Goal: Answer question/provide support: Share knowledge or assist other users

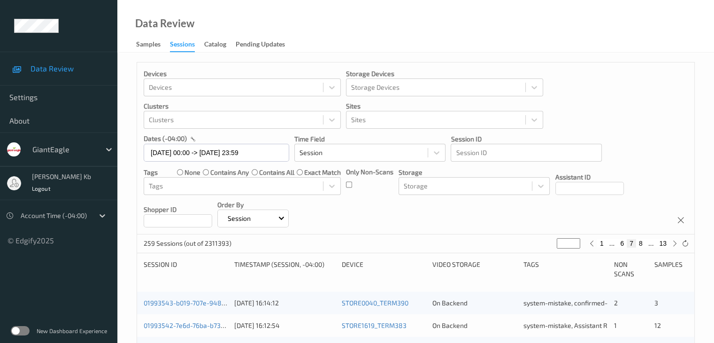
click at [664, 243] on button "13" at bounding box center [662, 243] width 13 height 8
type input "**"
click at [640, 244] on button "12" at bounding box center [642, 243] width 13 height 8
type input "**"
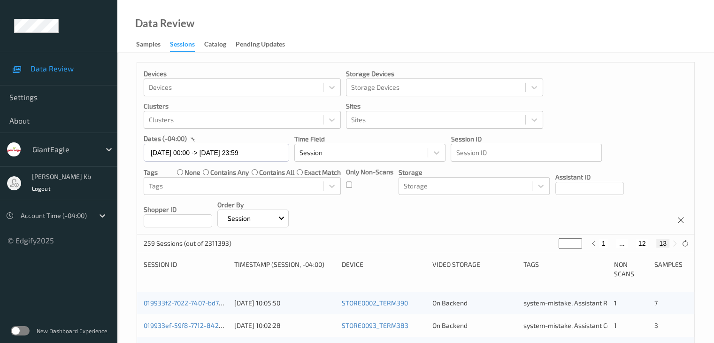
type input "**"
click at [628, 241] on button "11" at bounding box center [631, 243] width 13 height 8
type input "**"
click at [625, 243] on button "10" at bounding box center [624, 243] width 13 height 8
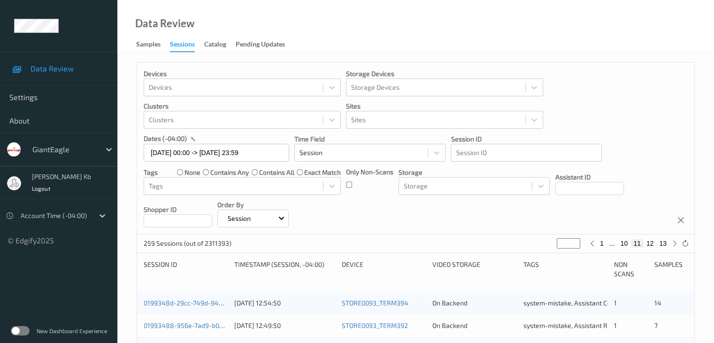
type input "**"
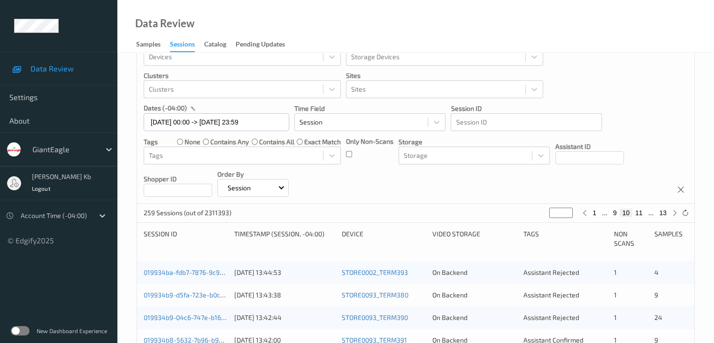
scroll to position [47, 0]
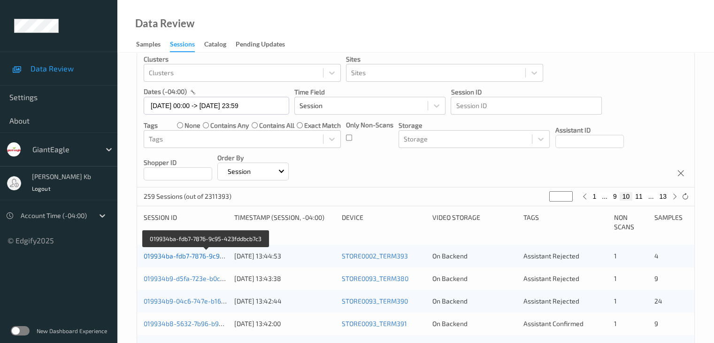
click at [201, 256] on link "019934ba-fdb7-7876-9c95-423fddbcb7c3" at bounding box center [206, 256] width 125 height 8
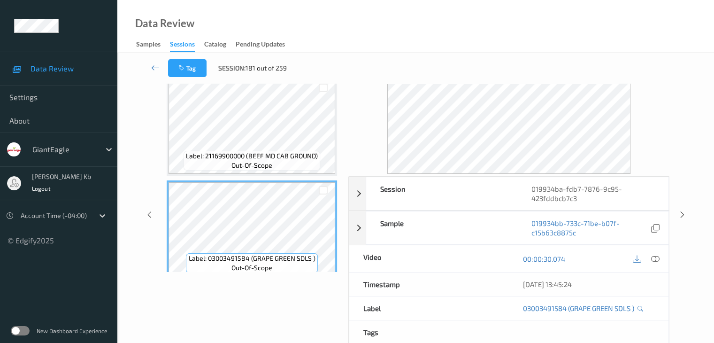
click at [256, 78] on div "Tag Session: 181 out of 259" at bounding box center [416, 68] width 558 height 31
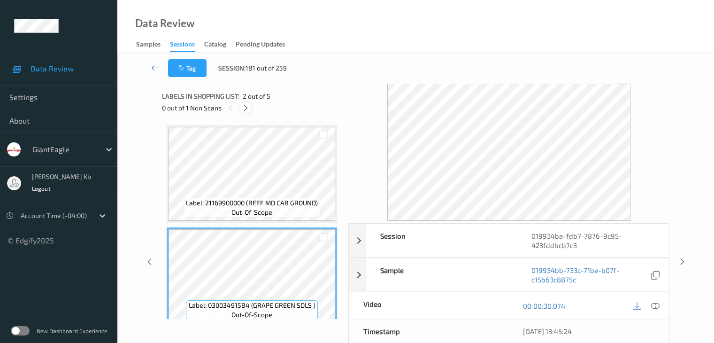
click at [245, 108] on icon at bounding box center [246, 108] width 8 height 8
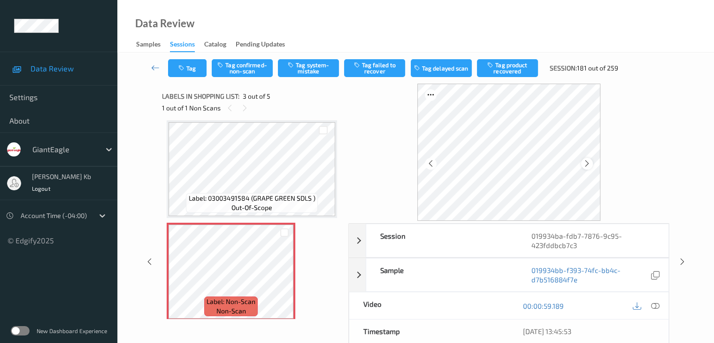
click at [588, 162] on icon at bounding box center [587, 163] width 8 height 8
click at [589, 163] on icon at bounding box center [587, 163] width 8 height 8
click at [654, 303] on icon at bounding box center [655, 305] width 8 height 8
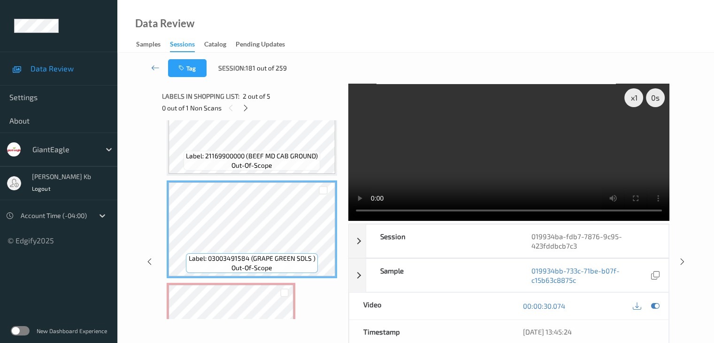
scroll to position [141, 0]
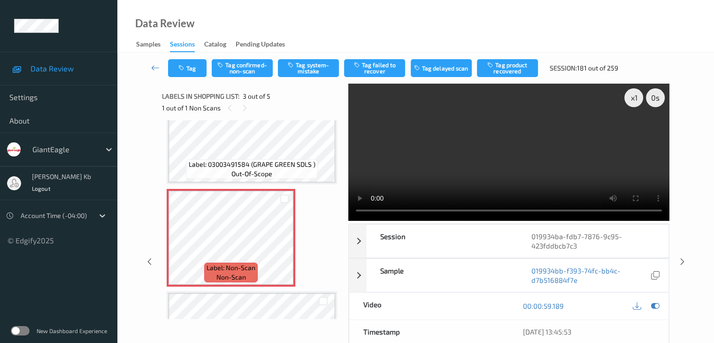
click at [531, 209] on video at bounding box center [508, 152] width 321 height 137
click at [282, 244] on icon at bounding box center [285, 245] width 8 height 8
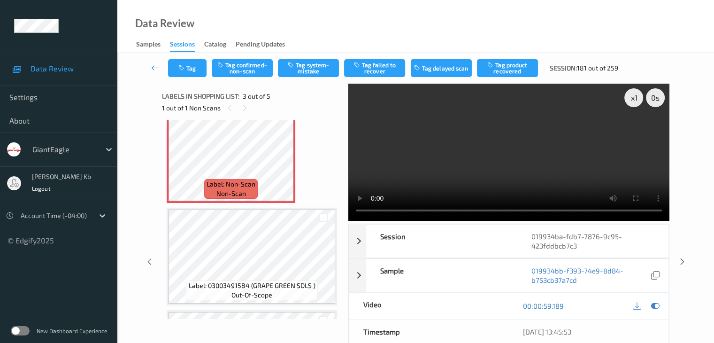
scroll to position [224, 0]
click at [306, 65] on button "Tag system-mistake" at bounding box center [308, 68] width 61 height 18
drag, startPoint x: 158, startPoint y: 68, endPoint x: 160, endPoint y: 61, distance: 7.9
click at [158, 68] on icon at bounding box center [155, 67] width 8 height 9
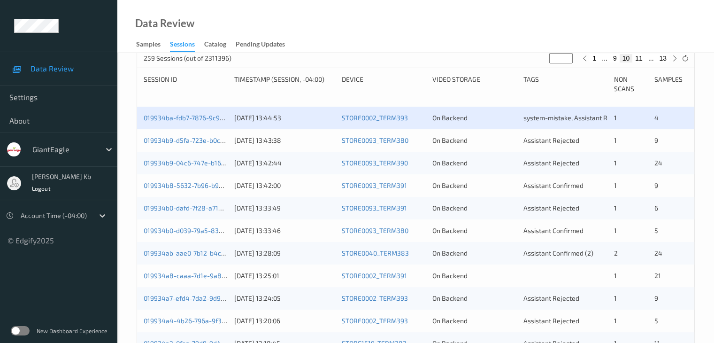
scroll to position [188, 0]
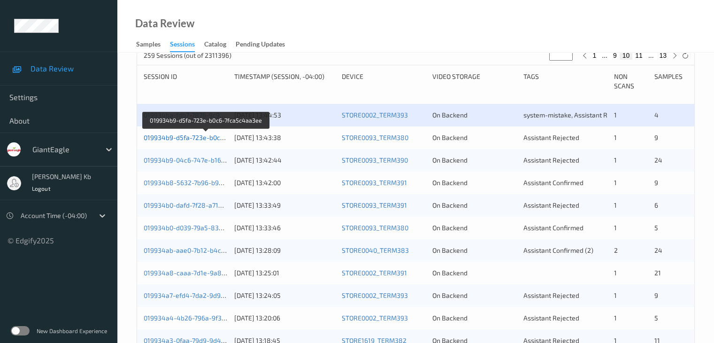
click at [197, 138] on link "019934b9-d5fa-723e-b0c6-7fca5c4aa3ee" at bounding box center [206, 137] width 125 height 8
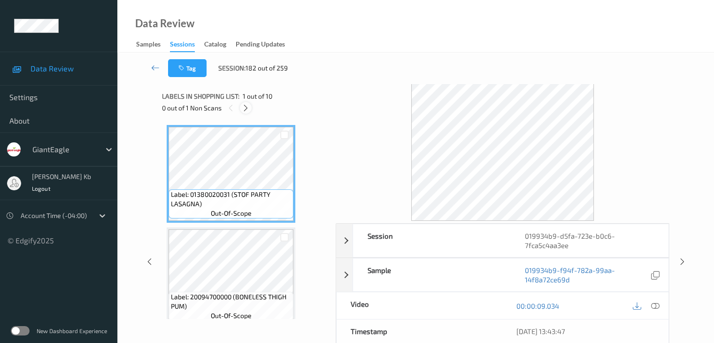
drag, startPoint x: 246, startPoint y: 107, endPoint x: 248, endPoint y: 111, distance: 4.8
click at [246, 107] on icon at bounding box center [246, 108] width 8 height 8
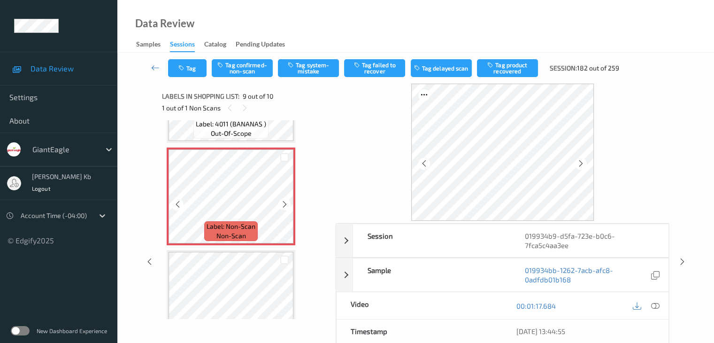
scroll to position [815, 0]
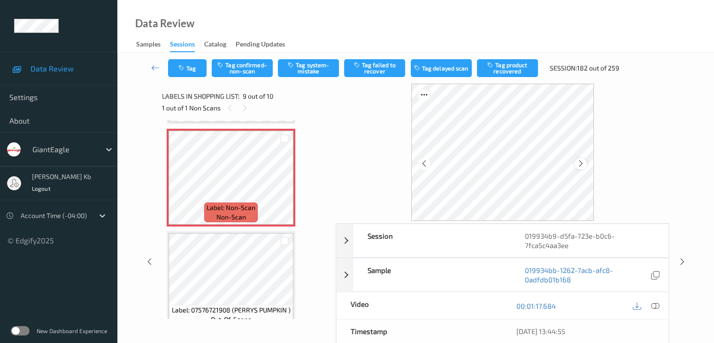
click at [582, 163] on icon at bounding box center [581, 163] width 8 height 8
click at [655, 305] on icon at bounding box center [655, 305] width 8 height 8
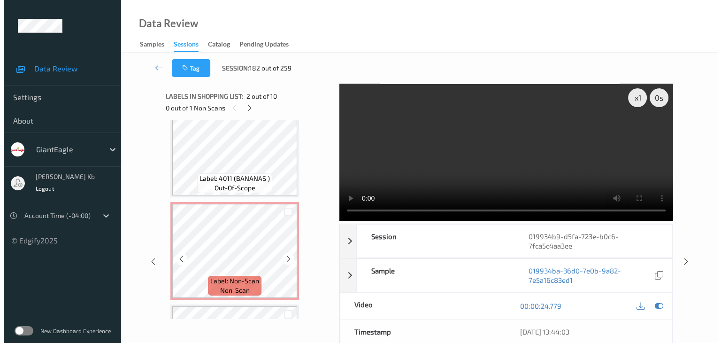
scroll to position [736, 0]
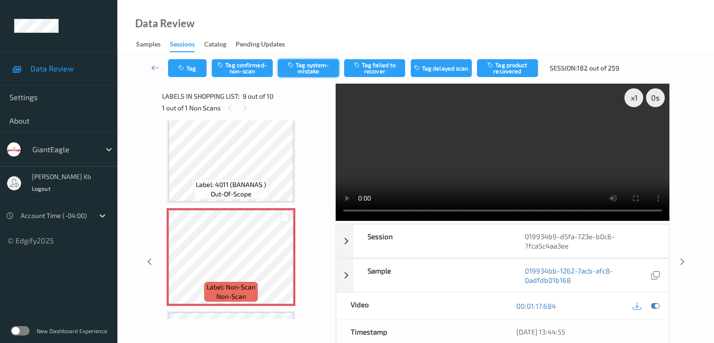
click at [306, 69] on button "Tag system-mistake" at bounding box center [308, 68] width 61 height 18
click at [191, 67] on button "Tag" at bounding box center [187, 68] width 38 height 18
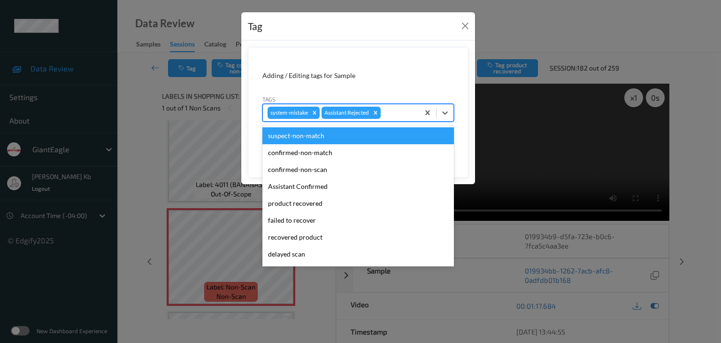
click at [391, 110] on div at bounding box center [399, 112] width 32 height 11
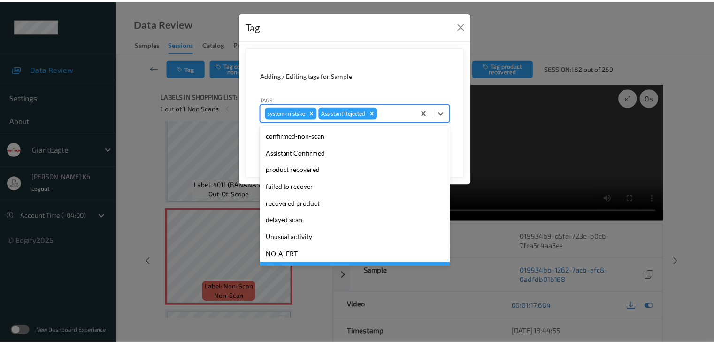
scroll to position [83, 0]
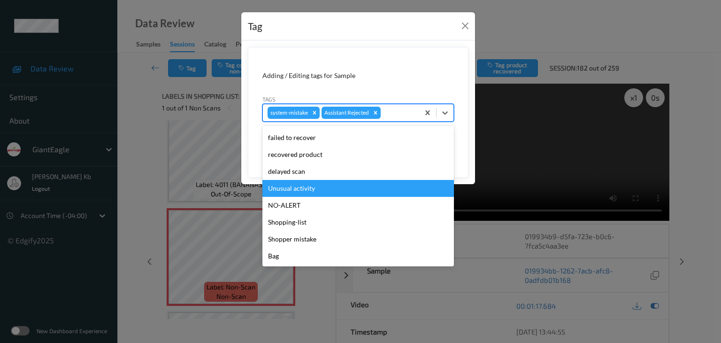
click at [299, 186] on div "Unusual activity" at bounding box center [358, 188] width 192 height 17
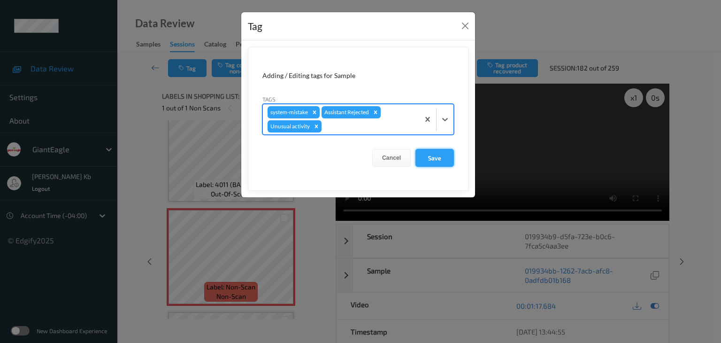
click at [430, 159] on button "Save" at bounding box center [434, 158] width 38 height 18
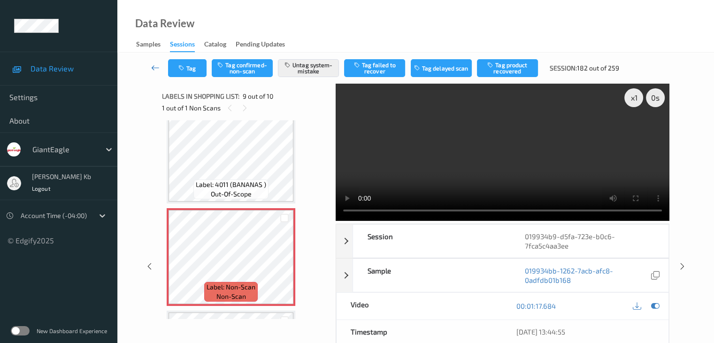
click at [155, 69] on icon at bounding box center [155, 67] width 8 height 9
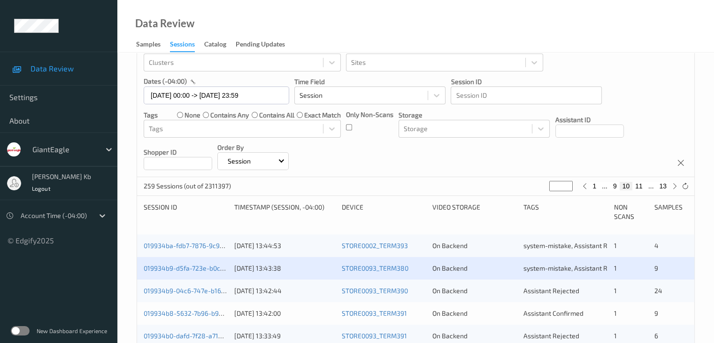
scroll to position [141, 0]
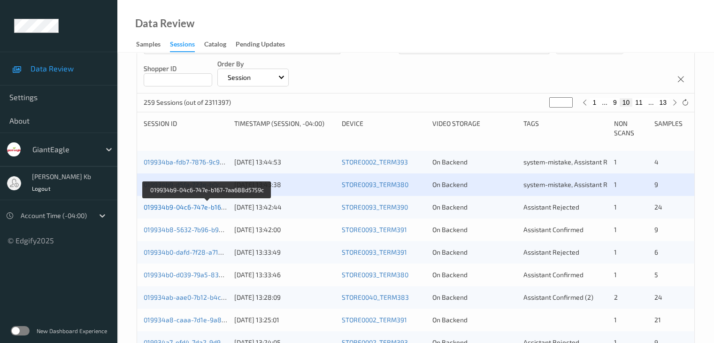
click at [196, 207] on link "019934b9-04c6-747e-b167-7aa688d5759c" at bounding box center [208, 207] width 128 height 8
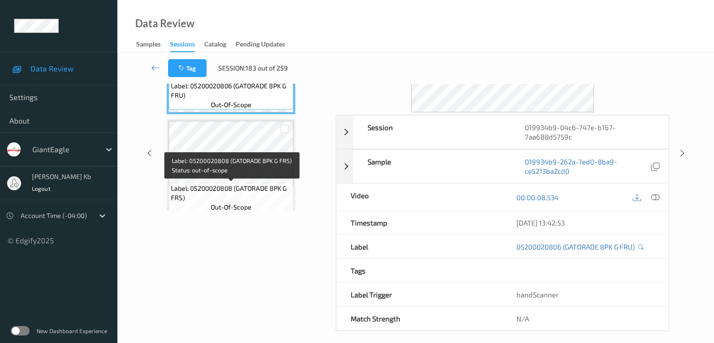
scroll to position [21, 0]
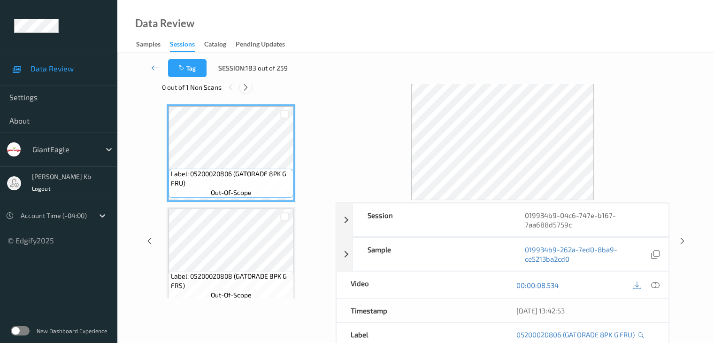
click at [245, 87] on icon at bounding box center [246, 87] width 8 height 8
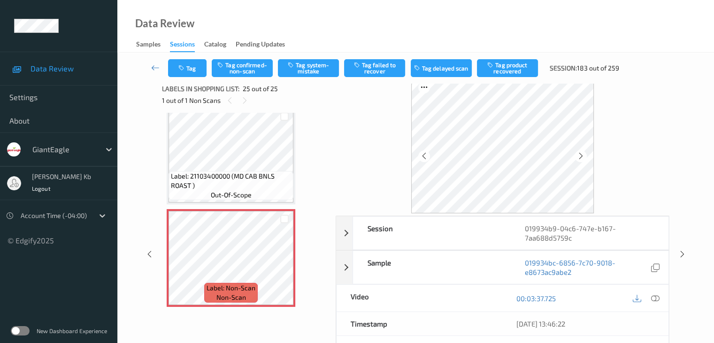
scroll to position [0, 0]
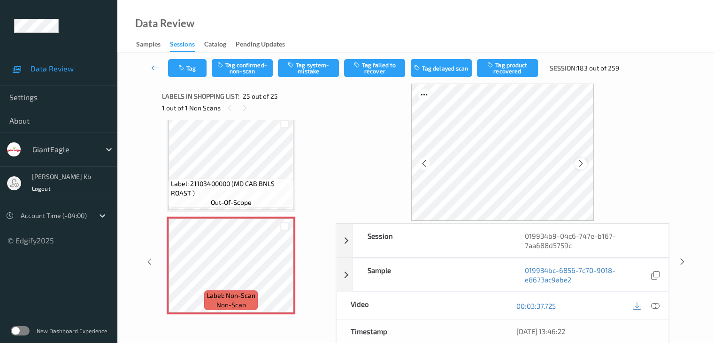
click at [582, 165] on icon at bounding box center [581, 163] width 8 height 8
click at [654, 305] on icon at bounding box center [655, 305] width 8 height 8
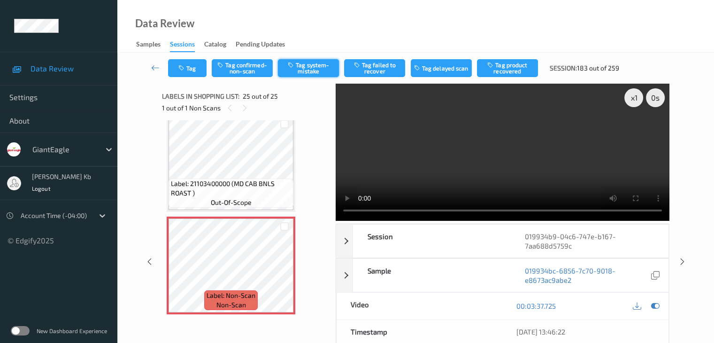
click at [317, 65] on button "Tag system-mistake" at bounding box center [308, 68] width 61 height 18
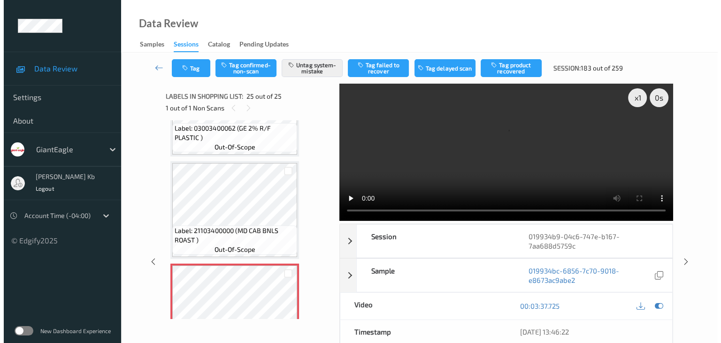
scroll to position [2365, 0]
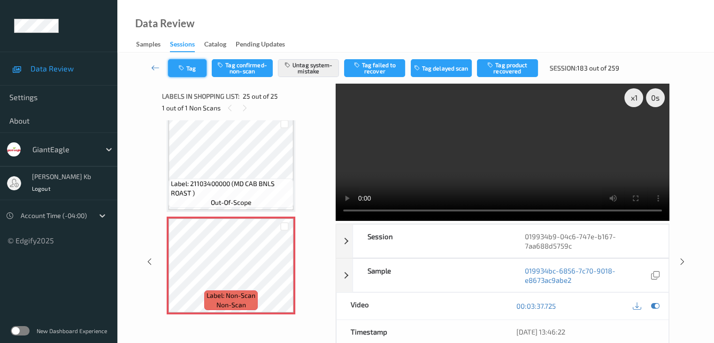
click at [193, 68] on button "Tag" at bounding box center [187, 68] width 38 height 18
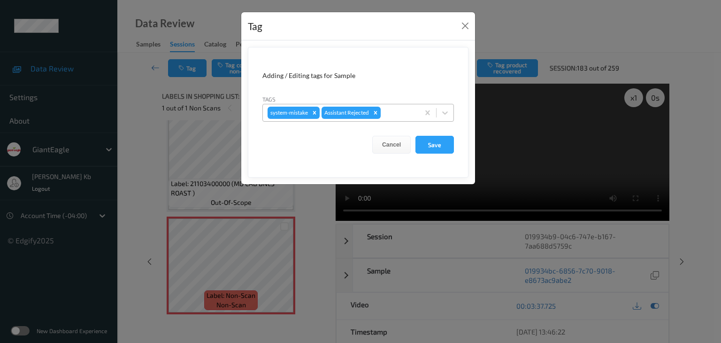
click at [397, 111] on div at bounding box center [399, 112] width 32 height 11
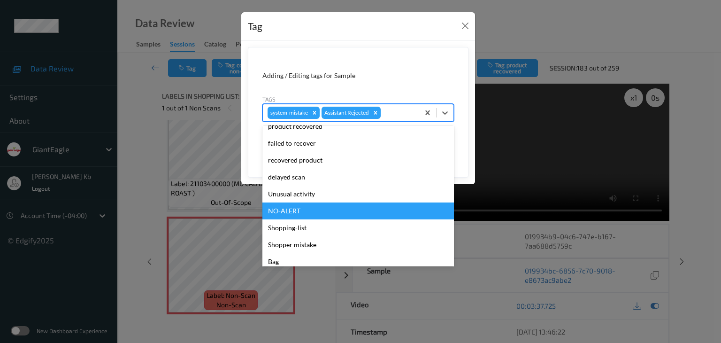
scroll to position [83, 0]
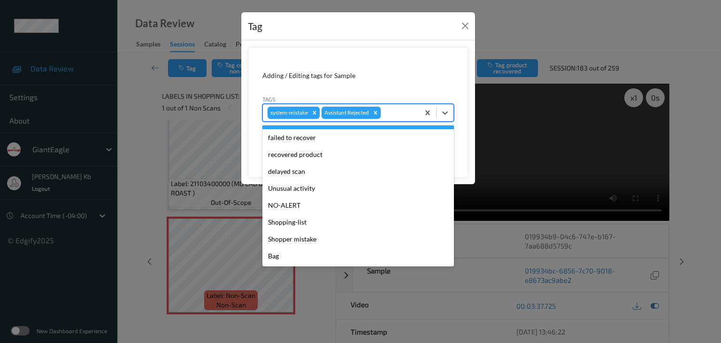
click at [389, 111] on div at bounding box center [399, 112] width 32 height 11
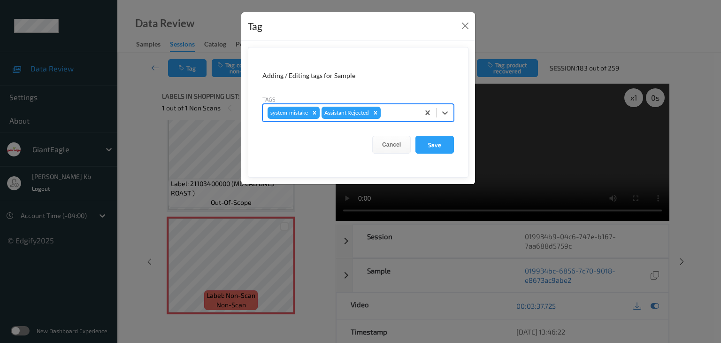
click at [392, 117] on div at bounding box center [399, 112] width 32 height 11
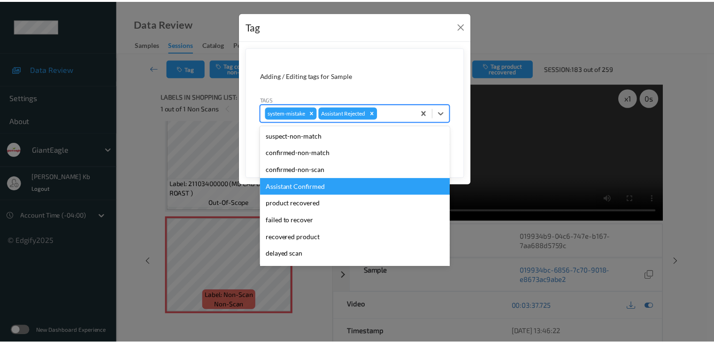
scroll to position [47, 0]
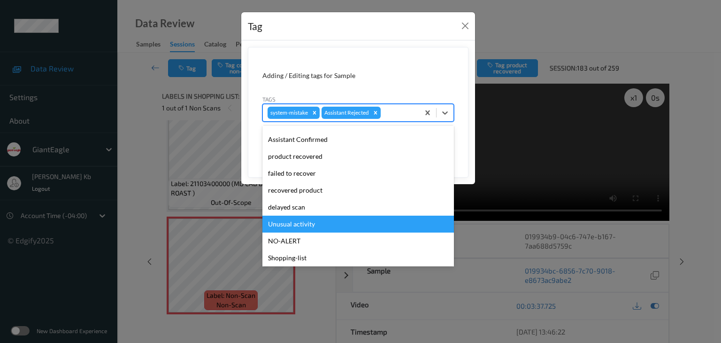
click at [297, 224] on div "Unusual activity" at bounding box center [358, 223] width 192 height 17
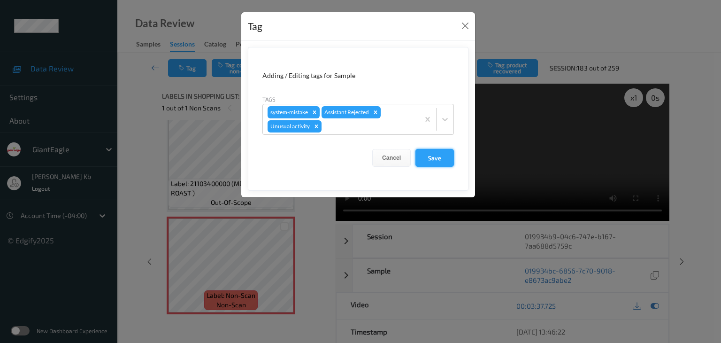
click at [435, 158] on button "Save" at bounding box center [434, 158] width 38 height 18
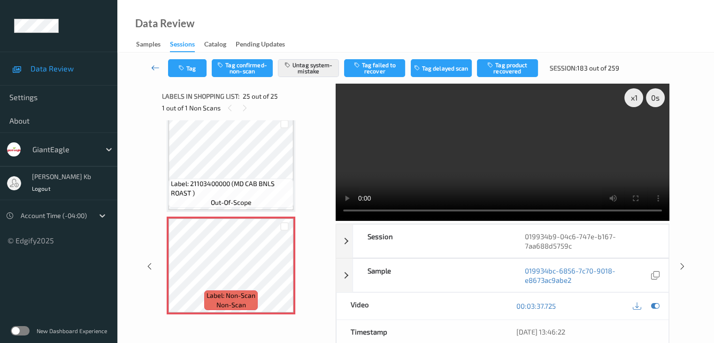
click at [157, 67] on icon at bounding box center [155, 67] width 8 height 9
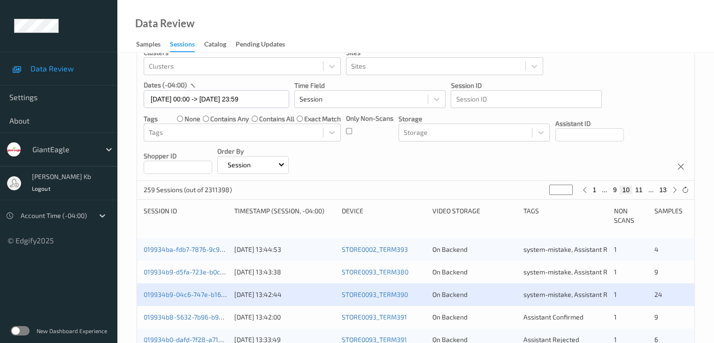
scroll to position [188, 0]
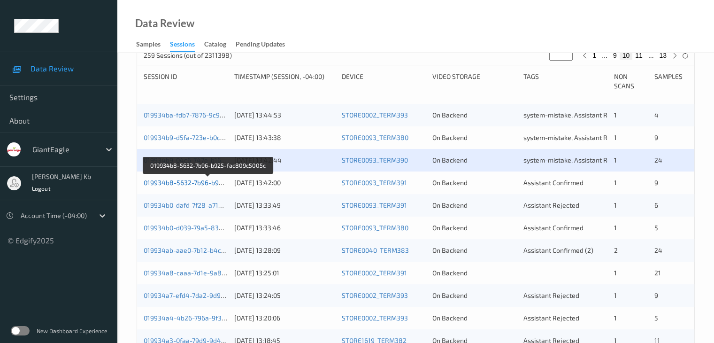
click at [184, 183] on link "019934b8-5632-7b96-b925-fac809c5005c" at bounding box center [208, 182] width 128 height 8
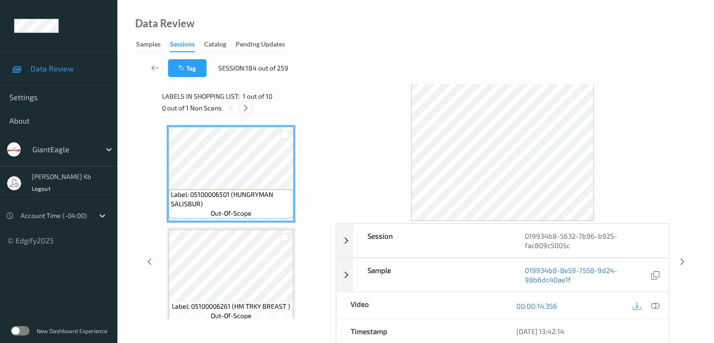
click at [249, 107] on icon at bounding box center [246, 108] width 8 height 8
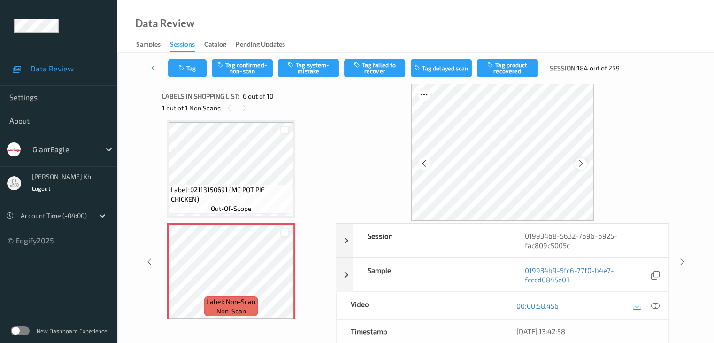
click at [581, 166] on icon at bounding box center [581, 163] width 8 height 8
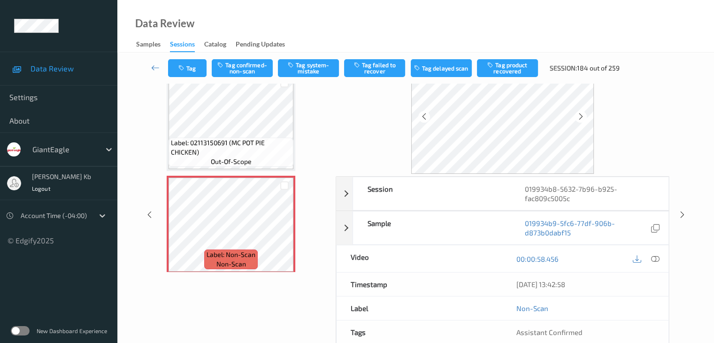
scroll to position [0, 0]
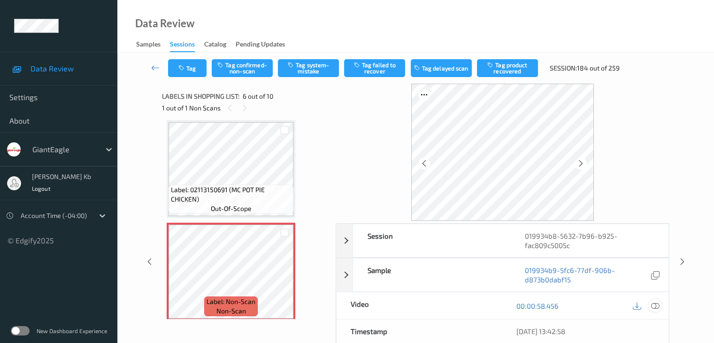
click at [654, 305] on icon at bounding box center [655, 305] width 8 height 8
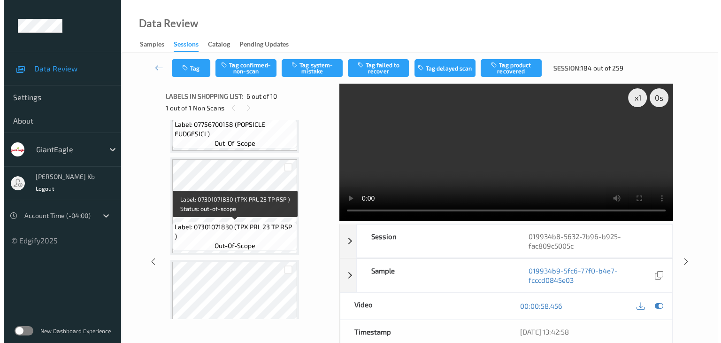
scroll to position [830, 0]
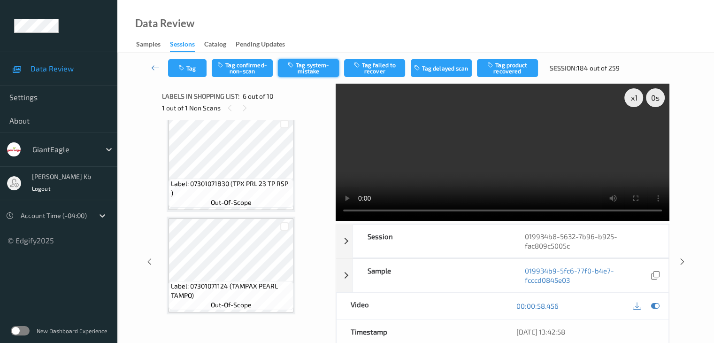
click at [310, 68] on button "Tag system-mistake" at bounding box center [308, 68] width 61 height 18
click at [193, 69] on button "Tag" at bounding box center [187, 68] width 38 height 18
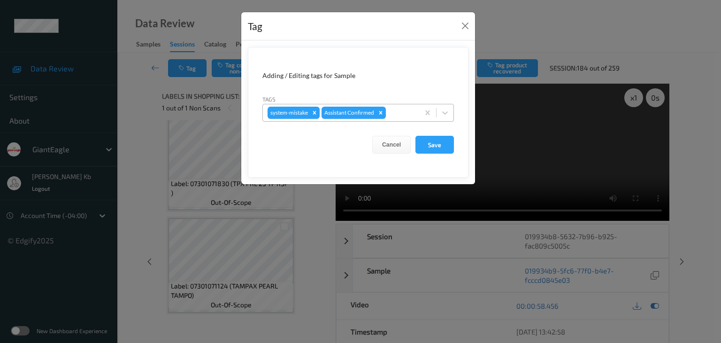
click at [403, 114] on div at bounding box center [401, 112] width 27 height 11
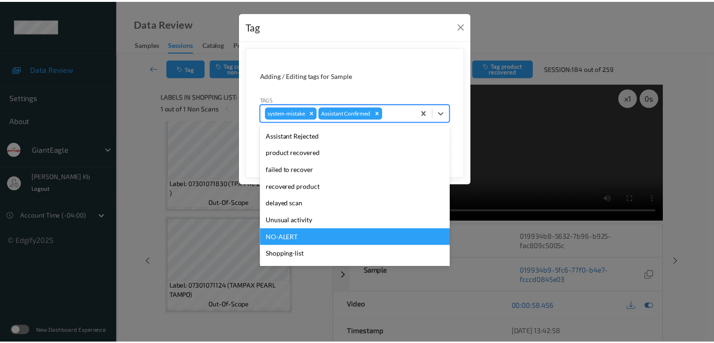
scroll to position [83, 0]
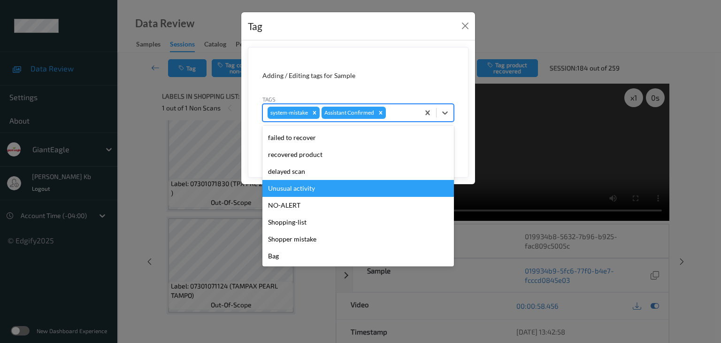
click at [299, 189] on div "Unusual activity" at bounding box center [358, 188] width 192 height 17
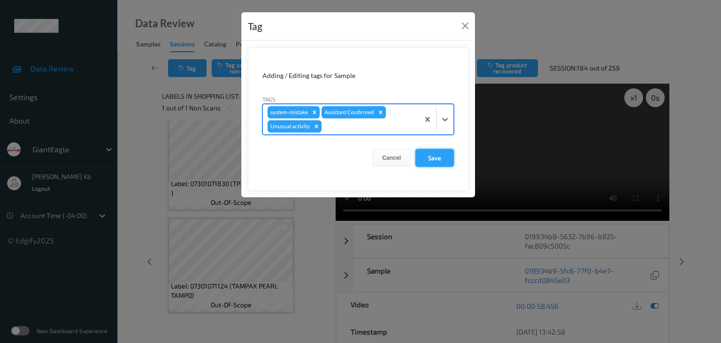
click at [434, 158] on button "Save" at bounding box center [434, 158] width 38 height 18
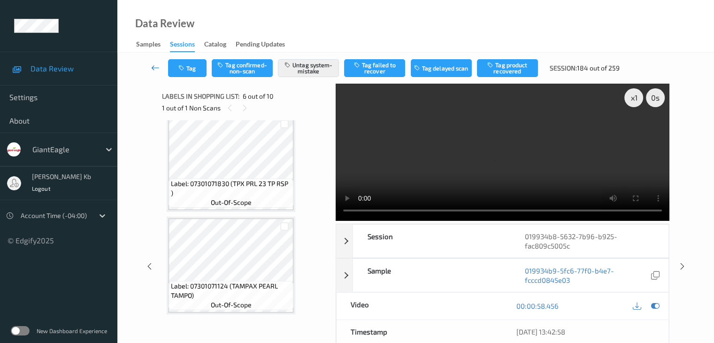
click at [153, 67] on icon at bounding box center [155, 67] width 8 height 9
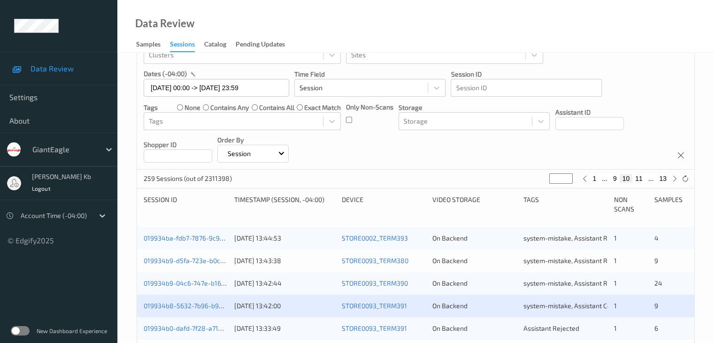
scroll to position [235, 0]
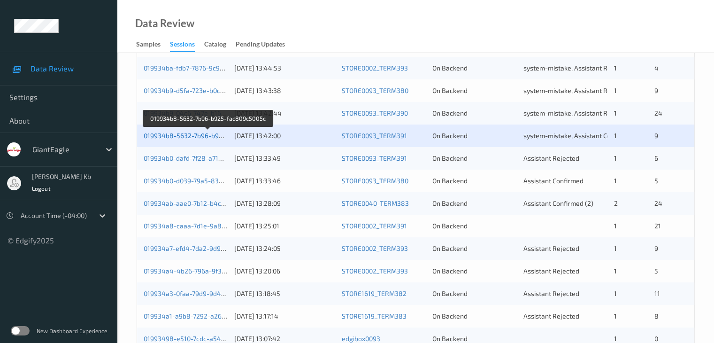
click at [207, 136] on link "019934b8-5632-7b96-b925-fac809c5005c" at bounding box center [208, 135] width 128 height 8
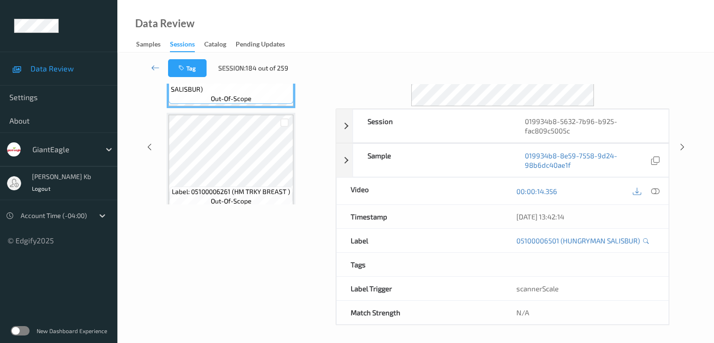
drag, startPoint x: 208, startPoint y: 0, endPoint x: 485, endPoint y: 25, distance: 277.6
click at [485, 25] on div "Data Review Samples Sessions Catalog Pending Updates" at bounding box center [415, 26] width 597 height 53
click at [154, 70] on icon at bounding box center [155, 67] width 8 height 9
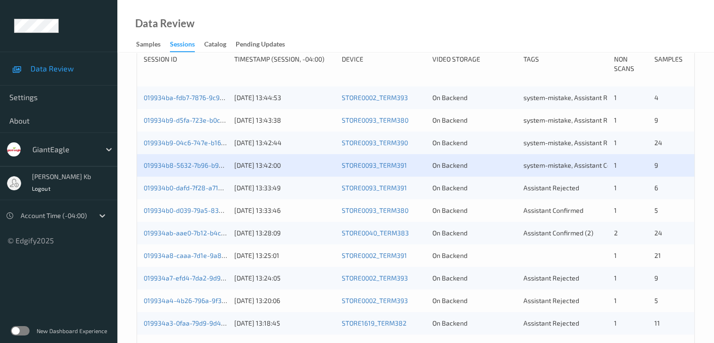
scroll to position [235, 0]
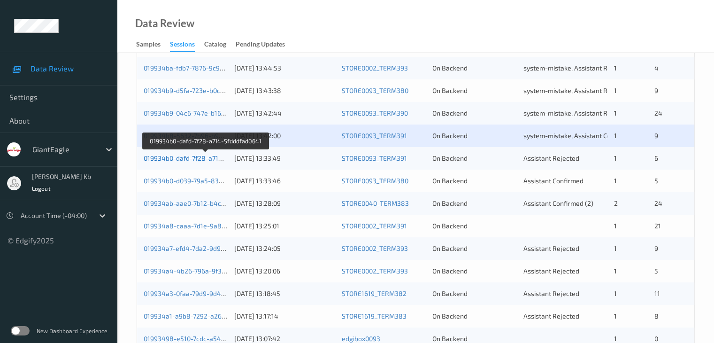
click at [185, 160] on link "019934b0-dafd-7f28-a714-5fdddfad0641" at bounding box center [205, 158] width 123 height 8
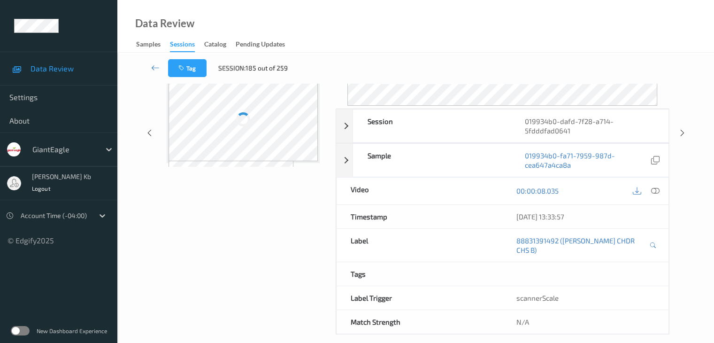
scroll to position [115, 0]
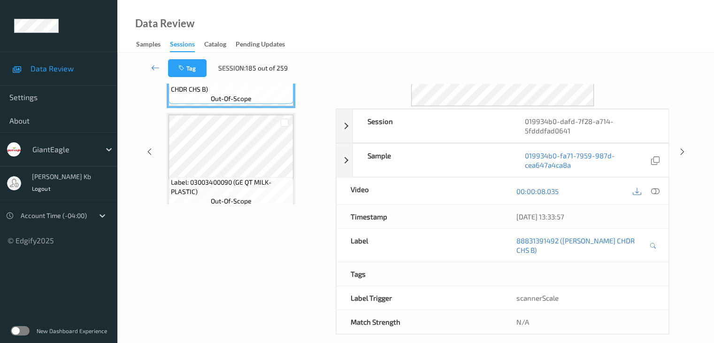
drag, startPoint x: 201, startPoint y: 0, endPoint x: 482, endPoint y: 23, distance: 281.1
click at [505, 22] on div "Data Review Samples Sessions Catalog Pending Updates" at bounding box center [415, 26] width 597 height 53
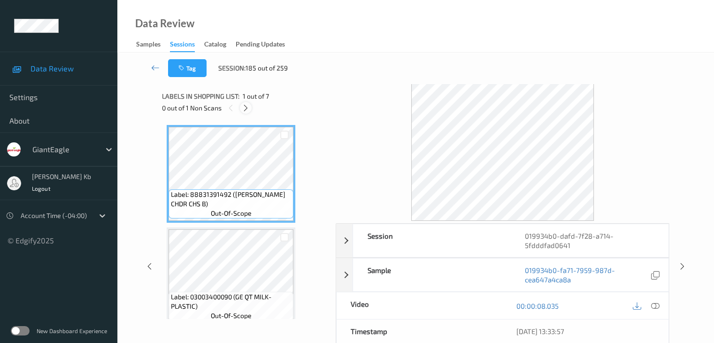
click at [242, 106] on icon at bounding box center [246, 108] width 8 height 8
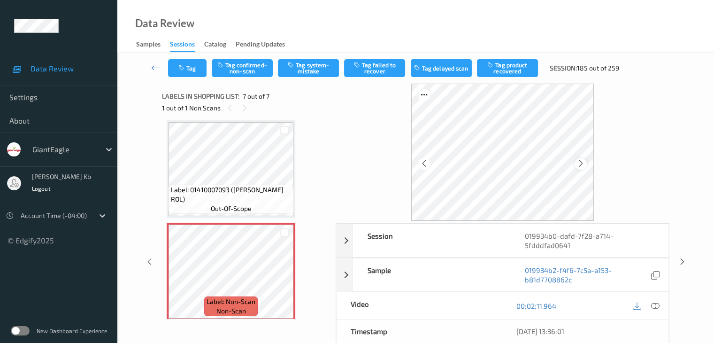
click at [583, 165] on icon at bounding box center [581, 163] width 8 height 8
click at [652, 303] on icon at bounding box center [655, 305] width 8 height 8
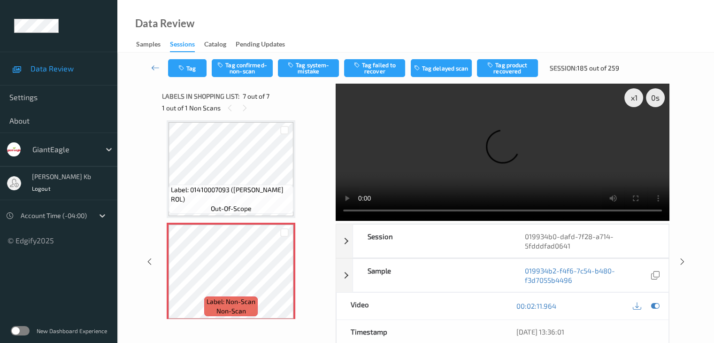
drag, startPoint x: 238, startPoint y: 0, endPoint x: 491, endPoint y: 34, distance: 254.9
click at [483, 33] on div "Data Review Samples Sessions Catalog Pending Updates" at bounding box center [415, 26] width 597 height 53
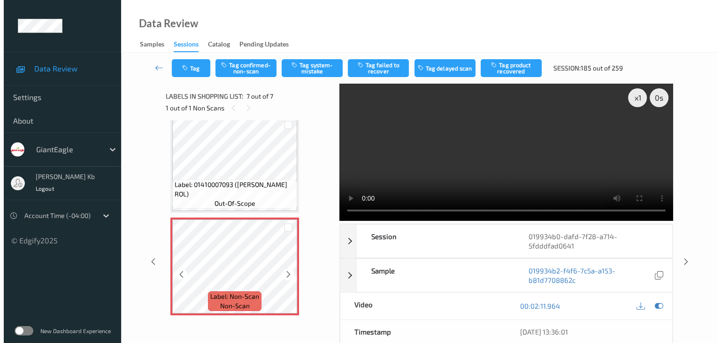
scroll to position [523, 0]
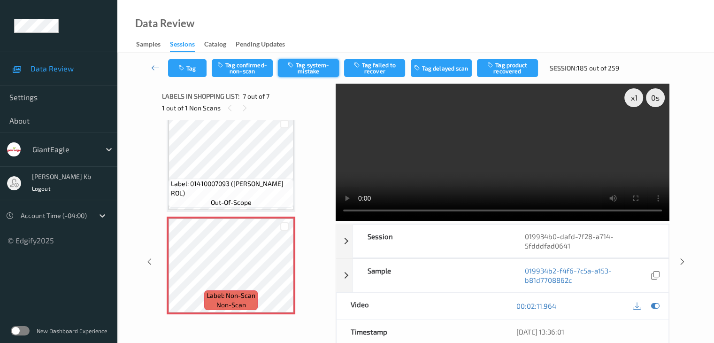
click at [314, 66] on button "Tag system-mistake" at bounding box center [308, 68] width 61 height 18
click at [199, 66] on button "Tag" at bounding box center [187, 68] width 38 height 18
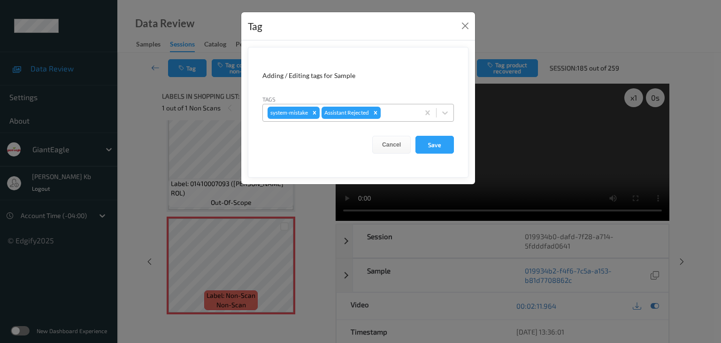
click at [400, 108] on div at bounding box center [399, 112] width 32 height 11
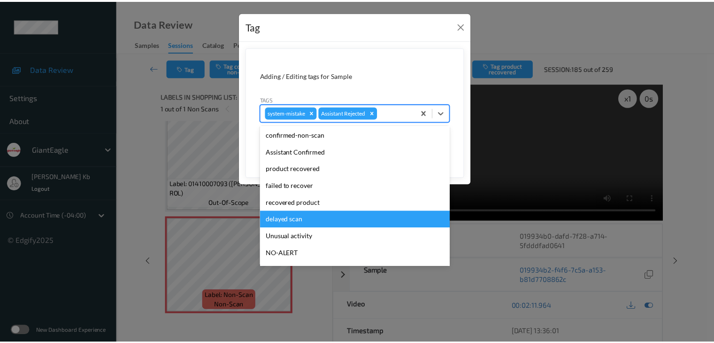
scroll to position [47, 0]
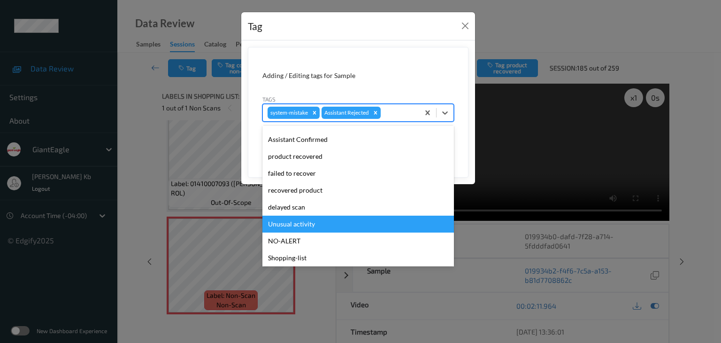
click at [297, 223] on div "Unusual activity" at bounding box center [358, 223] width 192 height 17
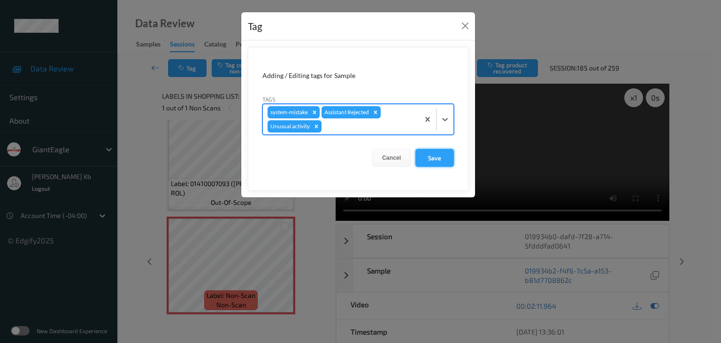
click at [437, 158] on button "Save" at bounding box center [434, 158] width 38 height 18
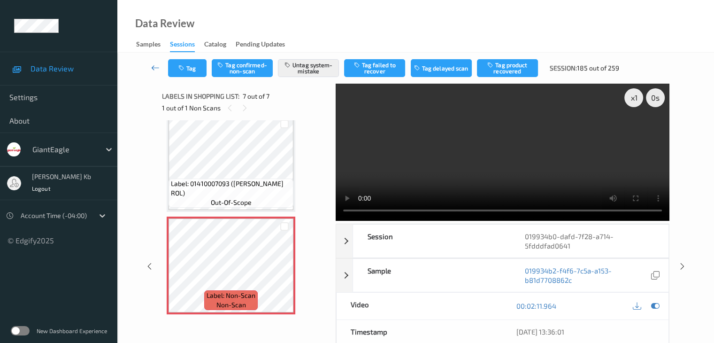
click at [155, 66] on icon at bounding box center [155, 67] width 8 height 9
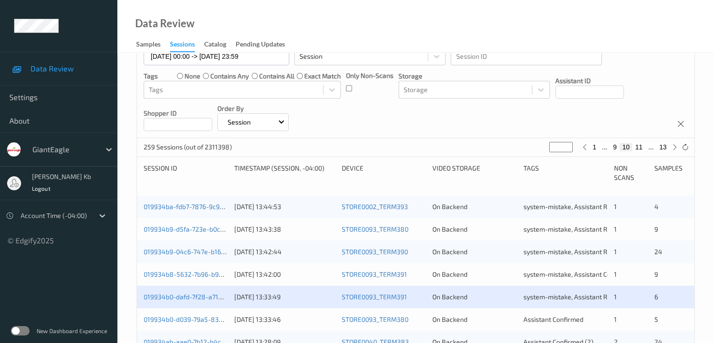
scroll to position [188, 0]
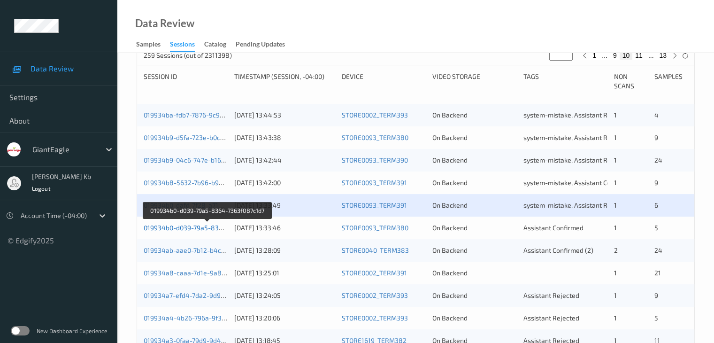
click at [199, 227] on link "019934b0-d039-79a5-8364-7363f087c1d7" at bounding box center [207, 227] width 127 height 8
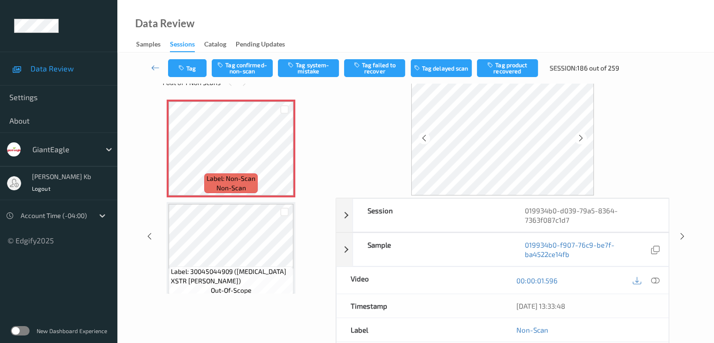
scroll to position [21, 0]
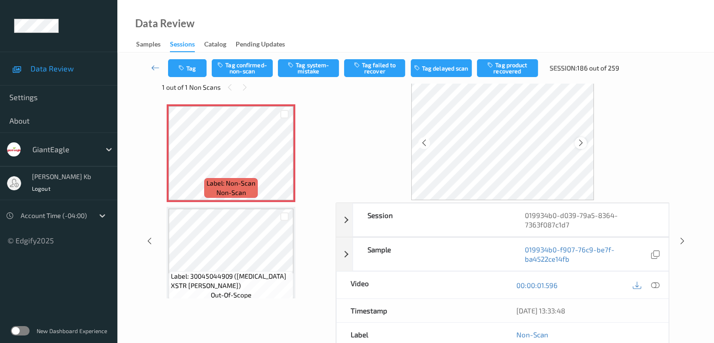
click at [581, 142] on icon at bounding box center [581, 142] width 8 height 8
click at [657, 283] on icon at bounding box center [655, 285] width 8 height 8
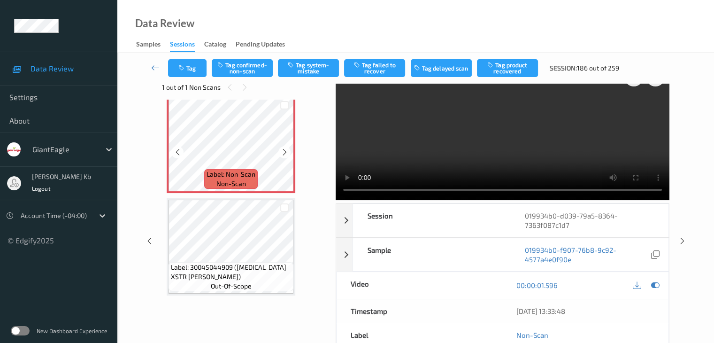
scroll to position [0, 0]
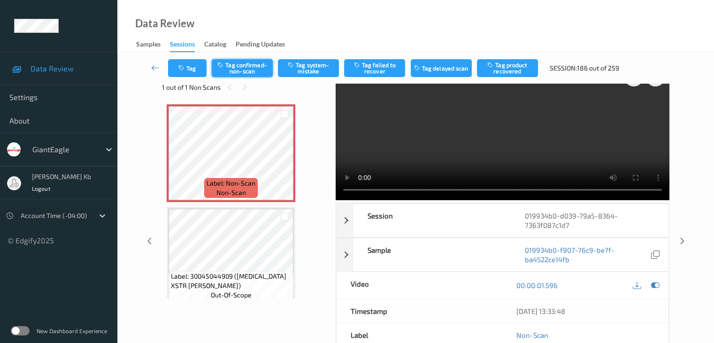
click at [253, 71] on button "Tag confirmed-non-scan" at bounding box center [242, 68] width 61 height 18
click at [515, 67] on button "Tag product recovered" at bounding box center [507, 68] width 61 height 18
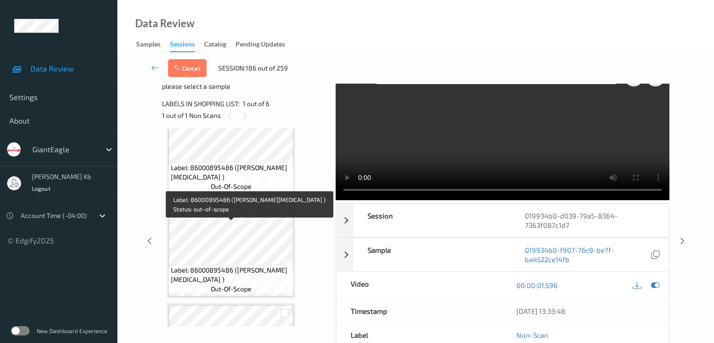
scroll to position [420, 0]
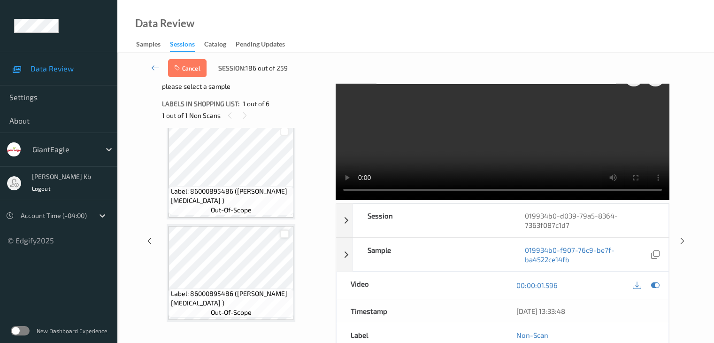
click at [284, 234] on div at bounding box center [284, 234] width 9 height 9
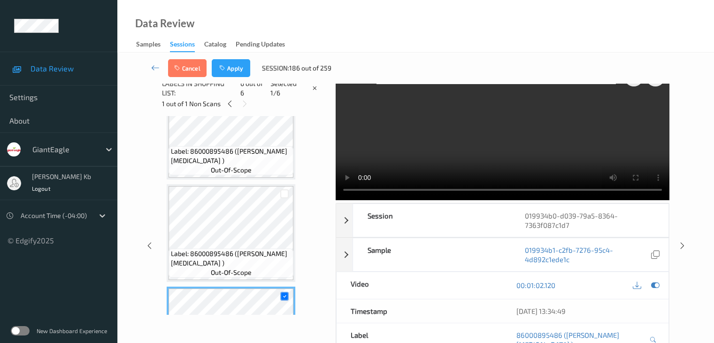
scroll to position [326, 0]
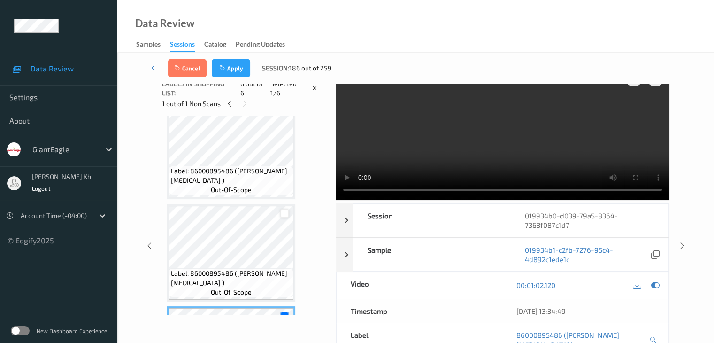
click at [285, 213] on div at bounding box center [284, 213] width 9 height 9
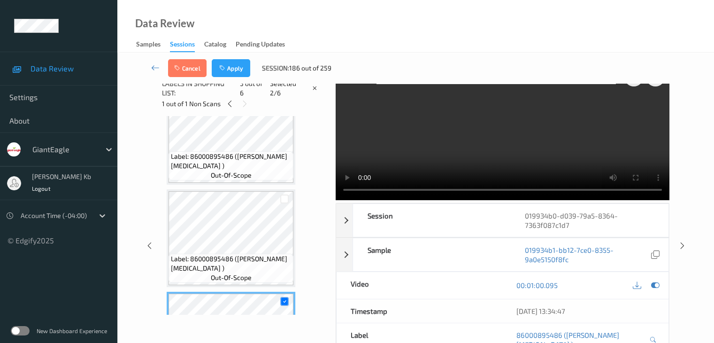
scroll to position [232, 0]
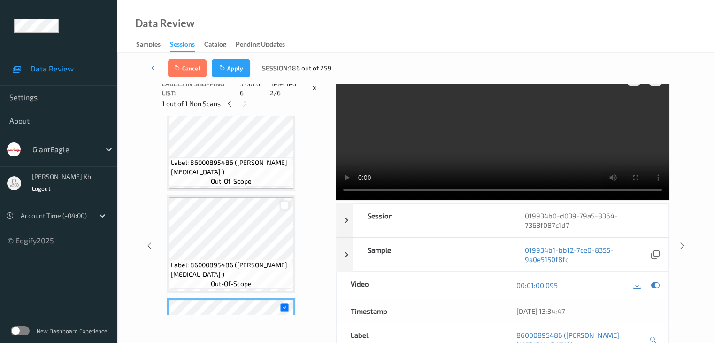
click at [285, 207] on div at bounding box center [284, 204] width 9 height 9
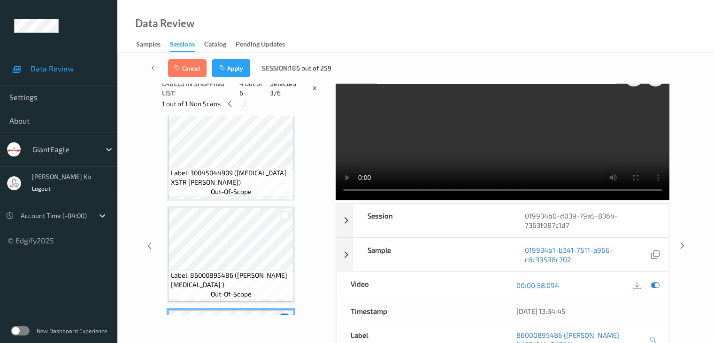
scroll to position [92, 0]
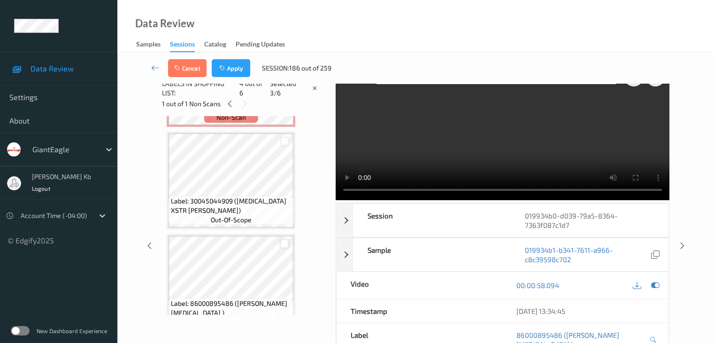
click at [284, 243] on div at bounding box center [284, 243] width 9 height 9
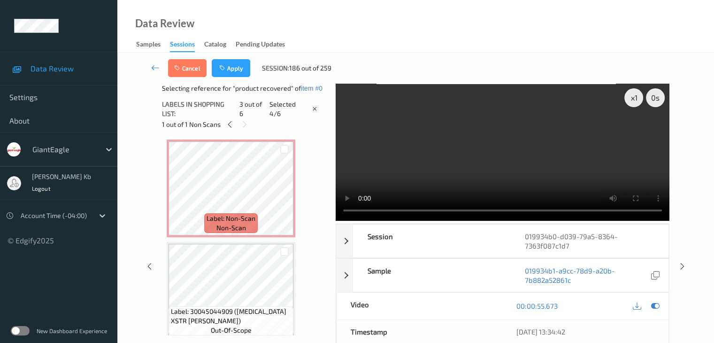
scroll to position [0, 0]
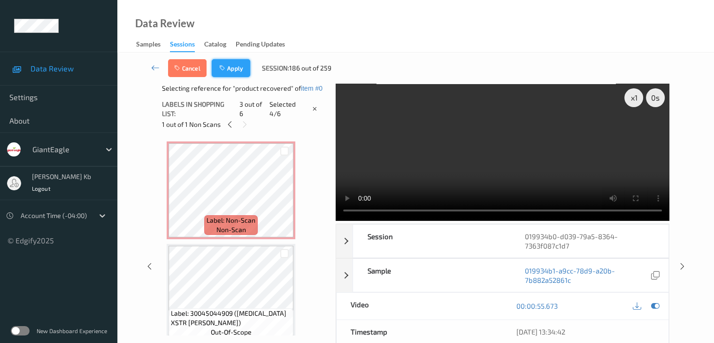
click at [236, 67] on button "Apply" at bounding box center [231, 68] width 38 height 18
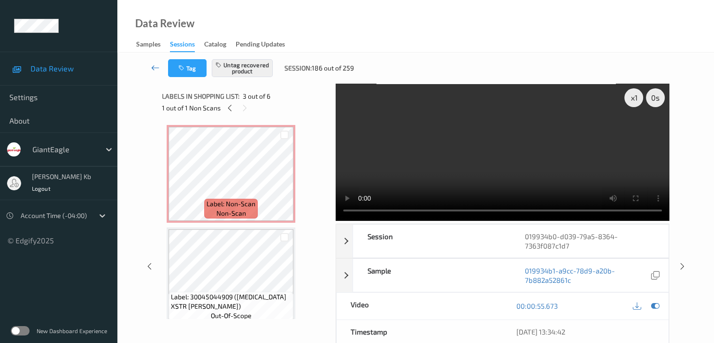
click at [156, 64] on icon at bounding box center [155, 67] width 8 height 9
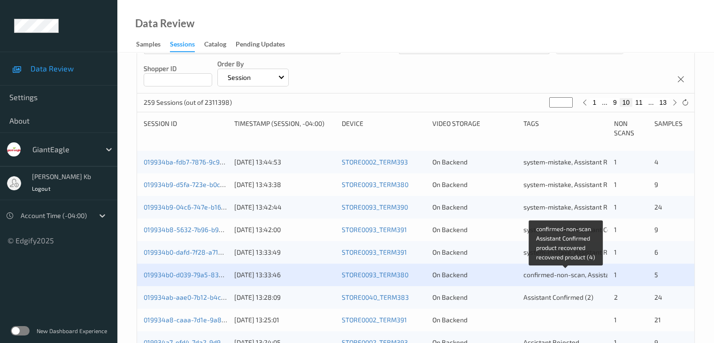
scroll to position [188, 0]
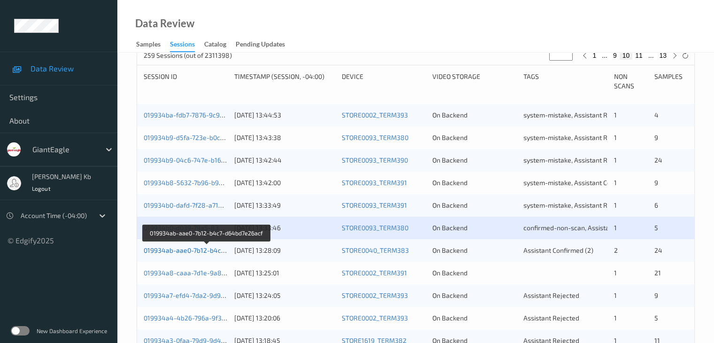
click at [195, 249] on link "019934ab-aae0-7b12-b4c7-d64bd7e26acf" at bounding box center [207, 250] width 127 height 8
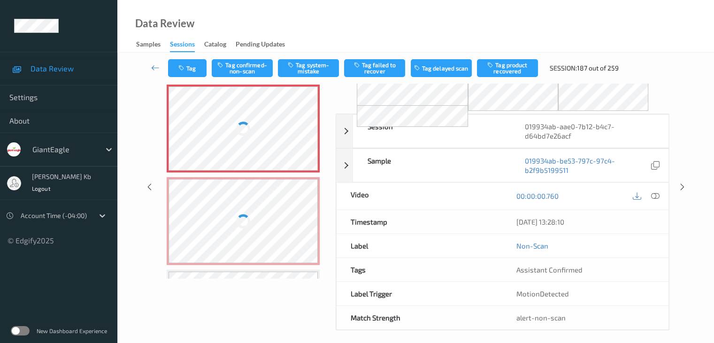
scroll to position [62, 0]
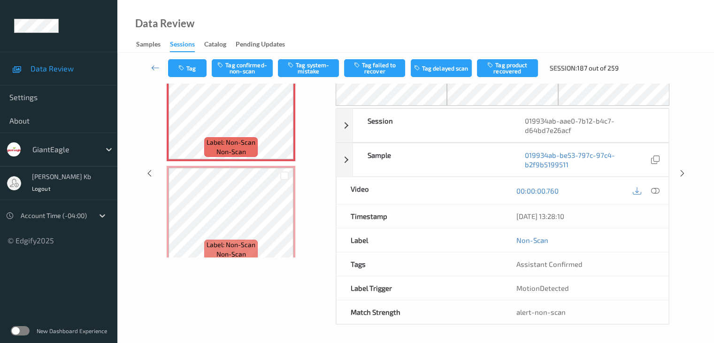
drag, startPoint x: 193, startPoint y: 0, endPoint x: 458, endPoint y: 30, distance: 266.0
click at [458, 30] on div "Data Review Samples Sessions Catalog Pending Updates" at bounding box center [415, 26] width 597 height 53
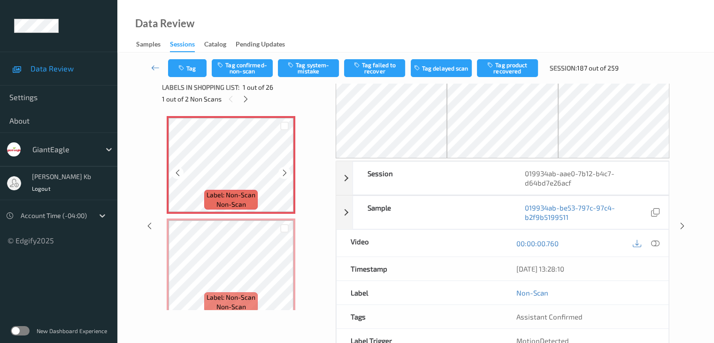
scroll to position [0, 0]
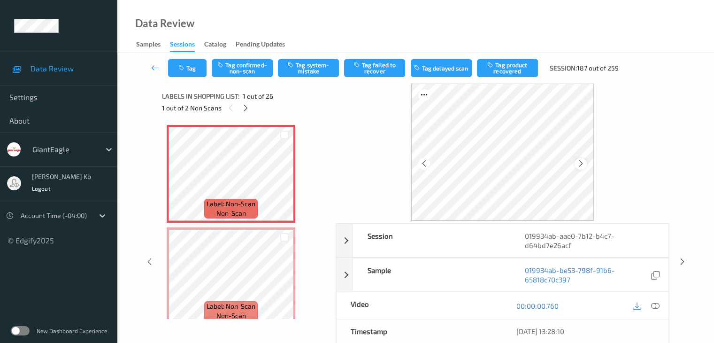
click at [582, 164] on icon at bounding box center [581, 163] width 8 height 8
click at [582, 166] on icon at bounding box center [581, 163] width 8 height 8
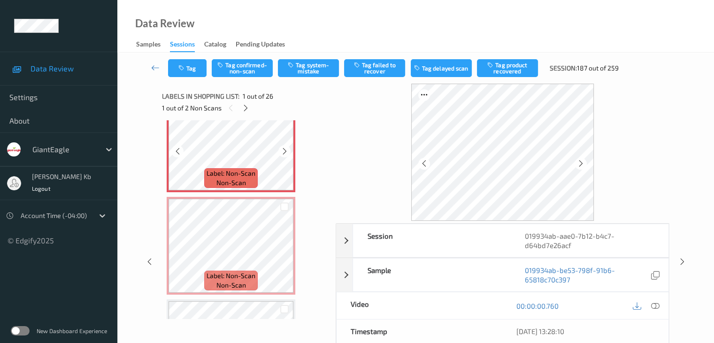
scroll to position [47, 0]
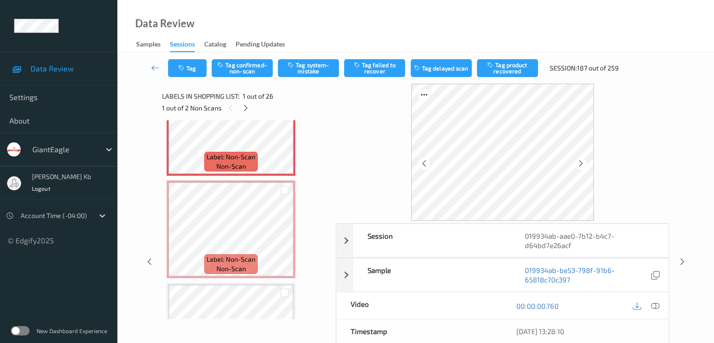
click at [657, 305] on icon at bounding box center [655, 305] width 8 height 8
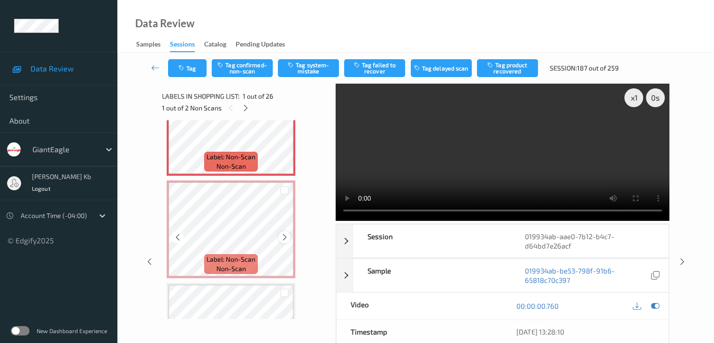
click at [284, 237] on icon at bounding box center [285, 237] width 8 height 8
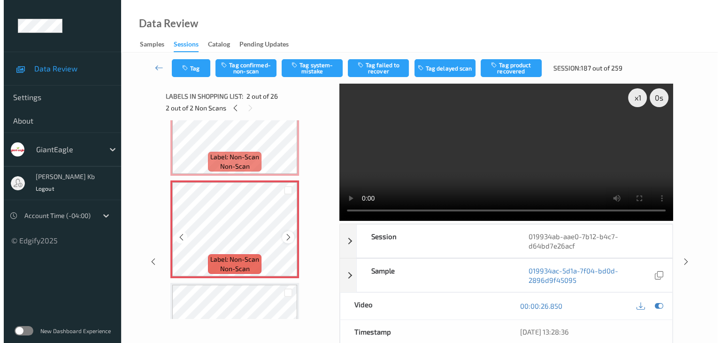
scroll to position [0, 0]
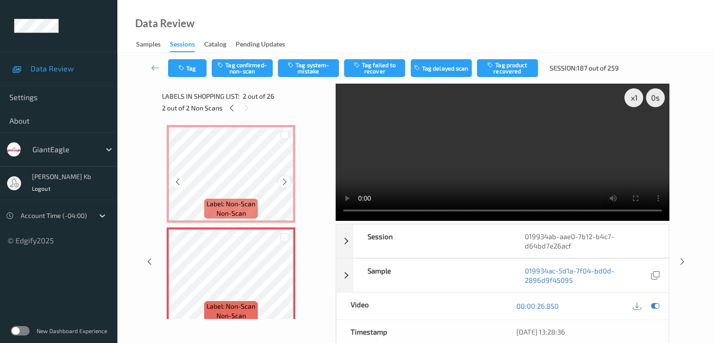
click at [285, 179] on icon at bounding box center [285, 181] width 8 height 8
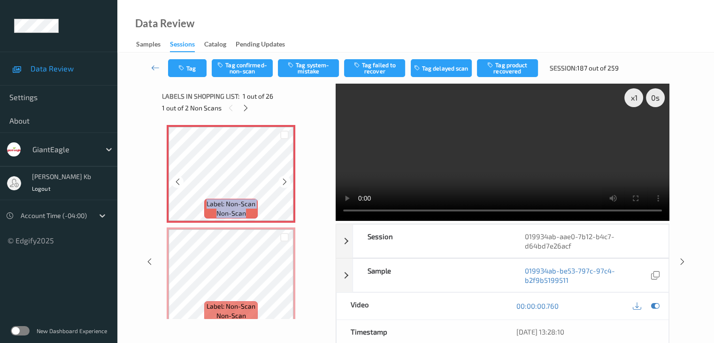
click at [285, 179] on icon at bounding box center [285, 181] width 8 height 8
click at [308, 70] on button "Tag system-mistake" at bounding box center [308, 68] width 61 height 18
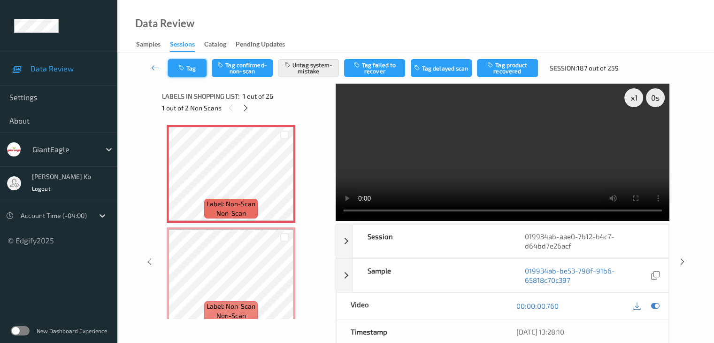
click at [192, 68] on button "Tag" at bounding box center [187, 68] width 38 height 18
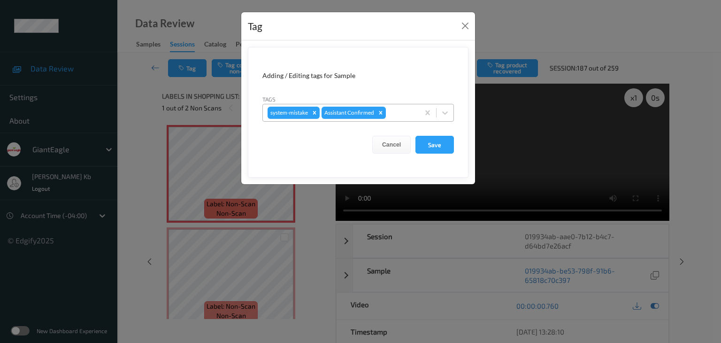
click at [400, 111] on div at bounding box center [401, 112] width 27 height 11
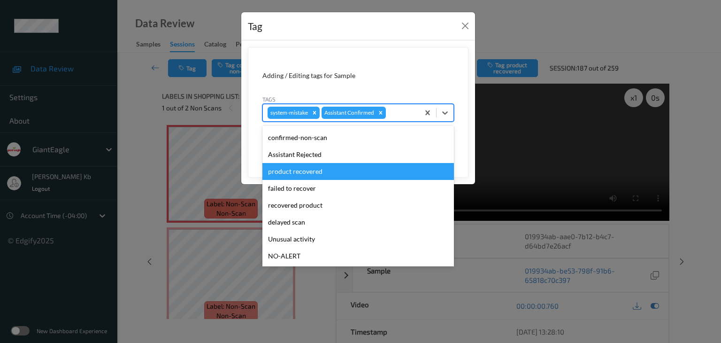
scroll to position [47, 0]
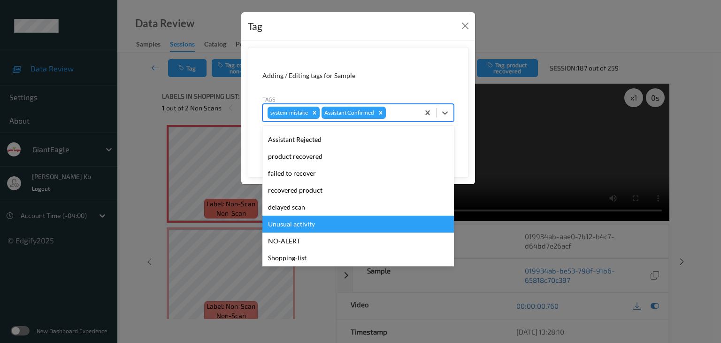
click at [308, 224] on div "Unusual activity" at bounding box center [358, 223] width 192 height 17
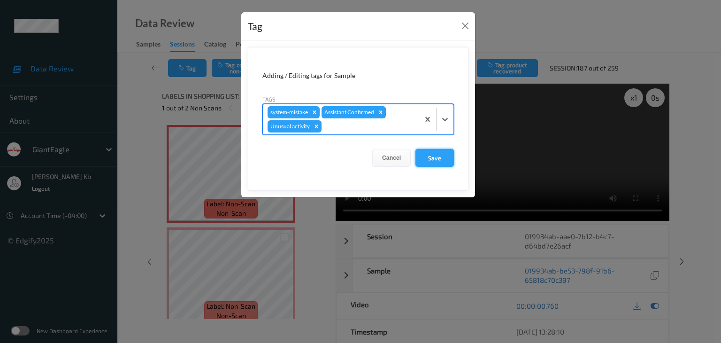
click at [441, 154] on button "Save" at bounding box center [434, 158] width 38 height 18
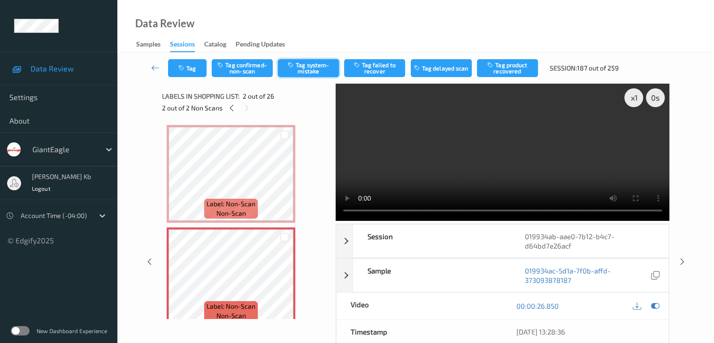
click at [310, 65] on button "Tag system-mistake" at bounding box center [308, 68] width 61 height 18
click at [195, 75] on button "Tag" at bounding box center [187, 68] width 38 height 18
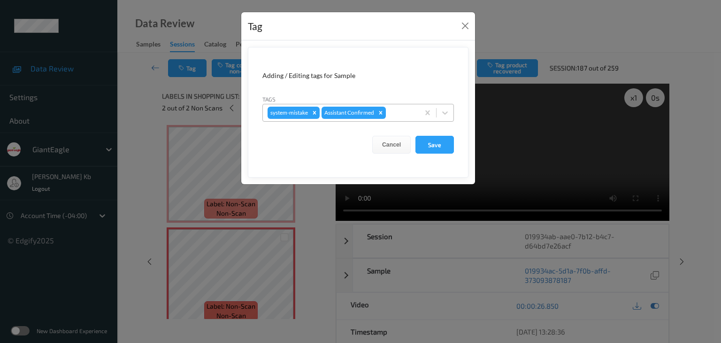
click at [399, 112] on div at bounding box center [401, 112] width 27 height 11
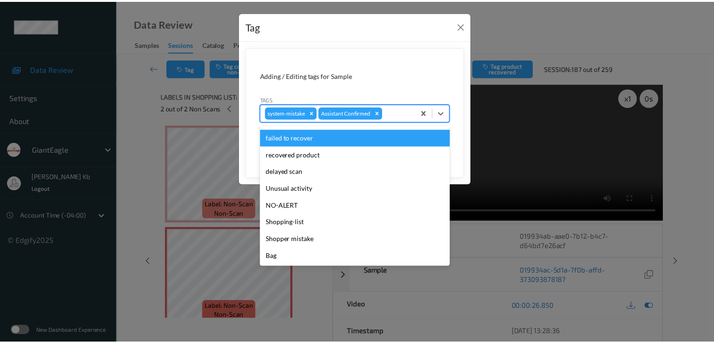
scroll to position [83, 0]
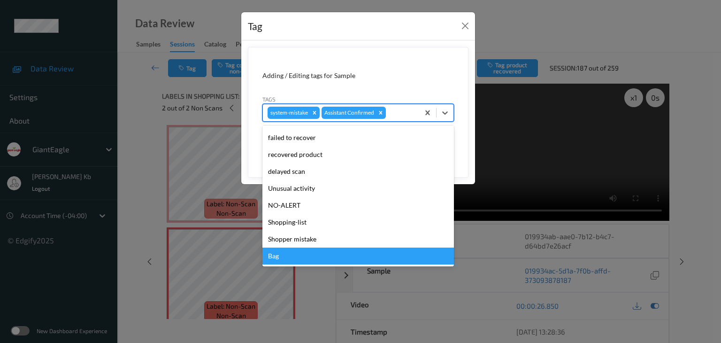
click at [287, 258] on div "Bag" at bounding box center [358, 255] width 192 height 17
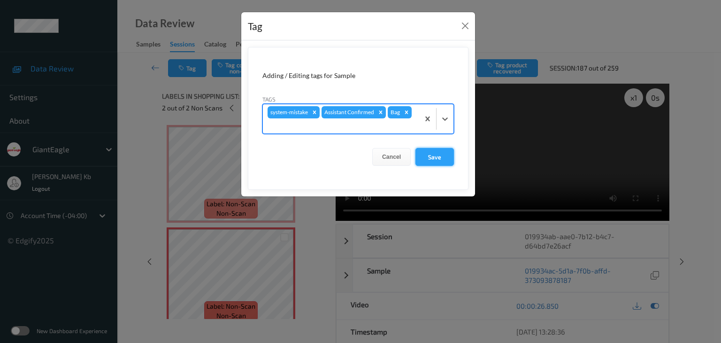
click at [432, 154] on button "Save" at bounding box center [434, 157] width 38 height 18
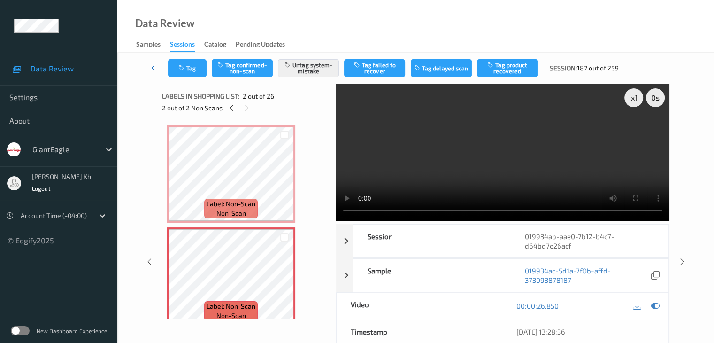
click at [153, 63] on icon at bounding box center [155, 67] width 8 height 9
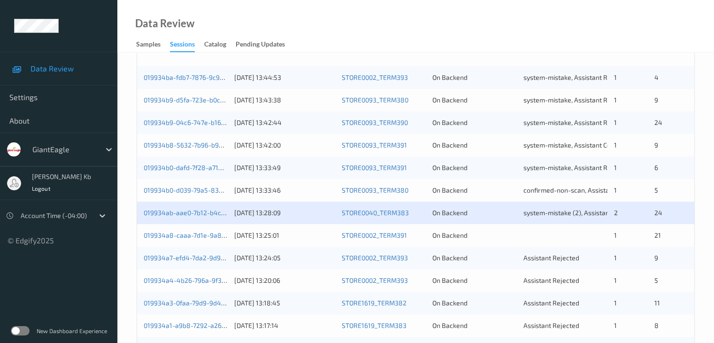
scroll to position [235, 0]
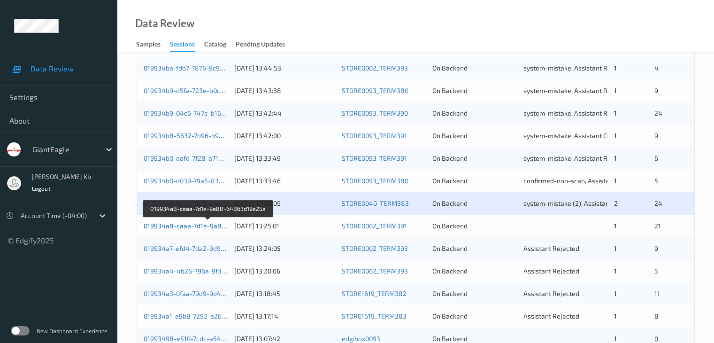
click at [186, 228] on link "019934a8-caaa-7d1e-9a80-64863d19a25a" at bounding box center [209, 226] width 130 height 8
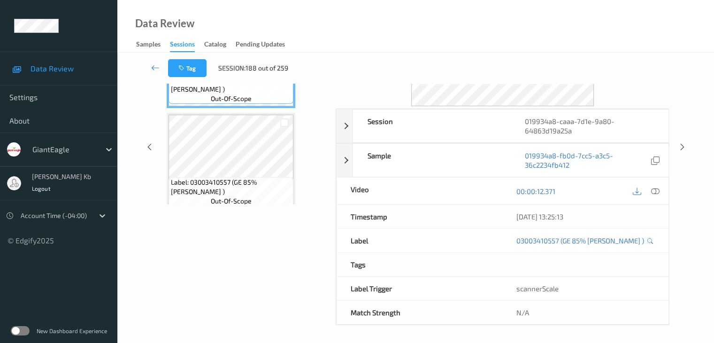
scroll to position [68, 0]
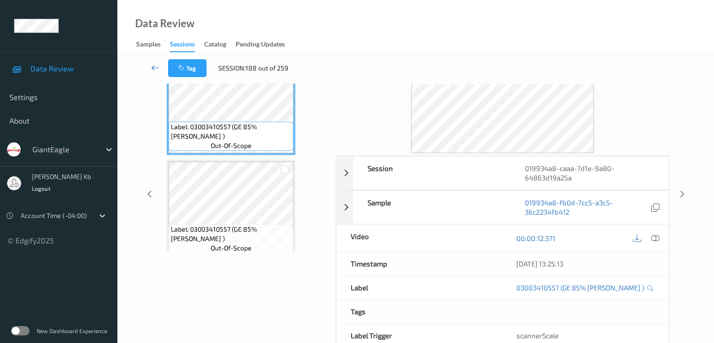
click at [156, 66] on icon at bounding box center [155, 67] width 8 height 9
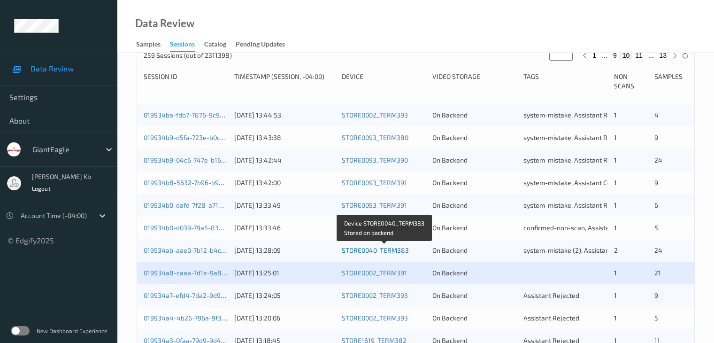
scroll to position [282, 0]
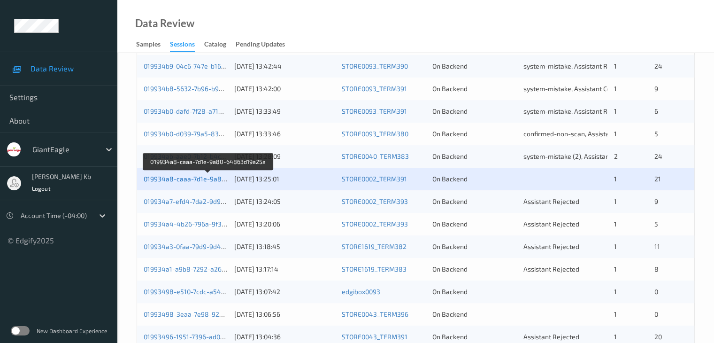
click at [206, 179] on link "019934a8-caaa-7d1e-9a80-64863d19a25a" at bounding box center [209, 179] width 130 height 8
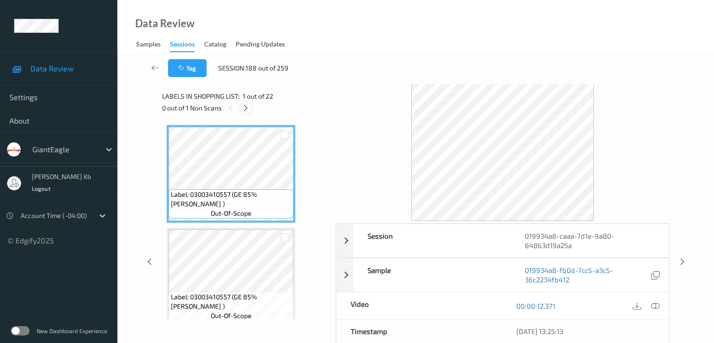
click at [244, 110] on icon at bounding box center [246, 108] width 8 height 8
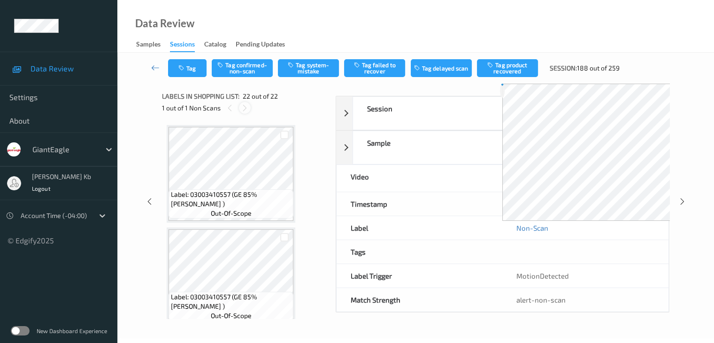
scroll to position [2052, 0]
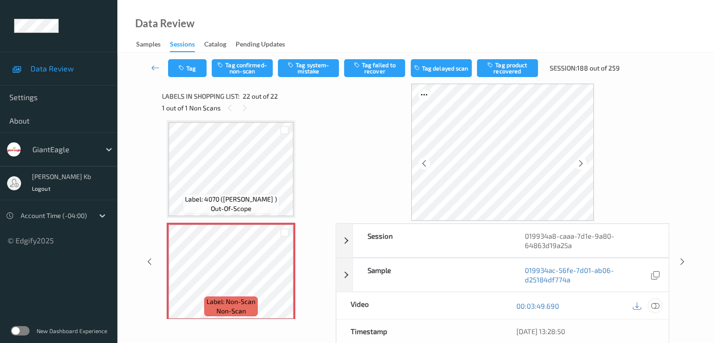
click at [656, 304] on icon at bounding box center [655, 305] width 8 height 8
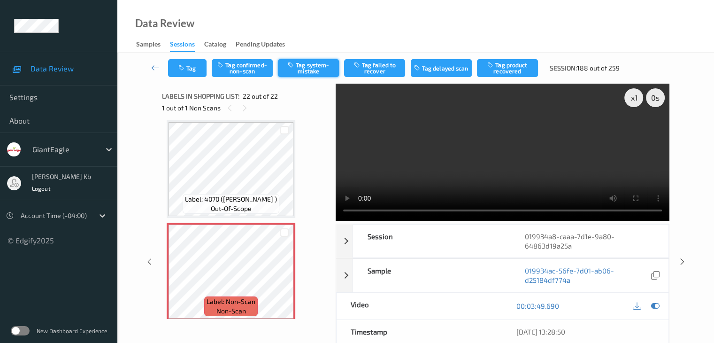
click at [309, 74] on button "Tag system-mistake" at bounding box center [308, 68] width 61 height 18
drag, startPoint x: 153, startPoint y: 66, endPoint x: 157, endPoint y: 23, distance: 43.4
click at [154, 66] on icon at bounding box center [155, 67] width 8 height 9
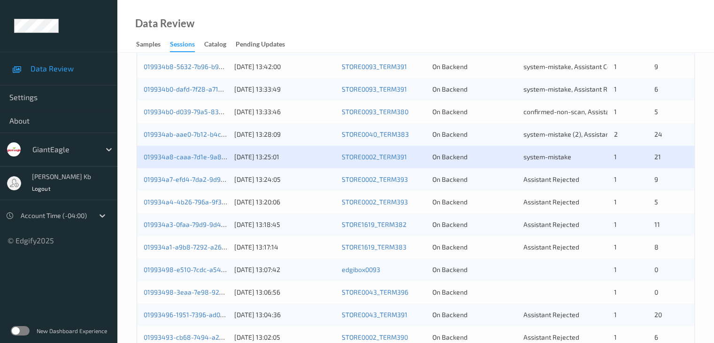
scroll to position [297, 0]
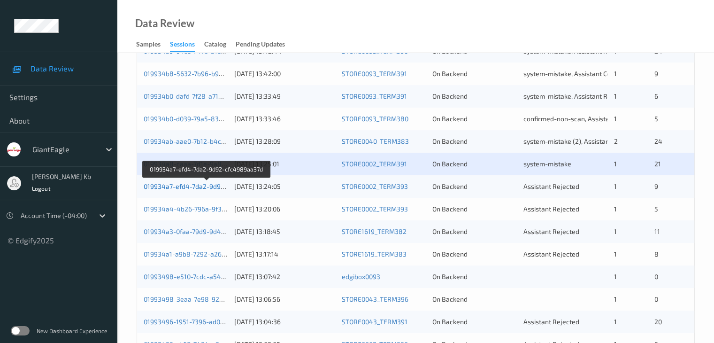
click at [208, 187] on link "019934a7-efd4-7da2-9d92-cfc4989aa37d" at bounding box center [207, 186] width 127 height 8
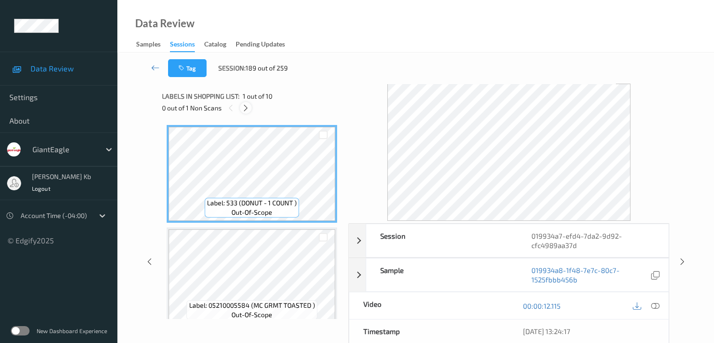
click at [246, 108] on icon at bounding box center [246, 108] width 8 height 8
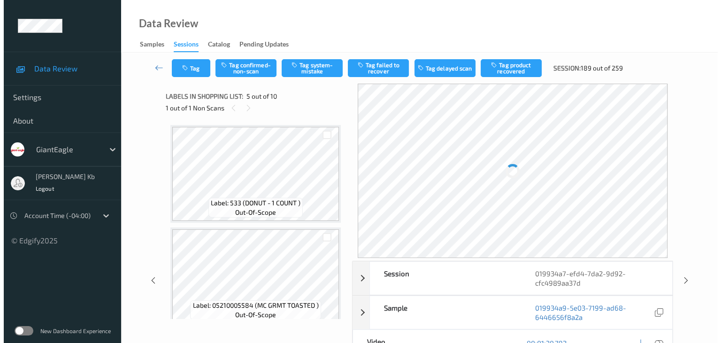
scroll to position [312, 0]
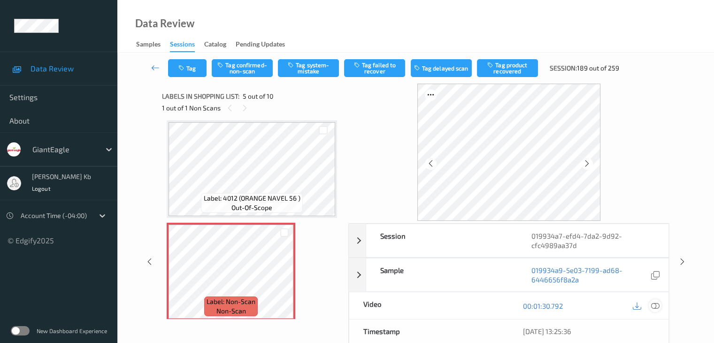
click at [657, 305] on icon at bounding box center [655, 305] width 8 height 8
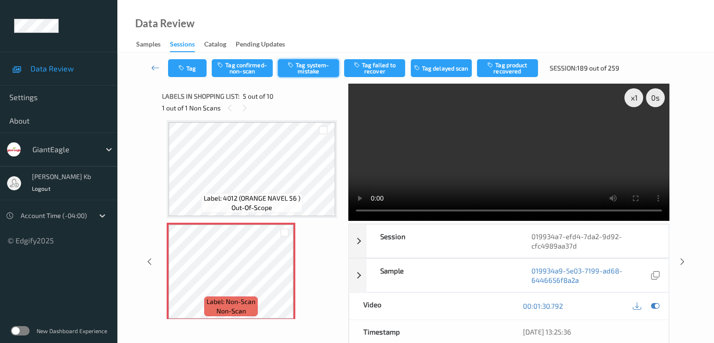
click at [320, 68] on button "Tag system-mistake" at bounding box center [308, 68] width 61 height 18
click at [195, 66] on button "Tag" at bounding box center [187, 68] width 38 height 18
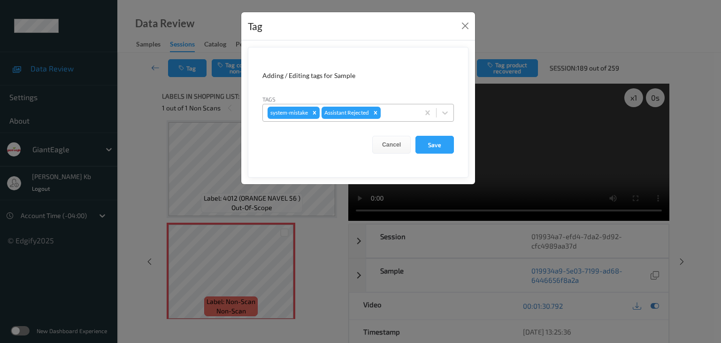
click at [396, 111] on div at bounding box center [399, 112] width 32 height 11
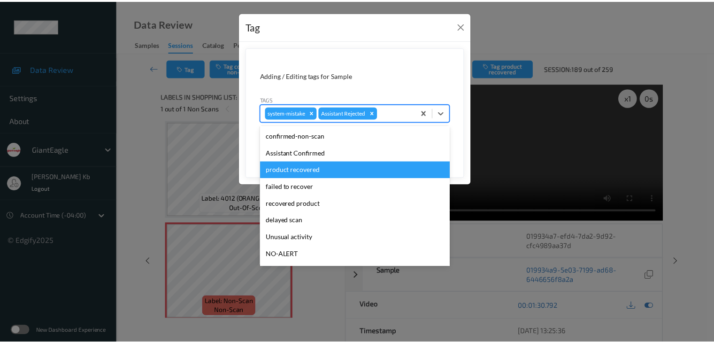
scroll to position [47, 0]
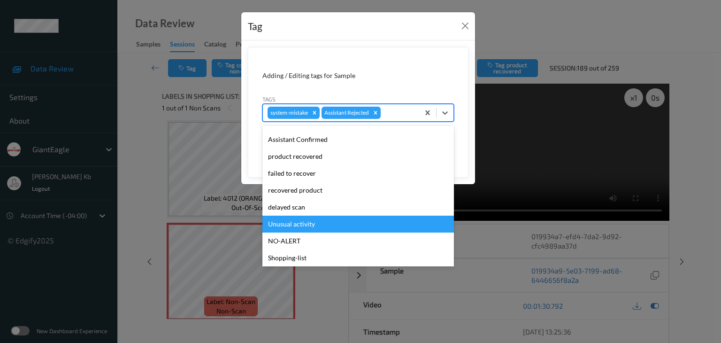
click at [295, 223] on div "Unusual activity" at bounding box center [358, 223] width 192 height 17
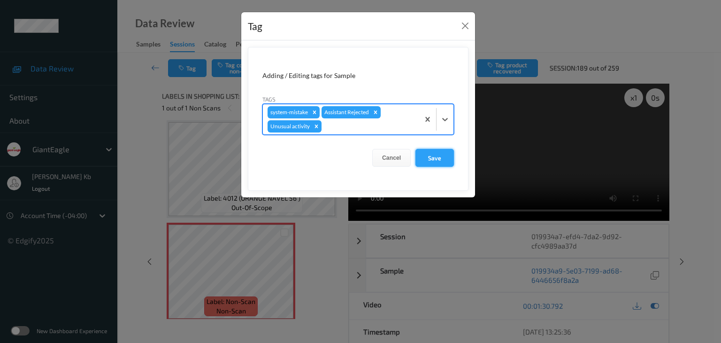
click at [434, 156] on button "Save" at bounding box center [434, 158] width 38 height 18
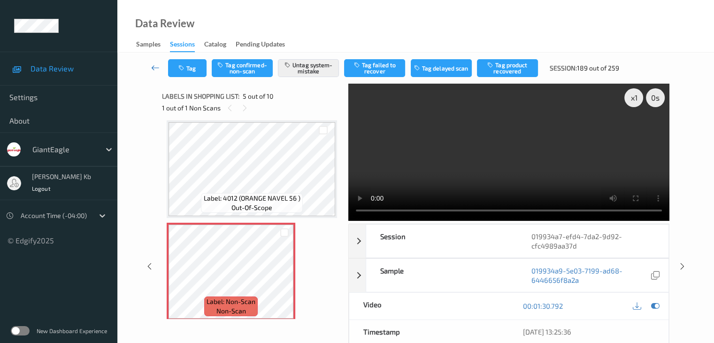
click at [156, 68] on icon at bounding box center [155, 67] width 8 height 9
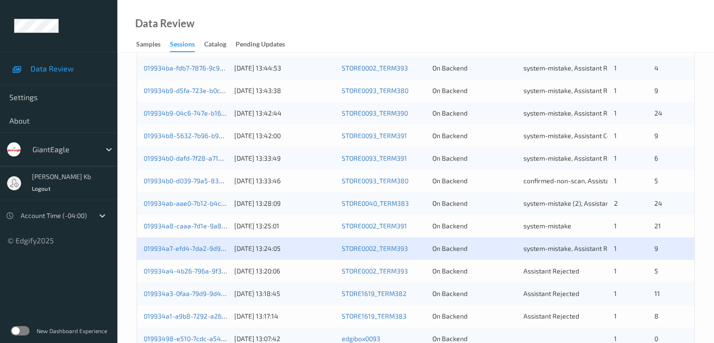
scroll to position [282, 0]
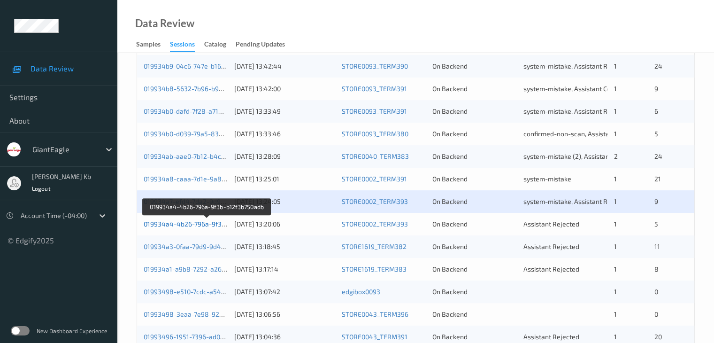
click at [193, 223] on link "019934a4-4b26-796a-9f3b-b12f3b750adb" at bounding box center [207, 224] width 127 height 8
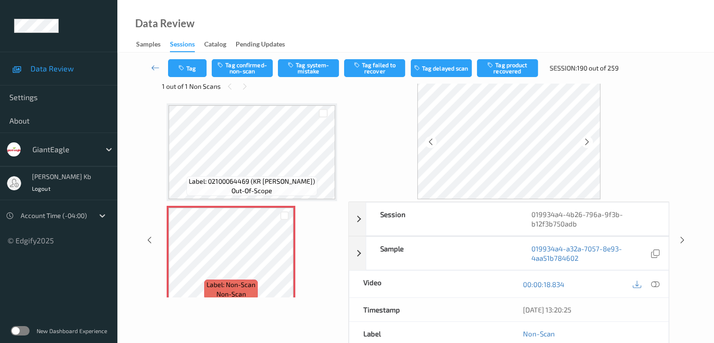
scroll to position [21, 0]
click at [284, 262] on icon at bounding box center [285, 263] width 8 height 8
click at [658, 283] on icon at bounding box center [655, 285] width 8 height 8
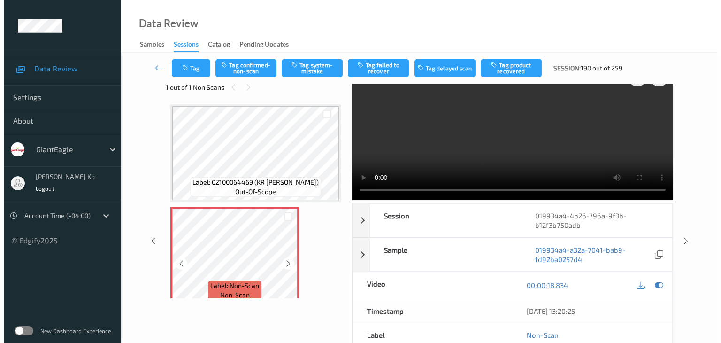
scroll to position [47, 0]
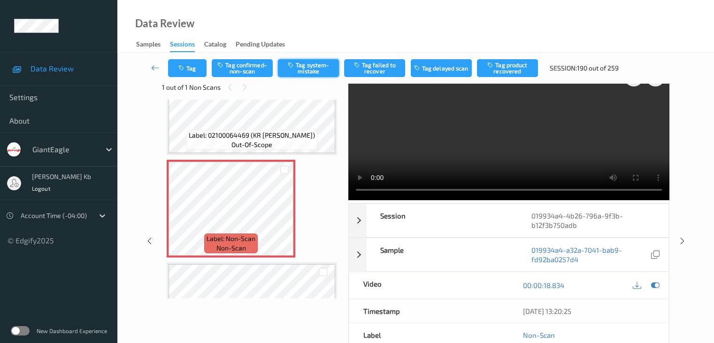
click at [302, 66] on button "Tag system-mistake" at bounding box center [308, 68] width 61 height 18
click at [191, 69] on button "Tag" at bounding box center [187, 68] width 38 height 18
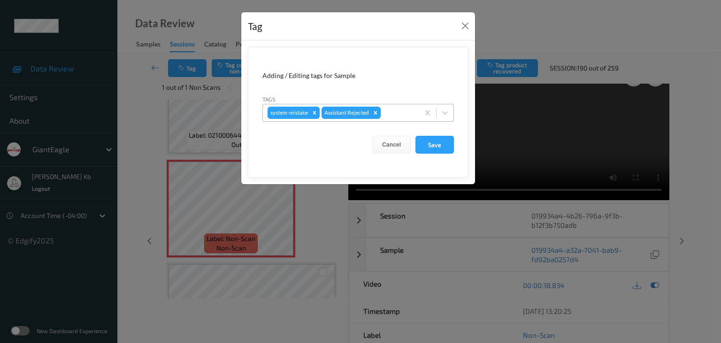
click at [397, 111] on div at bounding box center [399, 112] width 32 height 11
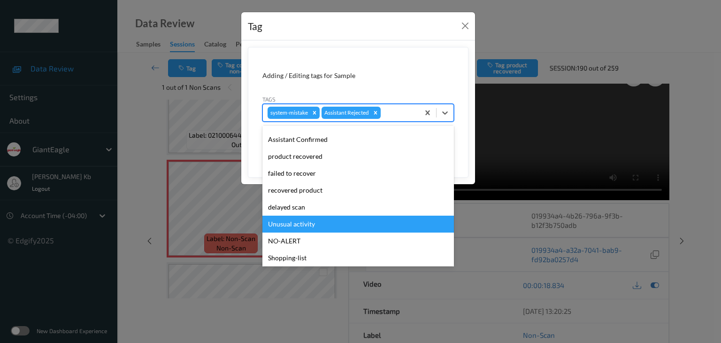
click at [303, 220] on div "Unusual activity" at bounding box center [358, 223] width 192 height 17
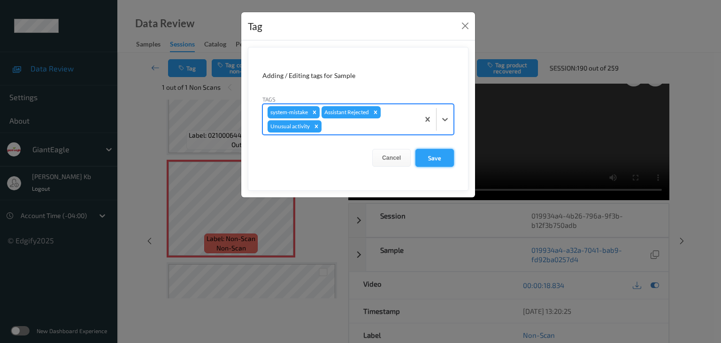
click at [436, 156] on button "Save" at bounding box center [434, 158] width 38 height 18
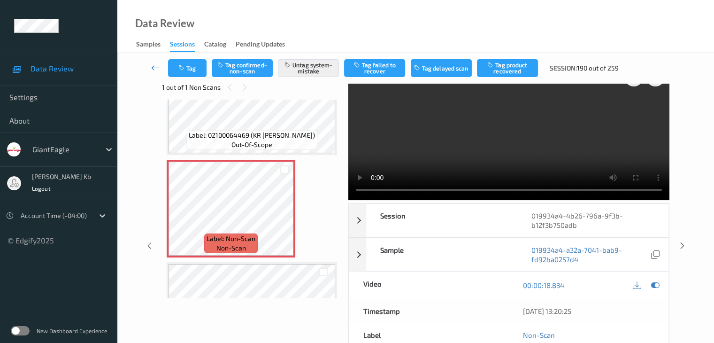
click at [160, 66] on link at bounding box center [155, 68] width 25 height 18
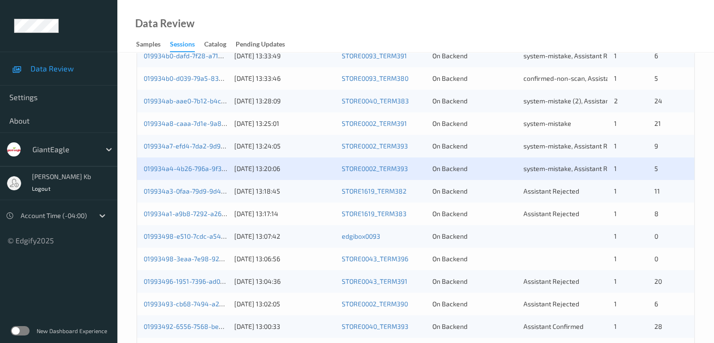
scroll to position [423, 0]
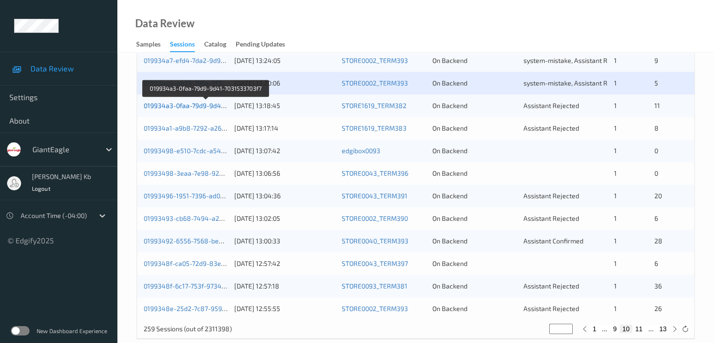
click at [189, 105] on link "019934a3-0faa-79d9-9d41-7031533703f7" at bounding box center [206, 105] width 124 height 8
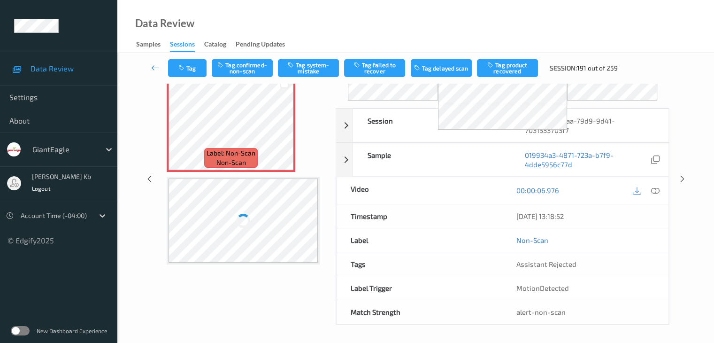
scroll to position [62, 0]
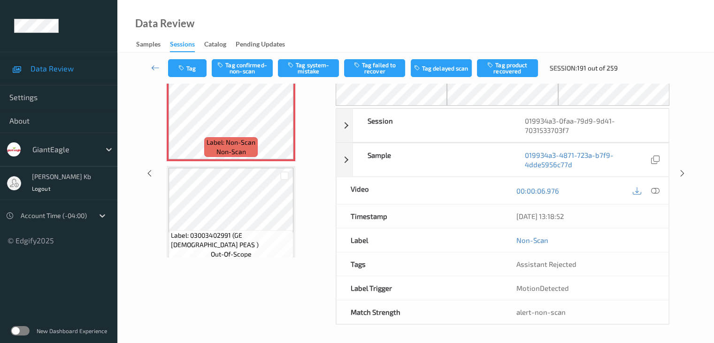
drag, startPoint x: 181, startPoint y: 6, endPoint x: 308, endPoint y: 14, distance: 127.9
click at [310, 15] on div "Data Review Samples Sessions Catalog Pending Updates" at bounding box center [415, 26] width 597 height 53
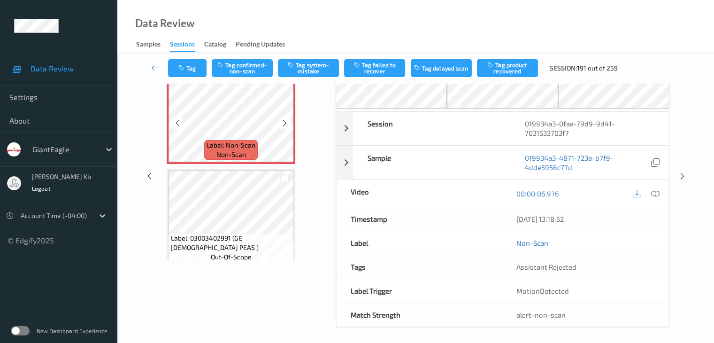
scroll to position [15, 0]
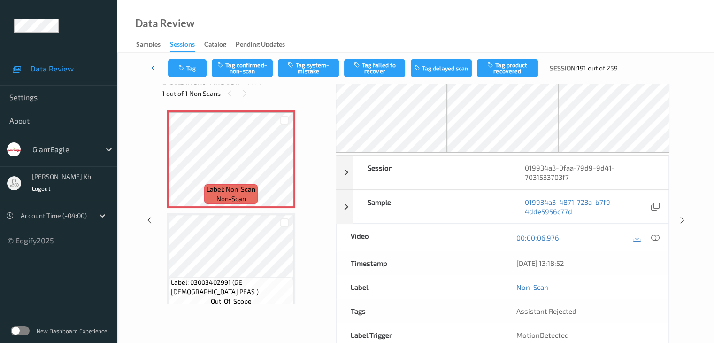
click at [157, 66] on icon at bounding box center [155, 67] width 8 height 9
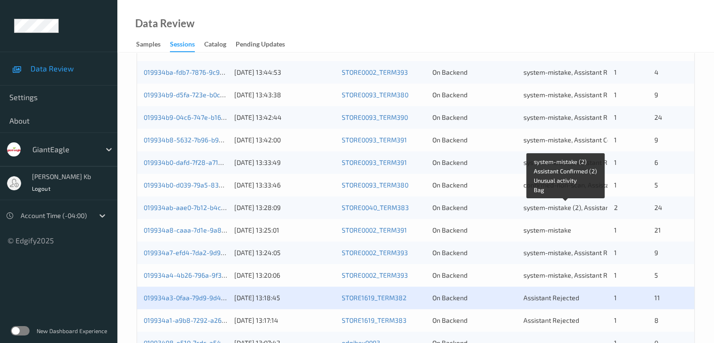
scroll to position [282, 0]
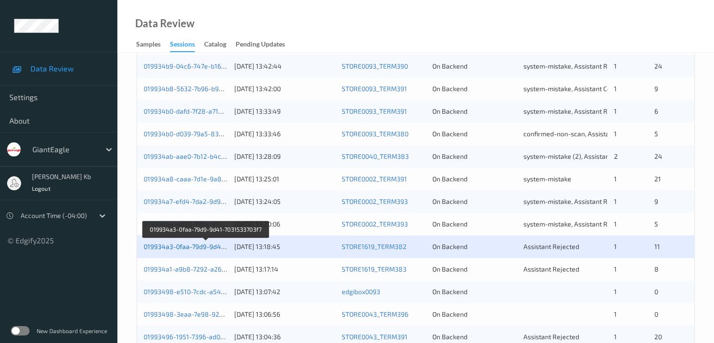
click at [190, 244] on link "019934a3-0faa-79d9-9d41-7031533703f7" at bounding box center [206, 246] width 124 height 8
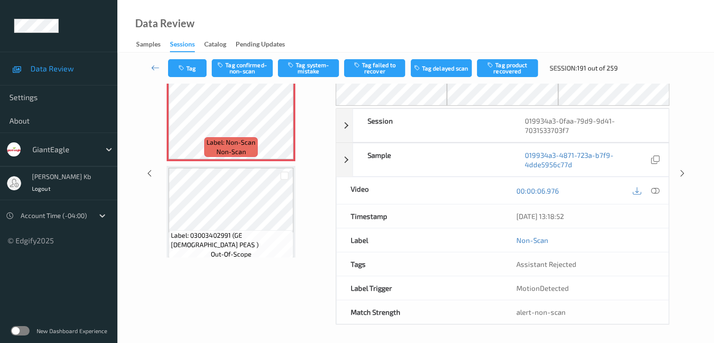
scroll to position [15, 0]
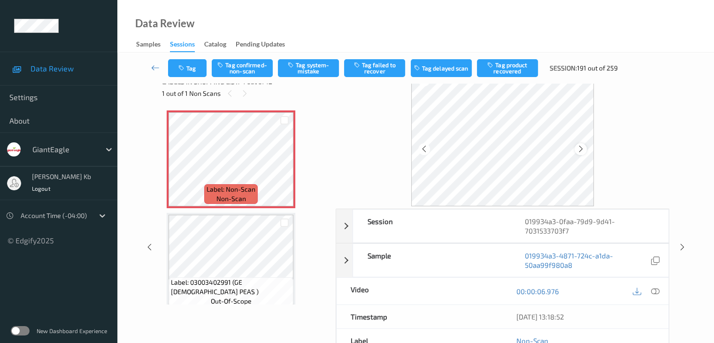
click at [582, 147] on icon at bounding box center [581, 149] width 8 height 8
drag, startPoint x: 654, startPoint y: 290, endPoint x: 634, endPoint y: 290, distance: 20.2
click at [654, 290] on icon at bounding box center [655, 291] width 8 height 8
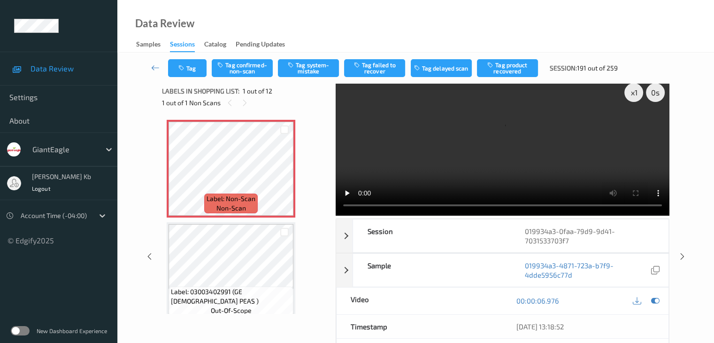
scroll to position [0, 0]
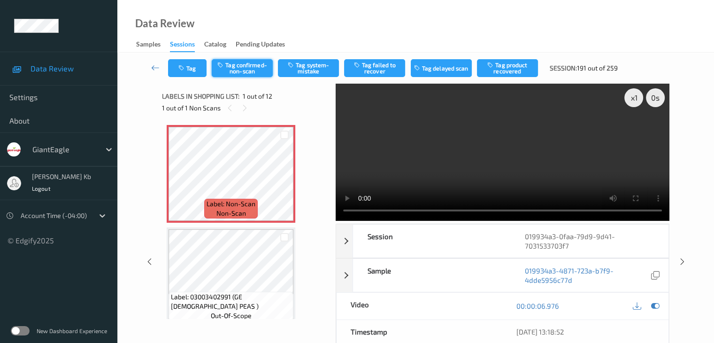
click at [242, 67] on button "Tag confirmed-non-scan" at bounding box center [242, 68] width 61 height 18
click at [510, 70] on button "Tag product recovered" at bounding box center [507, 68] width 61 height 18
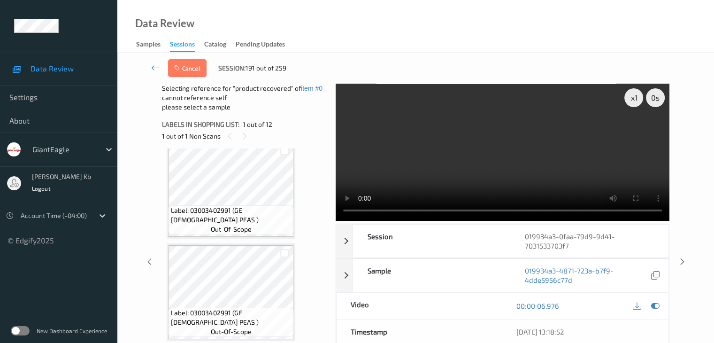
scroll to position [94, 0]
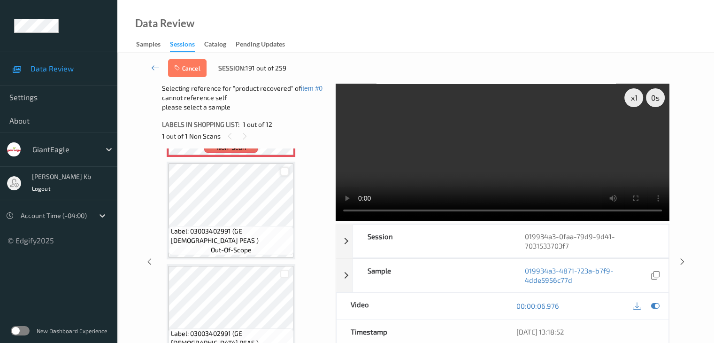
click at [284, 172] on div at bounding box center [284, 171] width 9 height 9
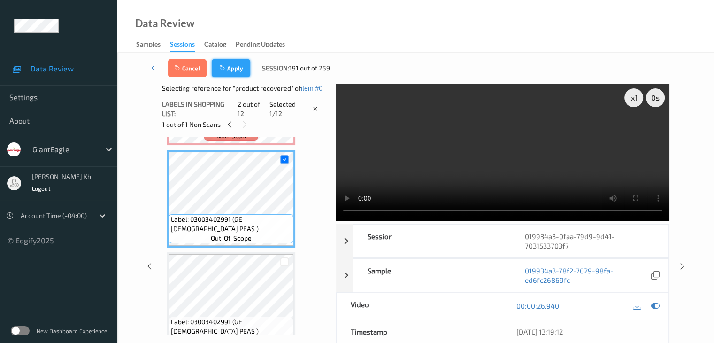
click at [232, 69] on button "Apply" at bounding box center [231, 68] width 38 height 18
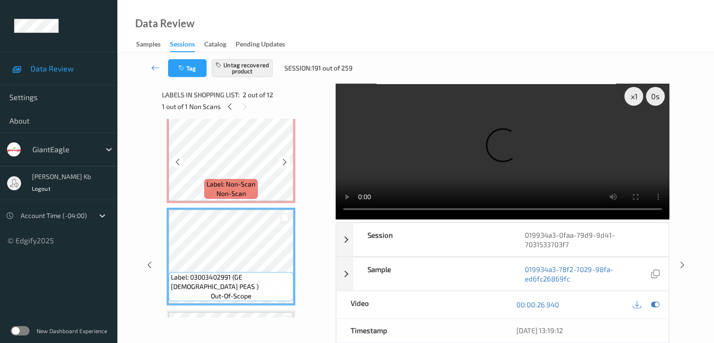
scroll to position [0, 0]
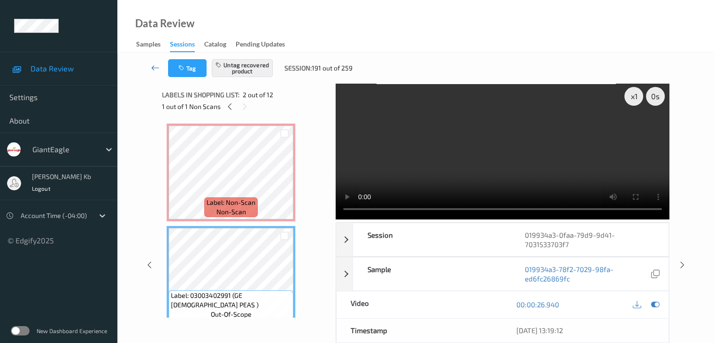
click at [157, 65] on icon at bounding box center [155, 67] width 8 height 9
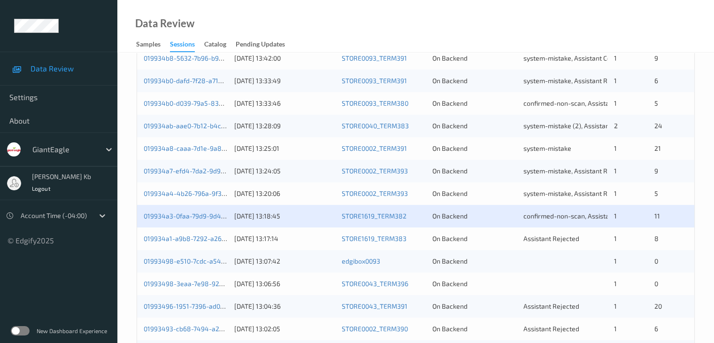
scroll to position [329, 0]
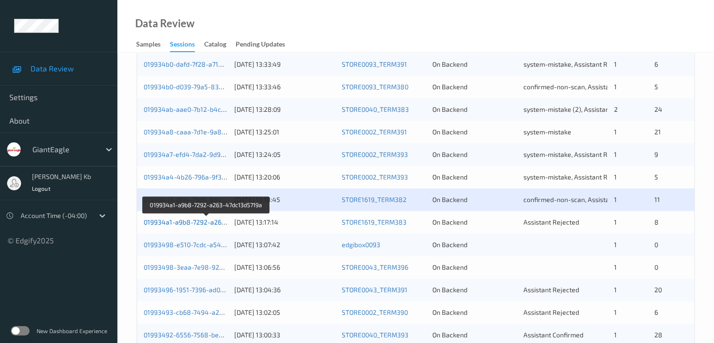
click at [192, 222] on link "019934a1-a9b8-7292-a263-47dc13d5719a" at bounding box center [207, 222] width 127 height 8
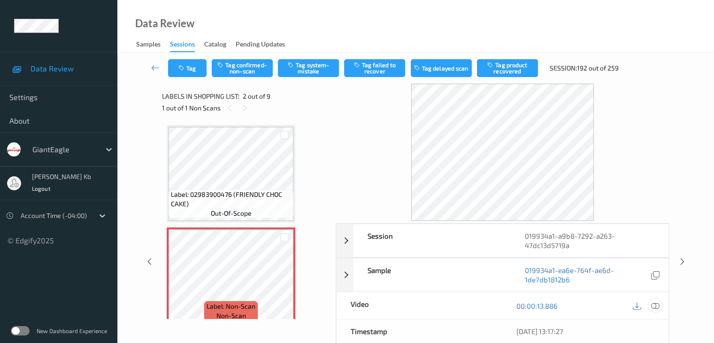
click at [652, 303] on icon at bounding box center [655, 305] width 8 height 8
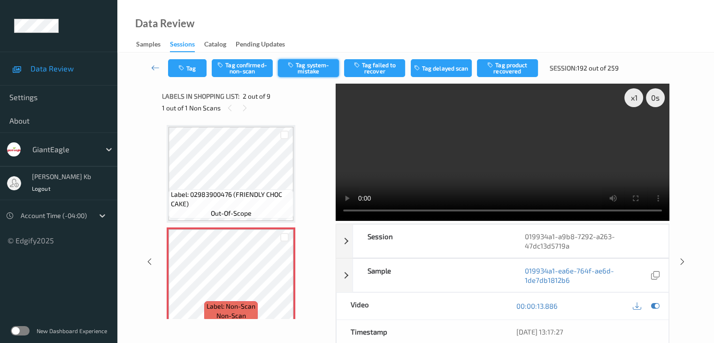
click at [308, 69] on button "Tag system-mistake" at bounding box center [308, 68] width 61 height 18
click at [191, 68] on button "Tag" at bounding box center [187, 68] width 38 height 18
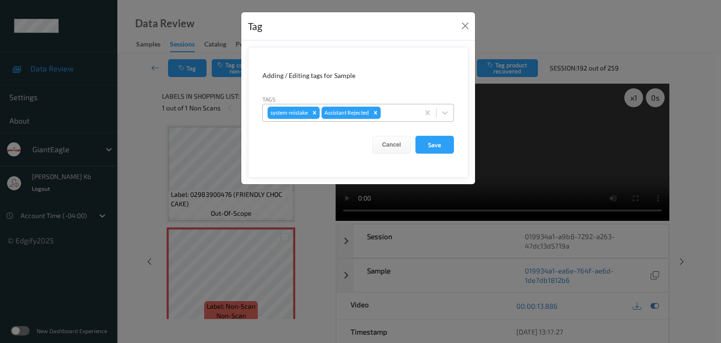
click at [400, 111] on div at bounding box center [399, 112] width 32 height 11
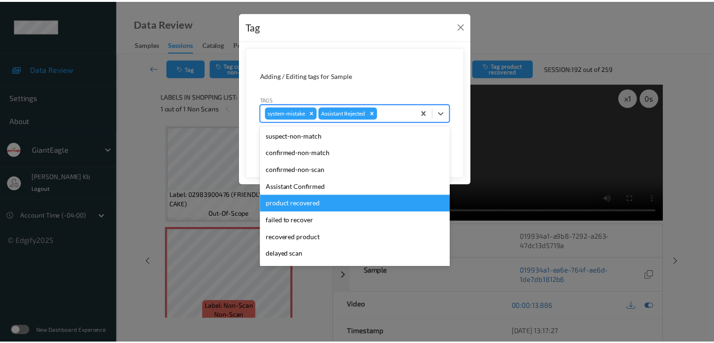
scroll to position [83, 0]
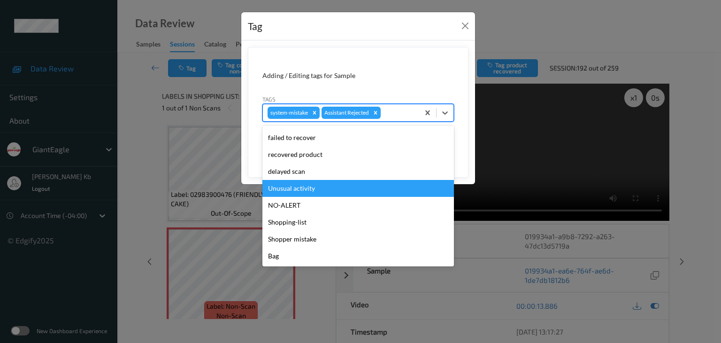
click at [303, 188] on div "Unusual activity" at bounding box center [358, 188] width 192 height 17
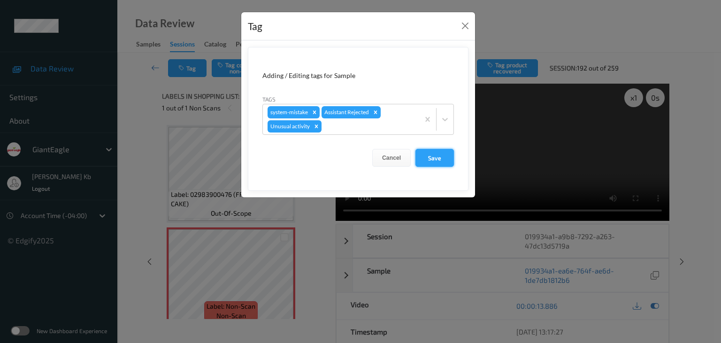
click at [434, 158] on button "Save" at bounding box center [434, 158] width 38 height 18
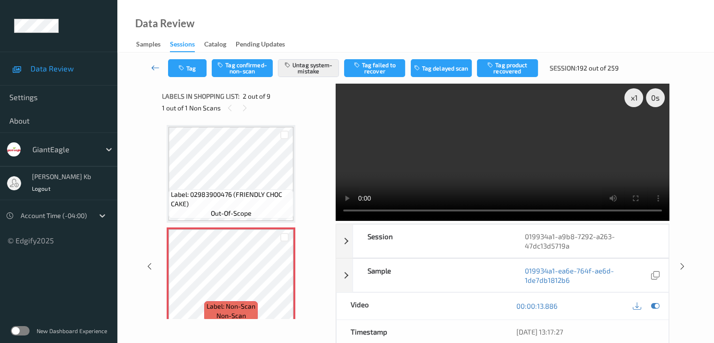
click at [156, 68] on icon at bounding box center [155, 67] width 8 height 9
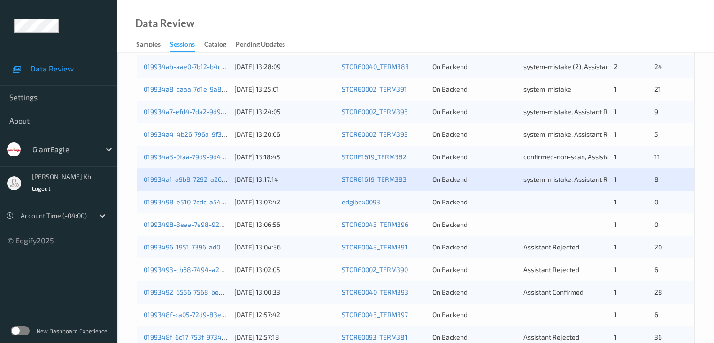
scroll to position [376, 0]
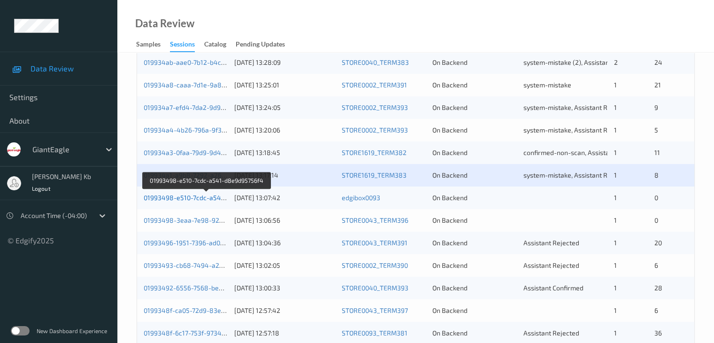
click at [180, 197] on link "01993498-e510-7cdc-a541-d8e9d95756f4" at bounding box center [207, 197] width 127 height 8
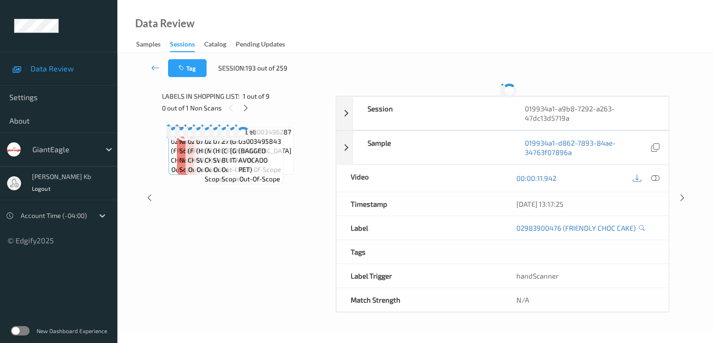
click at [180, 197] on div "Labels in shopping list: 1 out of 9 0 out of 1 Non Scans Label: 02983900476 (FR…" at bounding box center [245, 198] width 167 height 229
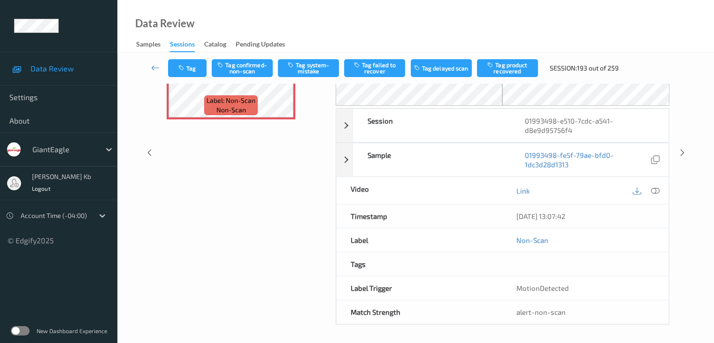
scroll to position [9, 0]
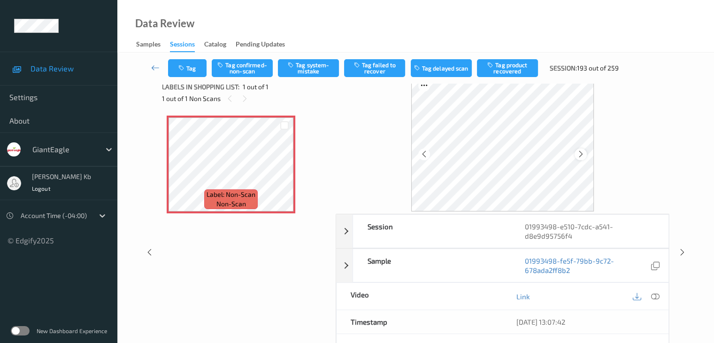
click at [583, 153] on icon at bounding box center [581, 154] width 8 height 8
click at [654, 296] on icon at bounding box center [655, 296] width 8 height 8
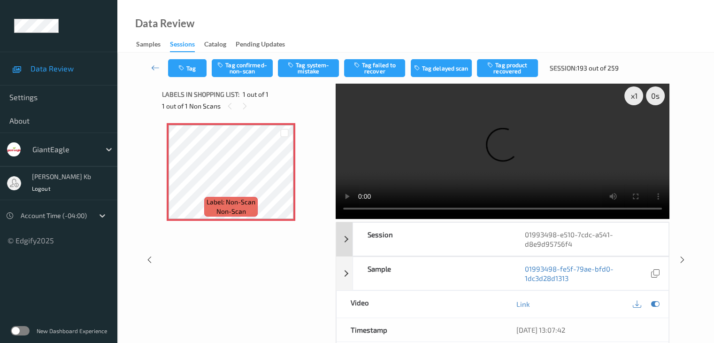
scroll to position [0, 0]
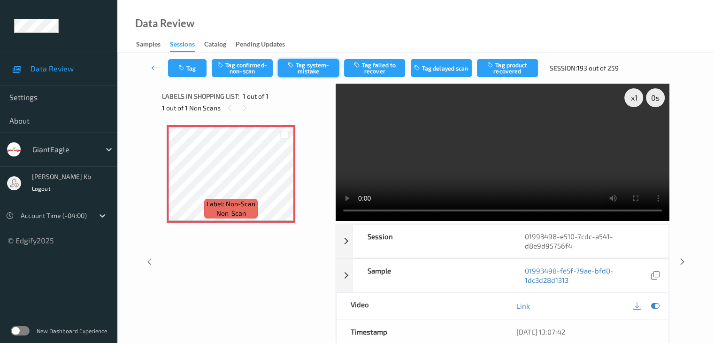
click at [324, 69] on button "Tag system-mistake" at bounding box center [308, 68] width 61 height 18
drag, startPoint x: 155, startPoint y: 66, endPoint x: 156, endPoint y: 60, distance: 6.1
click at [155, 65] on icon at bounding box center [155, 67] width 8 height 9
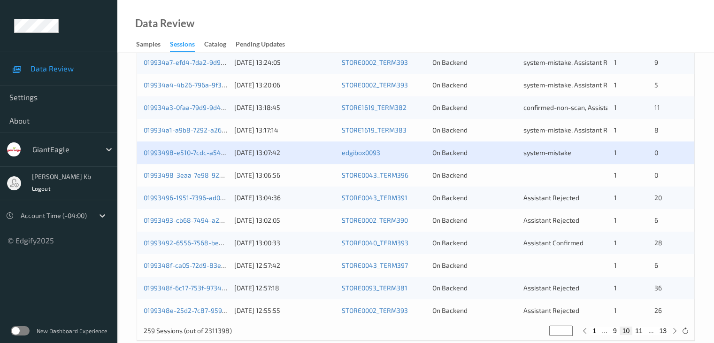
scroll to position [423, 0]
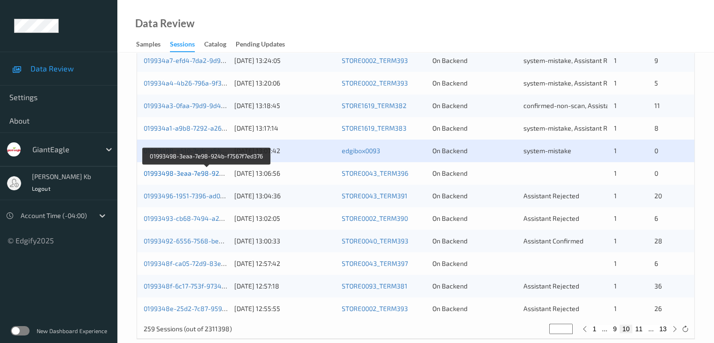
click at [201, 172] on link "01993498-3eaa-7e98-924b-f7567f7ed376" at bounding box center [207, 173] width 127 height 8
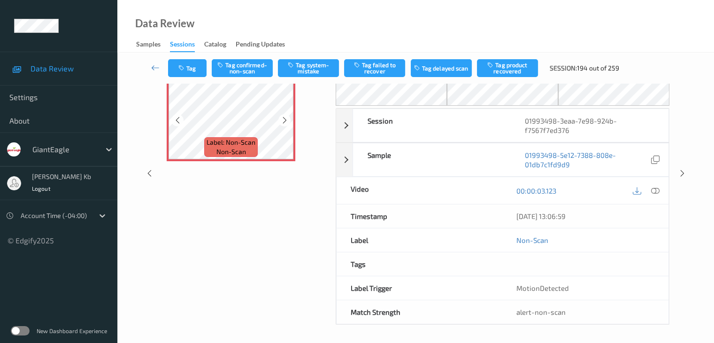
scroll to position [15, 0]
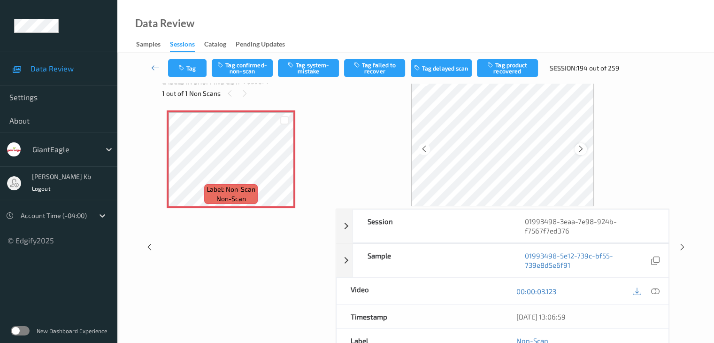
click at [585, 153] on div at bounding box center [581, 149] width 12 height 12
click at [655, 292] on icon at bounding box center [655, 291] width 8 height 8
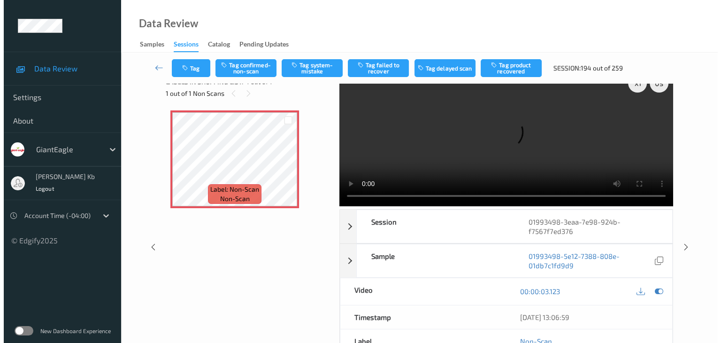
scroll to position [0, 0]
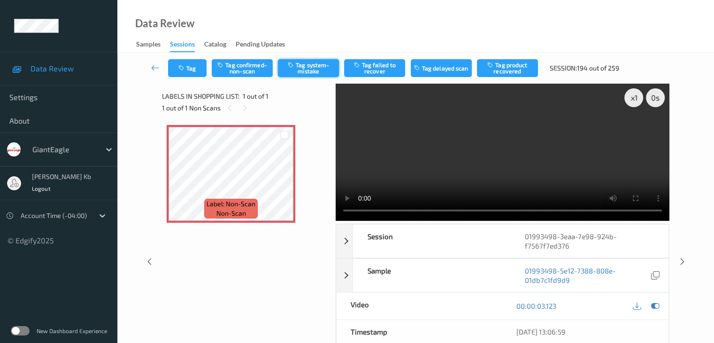
click at [312, 68] on button "Tag system-mistake" at bounding box center [308, 68] width 61 height 18
click at [188, 68] on button "Tag" at bounding box center [187, 68] width 38 height 18
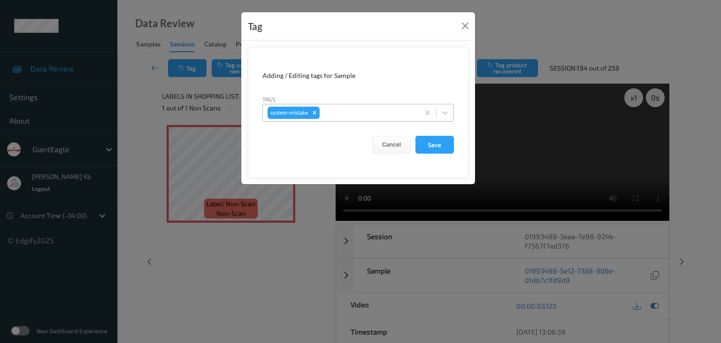
click at [355, 110] on div at bounding box center [368, 112] width 93 height 11
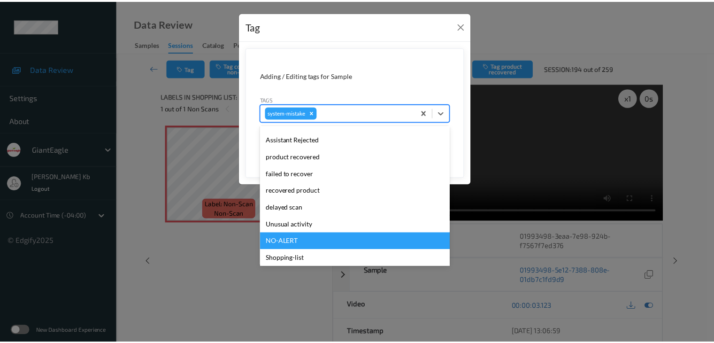
scroll to position [100, 0]
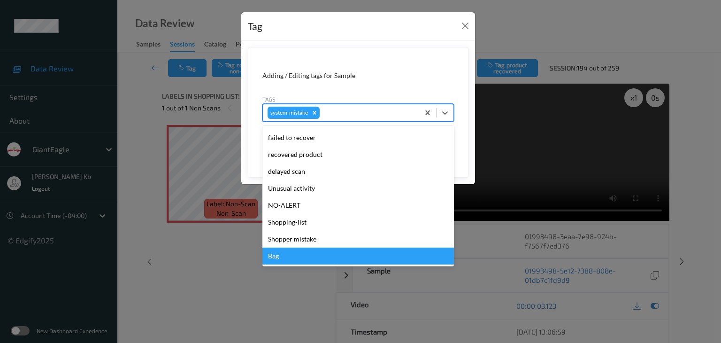
click at [285, 255] on div "Bag" at bounding box center [358, 255] width 192 height 17
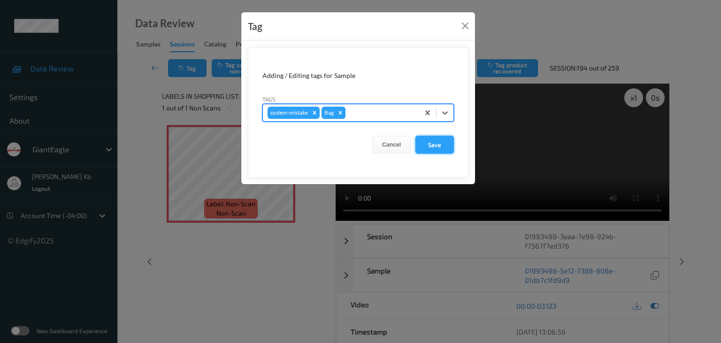
click at [441, 144] on button "Save" at bounding box center [434, 145] width 38 height 18
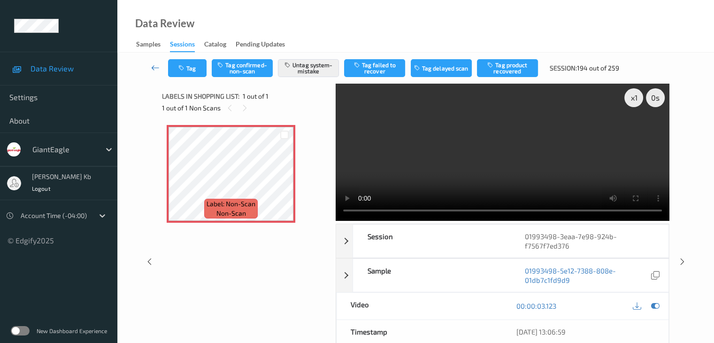
click at [154, 68] on icon at bounding box center [155, 67] width 8 height 9
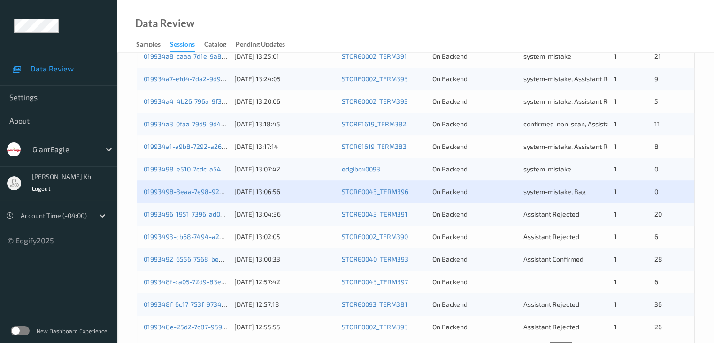
scroll to position [423, 0]
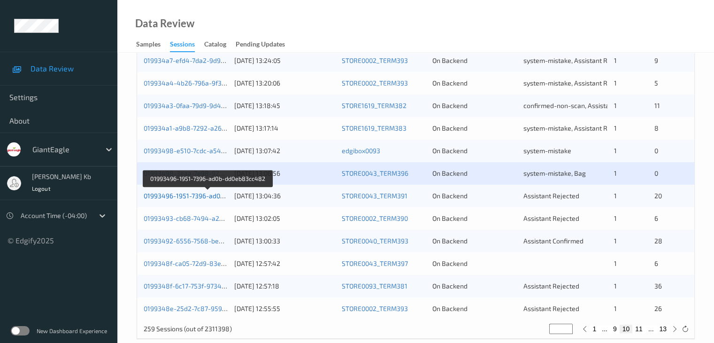
click at [195, 198] on link "01993496-1951-7396-ad0b-dd0eb83cc482" at bounding box center [208, 196] width 129 height 8
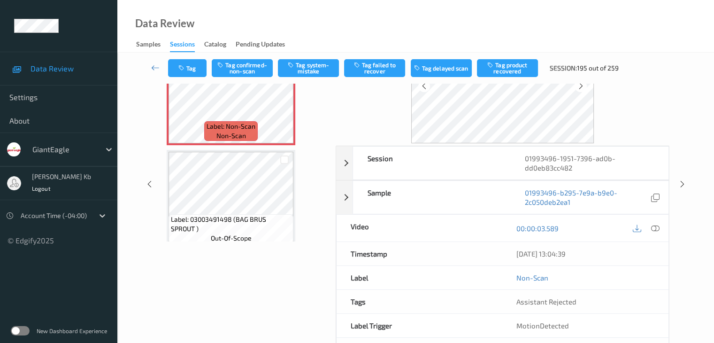
scroll to position [21, 0]
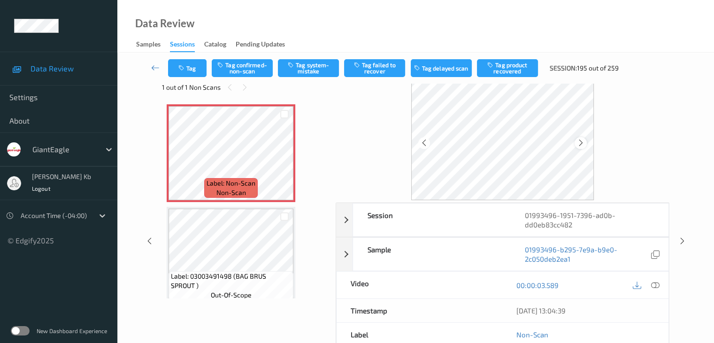
click at [582, 143] on icon at bounding box center [581, 142] width 8 height 8
click at [656, 284] on icon at bounding box center [655, 285] width 8 height 8
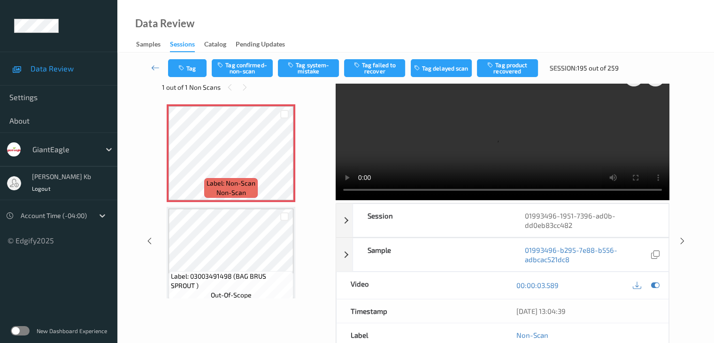
scroll to position [0, 0]
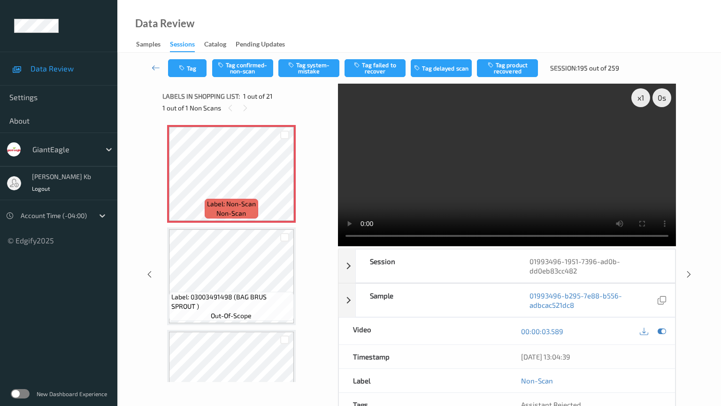
click at [666, 342] on div "[DATE] 13:04:39" at bounding box center [591, 356] width 168 height 23
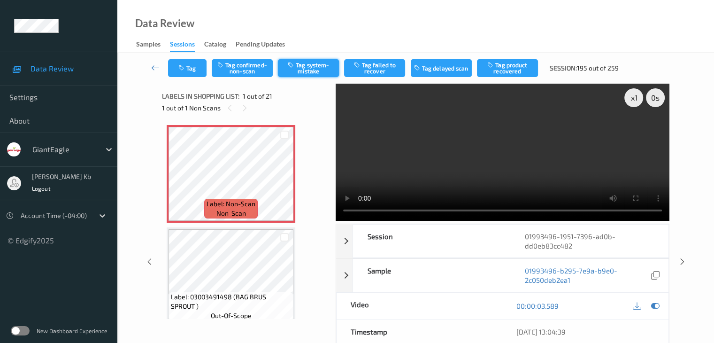
click at [318, 68] on button "Tag system-mistake" at bounding box center [308, 68] width 61 height 18
click at [194, 68] on button "Tag" at bounding box center [187, 68] width 38 height 18
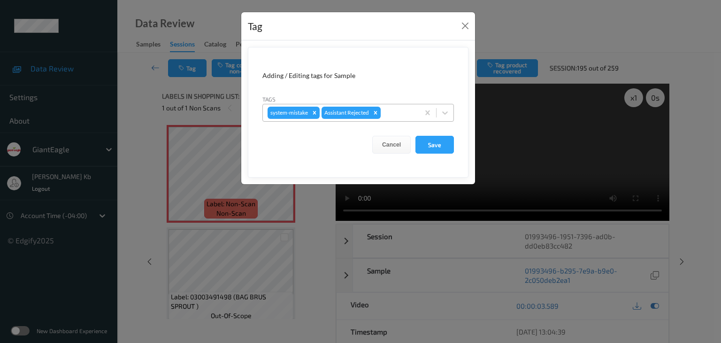
click at [403, 111] on div at bounding box center [399, 112] width 32 height 11
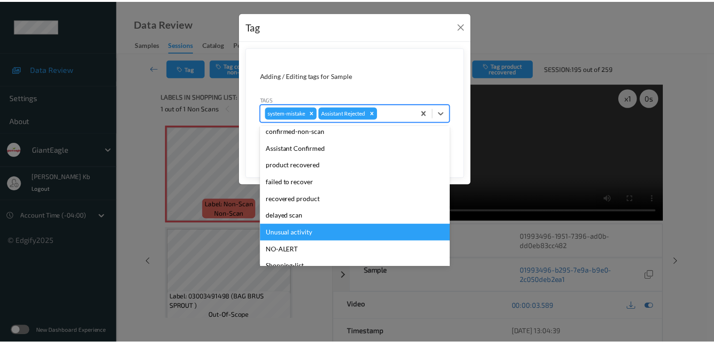
scroll to position [47, 0]
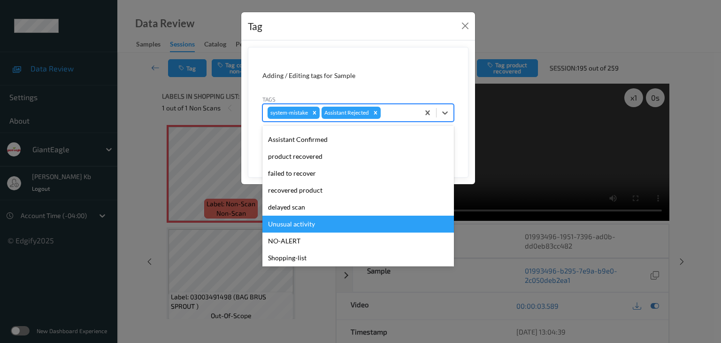
click at [302, 222] on div "Unusual activity" at bounding box center [358, 223] width 192 height 17
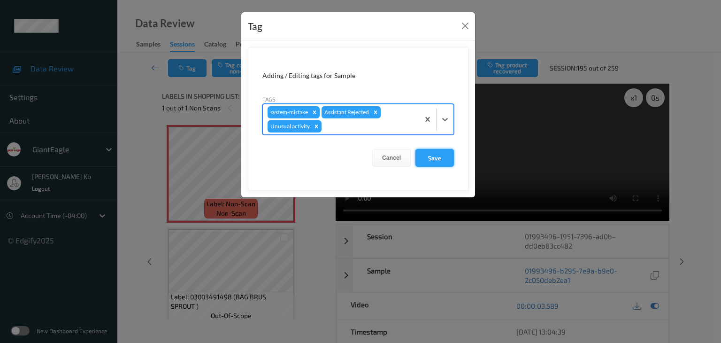
click at [434, 156] on button "Save" at bounding box center [434, 158] width 38 height 18
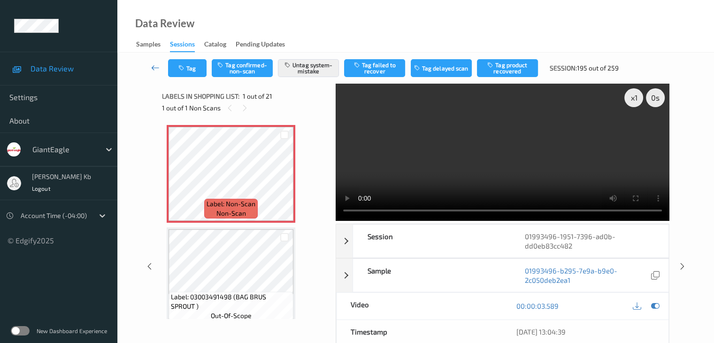
click at [157, 67] on icon at bounding box center [155, 67] width 8 height 9
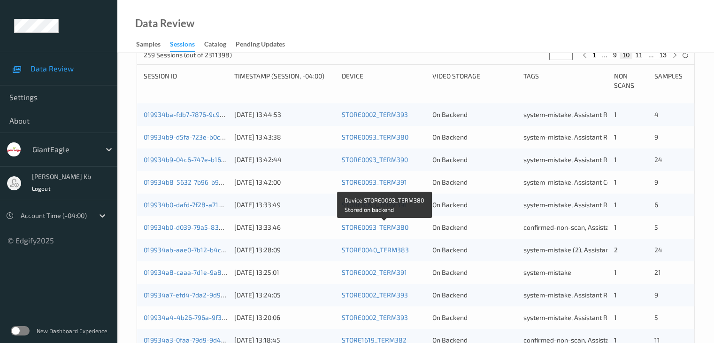
scroll to position [423, 0]
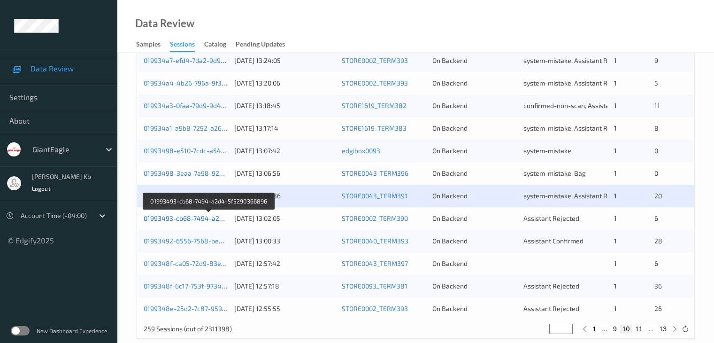
click at [196, 218] on link "01993493-cb68-7494-a2d4-5f5290366896" at bounding box center [209, 218] width 131 height 8
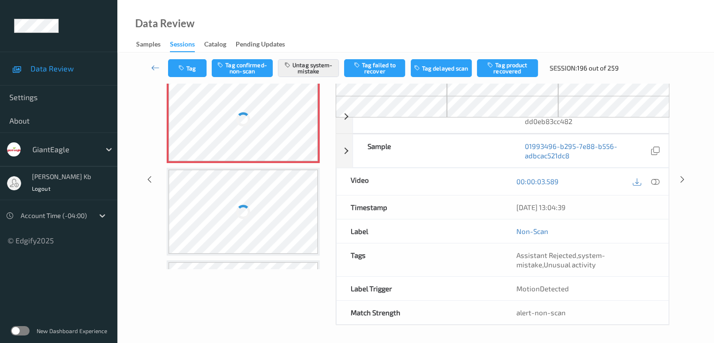
drag, startPoint x: 223, startPoint y: 3, endPoint x: 507, endPoint y: 21, distance: 284.2
click at [509, 21] on div "Data Review Samples Sessions Catalog Pending Updates" at bounding box center [415, 26] width 597 height 53
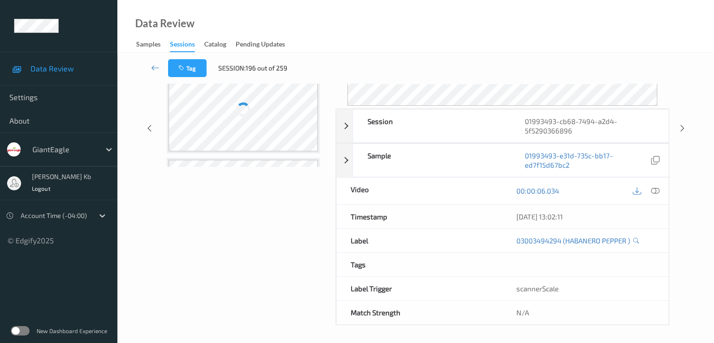
drag, startPoint x: 377, startPoint y: 0, endPoint x: 486, endPoint y: 20, distance: 110.7
click at [486, 20] on div "Data Review Samples Sessions Catalog Pending Updates" at bounding box center [415, 26] width 597 height 53
click at [254, 76] on div "Tag Session: 196 out of 259" at bounding box center [231, 68] width 126 height 18
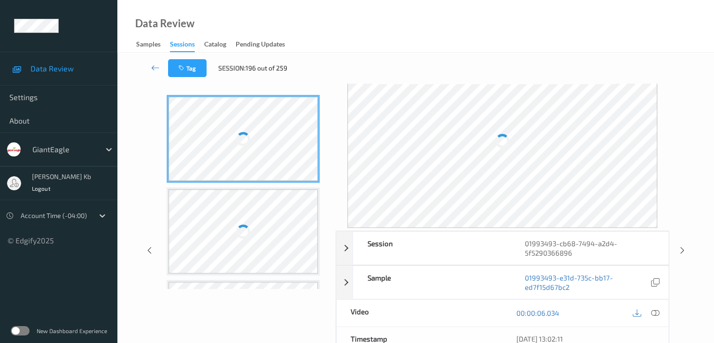
scroll to position [0, 0]
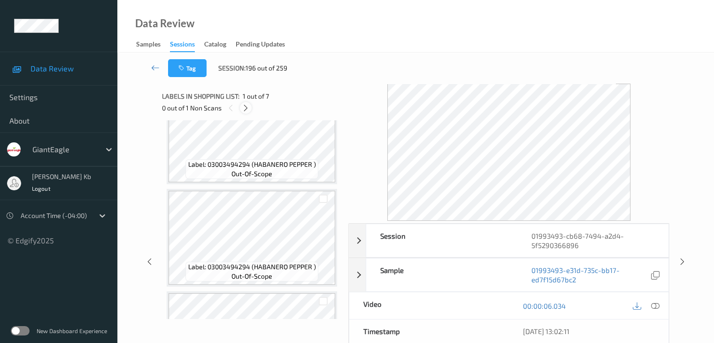
click at [246, 105] on icon at bounding box center [246, 108] width 8 height 8
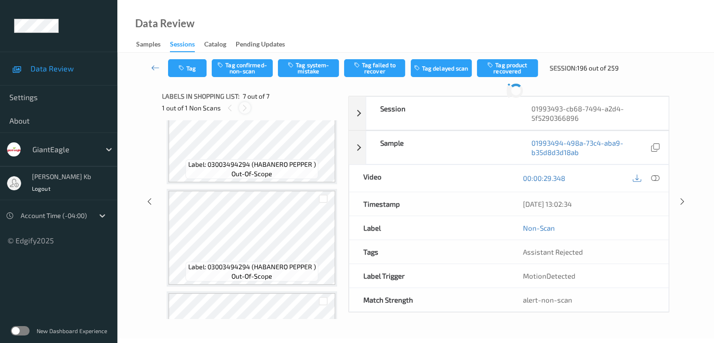
scroll to position [516, 0]
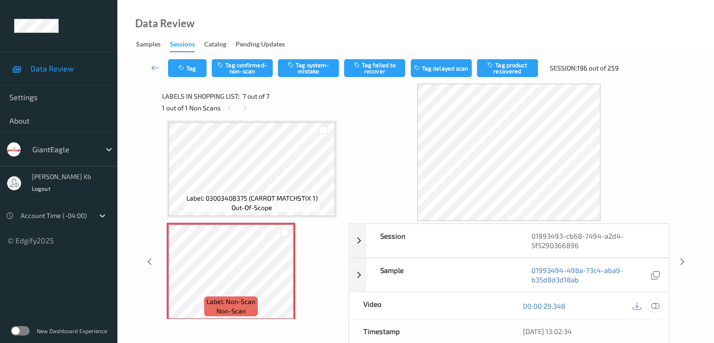
click at [655, 305] on icon at bounding box center [655, 305] width 8 height 8
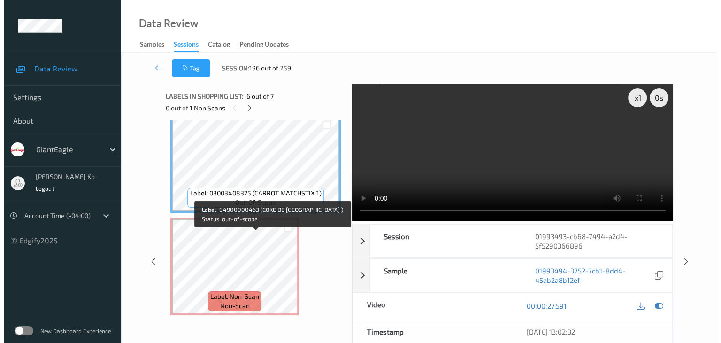
scroll to position [523, 0]
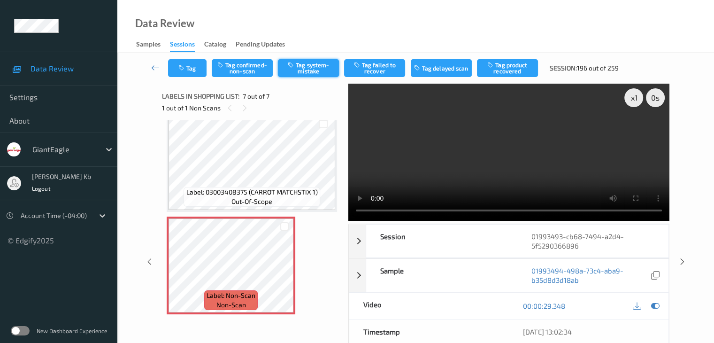
click at [310, 69] on button "Tag system-mistake" at bounding box center [308, 68] width 61 height 18
click at [197, 65] on button "Tag" at bounding box center [187, 68] width 38 height 18
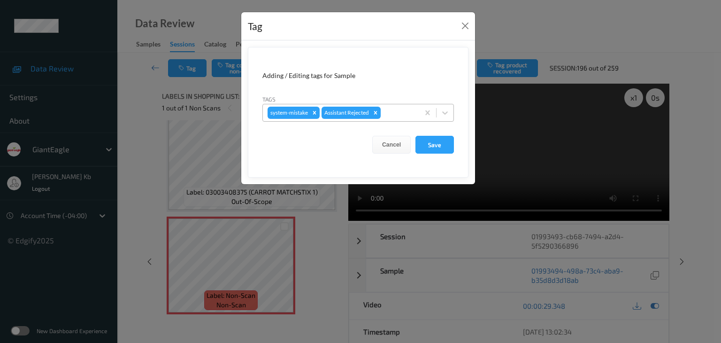
click at [398, 113] on div at bounding box center [399, 112] width 32 height 11
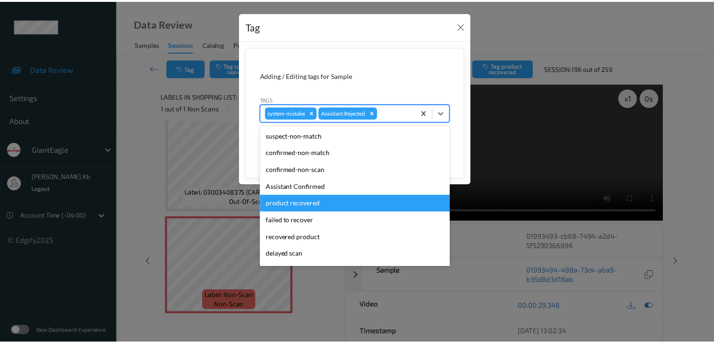
scroll to position [83, 0]
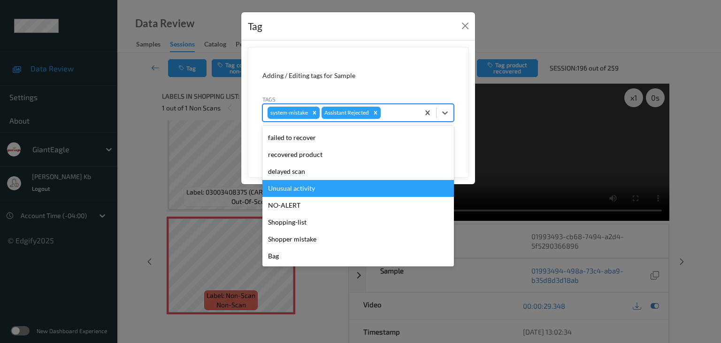
click at [309, 189] on div "Unusual activity" at bounding box center [358, 188] width 192 height 17
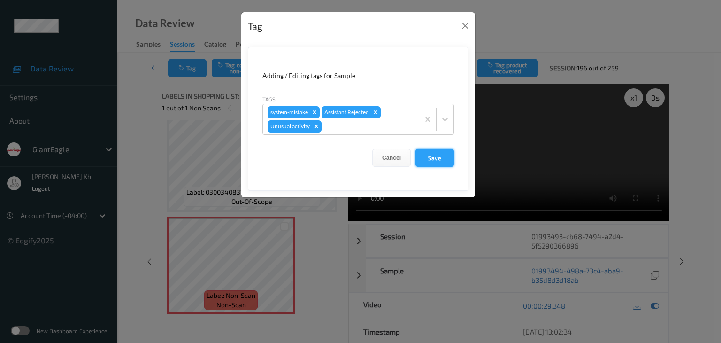
click at [437, 156] on button "Save" at bounding box center [434, 158] width 38 height 18
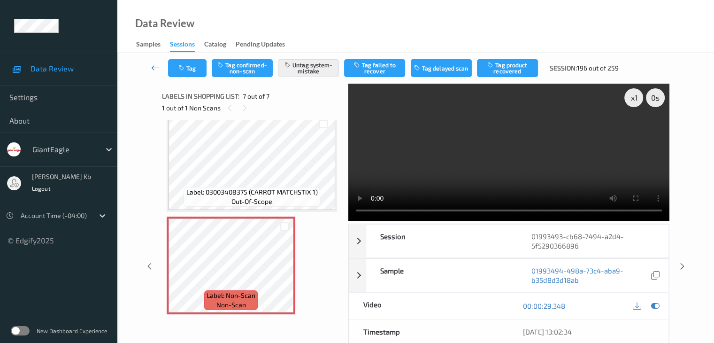
click at [154, 68] on icon at bounding box center [155, 67] width 8 height 9
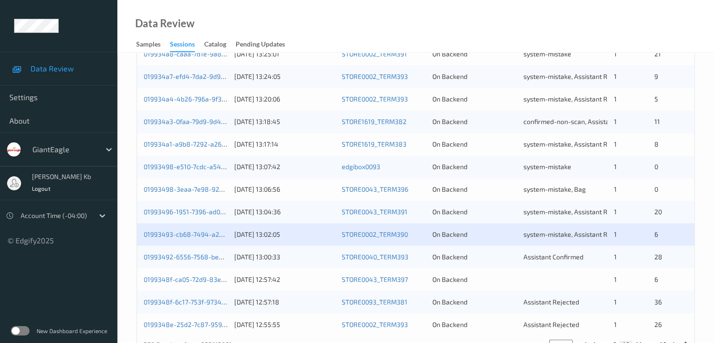
scroll to position [423, 0]
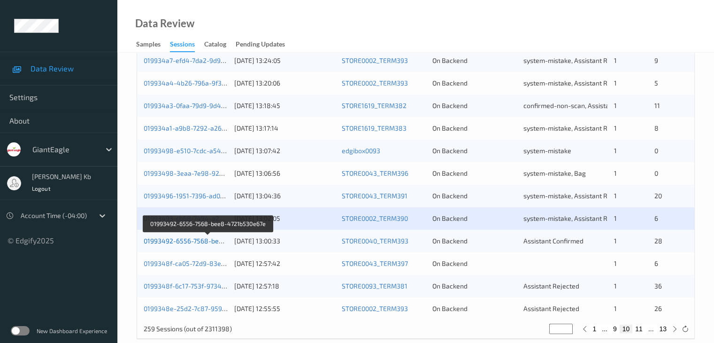
click at [195, 240] on link "01993492-6556-7568-bee8-4721b530e67e" at bounding box center [209, 241] width 130 height 8
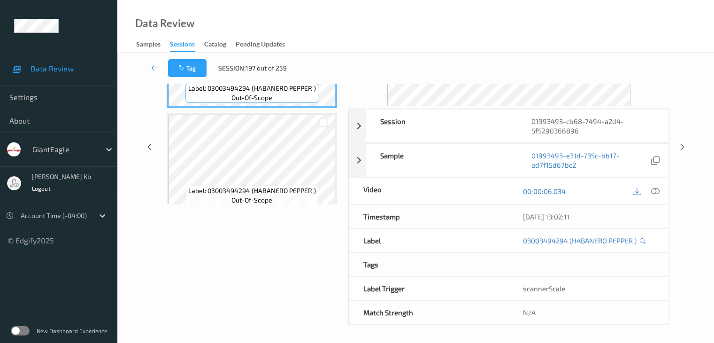
scroll to position [152, 0]
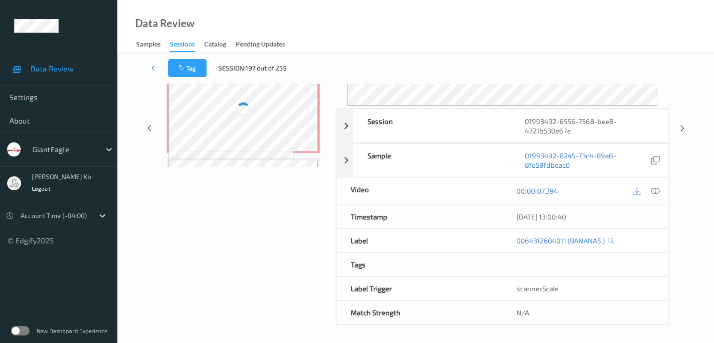
drag, startPoint x: 259, startPoint y: 0, endPoint x: 485, endPoint y: 32, distance: 228.5
click at [488, 31] on div "Data Review Samples Sessions Catalog Pending Updates" at bounding box center [415, 26] width 597 height 53
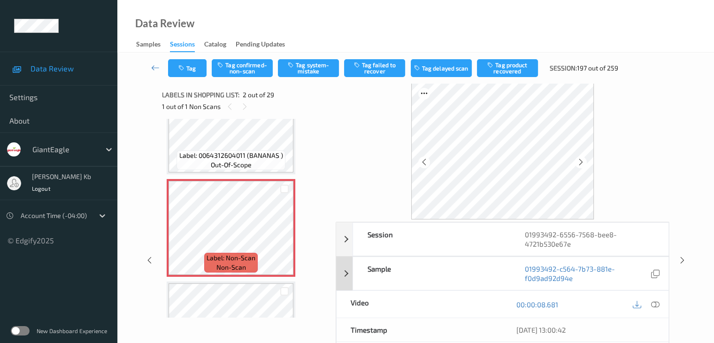
scroll to position [0, 0]
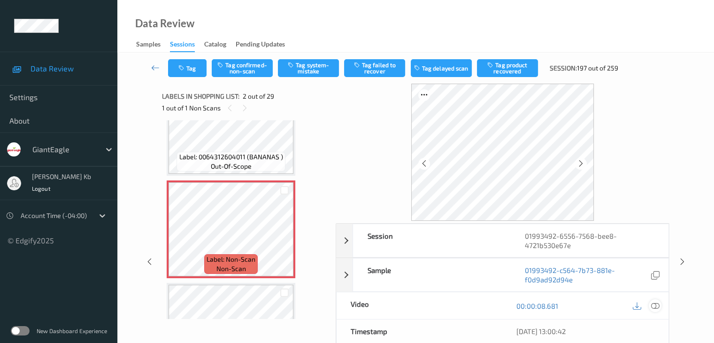
click at [656, 305] on icon at bounding box center [655, 305] width 8 height 8
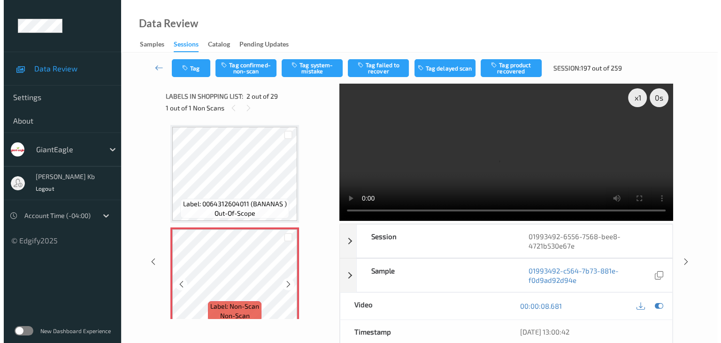
scroll to position [94, 0]
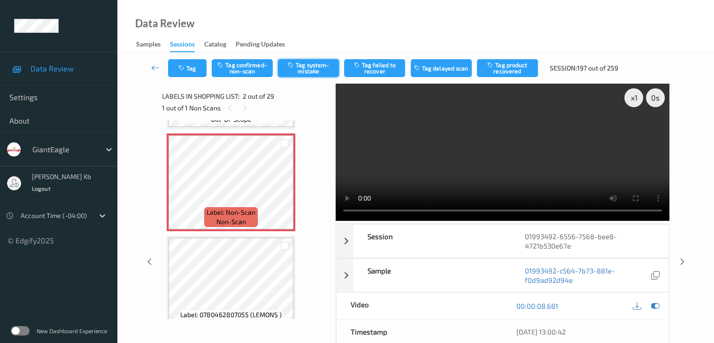
click at [307, 69] on button "Tag system-mistake" at bounding box center [308, 68] width 61 height 18
click at [195, 70] on button "Tag" at bounding box center [187, 68] width 38 height 18
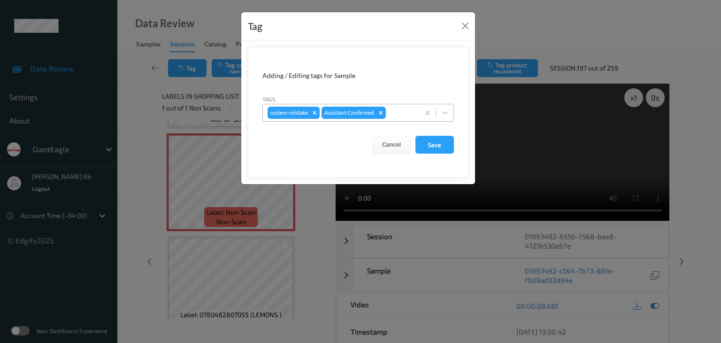
click at [398, 113] on div at bounding box center [401, 112] width 27 height 11
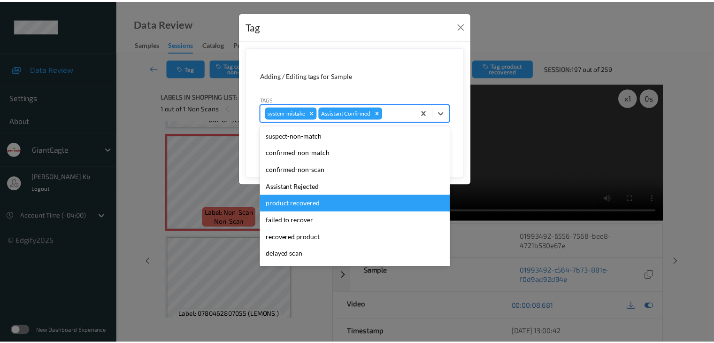
scroll to position [47, 0]
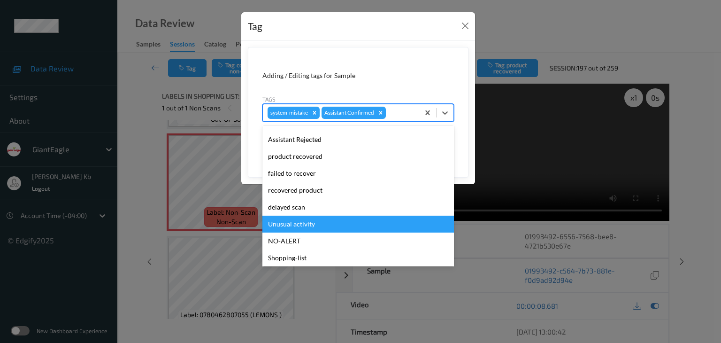
click at [295, 223] on div "Unusual activity" at bounding box center [358, 223] width 192 height 17
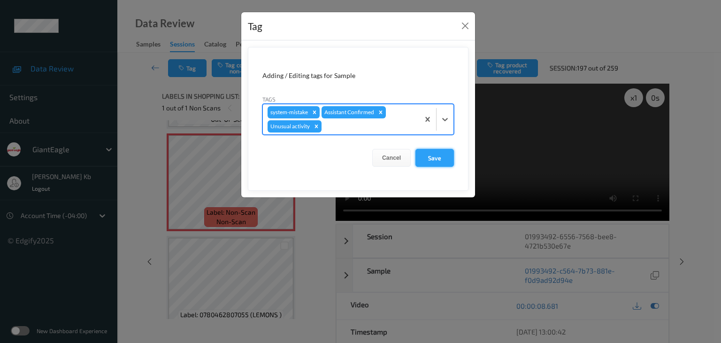
click at [434, 158] on button "Save" at bounding box center [434, 158] width 38 height 18
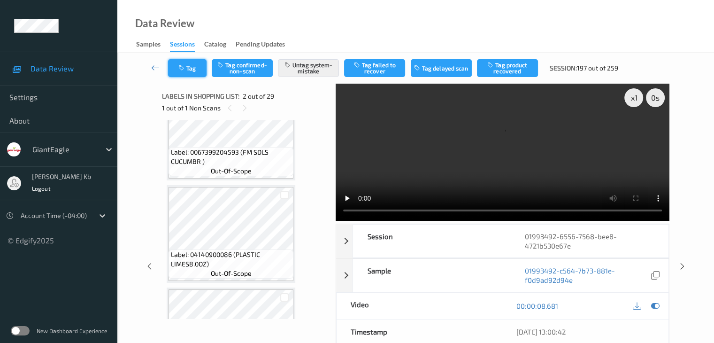
scroll to position [469, 0]
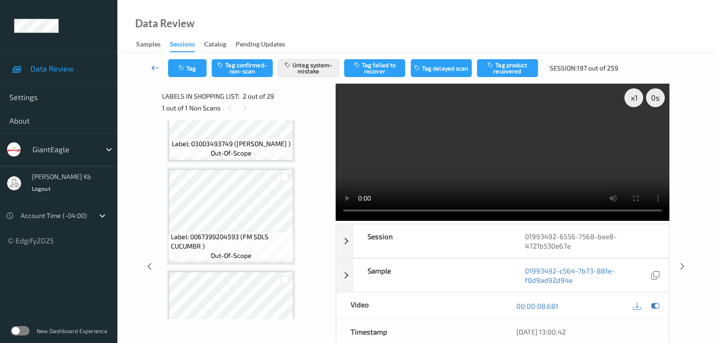
click at [157, 68] on icon at bounding box center [155, 67] width 8 height 9
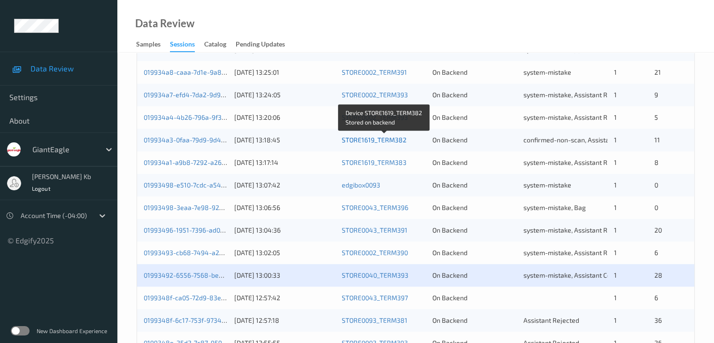
scroll to position [438, 0]
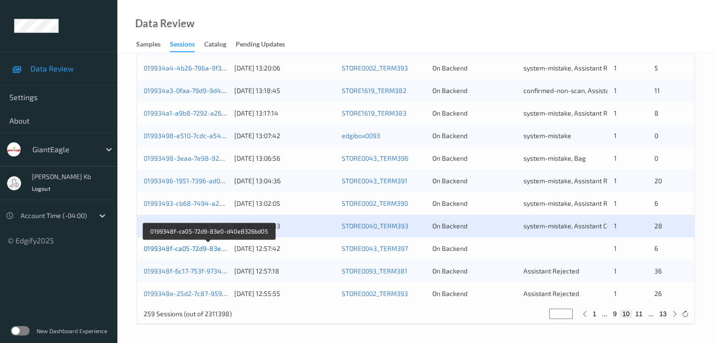
click at [204, 249] on link "0199348f-ca05-72d9-83e0-d40e8326bd05" at bounding box center [209, 248] width 130 height 8
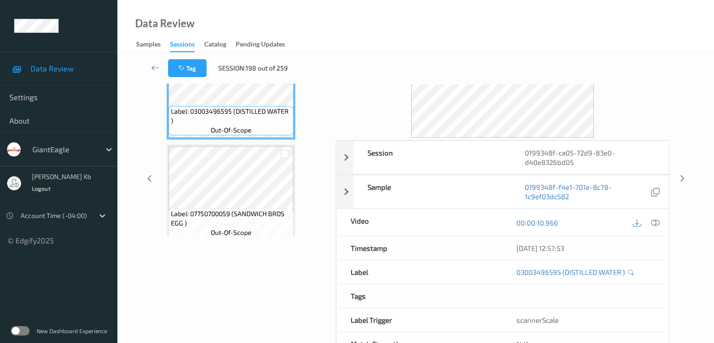
scroll to position [21, 0]
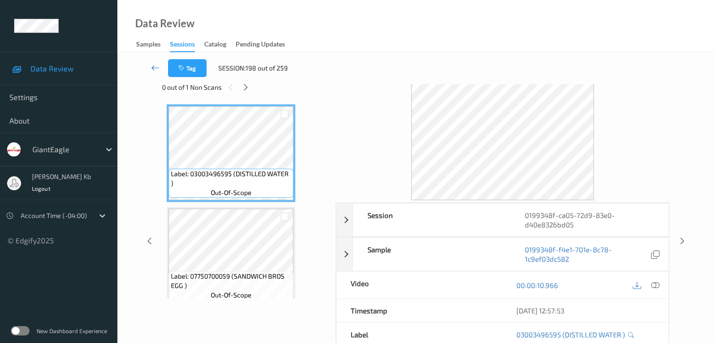
click at [154, 65] on icon at bounding box center [155, 67] width 8 height 9
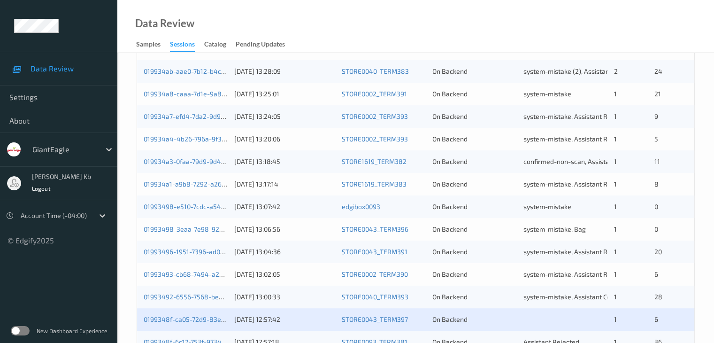
scroll to position [423, 0]
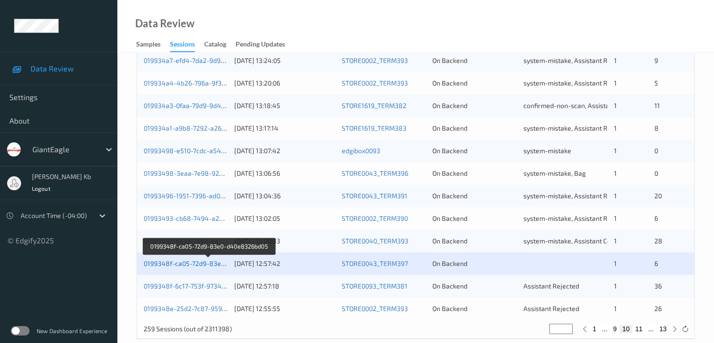
click at [185, 264] on link "0199348f-ca05-72d9-83e0-d40e8326bd05" at bounding box center [209, 263] width 130 height 8
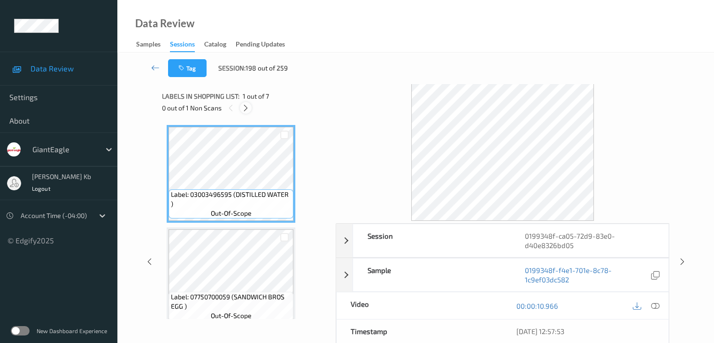
click at [246, 109] on icon at bounding box center [246, 108] width 8 height 8
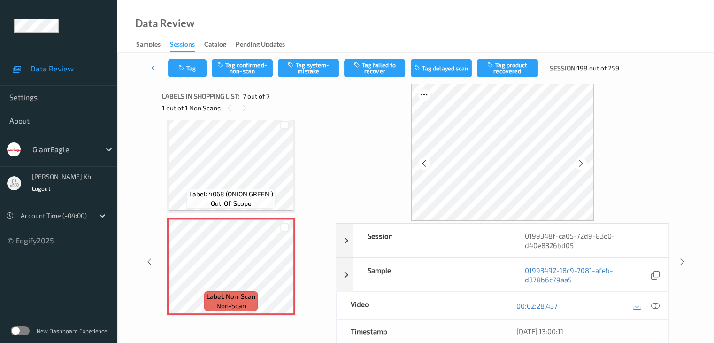
scroll to position [523, 0]
click at [582, 162] on icon at bounding box center [581, 163] width 8 height 8
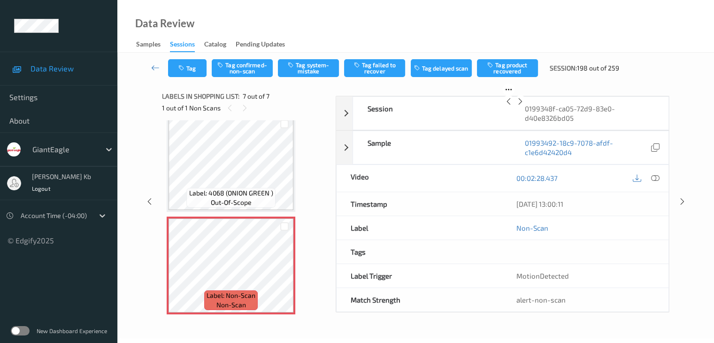
click at [524, 106] on icon at bounding box center [520, 101] width 8 height 8
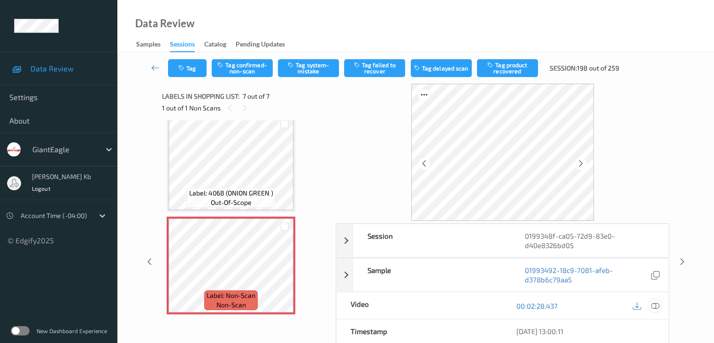
click at [659, 305] on div at bounding box center [655, 305] width 13 height 13
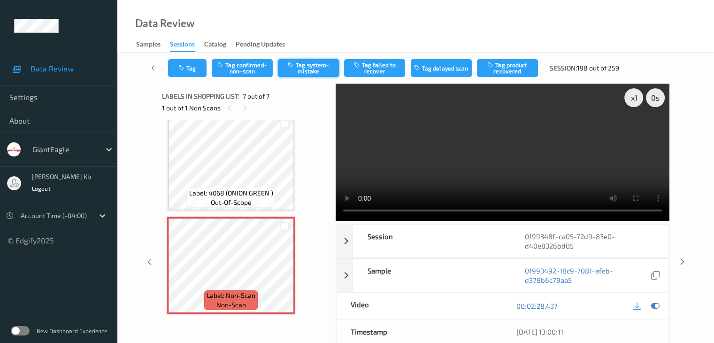
click at [307, 66] on button "Tag system-mistake" at bounding box center [308, 68] width 61 height 18
drag, startPoint x: 155, startPoint y: 67, endPoint x: 156, endPoint y: 60, distance: 6.6
click at [155, 67] on icon at bounding box center [155, 67] width 8 height 9
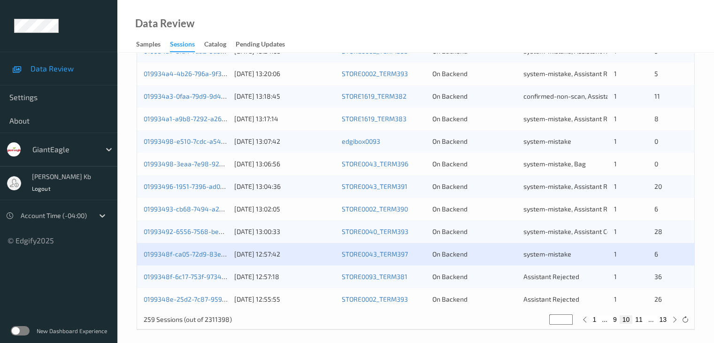
scroll to position [438, 0]
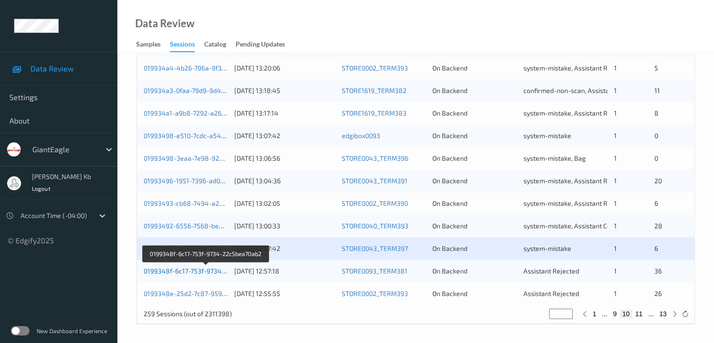
click at [188, 273] on link "0199348f-6c17-753f-9734-22c5bea70ab2" at bounding box center [206, 271] width 125 height 8
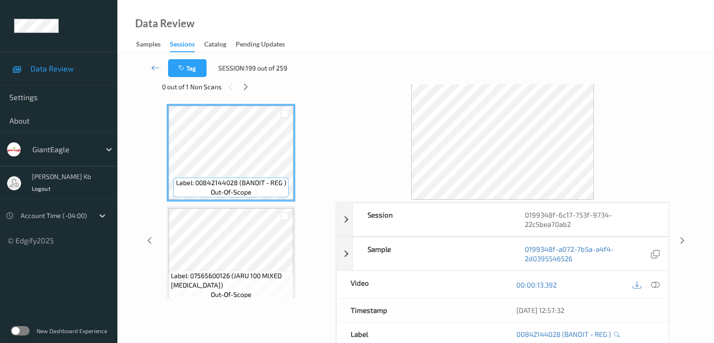
scroll to position [21, 0]
click at [247, 88] on icon at bounding box center [246, 87] width 8 height 8
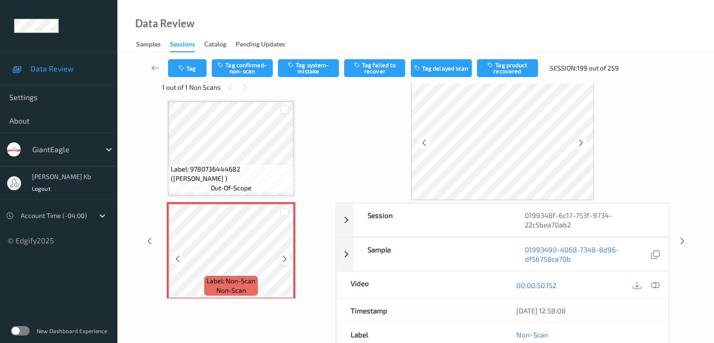
click at [285, 258] on icon at bounding box center [285, 258] width 8 height 8
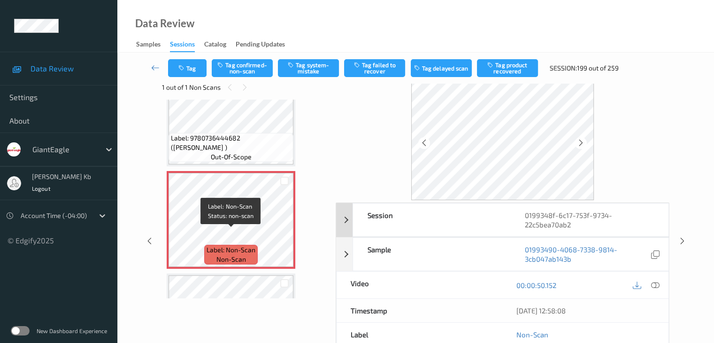
scroll to position [256, 0]
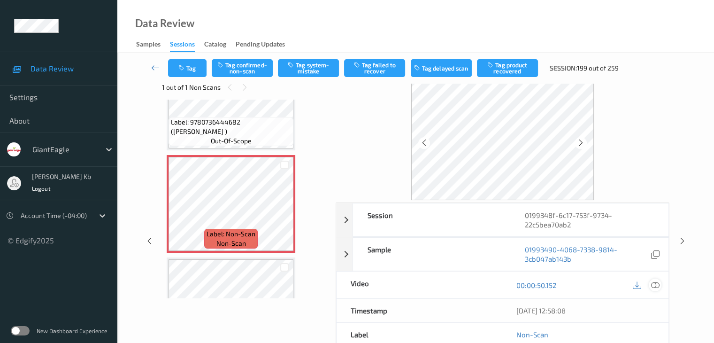
click at [658, 283] on icon at bounding box center [655, 285] width 8 height 8
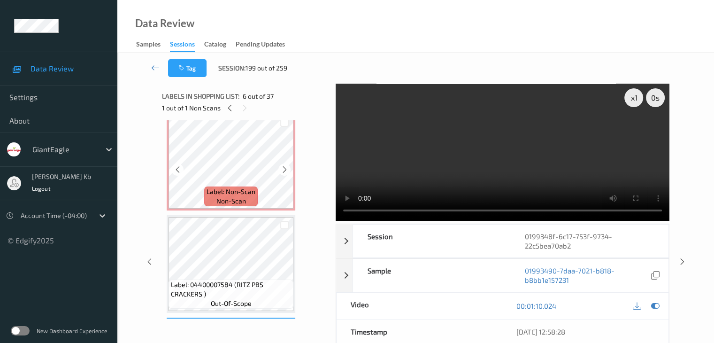
scroll to position [303, 0]
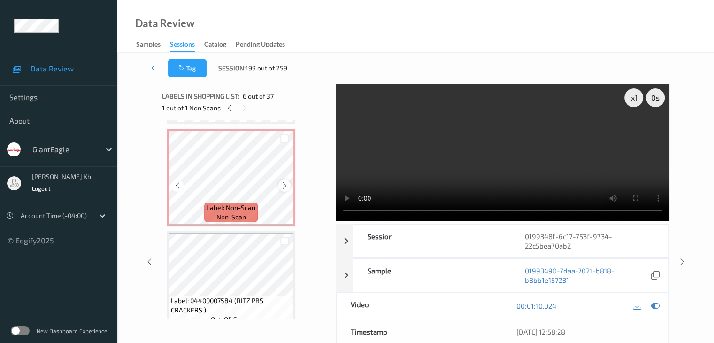
click at [285, 185] on icon at bounding box center [285, 185] width 8 height 8
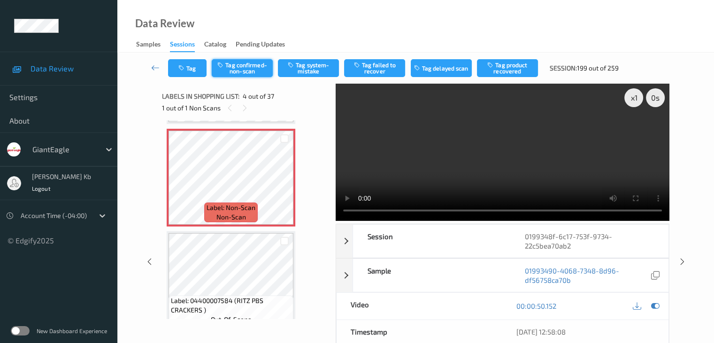
click at [245, 68] on button "Tag confirmed-non-scan" at bounding box center [242, 68] width 61 height 18
click at [514, 67] on button "Tag product recovered" at bounding box center [507, 68] width 61 height 18
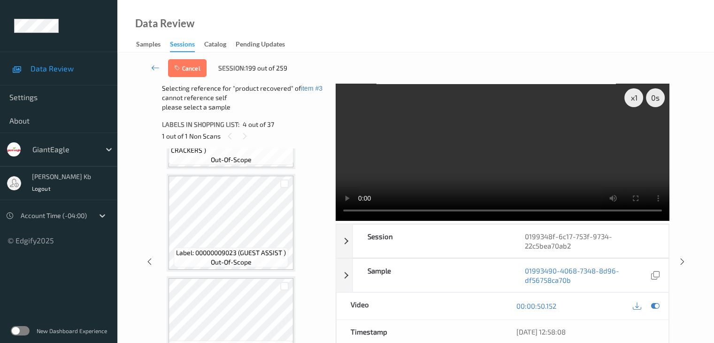
scroll to position [585, 0]
click at [286, 192] on div at bounding box center [284, 192] width 9 height 9
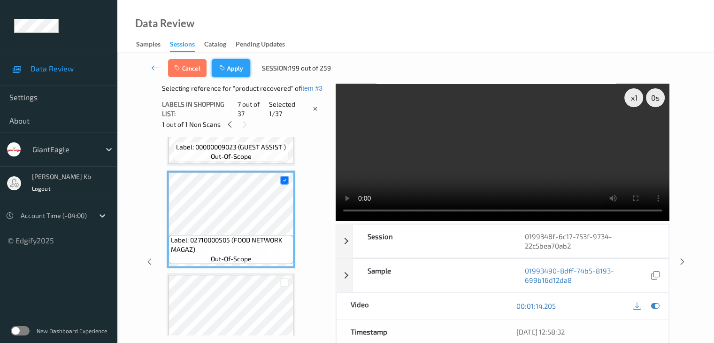
click at [231, 67] on button "Apply" at bounding box center [231, 68] width 38 height 18
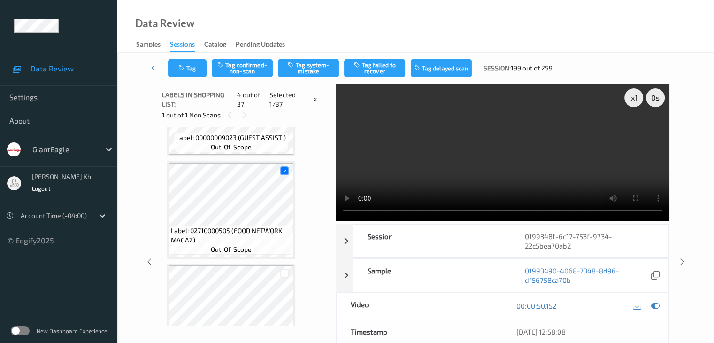
scroll to position [209, 0]
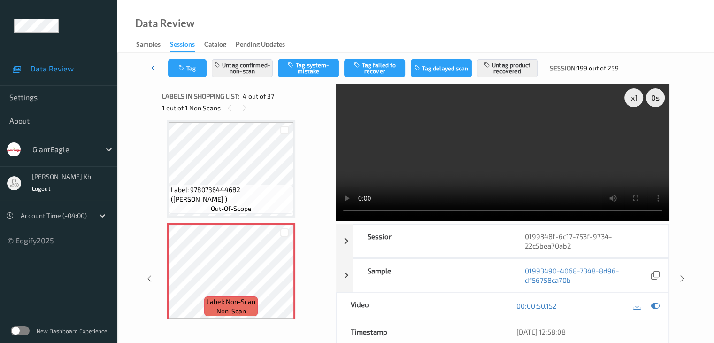
click at [150, 67] on link at bounding box center [155, 68] width 25 height 18
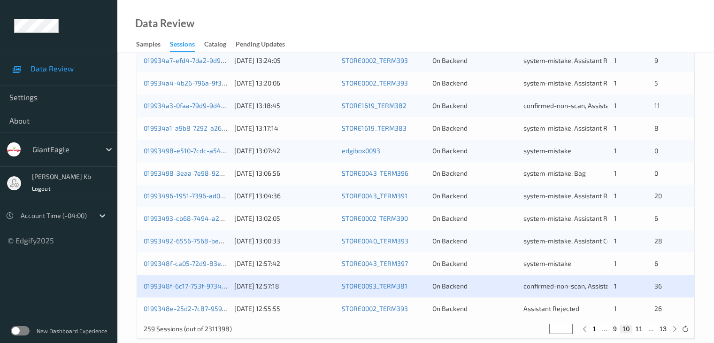
scroll to position [438, 0]
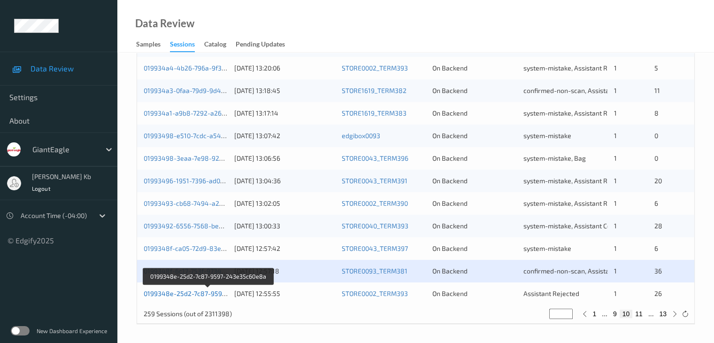
click at [208, 294] on link "0199348e-25d2-7c87-9597-243e35c60e8a" at bounding box center [209, 293] width 130 height 8
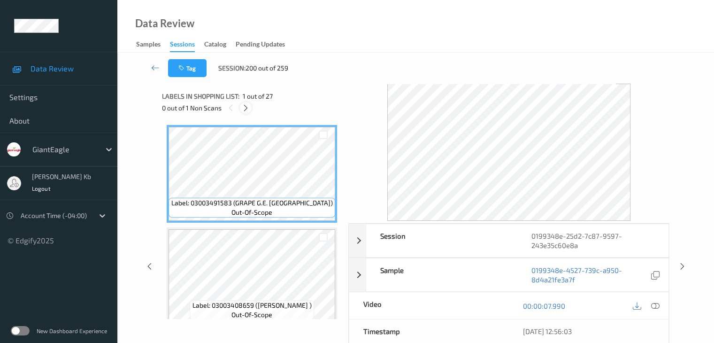
click at [246, 108] on icon at bounding box center [246, 108] width 8 height 8
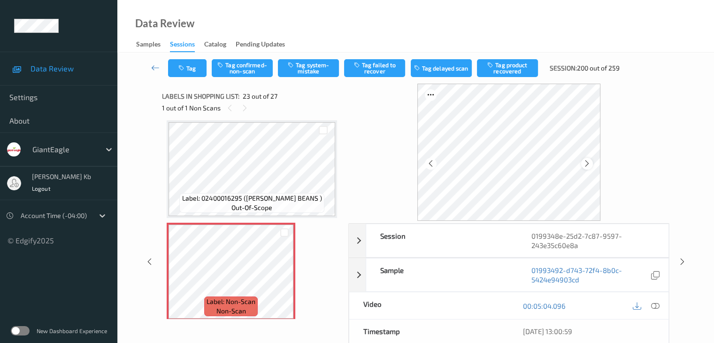
click at [593, 163] on div at bounding box center [587, 164] width 12 height 12
click at [654, 306] on icon at bounding box center [655, 305] width 8 height 8
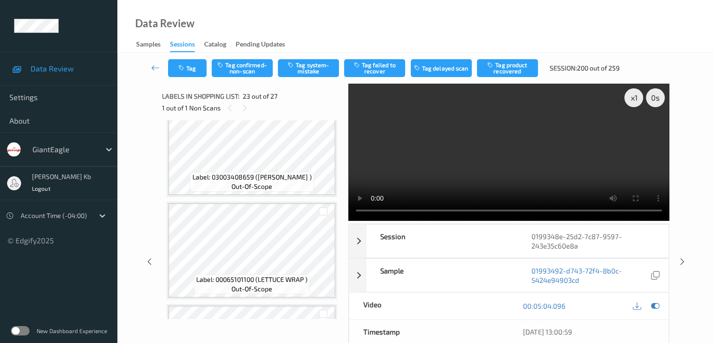
scroll to position [81, 0]
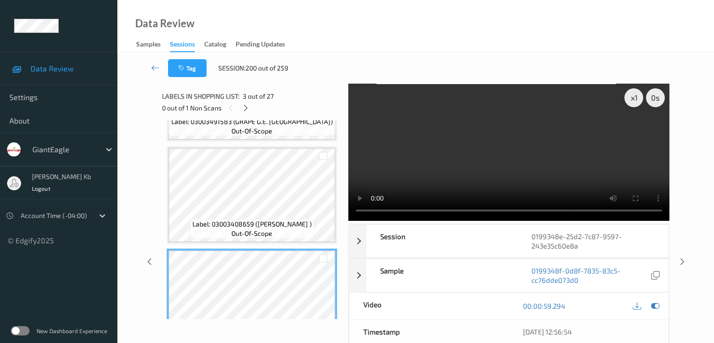
click at [693, 74] on div "Tag Session: 200 out of 259" at bounding box center [416, 68] width 558 height 31
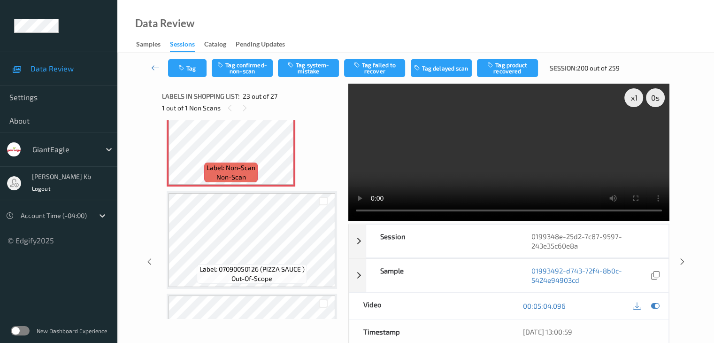
scroll to position [2241, 0]
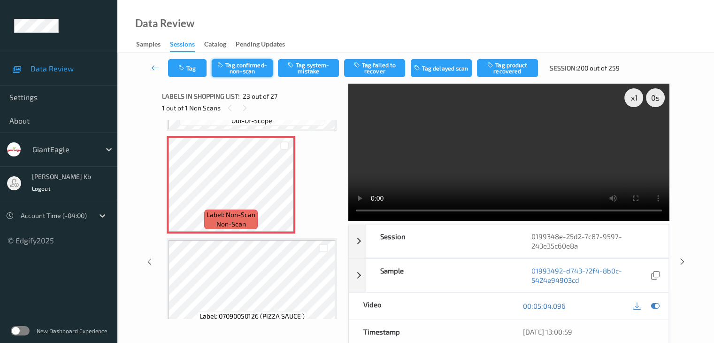
click at [254, 69] on button "Tag confirmed-non-scan" at bounding box center [242, 68] width 61 height 18
click at [386, 66] on button "Tag failed to recover" at bounding box center [374, 68] width 61 height 18
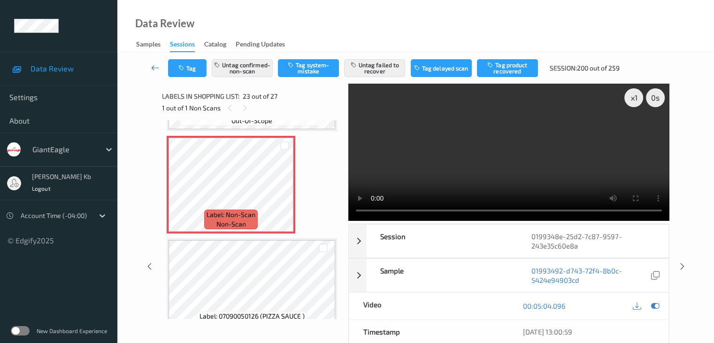
click at [159, 67] on icon at bounding box center [155, 67] width 8 height 9
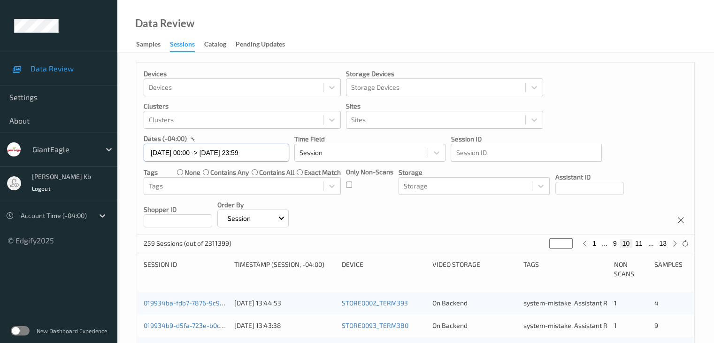
click at [272, 151] on input "[DATE] 00:00 -> [DATE] 23:59" at bounding box center [217, 153] width 146 height 18
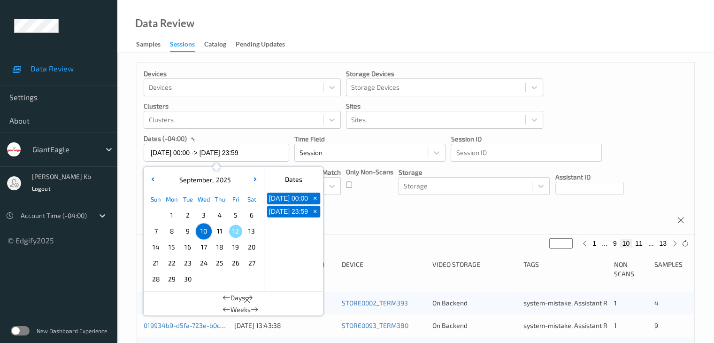
click at [218, 230] on span "11" at bounding box center [219, 230] width 13 height 13
type input "[DATE] 00:00"
type input "*"
click at [218, 230] on span "11" at bounding box center [219, 230] width 13 height 13
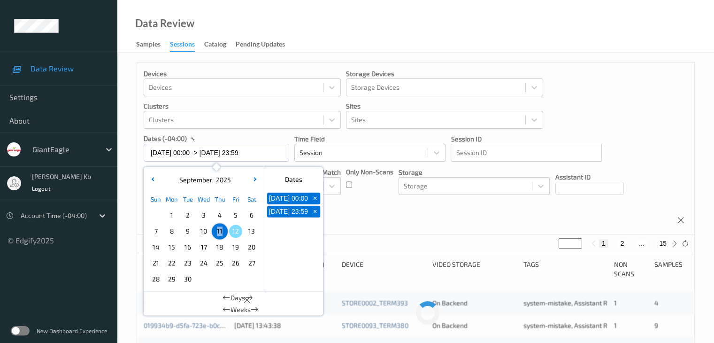
click at [219, 230] on span "11" at bounding box center [219, 230] width 13 height 13
click at [218, 231] on span "11" at bounding box center [219, 230] width 13 height 13
type input "[DATE] 00:00 -> [DATE] 23:59"
click at [623, 245] on button "2" at bounding box center [621, 243] width 9 height 8
type input "*"
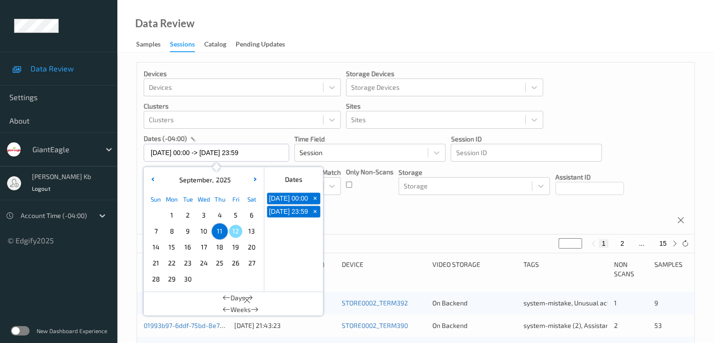
type input "*"
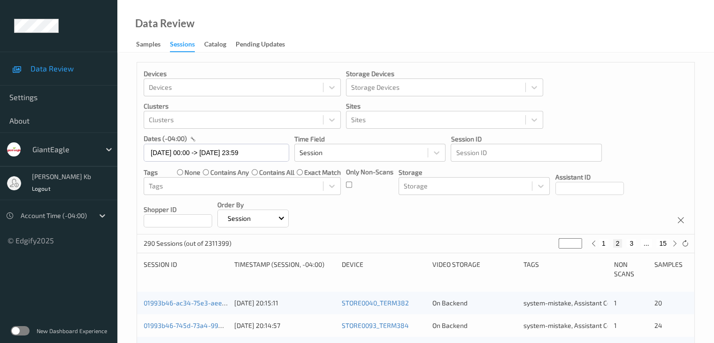
click at [631, 244] on button "3" at bounding box center [631, 243] width 9 height 8
type input "*"
click at [636, 243] on button "4" at bounding box center [636, 243] width 9 height 8
type input "*"
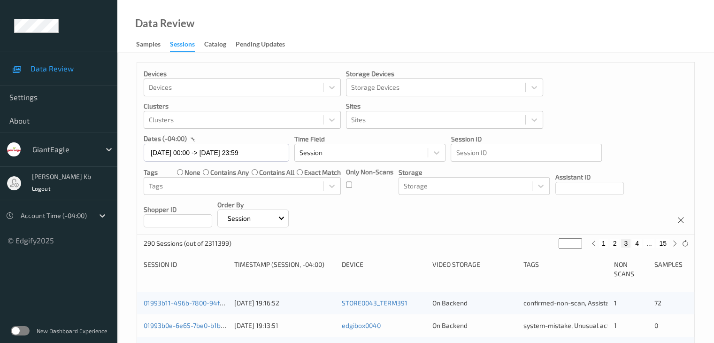
type input "*"
click at [642, 242] on button "5" at bounding box center [640, 243] width 9 height 8
type input "*"
click at [640, 242] on button "6" at bounding box center [640, 243] width 9 height 8
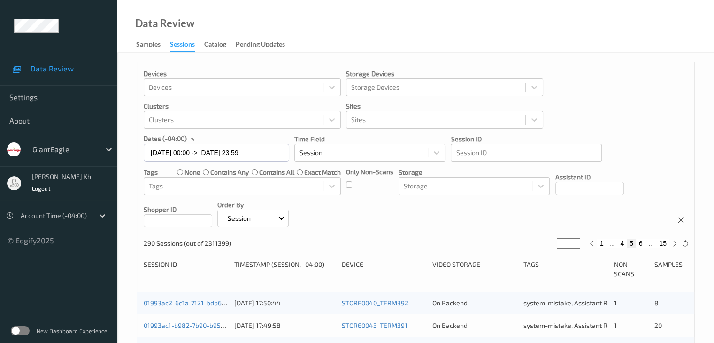
type input "*"
click at [642, 243] on button "7" at bounding box center [640, 243] width 9 height 8
type input "*"
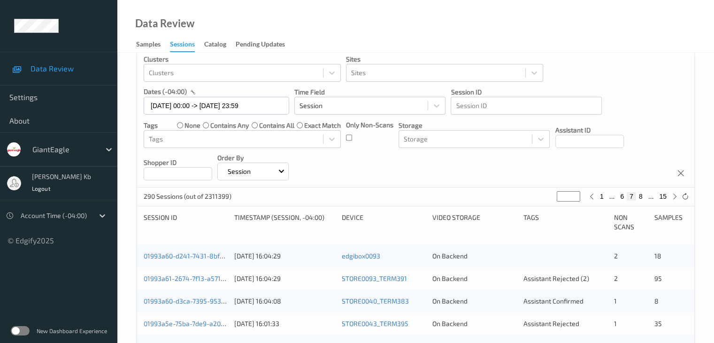
scroll to position [94, 0]
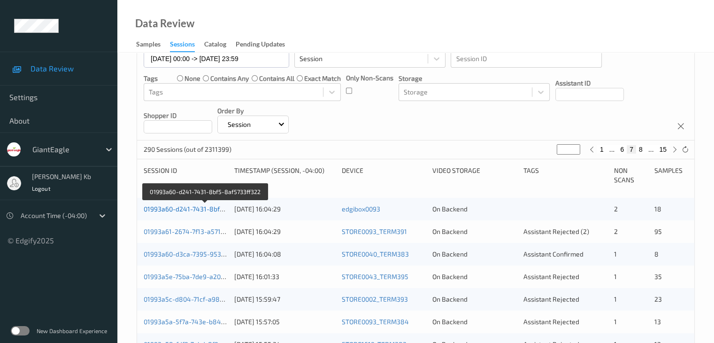
click at [195, 208] on link "01993a60-d241-7431-8bf5-8af5733ff322" at bounding box center [205, 209] width 123 height 8
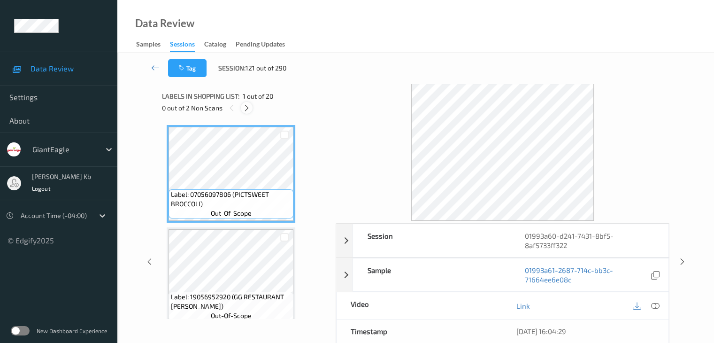
click at [248, 110] on icon at bounding box center [247, 108] width 8 height 8
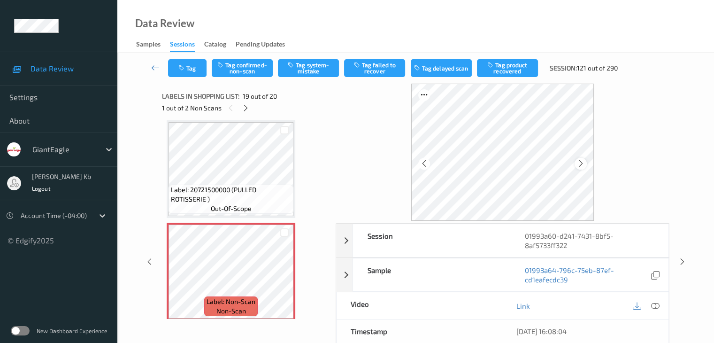
click at [583, 162] on icon at bounding box center [581, 163] width 8 height 8
click at [652, 302] on icon at bounding box center [655, 305] width 8 height 8
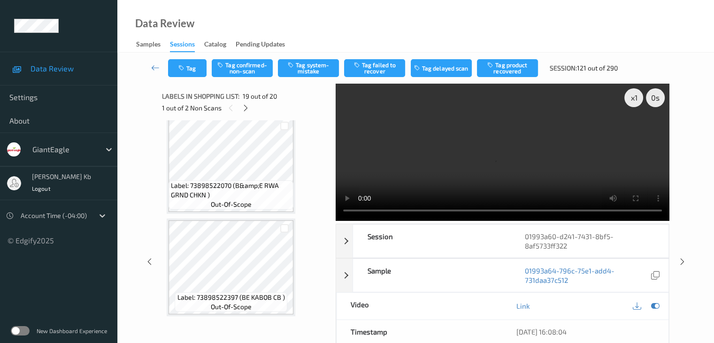
scroll to position [1174, 0]
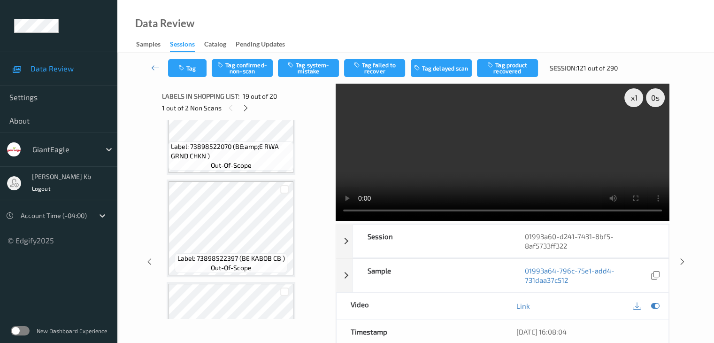
click at [693, 203] on div "x 1 0 s Session 01993a60-d241-7431-8bf5-8af5733ff322 Session ID 01993a60-d241-7…" at bounding box center [416, 262] width 558 height 356
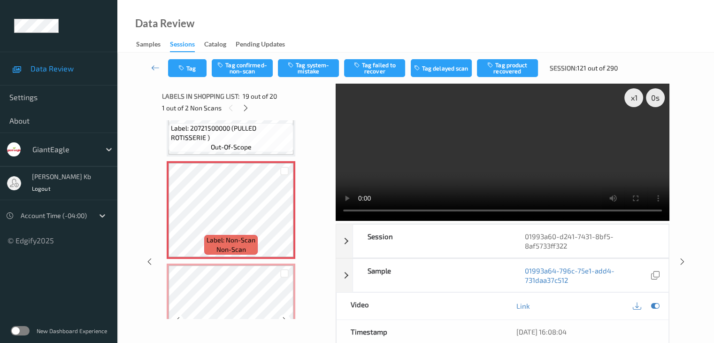
scroll to position [1853, 0]
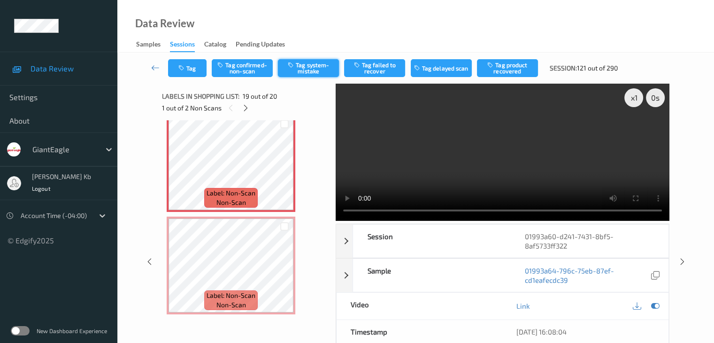
click at [319, 63] on button "Tag system-mistake" at bounding box center [308, 68] width 61 height 18
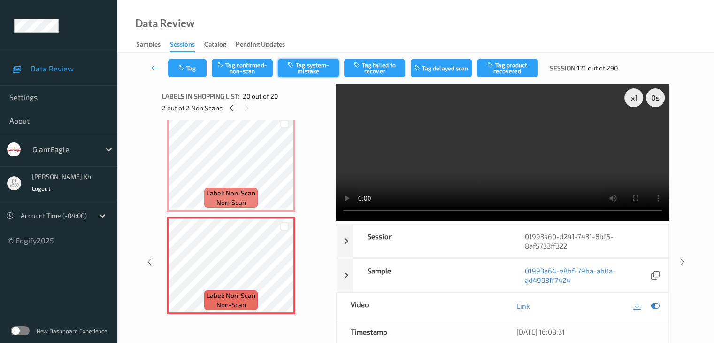
click at [313, 70] on button "Tag system-mistake" at bounding box center [308, 68] width 61 height 18
click at [156, 67] on icon at bounding box center [155, 67] width 8 height 9
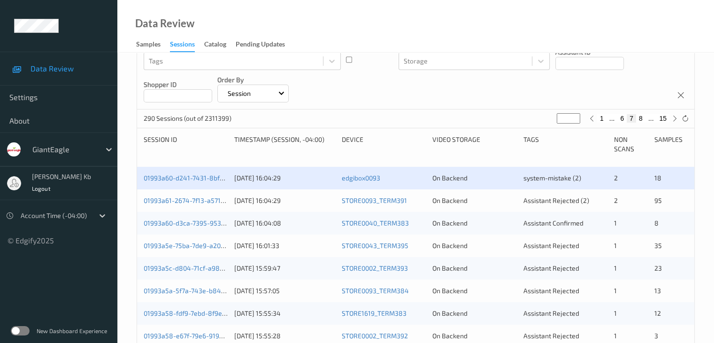
scroll to position [141, 0]
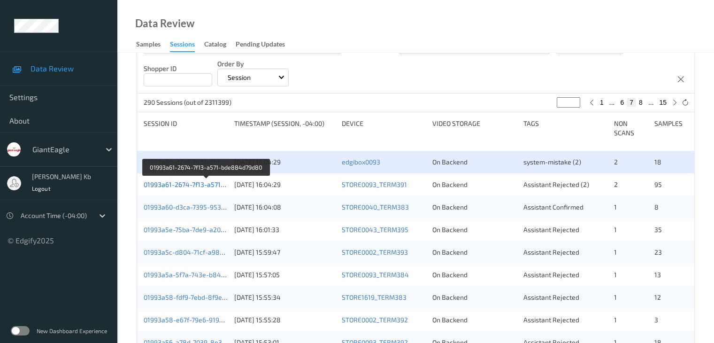
click at [189, 185] on link "01993a61-2674-7f13-a571-bde884d79d80" at bounding box center [207, 184] width 126 height 8
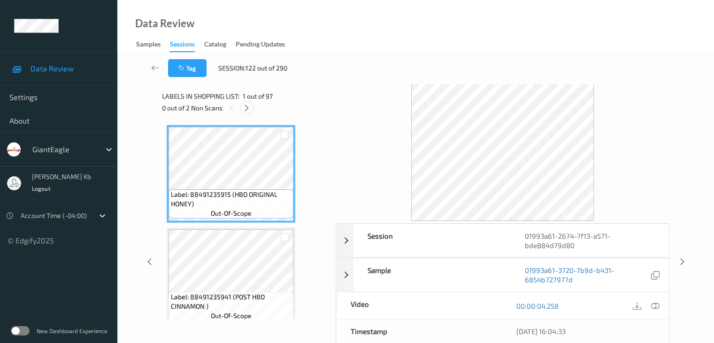
click at [247, 109] on icon at bounding box center [247, 108] width 8 height 8
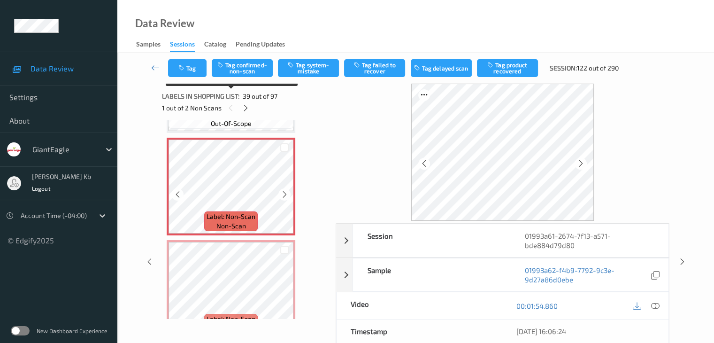
scroll to position [3885, 0]
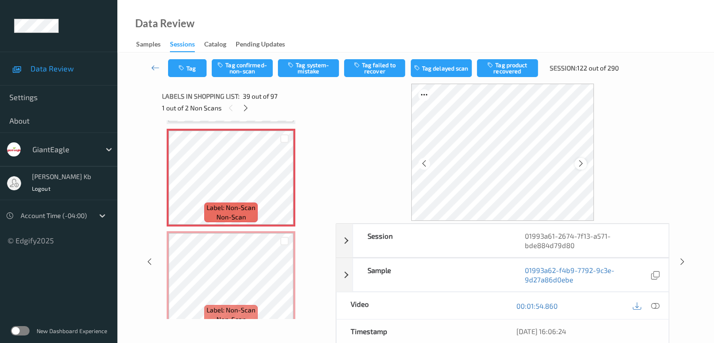
click at [580, 160] on icon at bounding box center [581, 163] width 8 height 8
click at [582, 164] on icon at bounding box center [581, 163] width 8 height 8
drag, startPoint x: 655, startPoint y: 307, endPoint x: 645, endPoint y: 303, distance: 11.0
click at [655, 307] on icon at bounding box center [655, 305] width 8 height 8
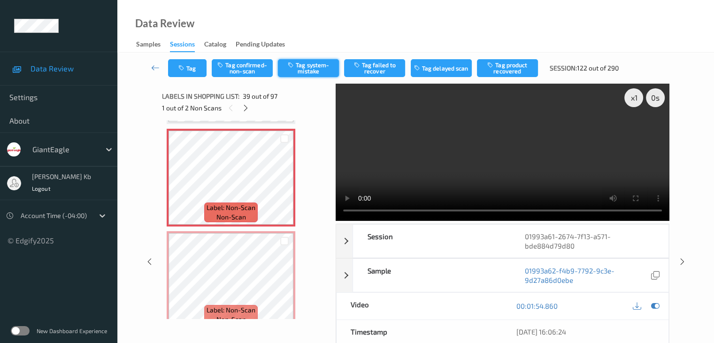
click at [319, 69] on button "Tag system-mistake" at bounding box center [308, 68] width 61 height 18
click at [195, 65] on button "Tag" at bounding box center [187, 68] width 38 height 18
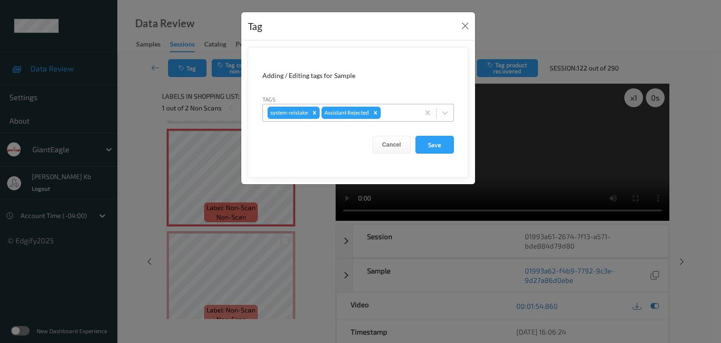
click at [408, 111] on div at bounding box center [399, 112] width 32 height 11
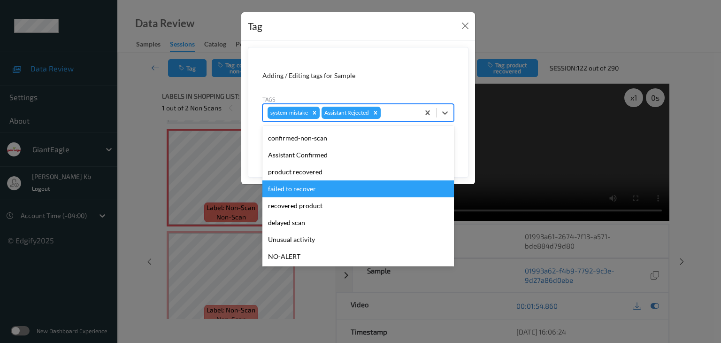
scroll to position [47, 0]
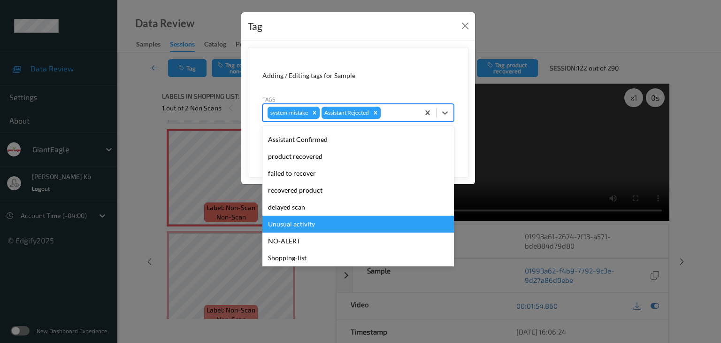
click at [290, 223] on div "Unusual activity" at bounding box center [358, 223] width 192 height 17
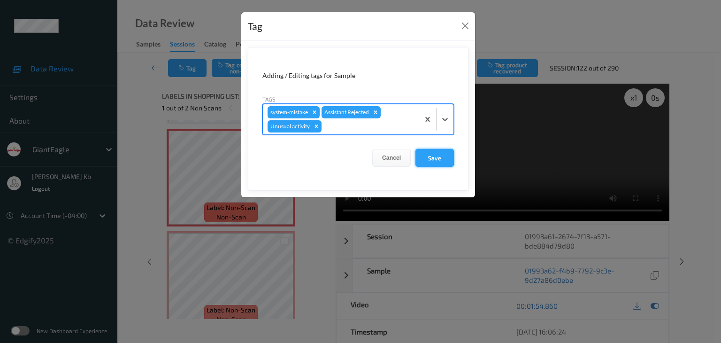
click at [441, 154] on button "Save" at bounding box center [434, 158] width 38 height 18
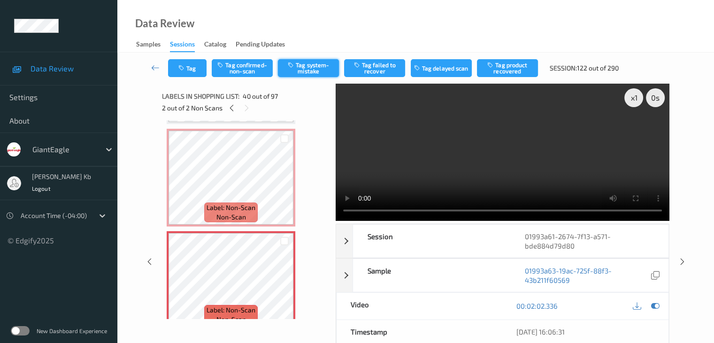
click at [306, 70] on button "Tag system-mistake" at bounding box center [308, 68] width 61 height 18
click at [194, 71] on button "Tag" at bounding box center [187, 68] width 38 height 18
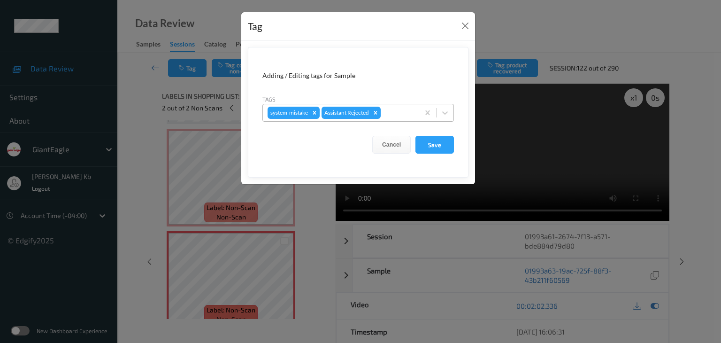
click at [395, 109] on div at bounding box center [399, 112] width 32 height 11
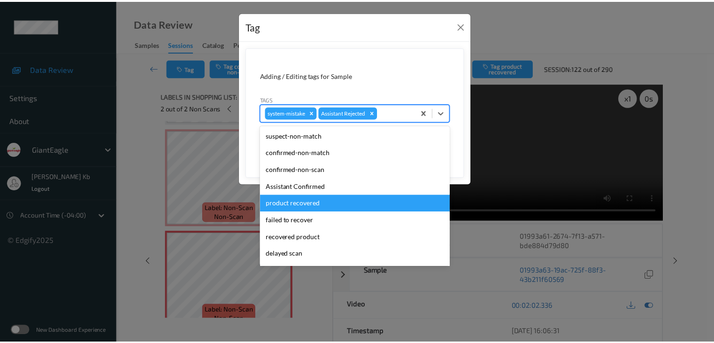
scroll to position [94, 0]
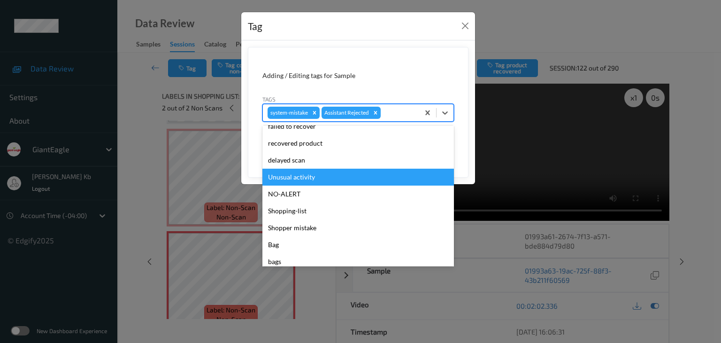
click at [290, 174] on div "Unusual activity" at bounding box center [358, 177] width 192 height 17
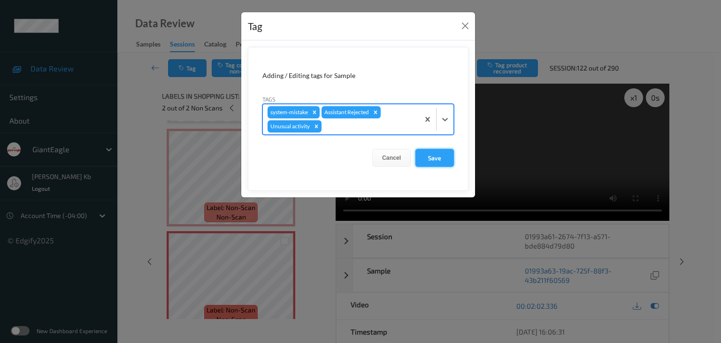
click at [444, 157] on button "Save" at bounding box center [434, 158] width 38 height 18
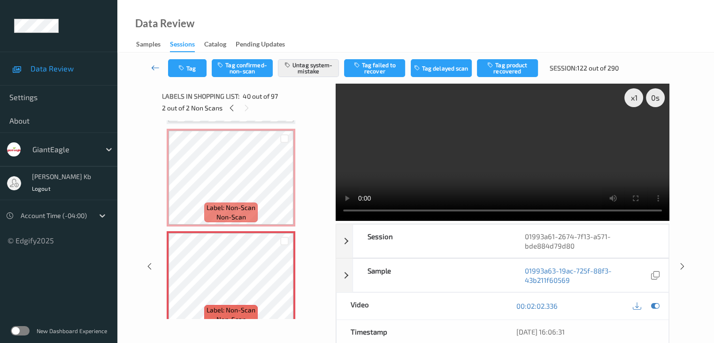
click at [152, 66] on icon at bounding box center [155, 67] width 8 height 9
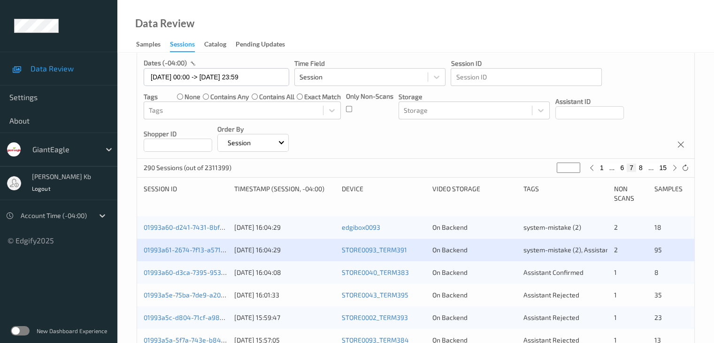
scroll to position [188, 0]
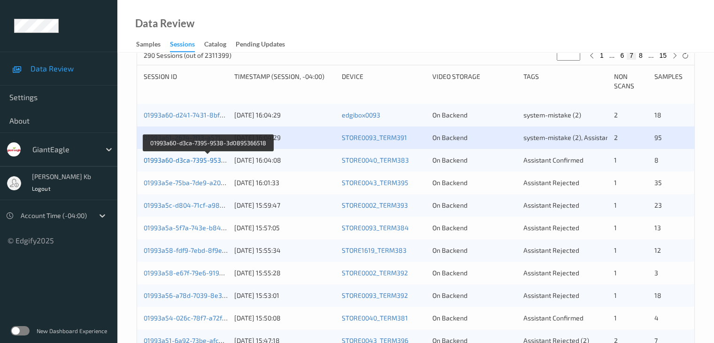
click at [183, 160] on link "01993a60-d3ca-7395-9538-3d0895366518" at bounding box center [209, 160] width 130 height 8
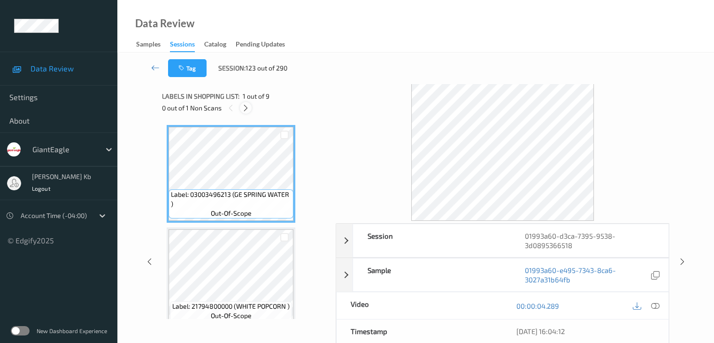
click at [248, 106] on icon at bounding box center [246, 108] width 8 height 8
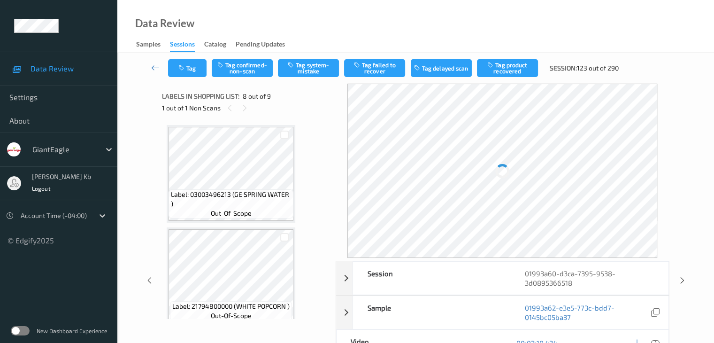
scroll to position [619, 0]
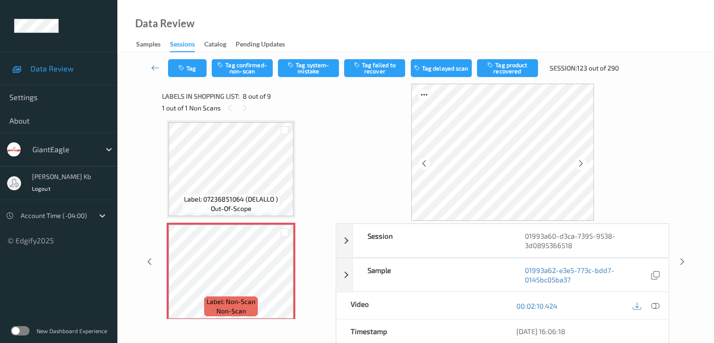
click at [655, 303] on icon at bounding box center [655, 305] width 8 height 8
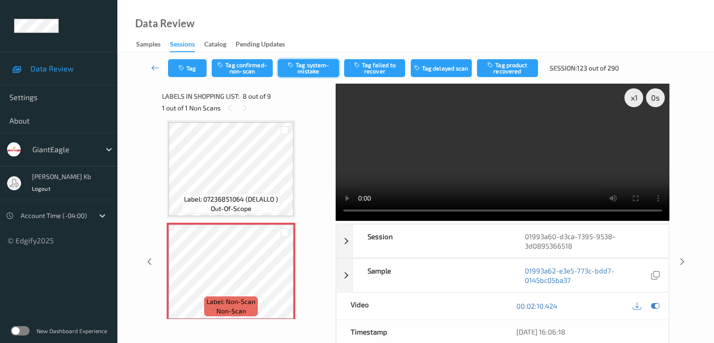
click at [325, 66] on button "Tag system-mistake" at bounding box center [308, 68] width 61 height 18
click at [197, 68] on button "Tag" at bounding box center [187, 68] width 38 height 18
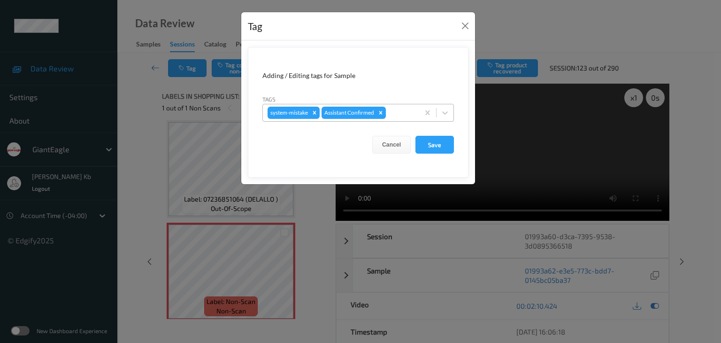
click at [398, 109] on div at bounding box center [401, 112] width 27 height 11
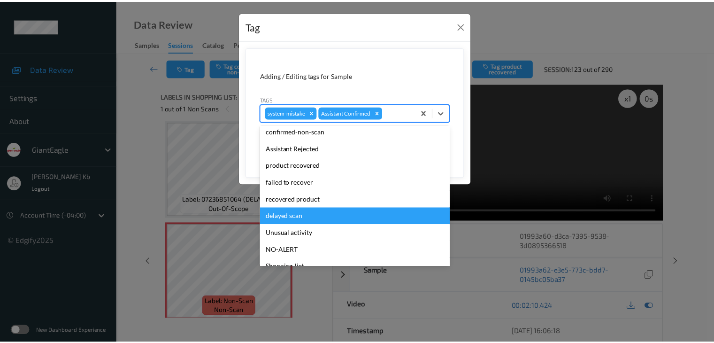
scroll to position [47, 0]
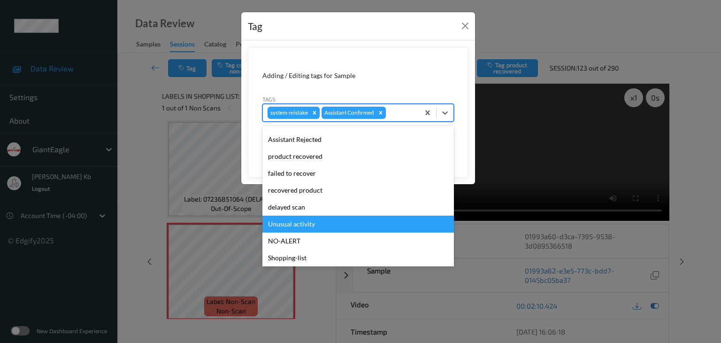
click at [303, 222] on div "Unusual activity" at bounding box center [358, 223] width 192 height 17
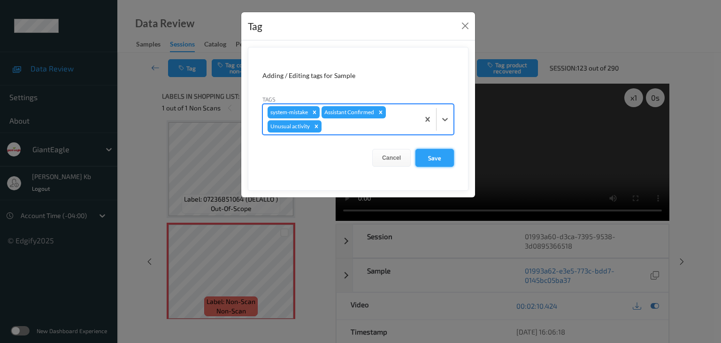
click at [440, 155] on button "Save" at bounding box center [434, 158] width 38 height 18
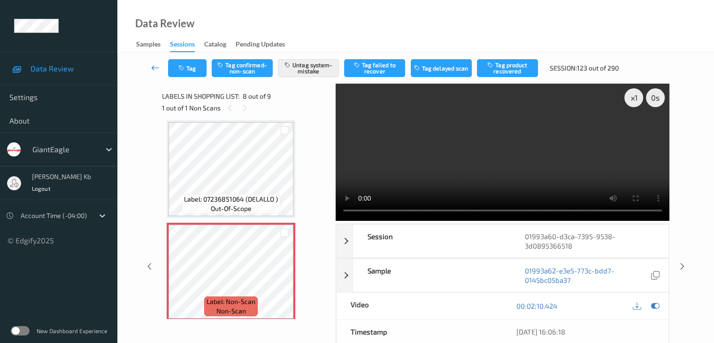
click at [155, 69] on icon at bounding box center [155, 67] width 8 height 9
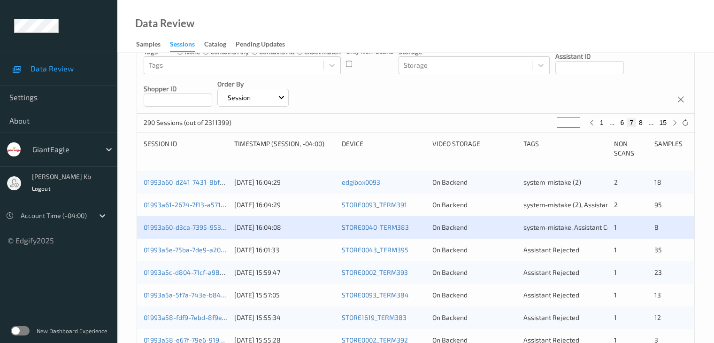
scroll to position [235, 0]
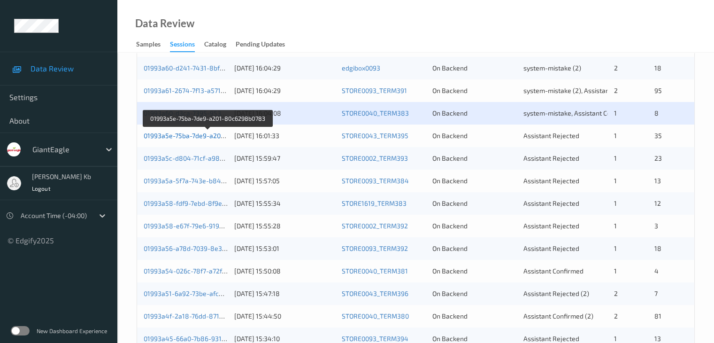
click at [203, 136] on link "01993a5e-75ba-7de9-a201-80c6298b0783" at bounding box center [208, 135] width 128 height 8
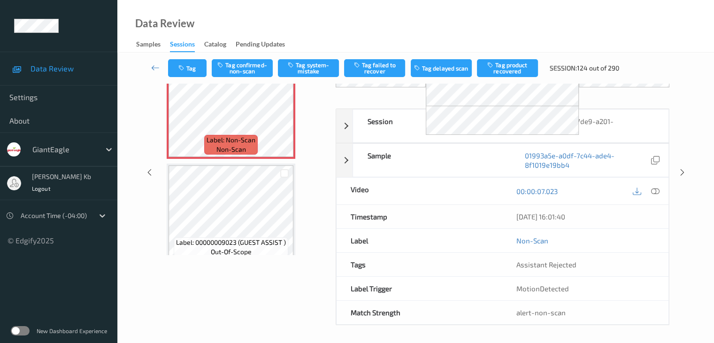
scroll to position [62, 0]
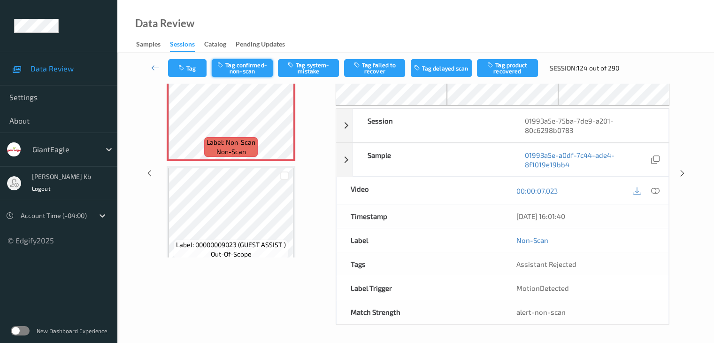
click at [254, 77] on button "Tag confirmed-non-scan" at bounding box center [242, 68] width 61 height 18
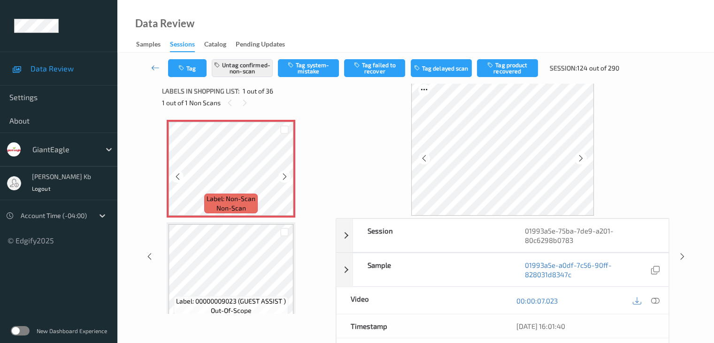
scroll to position [0, 0]
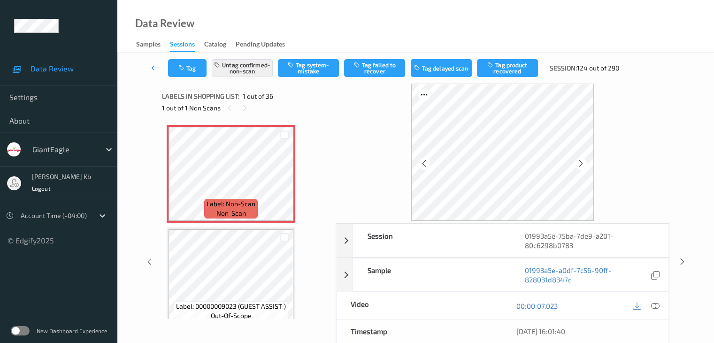
click at [156, 68] on icon at bounding box center [155, 67] width 8 height 9
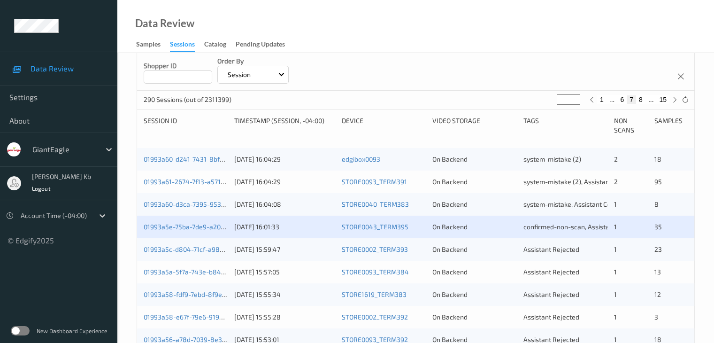
scroll to position [141, 0]
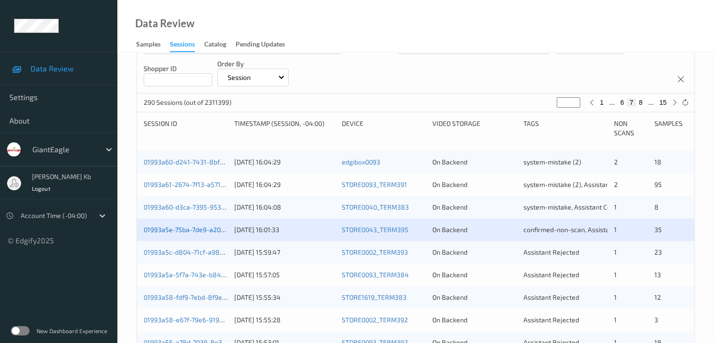
click at [189, 231] on link "01993a5e-75ba-7de9-a201-80c6298b0783" at bounding box center [208, 229] width 128 height 8
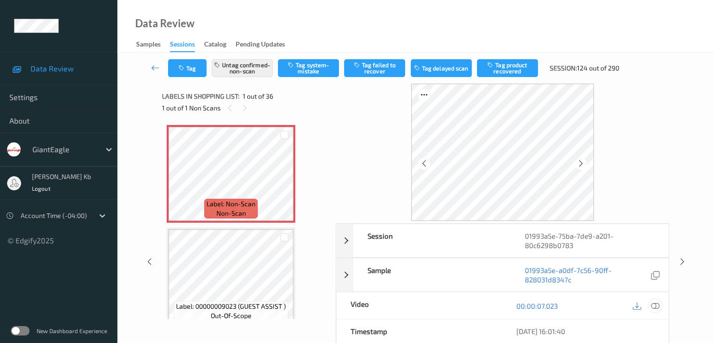
click at [656, 307] on icon at bounding box center [655, 305] width 8 height 8
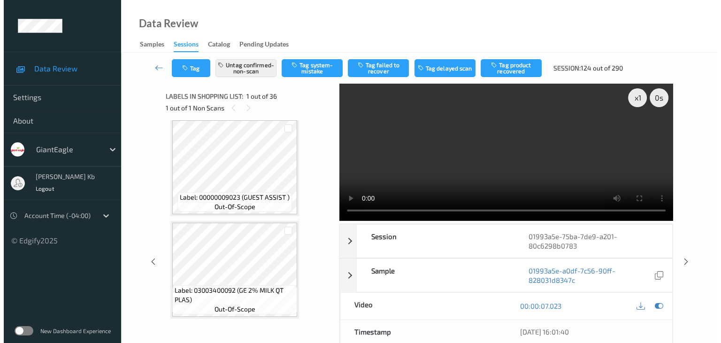
scroll to position [94, 0]
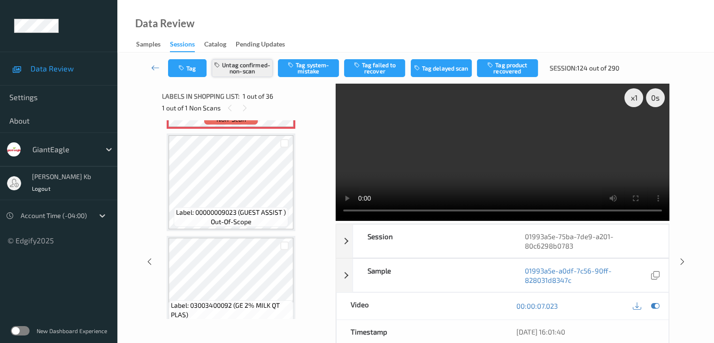
click at [247, 68] on button "Untag confirmed-non-scan" at bounding box center [242, 68] width 61 height 18
click at [317, 66] on button "Tag system-mistake" at bounding box center [308, 68] width 61 height 18
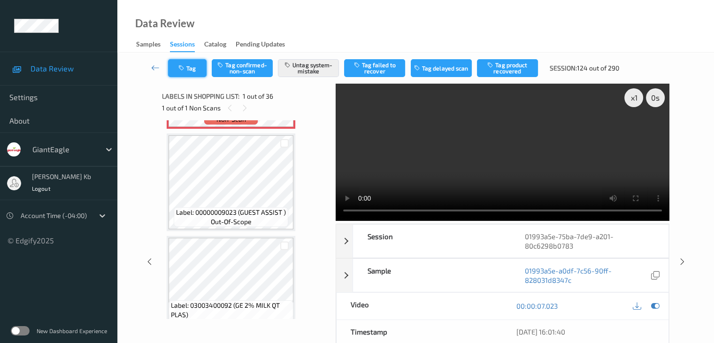
click at [197, 69] on button "Tag" at bounding box center [187, 68] width 38 height 18
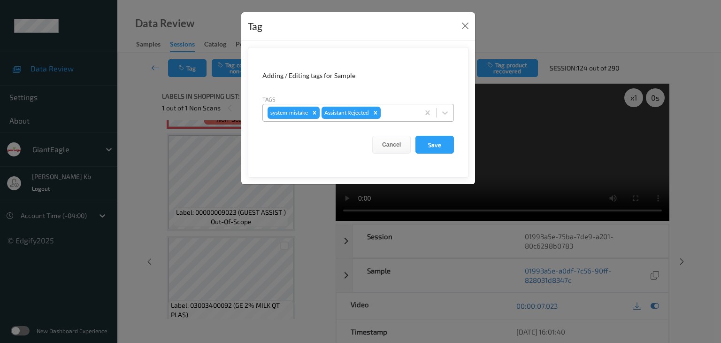
click at [392, 111] on div at bounding box center [399, 112] width 32 height 11
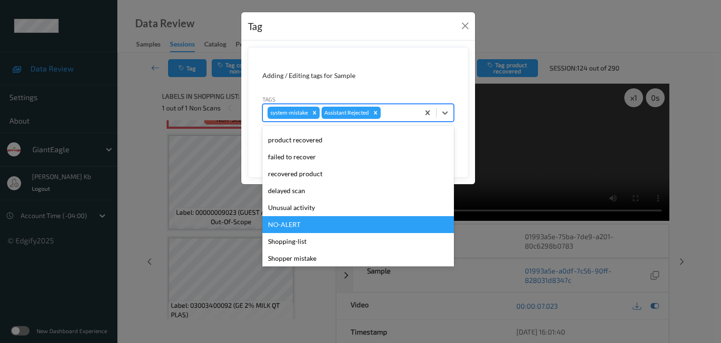
scroll to position [100, 0]
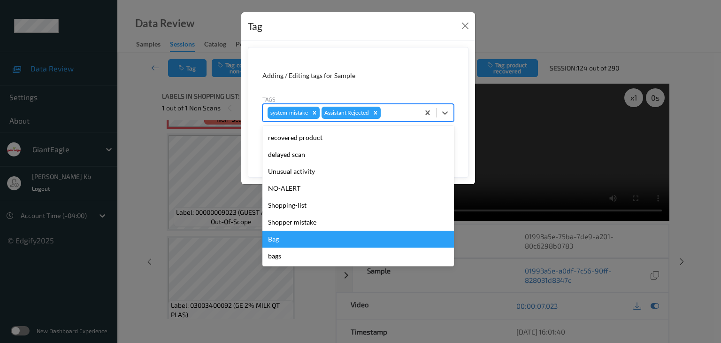
click at [278, 238] on div "Bag" at bounding box center [358, 239] width 192 height 17
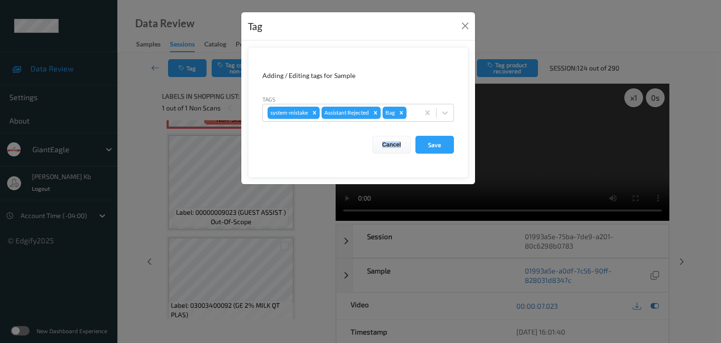
click at [278, 238] on div "Tag Adding / Editing tags for Sample Tags system-mistake Assistant Rejected Bag…" at bounding box center [360, 171] width 721 height 343
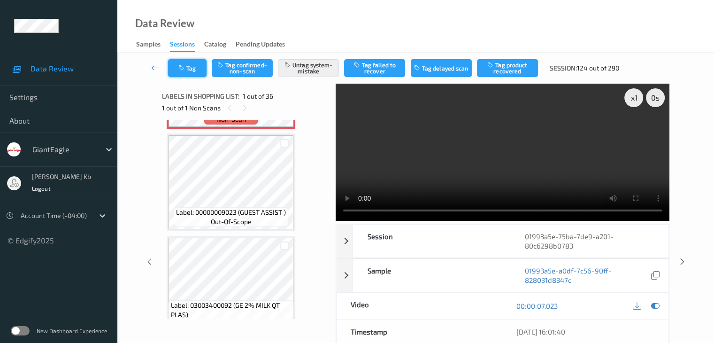
click at [199, 67] on button "Tag" at bounding box center [187, 68] width 38 height 18
click at [199, 68] on button "Tag" at bounding box center [187, 68] width 38 height 18
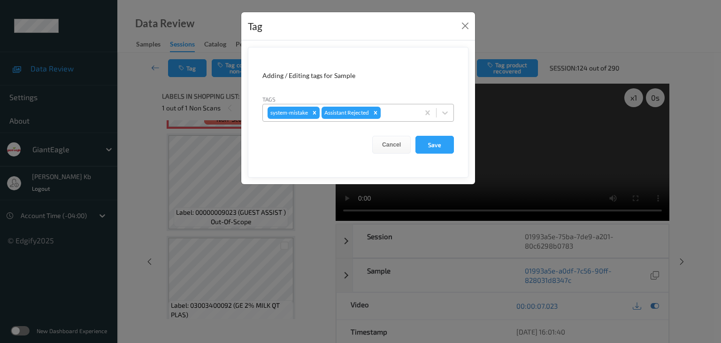
click at [395, 108] on div at bounding box center [399, 112] width 32 height 11
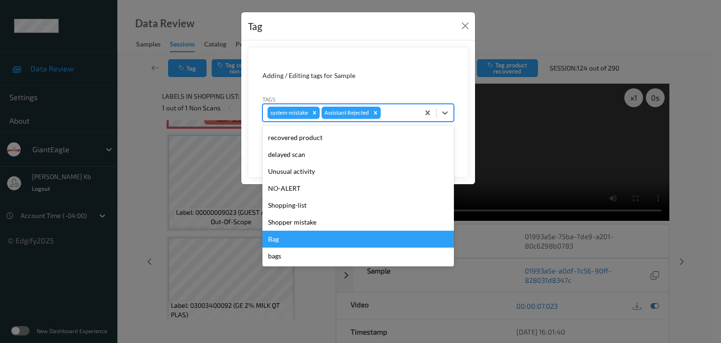
click at [282, 235] on div "Bag" at bounding box center [358, 239] width 192 height 17
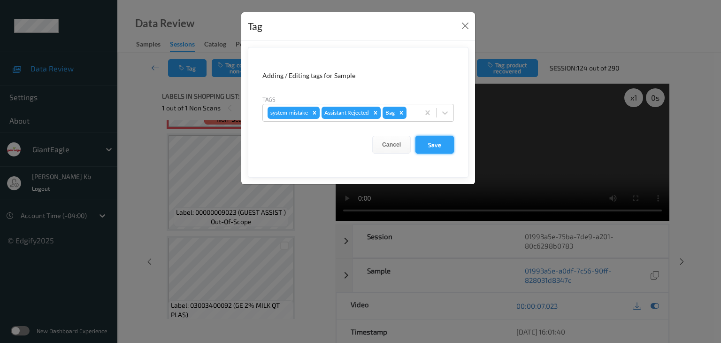
click at [437, 141] on button "Save" at bounding box center [434, 145] width 38 height 18
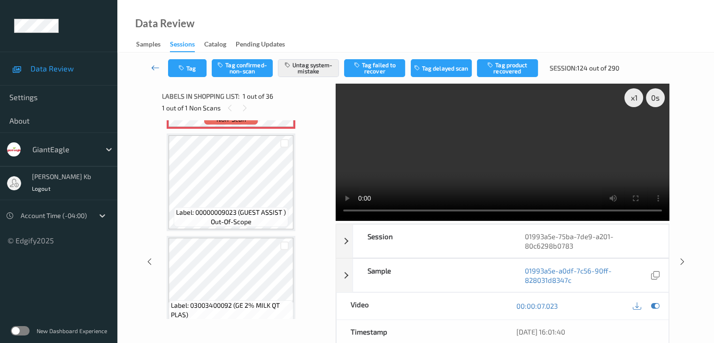
click at [155, 70] on icon at bounding box center [155, 67] width 8 height 9
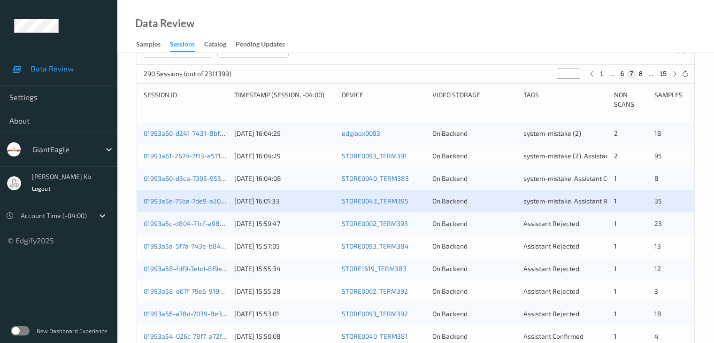
scroll to position [188, 0]
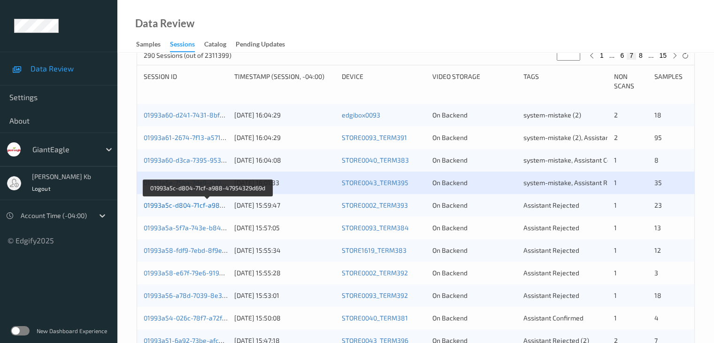
click at [188, 205] on link "01993a5c-d804-71cf-a988-47954329d69d" at bounding box center [208, 205] width 129 height 8
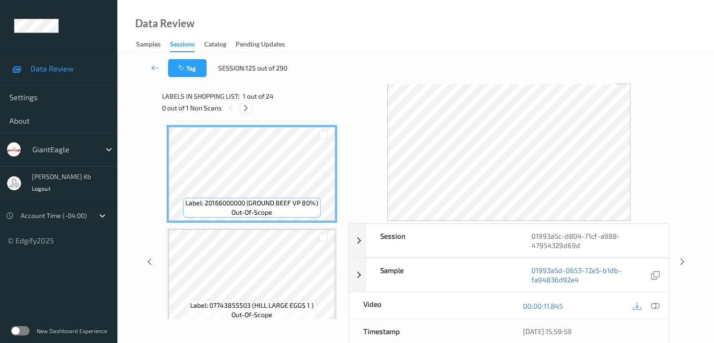
click at [249, 107] on icon at bounding box center [246, 108] width 8 height 8
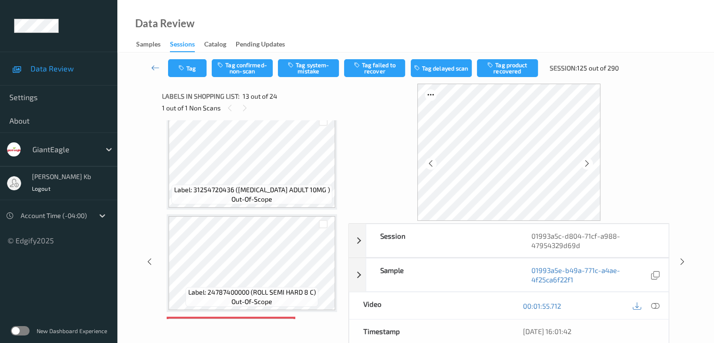
scroll to position [1177, 0]
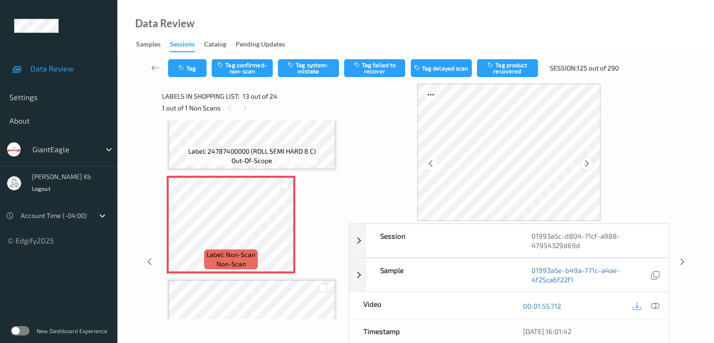
click at [591, 161] on icon at bounding box center [587, 163] width 8 height 8
click at [655, 305] on icon at bounding box center [655, 305] width 8 height 8
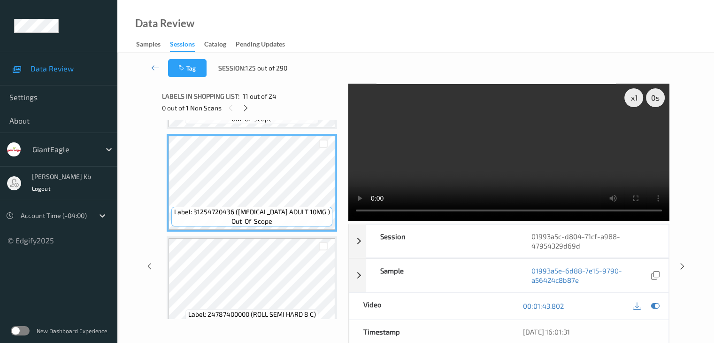
scroll to position [1037, 0]
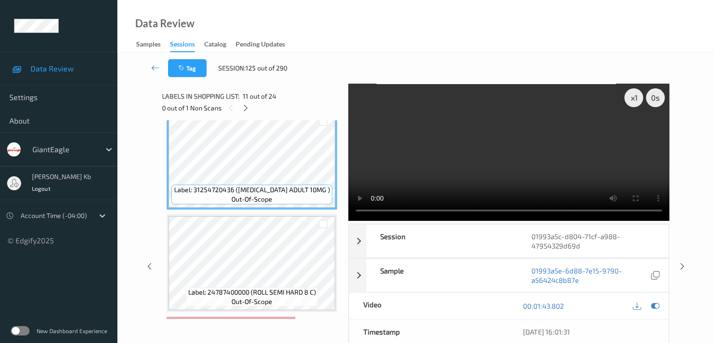
click at [459, 209] on video at bounding box center [508, 152] width 321 height 137
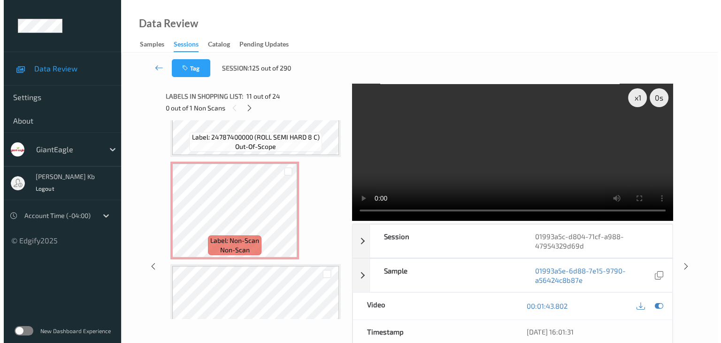
scroll to position [1224, 0]
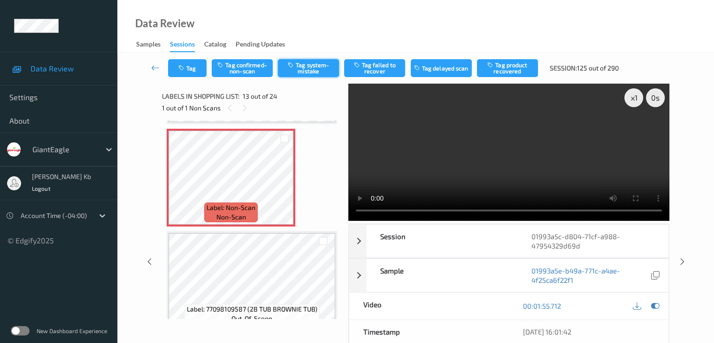
click at [310, 68] on button "Tag system-mistake" at bounding box center [308, 68] width 61 height 18
click at [192, 68] on button "Tag" at bounding box center [187, 68] width 38 height 18
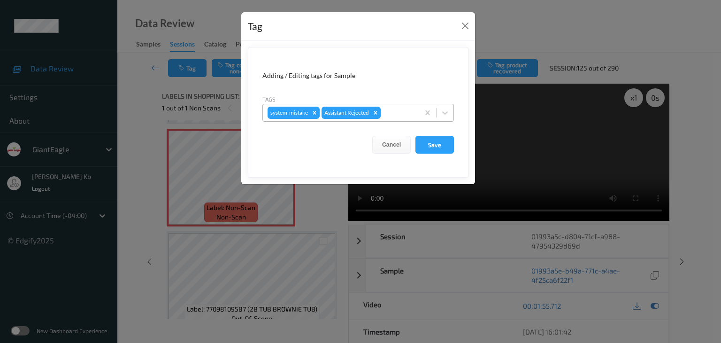
click at [406, 112] on div at bounding box center [399, 112] width 32 height 11
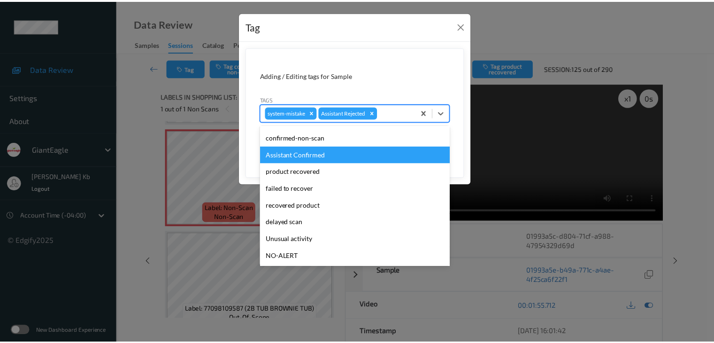
scroll to position [47, 0]
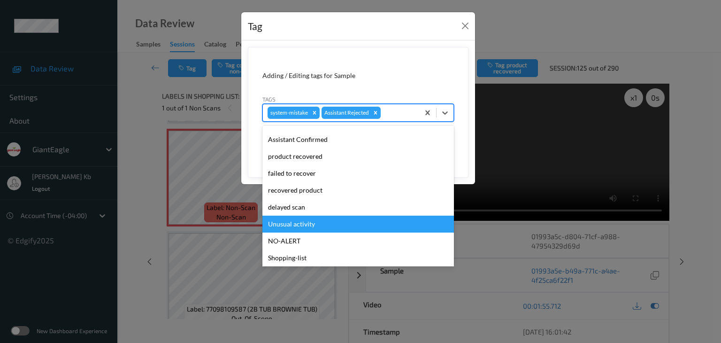
click at [297, 220] on div "Unusual activity" at bounding box center [358, 223] width 192 height 17
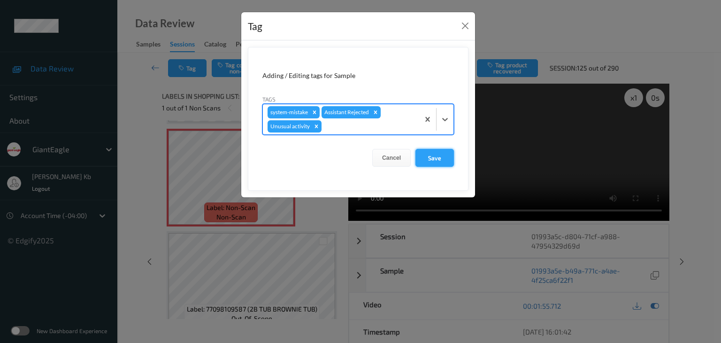
click at [429, 151] on button "Save" at bounding box center [434, 158] width 38 height 18
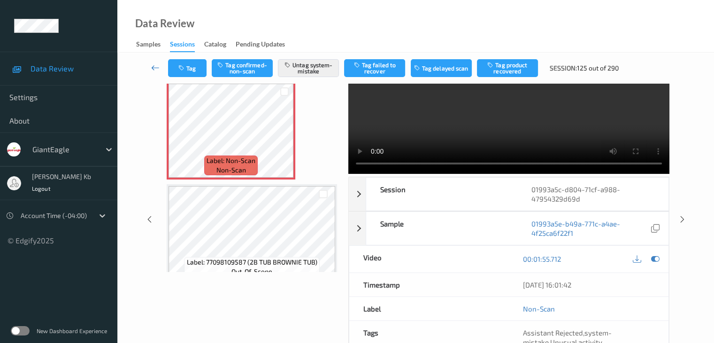
click at [154, 68] on icon at bounding box center [155, 67] width 8 height 9
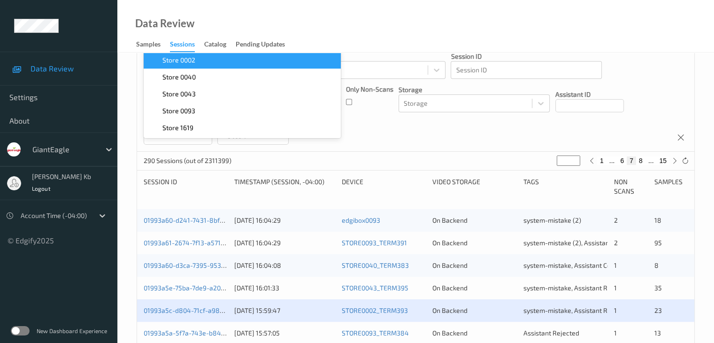
scroll to position [47, 0]
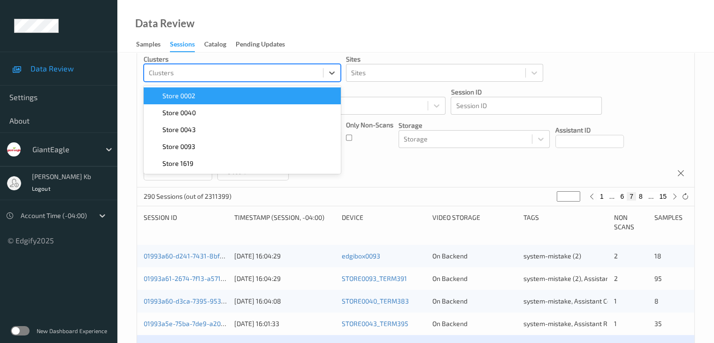
click at [451, 174] on div "Devices Devices Storage Devices Storage Devices Clusters option Store 0002 focu…" at bounding box center [415, 101] width 557 height 172
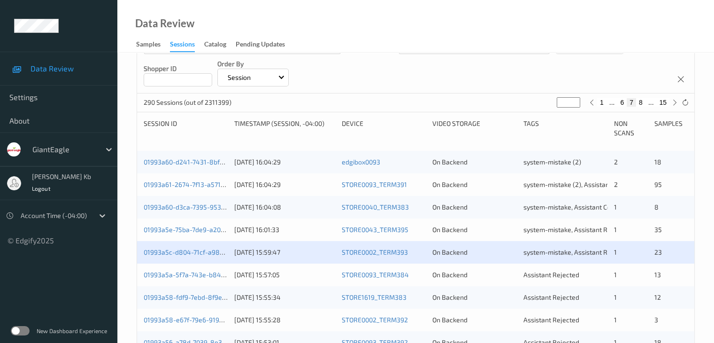
scroll to position [188, 0]
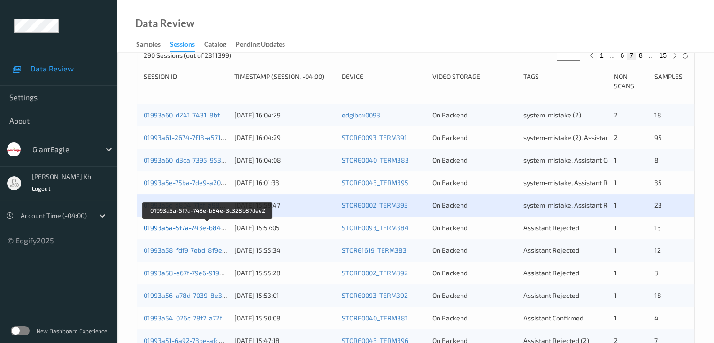
click at [200, 226] on link "01993a5a-5f7a-743e-b84e-3c328b87dee2" at bounding box center [208, 227] width 129 height 8
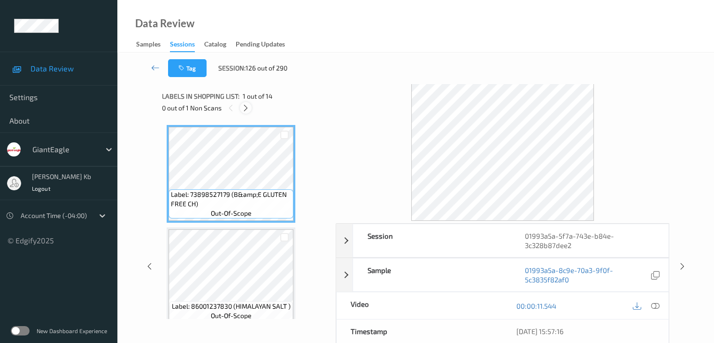
click at [249, 110] on icon at bounding box center [246, 108] width 8 height 8
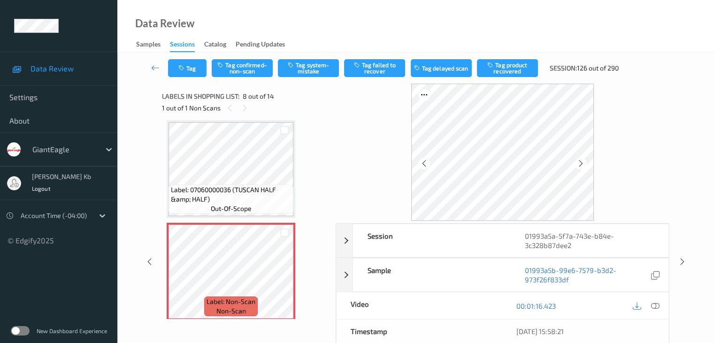
click at [654, 305] on icon at bounding box center [655, 305] width 8 height 8
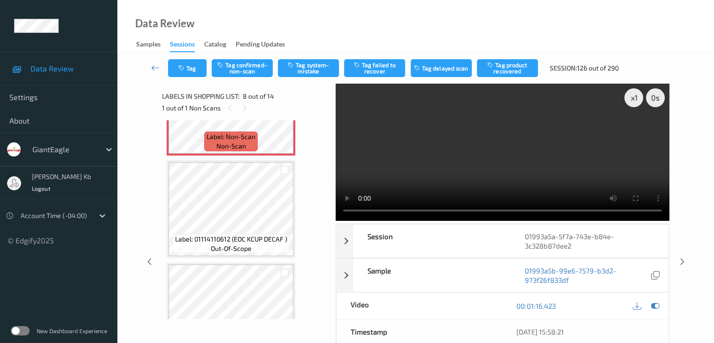
scroll to position [807, 0]
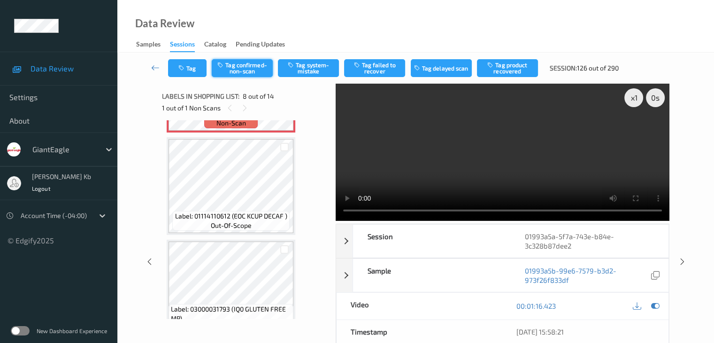
click at [246, 68] on button "Tag confirmed-non-scan" at bounding box center [242, 68] width 61 height 18
click at [515, 68] on button "Tag product recovered" at bounding box center [507, 68] width 61 height 18
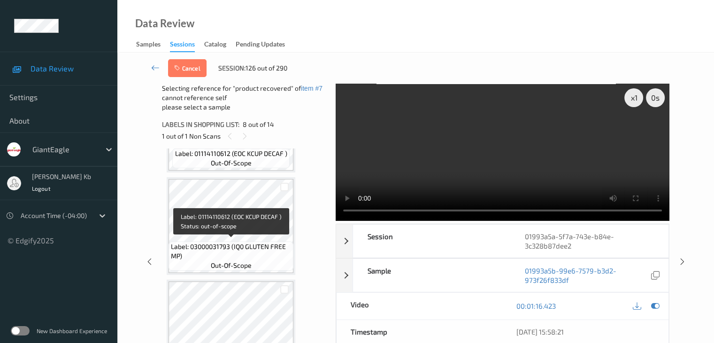
scroll to position [900, 0]
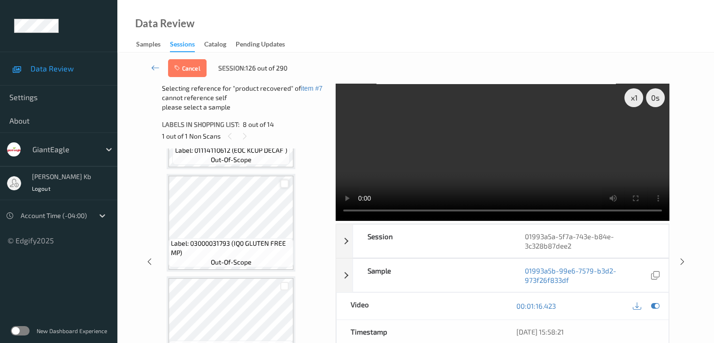
click at [287, 183] on div at bounding box center [284, 183] width 9 height 9
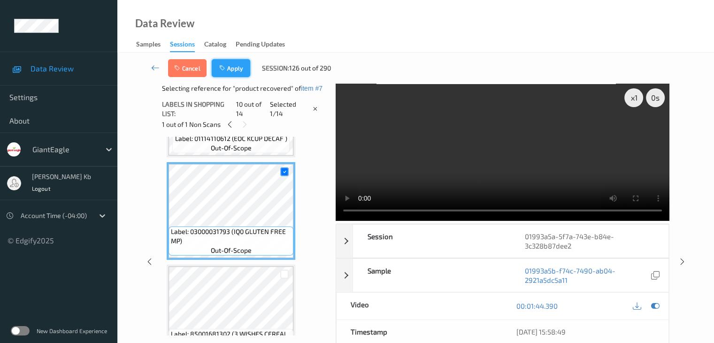
click at [237, 70] on button "Apply" at bounding box center [231, 68] width 38 height 18
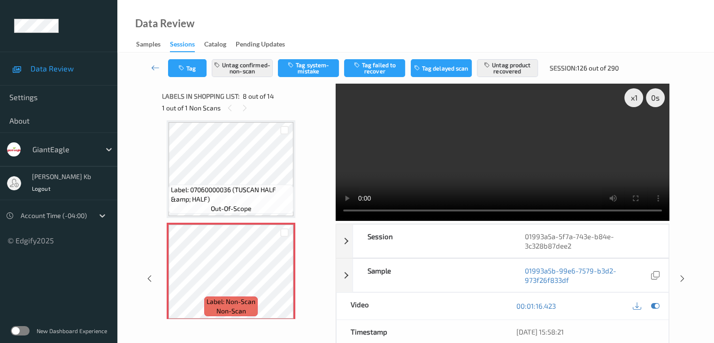
drag, startPoint x: 154, startPoint y: 67, endPoint x: 161, endPoint y: 42, distance: 25.3
click at [154, 67] on icon at bounding box center [155, 67] width 8 height 9
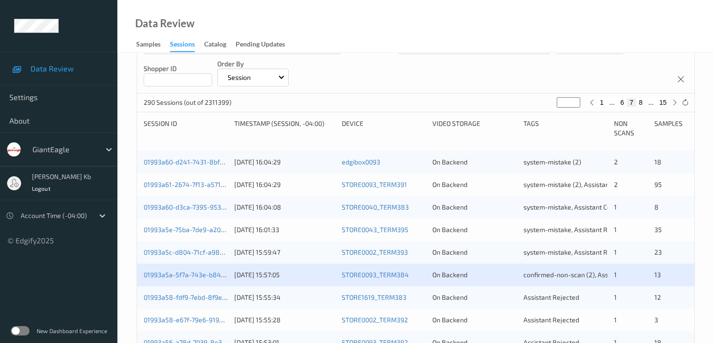
scroll to position [188, 0]
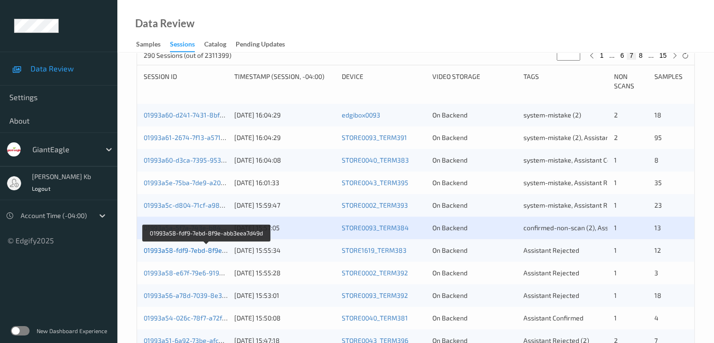
click at [199, 250] on link "01993a58-fdf9-7ebd-8f9e-abb3eea7d49d" at bounding box center [207, 250] width 126 height 8
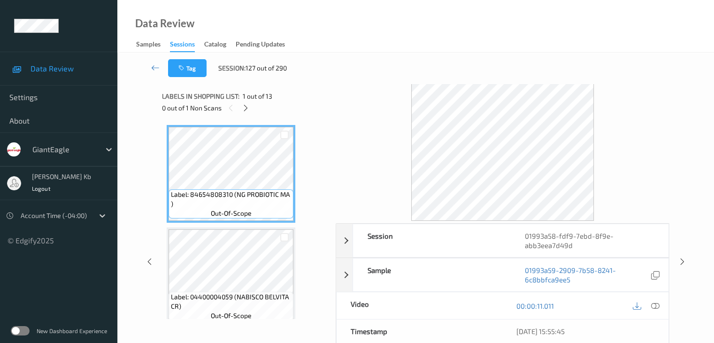
drag, startPoint x: 258, startPoint y: 0, endPoint x: 505, endPoint y: 31, distance: 249.3
click at [518, 31] on div "Data Review Samples Sessions Catalog Pending Updates" at bounding box center [415, 26] width 597 height 53
drag, startPoint x: 223, startPoint y: 0, endPoint x: 492, endPoint y: 38, distance: 271.7
click at [499, 41] on div "Data Review Samples Sessions Catalog Pending Updates" at bounding box center [415, 26] width 597 height 53
click at [246, 107] on icon at bounding box center [246, 108] width 8 height 8
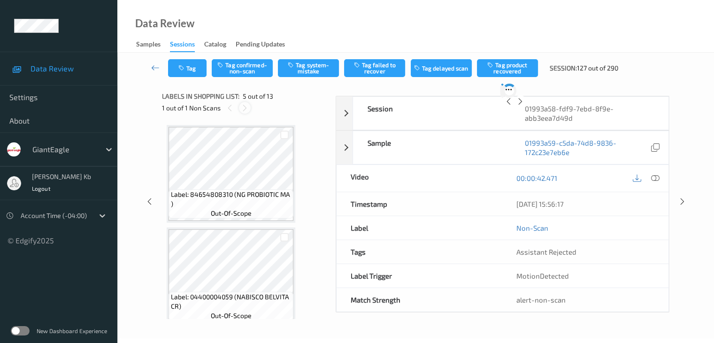
scroll to position [312, 0]
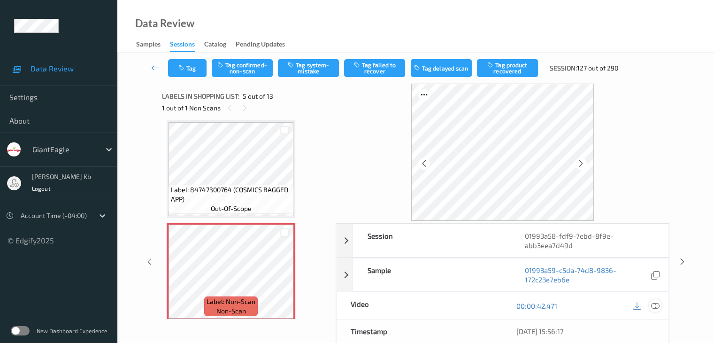
click at [656, 303] on icon at bounding box center [655, 305] width 8 height 8
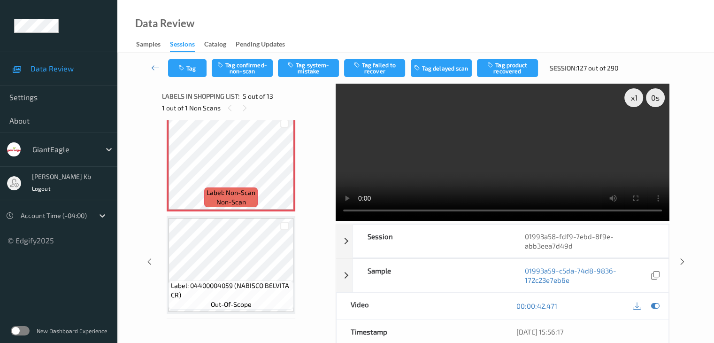
scroll to position [406, 0]
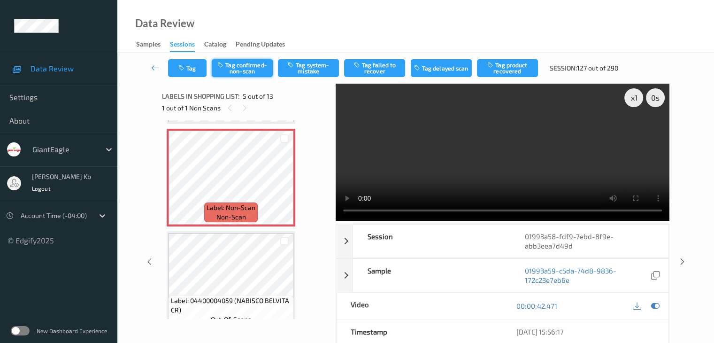
click at [245, 69] on button "Tag confirmed-non-scan" at bounding box center [242, 68] width 61 height 18
click at [516, 69] on button "Tag product recovered" at bounding box center [507, 68] width 61 height 18
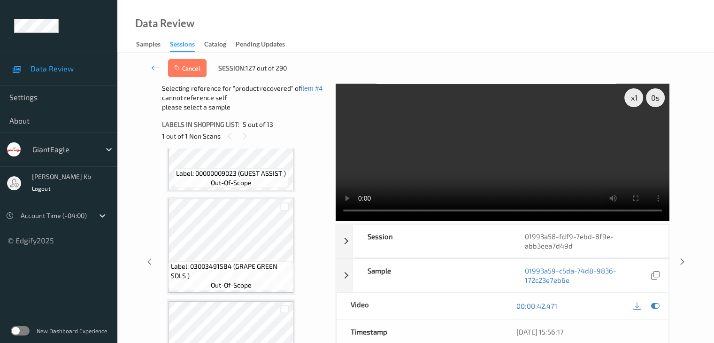
scroll to position [687, 0]
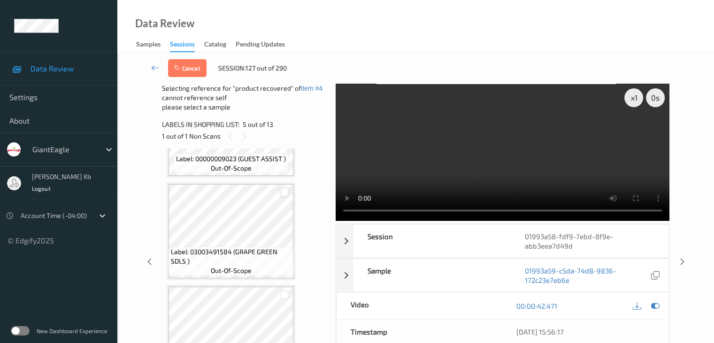
click at [284, 191] on div at bounding box center [284, 192] width 9 height 9
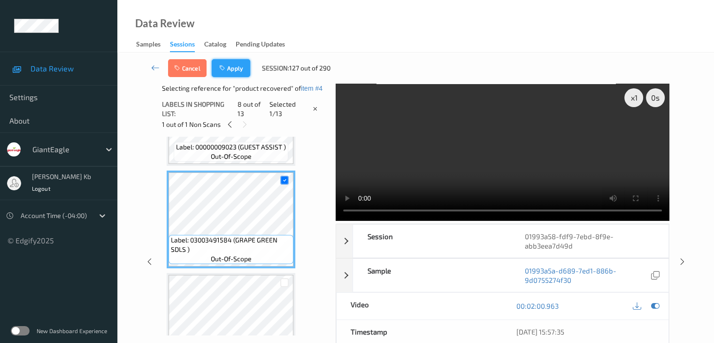
click at [235, 63] on button "Apply" at bounding box center [231, 68] width 38 height 18
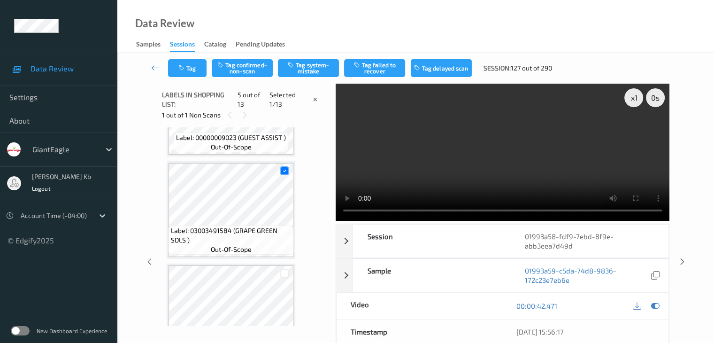
scroll to position [312, 0]
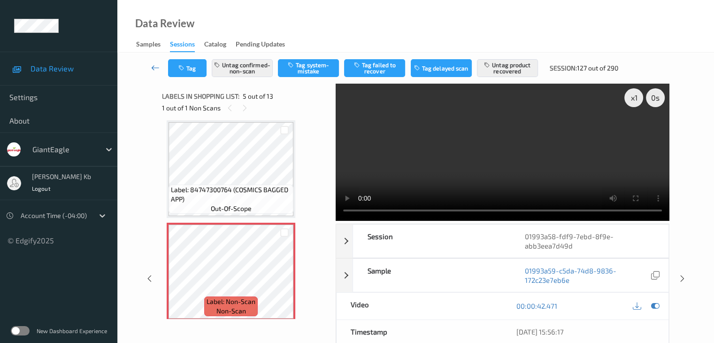
click at [156, 68] on icon at bounding box center [155, 67] width 8 height 9
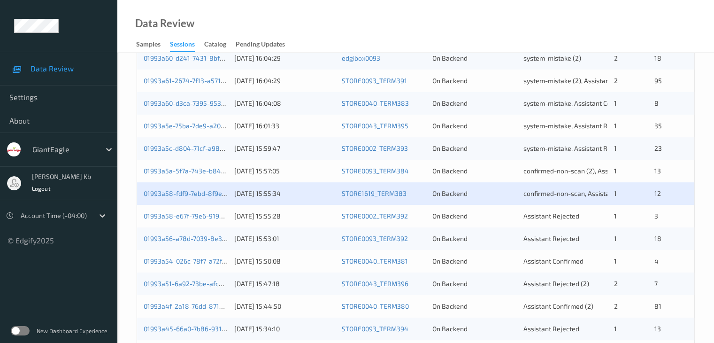
scroll to position [329, 0]
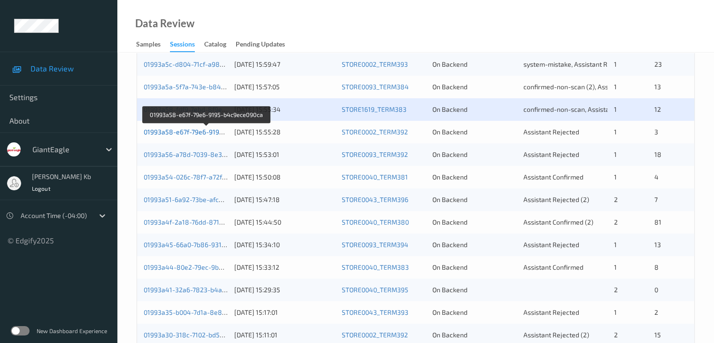
click at [190, 129] on link "01993a58-e67f-79e6-9195-b4c9ece090ca" at bounding box center [207, 132] width 126 height 8
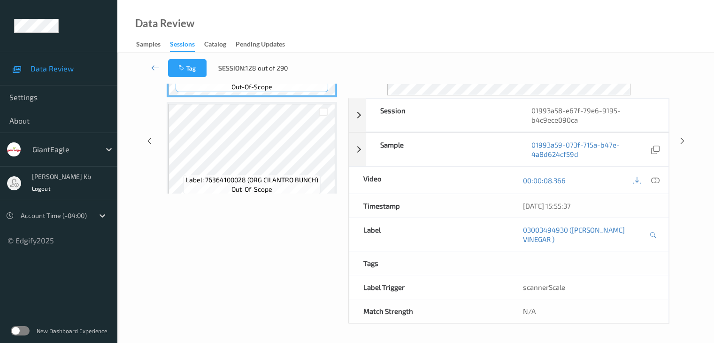
scroll to position [115, 0]
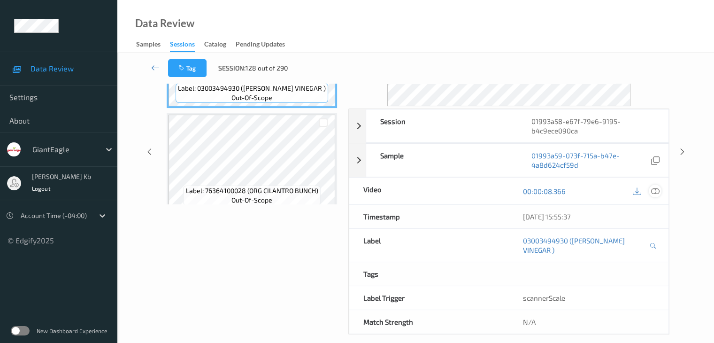
click at [657, 192] on icon at bounding box center [655, 191] width 8 height 8
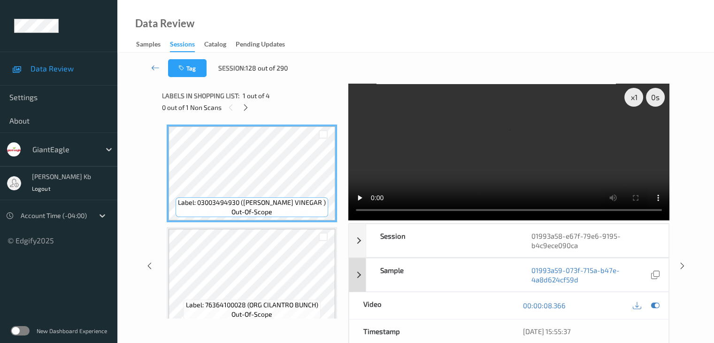
scroll to position [0, 0]
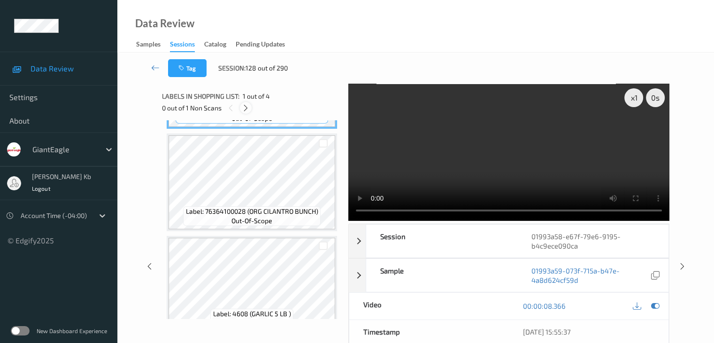
click at [247, 109] on icon at bounding box center [246, 108] width 8 height 8
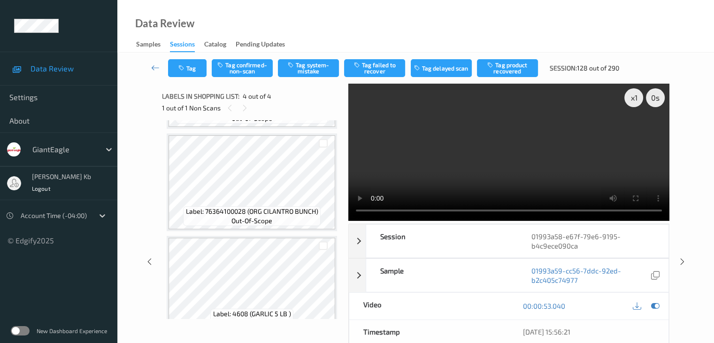
scroll to position [209, 0]
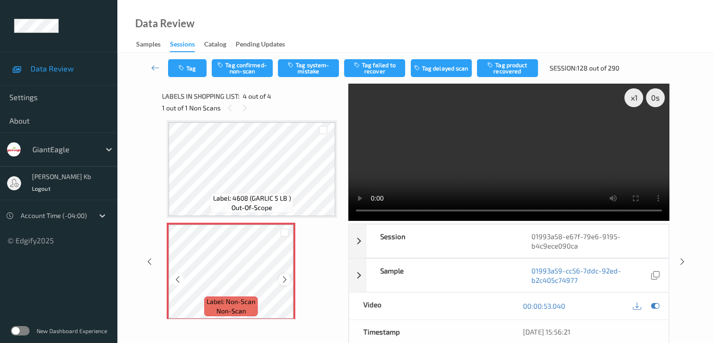
click at [283, 278] on icon at bounding box center [285, 279] width 8 height 8
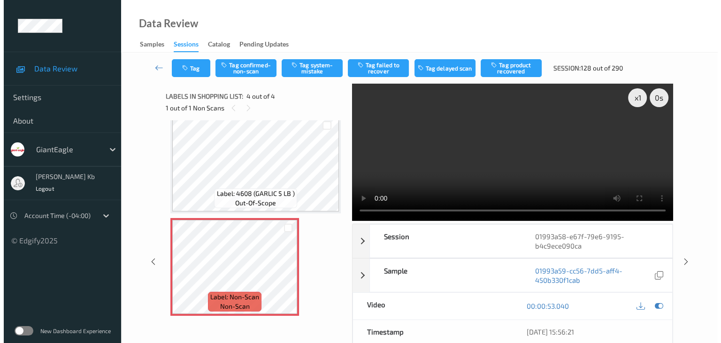
scroll to position [215, 0]
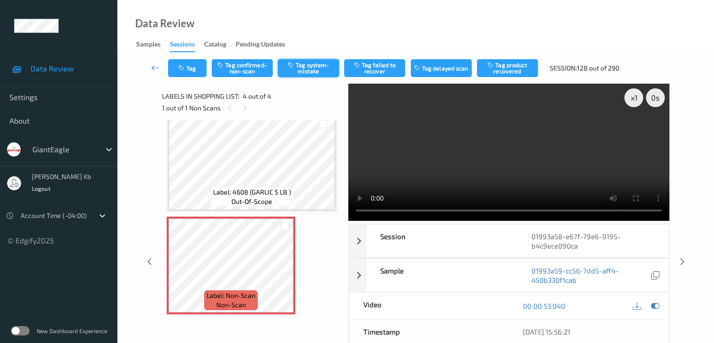
click at [315, 66] on button "Tag system-mistake" at bounding box center [308, 68] width 61 height 18
click at [203, 66] on button "Tag" at bounding box center [187, 68] width 38 height 18
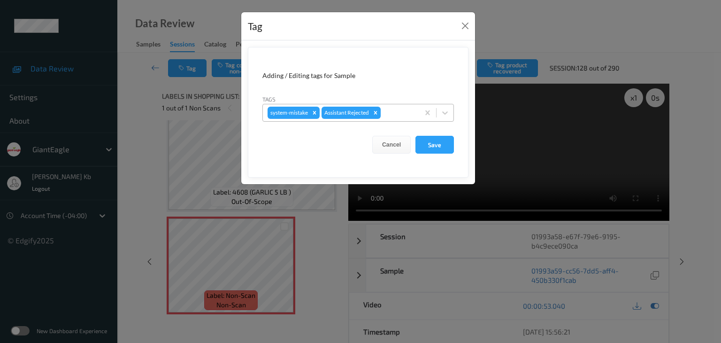
click at [398, 111] on div at bounding box center [399, 112] width 32 height 11
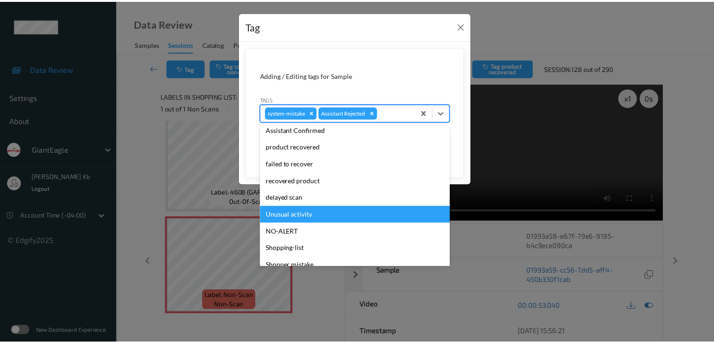
scroll to position [94, 0]
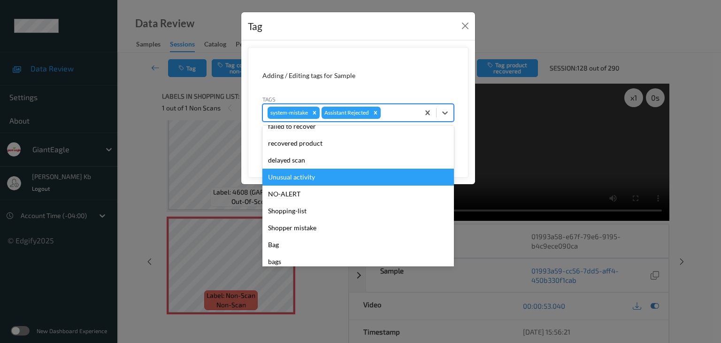
click at [313, 179] on div "Unusual activity" at bounding box center [358, 177] width 192 height 17
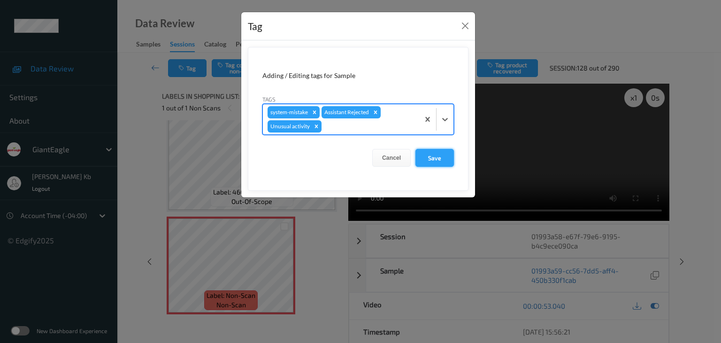
click at [439, 154] on button "Save" at bounding box center [434, 158] width 38 height 18
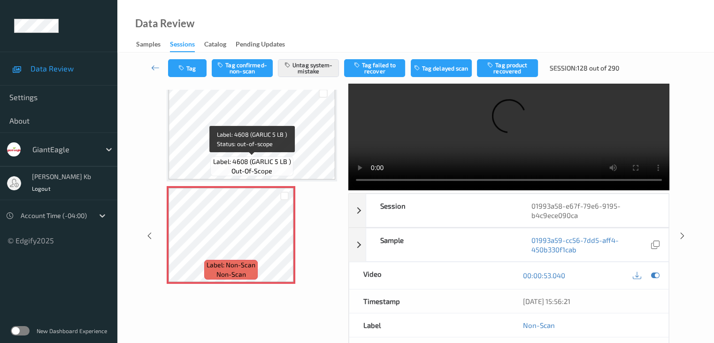
scroll to position [47, 0]
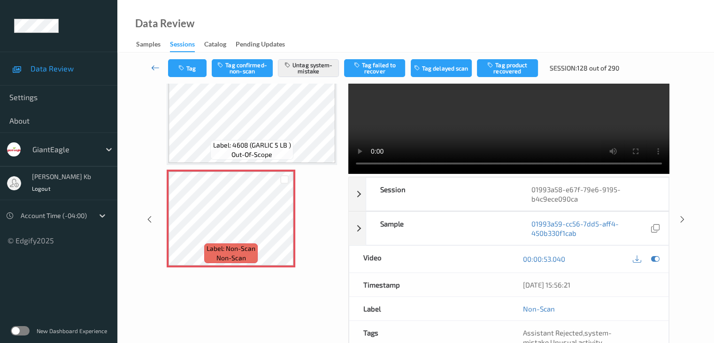
click at [154, 66] on icon at bounding box center [155, 67] width 8 height 9
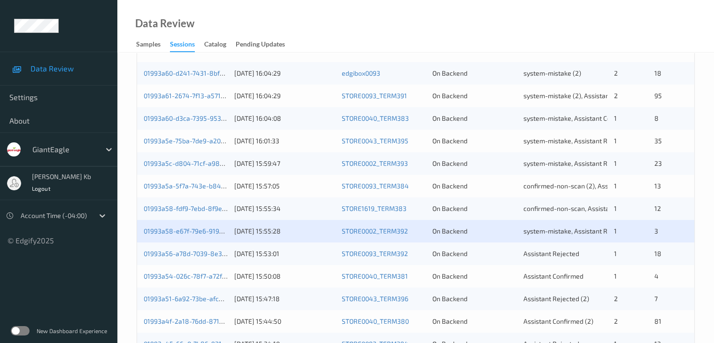
scroll to position [235, 0]
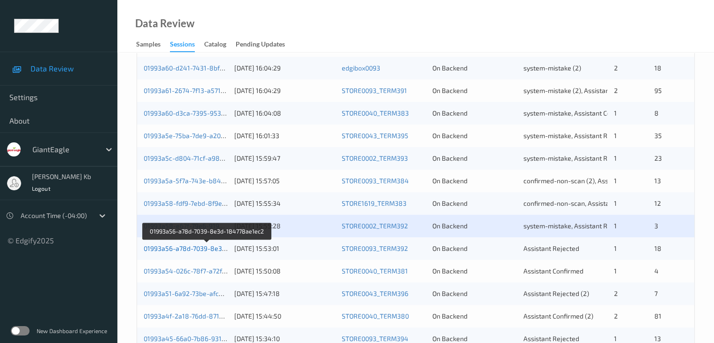
click at [195, 247] on link "01993a56-a78d-7039-8e3d-184778ae1ec2" at bounding box center [208, 248] width 128 height 8
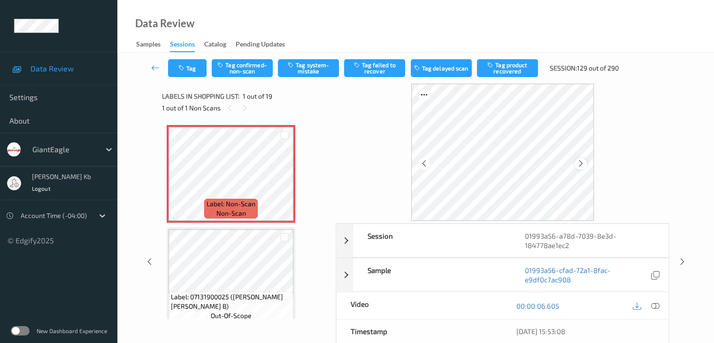
click at [581, 164] on icon at bounding box center [581, 163] width 8 height 8
click at [657, 305] on icon at bounding box center [655, 305] width 8 height 8
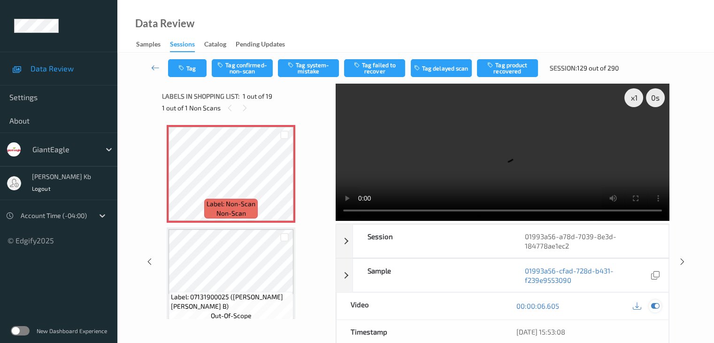
click at [312, 66] on button "Tag system-mistake" at bounding box center [308, 68] width 61 height 18
click at [154, 66] on icon at bounding box center [155, 67] width 8 height 9
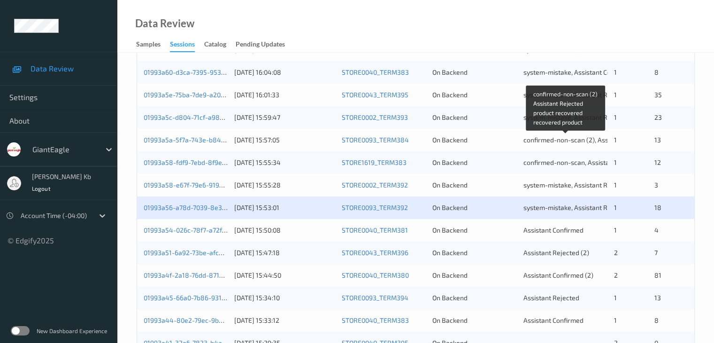
scroll to position [282, 0]
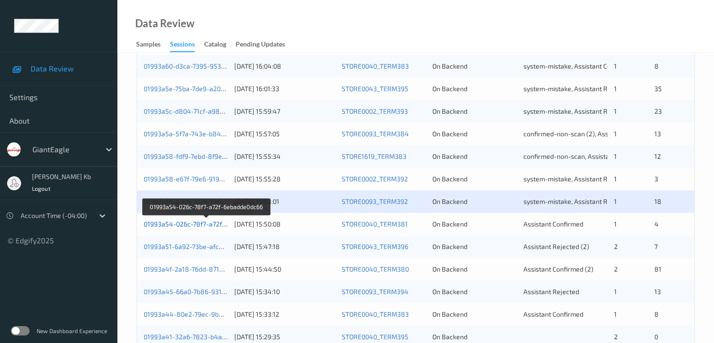
click at [186, 224] on link "01993a54-026c-78f7-a72f-6ebadde0dc66" at bounding box center [207, 224] width 126 height 8
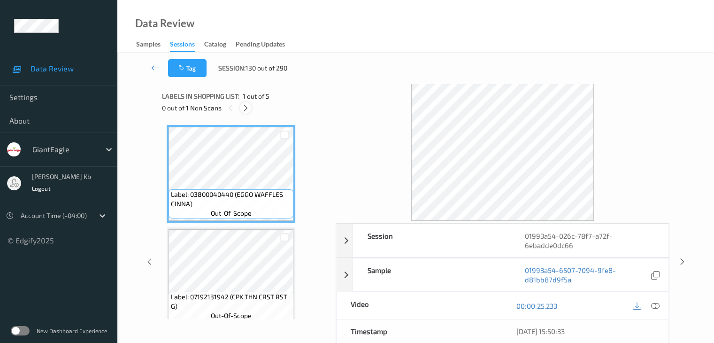
click at [246, 106] on icon at bounding box center [246, 108] width 8 height 8
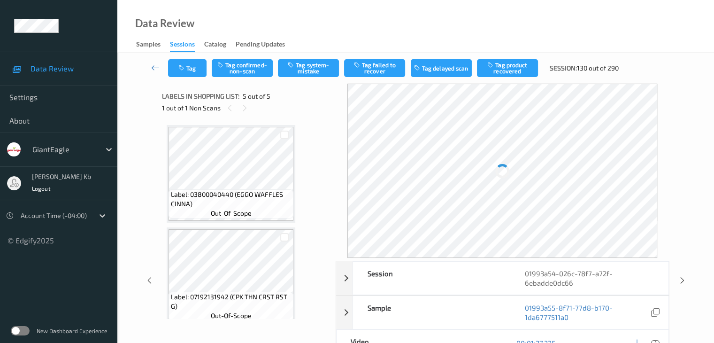
scroll to position [312, 0]
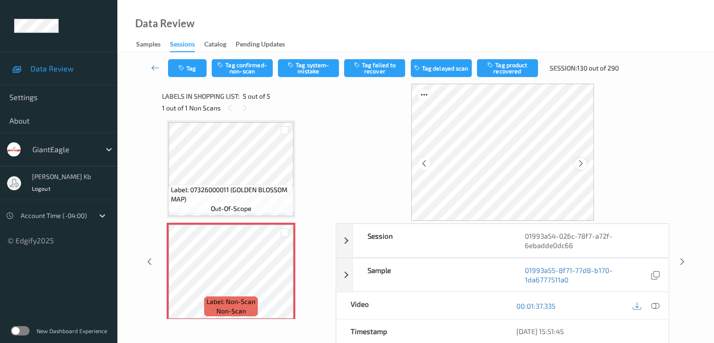
click at [584, 164] on icon at bounding box center [581, 163] width 8 height 8
click at [654, 306] on icon at bounding box center [655, 305] width 8 height 8
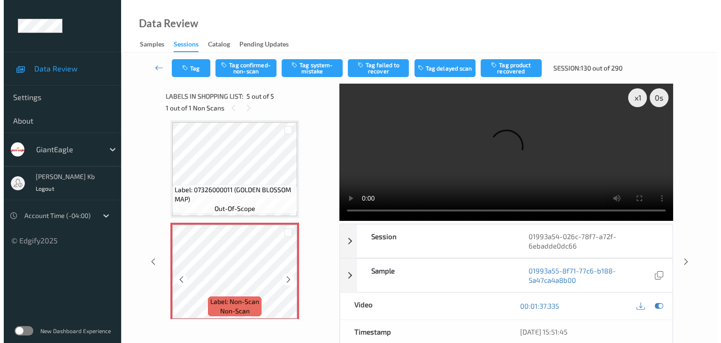
scroll to position [318, 0]
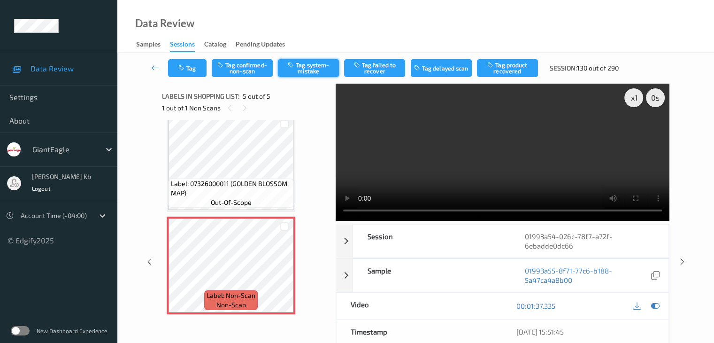
click at [316, 68] on button "Tag system-mistake" at bounding box center [308, 68] width 61 height 18
click at [191, 69] on button "Tag" at bounding box center [187, 68] width 38 height 18
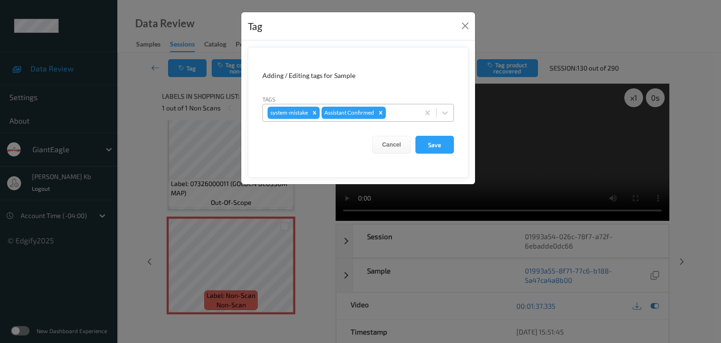
click at [401, 112] on div at bounding box center [401, 112] width 27 height 11
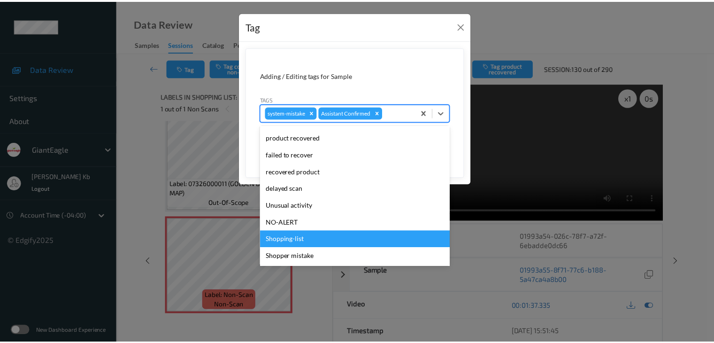
scroll to position [94, 0]
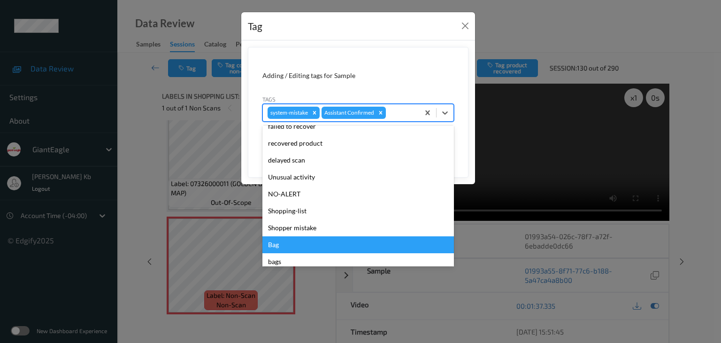
click at [284, 246] on div "Bag" at bounding box center [358, 244] width 192 height 17
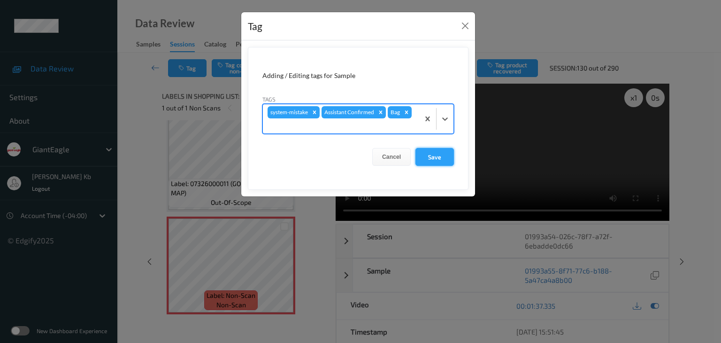
click at [439, 156] on button "Save" at bounding box center [434, 157] width 38 height 18
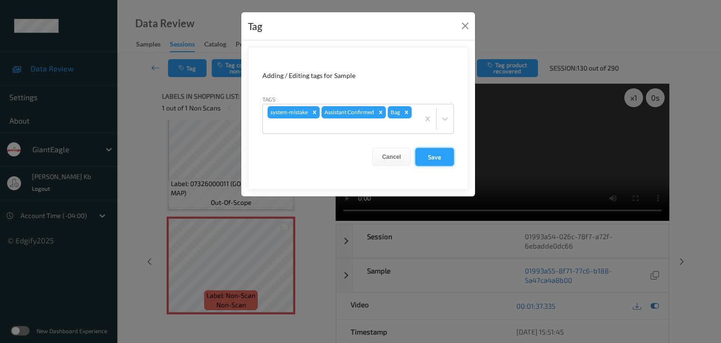
click at [439, 156] on button "Save" at bounding box center [434, 157] width 38 height 18
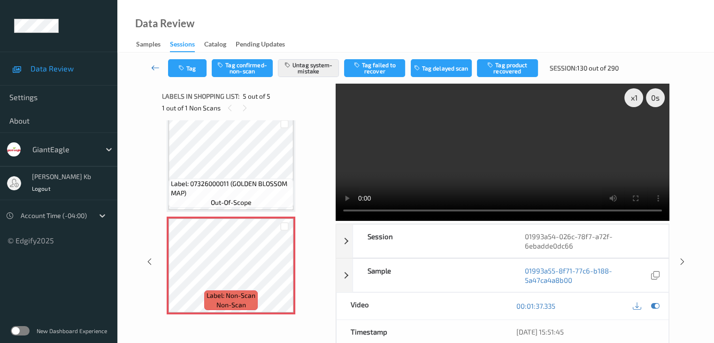
click at [159, 67] on icon at bounding box center [155, 67] width 8 height 9
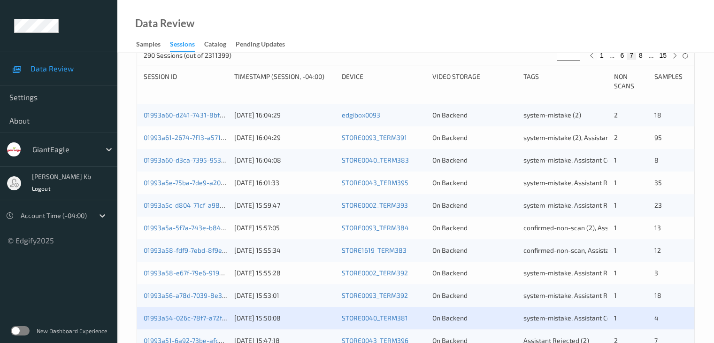
scroll to position [282, 0]
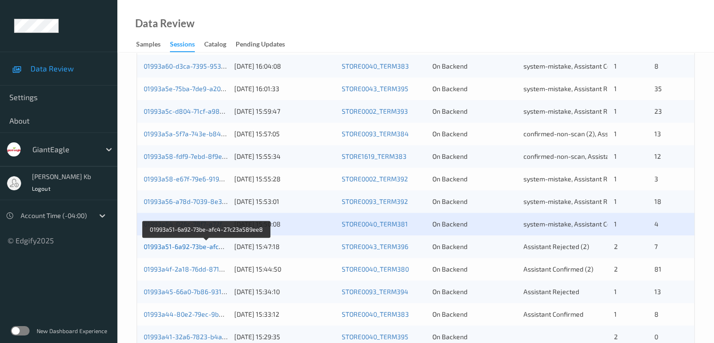
click at [199, 245] on link "01993a51-6a92-73be-afc4-27c23a589ee8" at bounding box center [207, 246] width 127 height 8
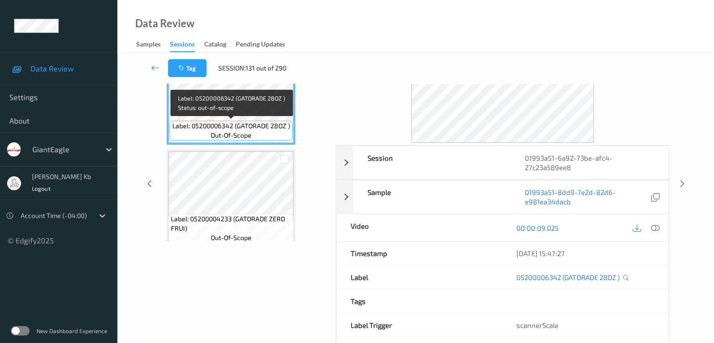
scroll to position [21, 0]
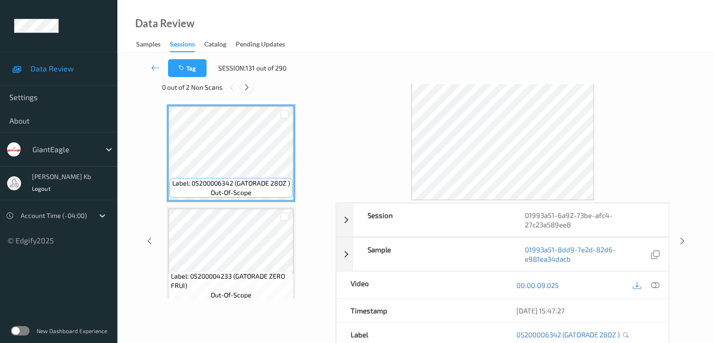
click at [247, 88] on icon at bounding box center [247, 87] width 8 height 8
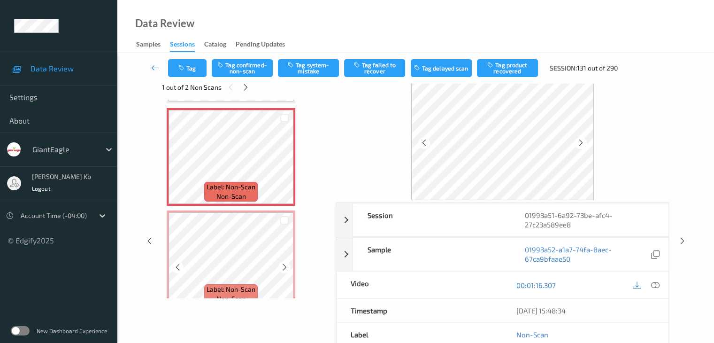
scroll to position [727, 0]
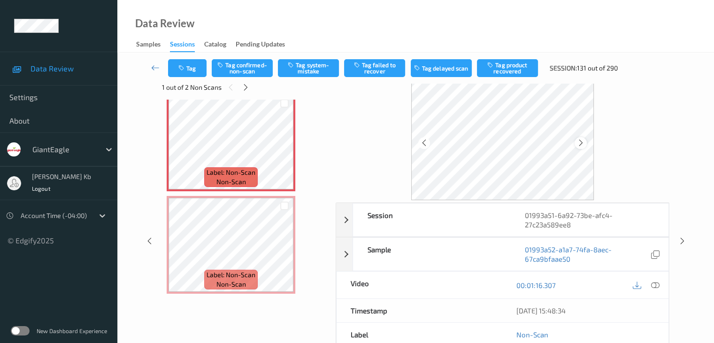
click at [581, 141] on icon at bounding box center [581, 142] width 8 height 8
click at [581, 142] on icon at bounding box center [581, 142] width 8 height 8
click at [655, 282] on icon at bounding box center [655, 285] width 8 height 8
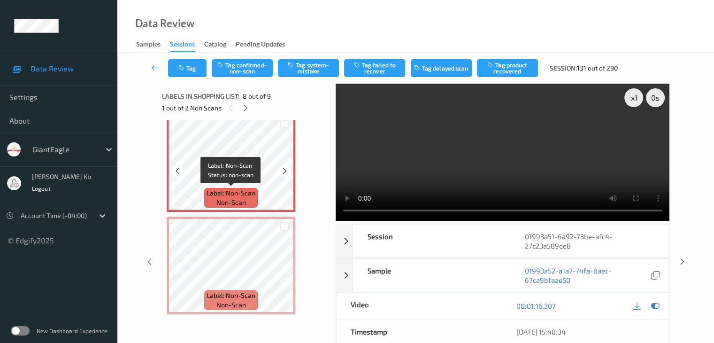
click at [255, 194] on div "Label: Non-Scan non-scan" at bounding box center [231, 198] width 54 height 20
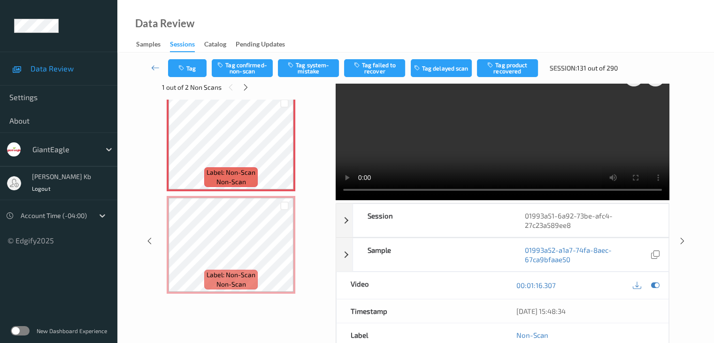
scroll to position [0, 0]
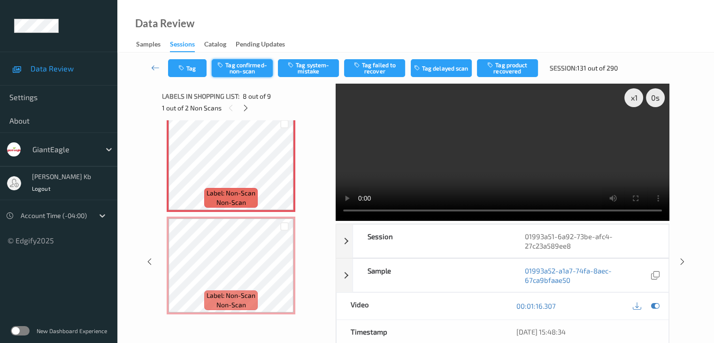
click at [256, 71] on button "Tag confirmed-non-scan" at bounding box center [242, 68] width 61 height 18
click at [375, 69] on button "Tag failed to recover" at bounding box center [374, 68] width 61 height 18
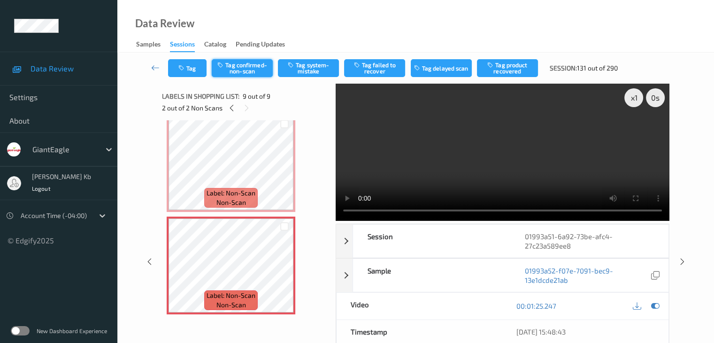
click at [263, 70] on button "Tag confirmed-non-scan" at bounding box center [242, 68] width 61 height 18
click at [381, 71] on button "Tag failed to recover" at bounding box center [374, 68] width 61 height 18
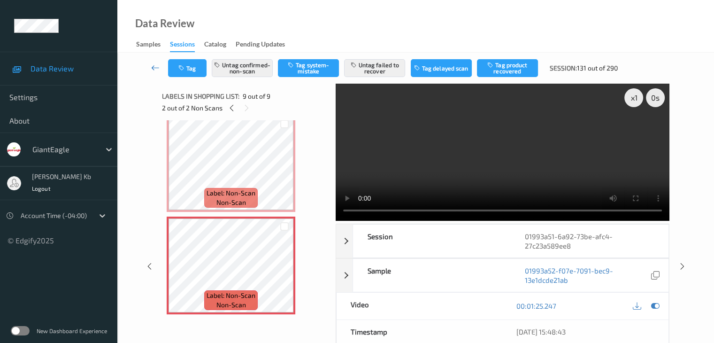
click at [158, 67] on icon at bounding box center [155, 67] width 8 height 9
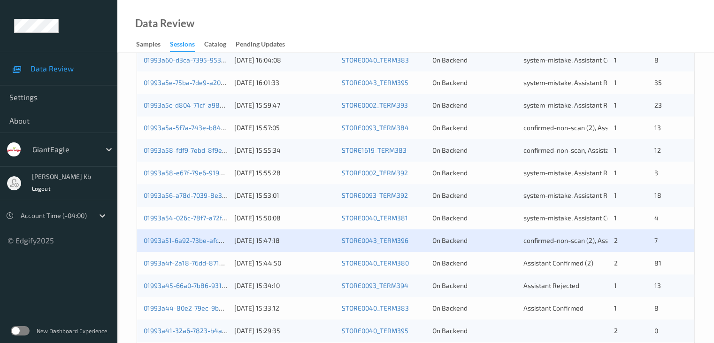
scroll to position [329, 0]
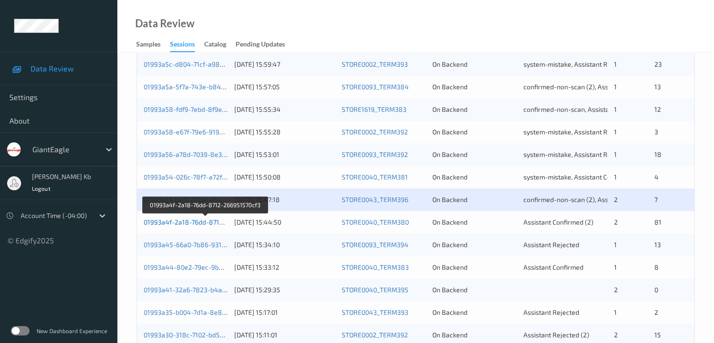
click at [210, 222] on link "01993a4f-2a18-76dd-8712-266951570cf3" at bounding box center [206, 222] width 124 height 8
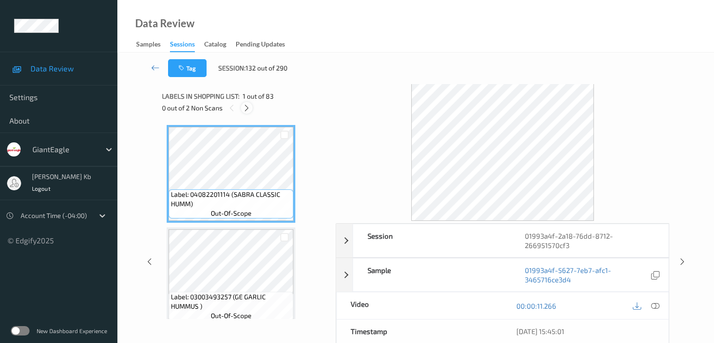
click at [247, 110] on icon at bounding box center [247, 108] width 8 height 8
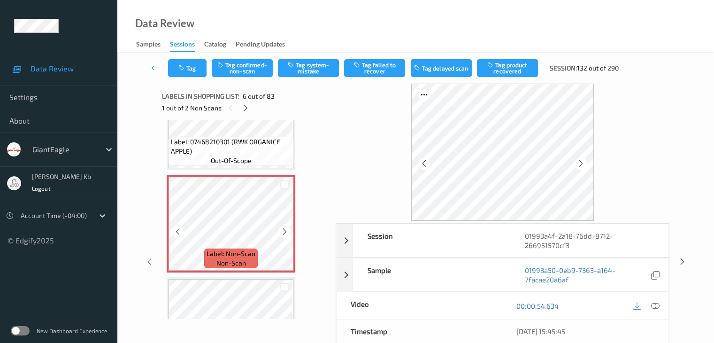
scroll to position [508, 0]
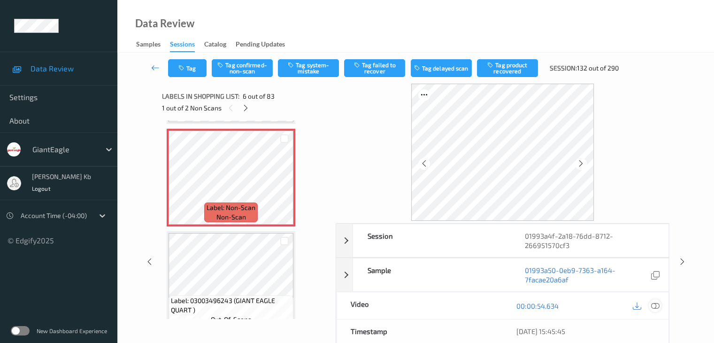
click at [656, 306] on icon at bounding box center [655, 305] width 8 height 8
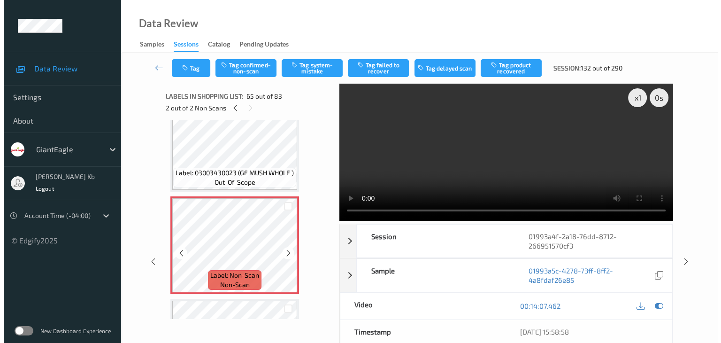
scroll to position [6526, 0]
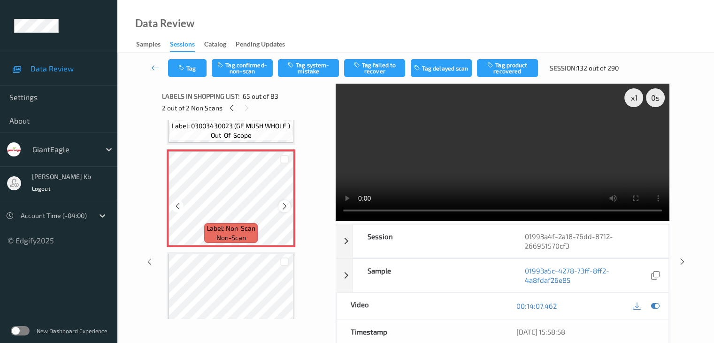
click at [285, 204] on icon at bounding box center [285, 206] width 8 height 8
click at [307, 69] on button "Tag system-mistake" at bounding box center [308, 68] width 61 height 18
click at [196, 67] on button "Tag" at bounding box center [187, 68] width 38 height 18
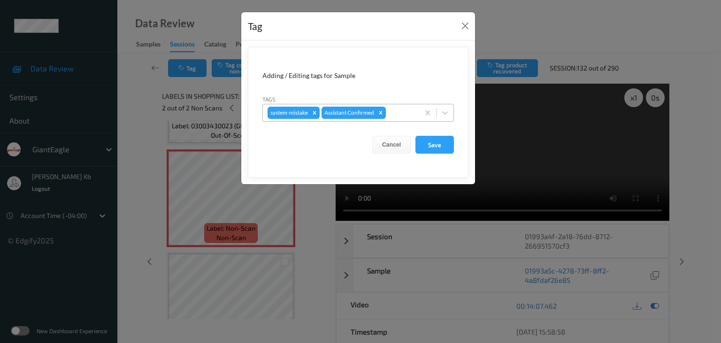
click at [400, 110] on div at bounding box center [401, 112] width 27 height 11
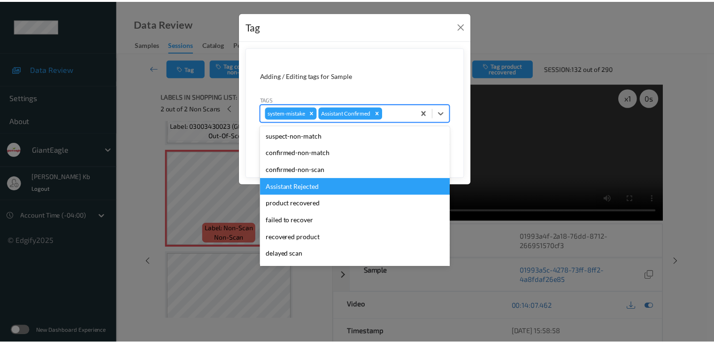
scroll to position [47, 0]
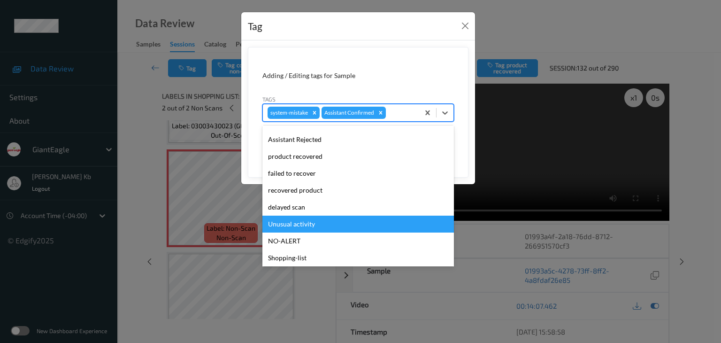
click at [304, 220] on div "Unusual activity" at bounding box center [358, 223] width 192 height 17
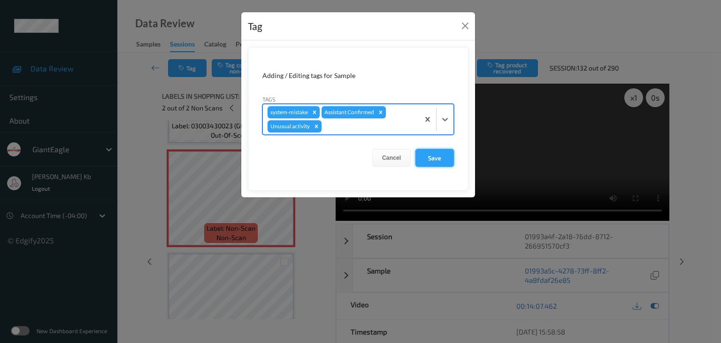
click at [438, 158] on button "Save" at bounding box center [434, 158] width 38 height 18
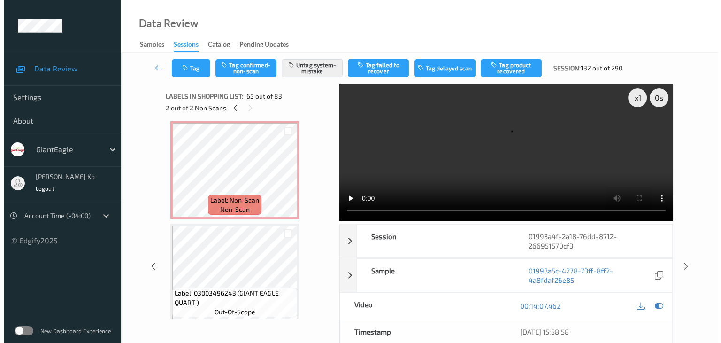
scroll to position [469, 0]
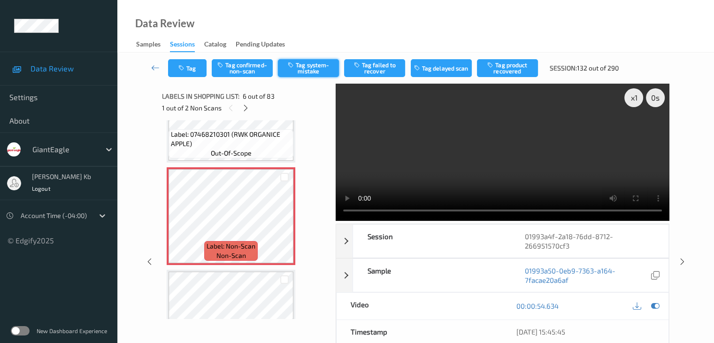
click at [310, 66] on button "Tag system-mistake" at bounding box center [308, 68] width 61 height 18
click at [192, 68] on button "Tag" at bounding box center [187, 68] width 38 height 18
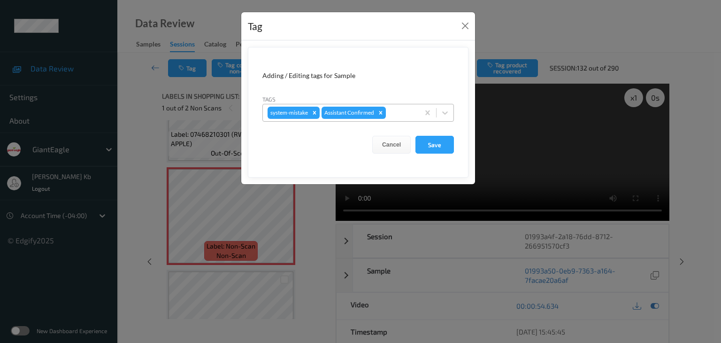
click at [400, 114] on div at bounding box center [401, 112] width 27 height 11
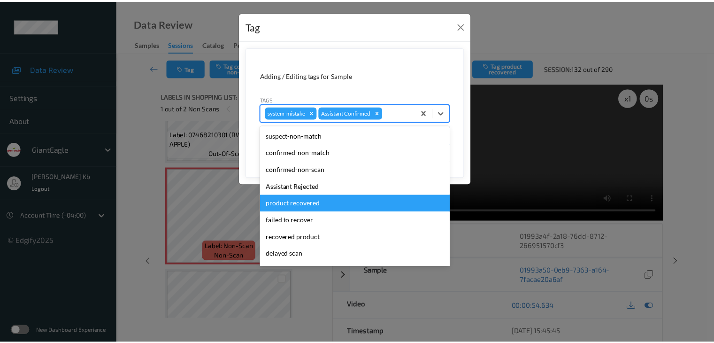
scroll to position [47, 0]
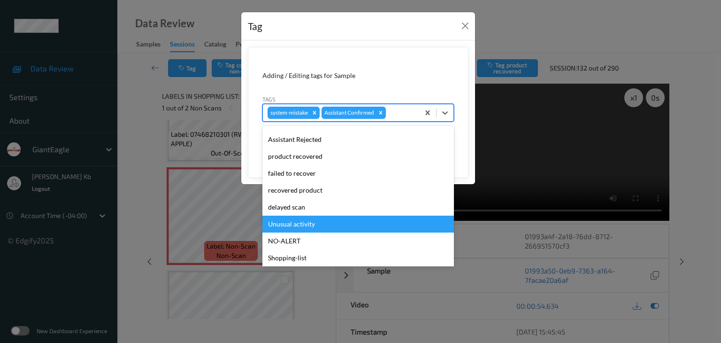
click at [303, 221] on div "Unusual activity" at bounding box center [358, 223] width 192 height 17
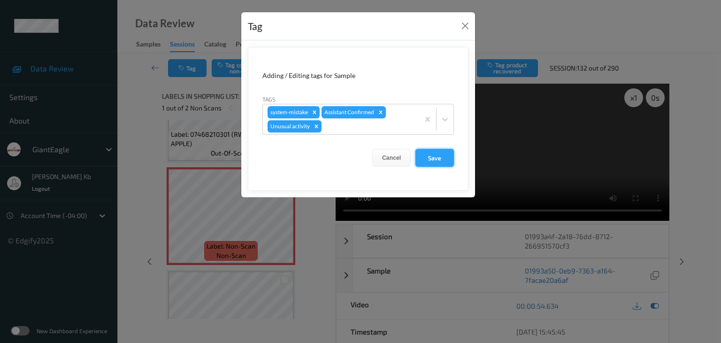
click at [432, 158] on button "Save" at bounding box center [434, 158] width 38 height 18
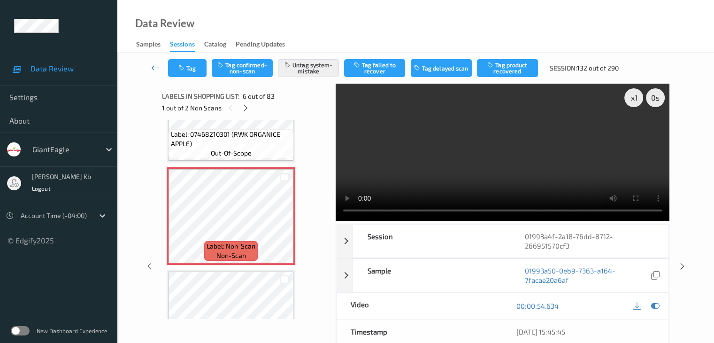
click at [155, 66] on icon at bounding box center [155, 67] width 8 height 9
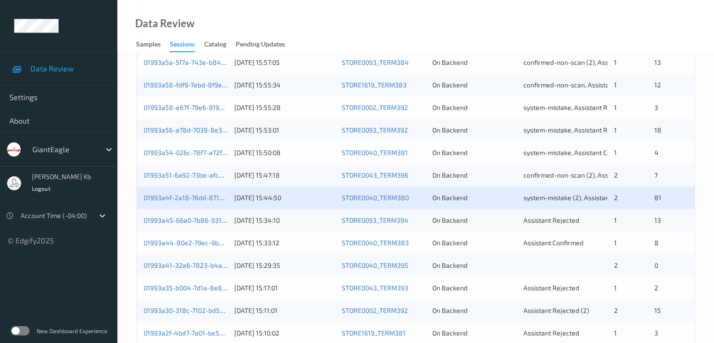
scroll to position [376, 0]
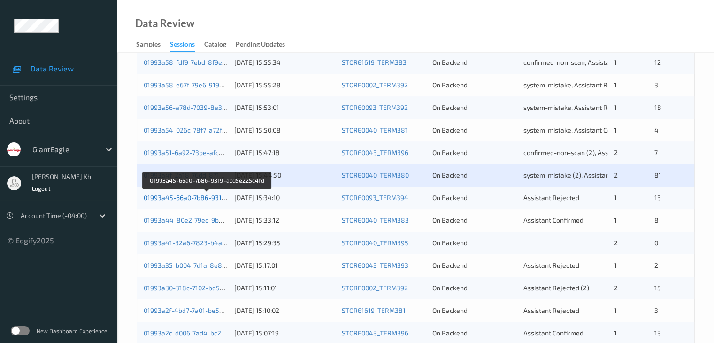
click at [201, 196] on link "01993a45-66a0-7b86-9319-acd5e225c4fd" at bounding box center [208, 197] width 128 height 8
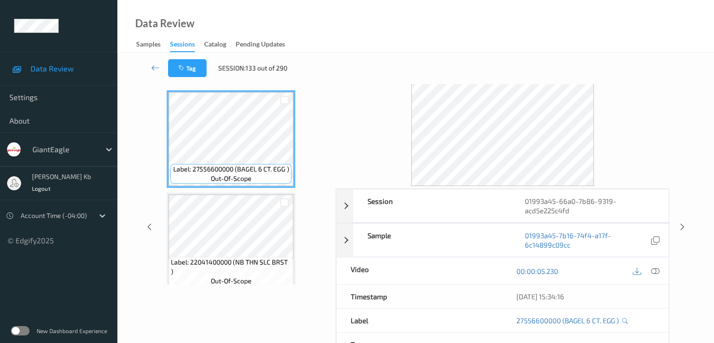
scroll to position [21, 0]
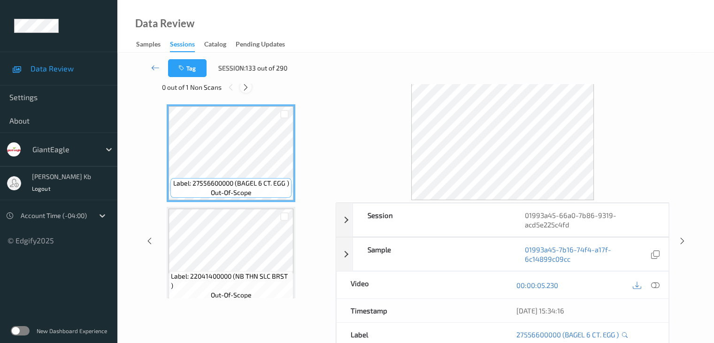
click at [246, 84] on icon at bounding box center [246, 87] width 8 height 8
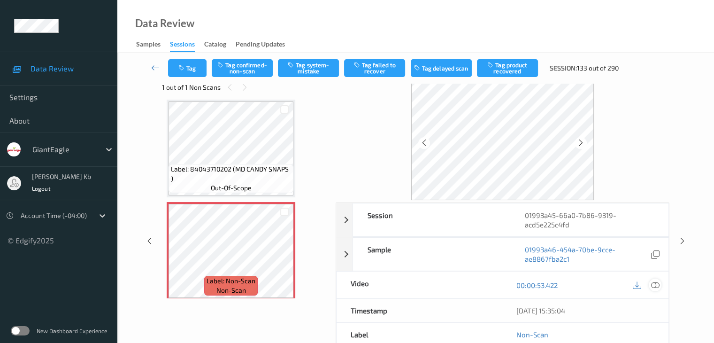
click at [654, 284] on icon at bounding box center [655, 285] width 8 height 8
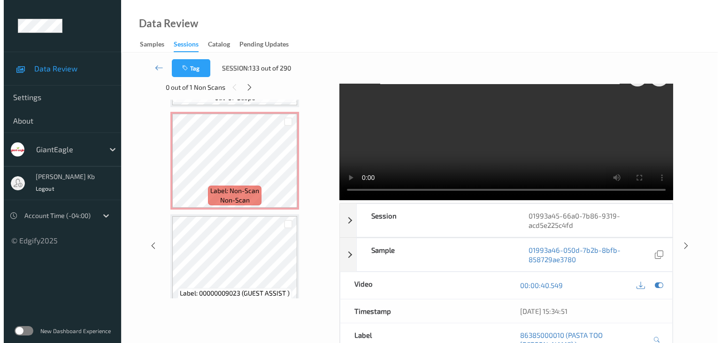
scroll to position [610, 0]
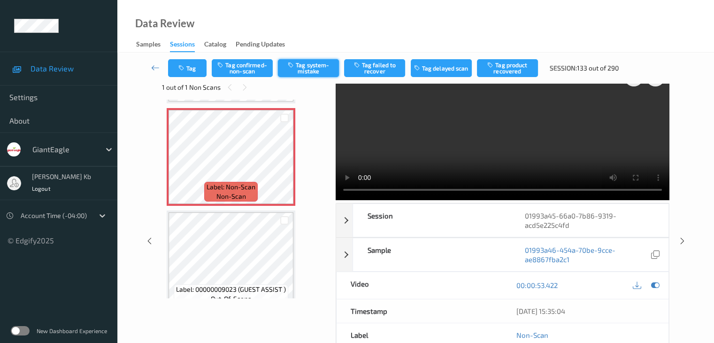
click at [312, 69] on button "Tag system-mistake" at bounding box center [308, 68] width 61 height 18
click at [199, 67] on button "Tag" at bounding box center [187, 68] width 38 height 18
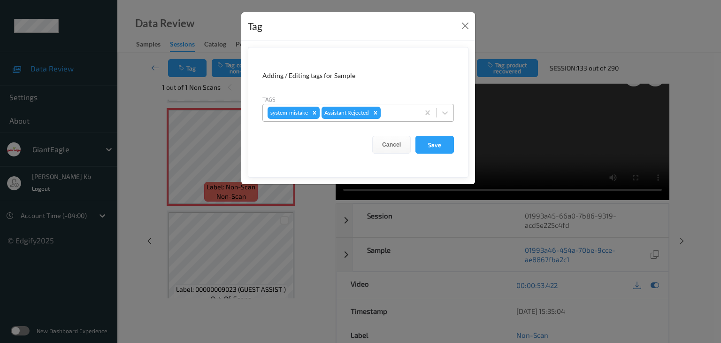
click at [404, 111] on div at bounding box center [399, 112] width 32 height 11
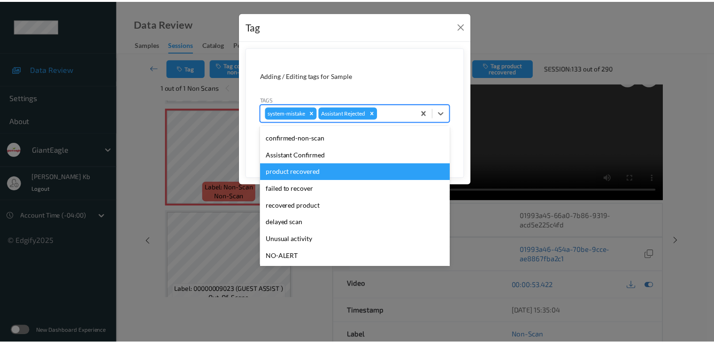
scroll to position [47, 0]
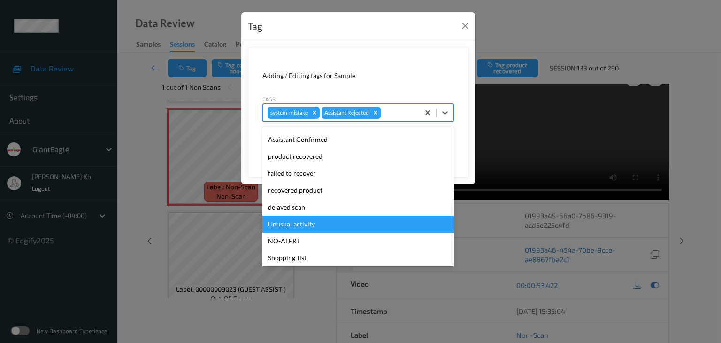
click at [300, 223] on div "Unusual activity" at bounding box center [358, 223] width 192 height 17
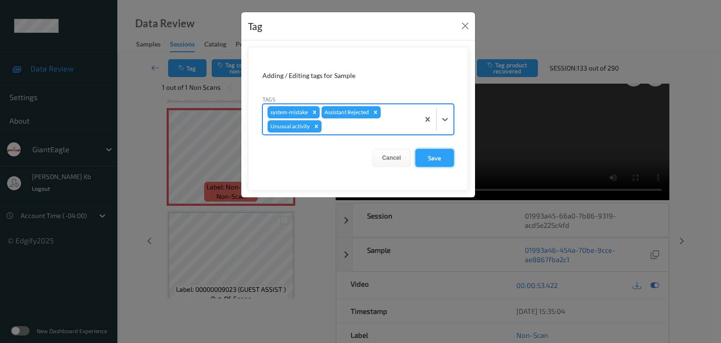
click at [434, 155] on button "Save" at bounding box center [434, 158] width 38 height 18
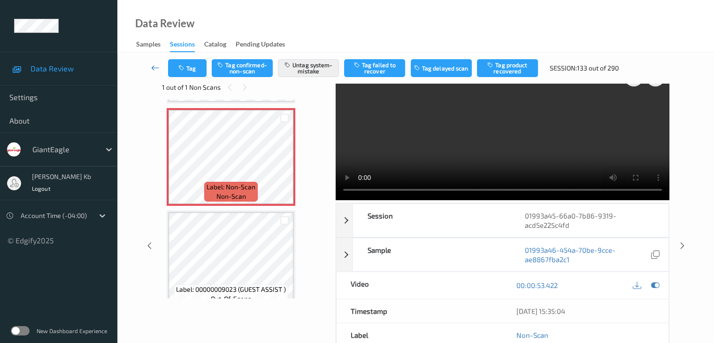
click at [154, 67] on icon at bounding box center [155, 67] width 8 height 9
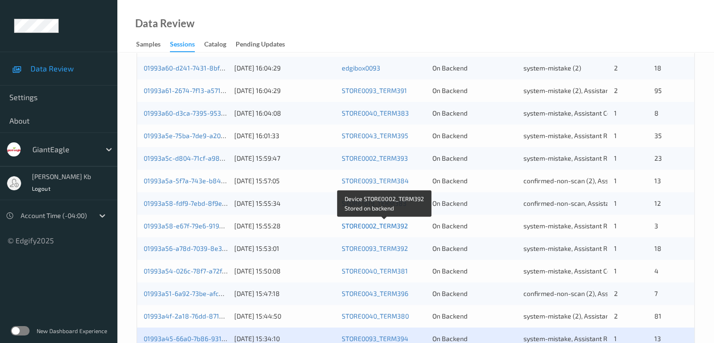
scroll to position [376, 0]
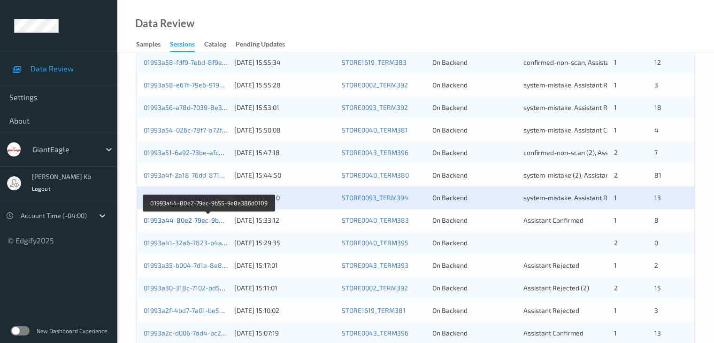
click at [197, 219] on link "01993a44-80e2-79ec-9b55-9e8a386d0109" at bounding box center [209, 220] width 131 height 8
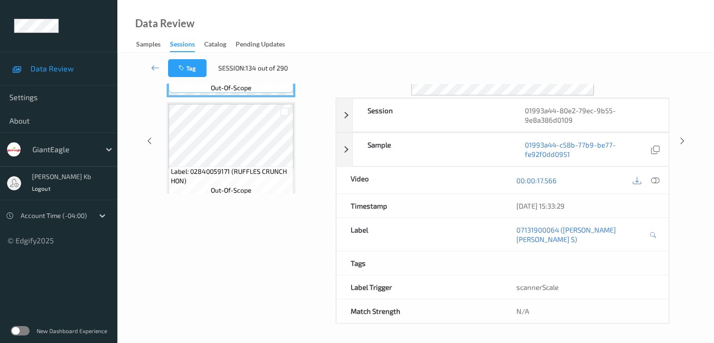
scroll to position [115, 0]
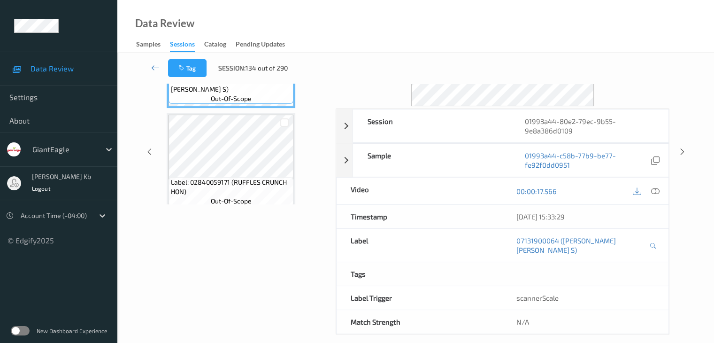
drag, startPoint x: 210, startPoint y: 7, endPoint x: 446, endPoint y: 13, distance: 235.3
click at [504, 16] on div "Data Review Samples Sessions Catalog Pending Updates" at bounding box center [415, 26] width 597 height 53
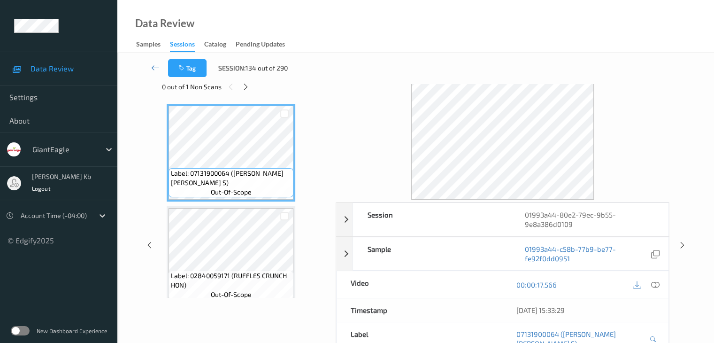
scroll to position [21, 0]
click at [249, 87] on icon at bounding box center [246, 87] width 8 height 8
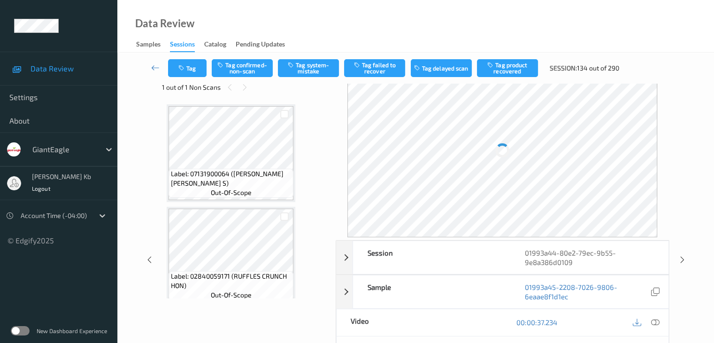
scroll to position [107, 0]
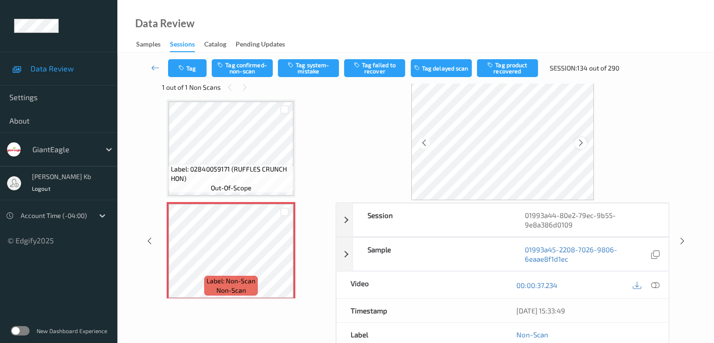
click at [580, 142] on icon at bounding box center [581, 142] width 8 height 8
click at [655, 283] on icon at bounding box center [655, 285] width 8 height 8
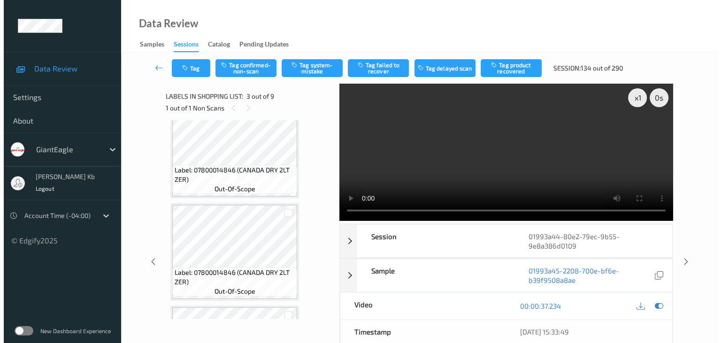
scroll to position [342, 0]
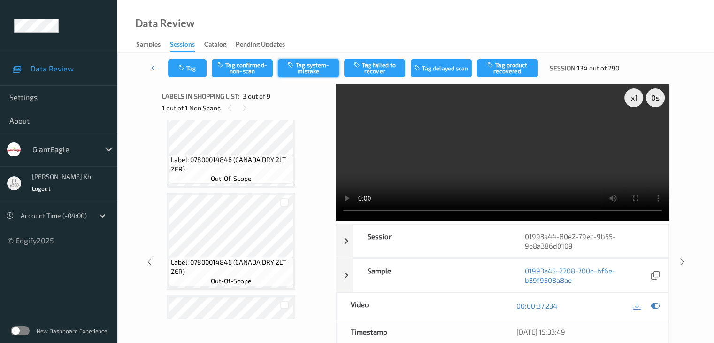
click at [310, 66] on button "Tag system-mistake" at bounding box center [308, 68] width 61 height 18
click at [195, 68] on button "Tag" at bounding box center [187, 68] width 38 height 18
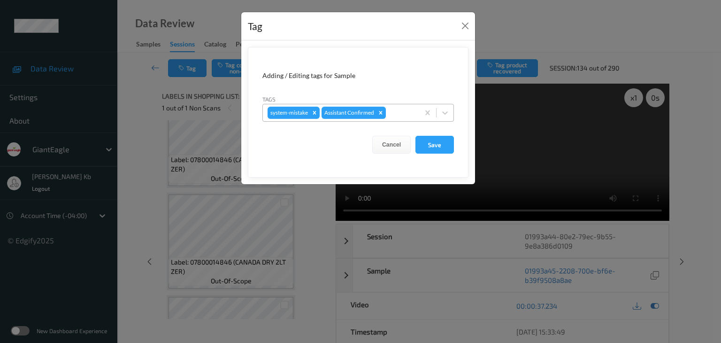
click at [400, 112] on div at bounding box center [401, 112] width 27 height 11
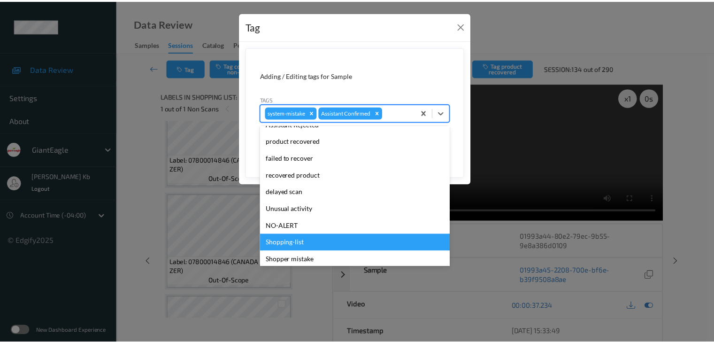
scroll to position [100, 0]
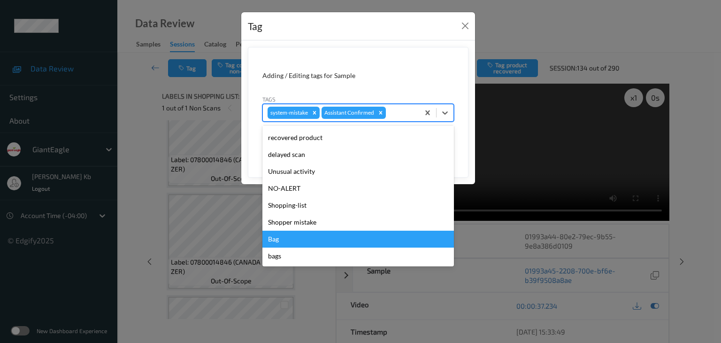
click at [283, 239] on div "Bag" at bounding box center [358, 239] width 192 height 17
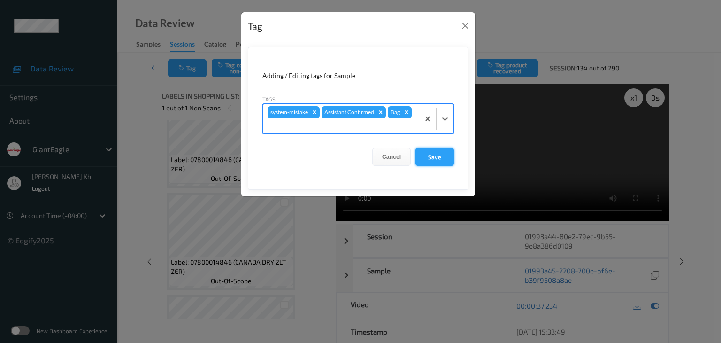
click at [429, 156] on button "Save" at bounding box center [434, 157] width 38 height 18
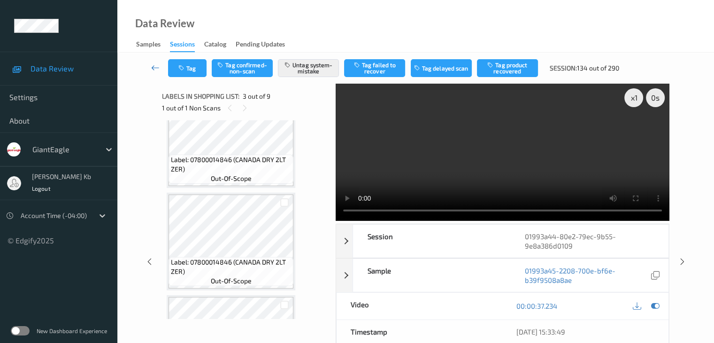
click at [158, 66] on icon at bounding box center [155, 67] width 8 height 9
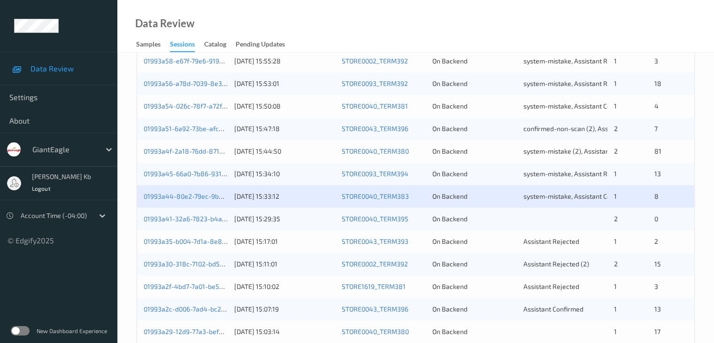
scroll to position [438, 0]
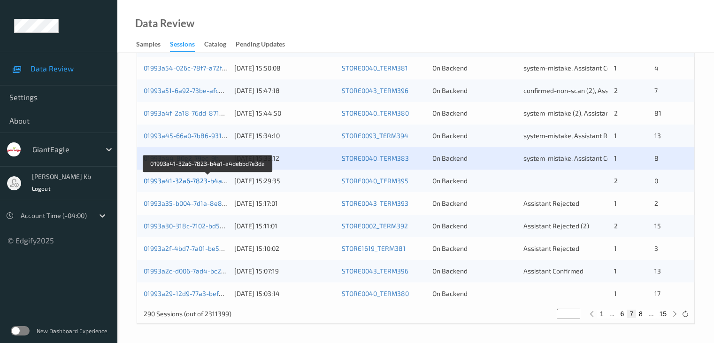
click at [195, 181] on link "01993a41-32a6-7823-b4a1-a4debbd7e3da" at bounding box center [208, 181] width 129 height 8
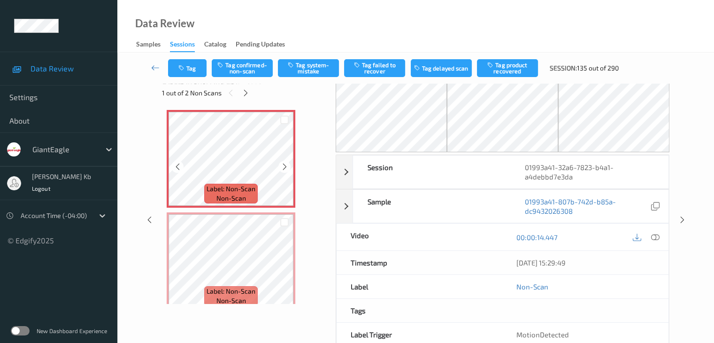
scroll to position [15, 0]
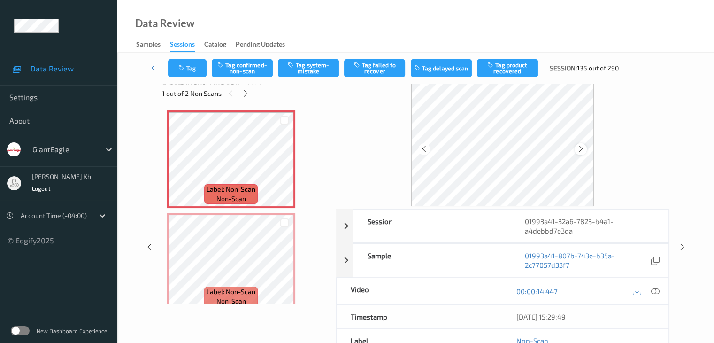
click at [582, 149] on icon at bounding box center [581, 149] width 8 height 8
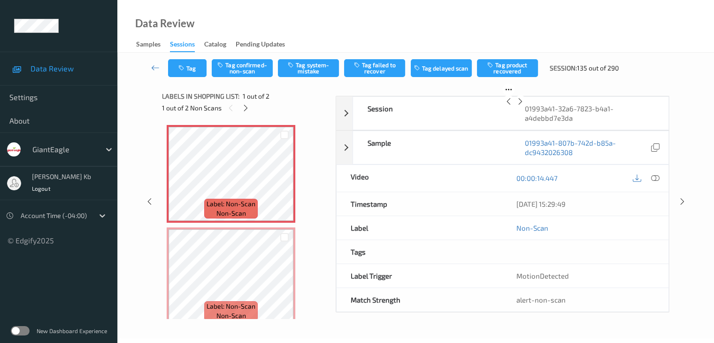
click at [524, 106] on icon at bounding box center [520, 101] width 8 height 8
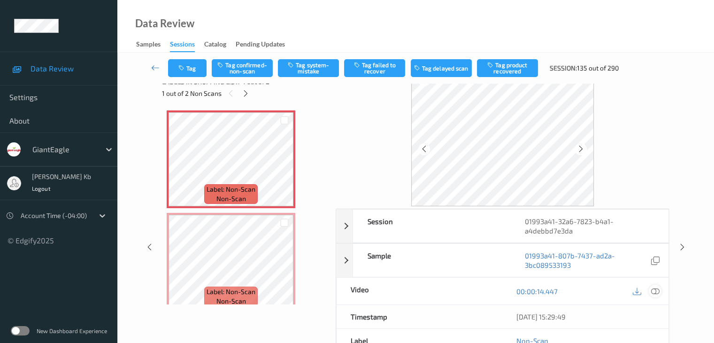
click at [654, 291] on icon at bounding box center [655, 291] width 8 height 8
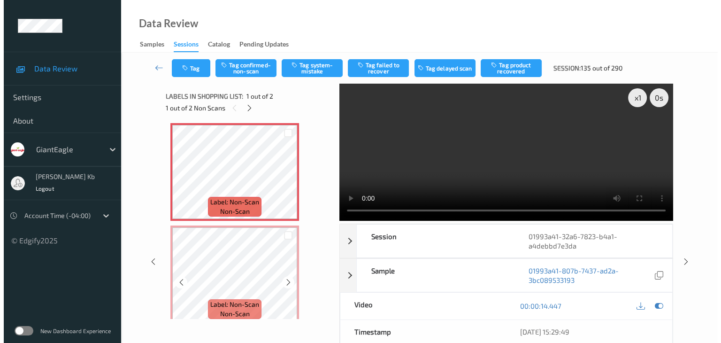
scroll to position [0, 0]
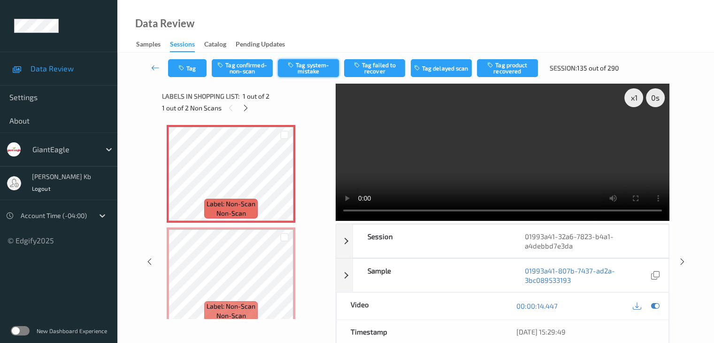
click at [315, 69] on button "Tag system-mistake" at bounding box center [308, 68] width 61 height 18
click at [193, 69] on button "Tag" at bounding box center [187, 68] width 38 height 18
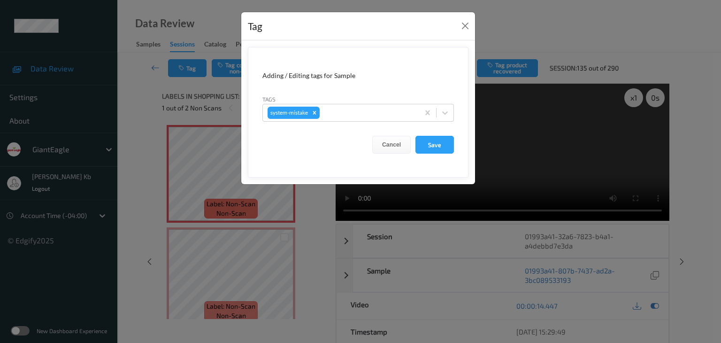
drag, startPoint x: 340, startPoint y: 108, endPoint x: 347, endPoint y: 123, distance: 16.6
click at [340, 108] on div at bounding box center [368, 112] width 93 height 11
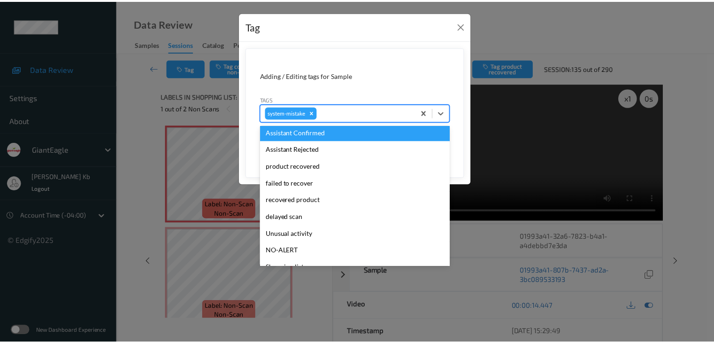
scroll to position [116, 0]
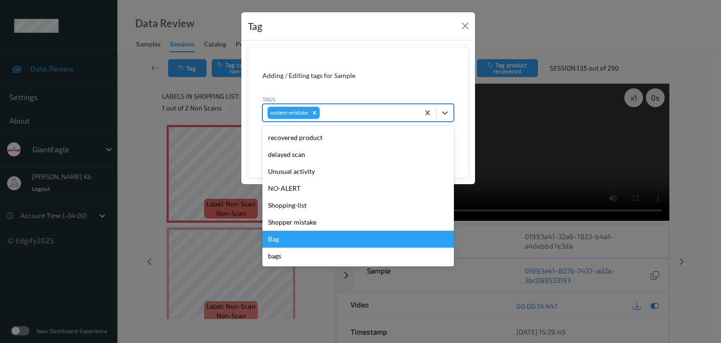
click at [283, 238] on div "Bag" at bounding box center [358, 239] width 192 height 17
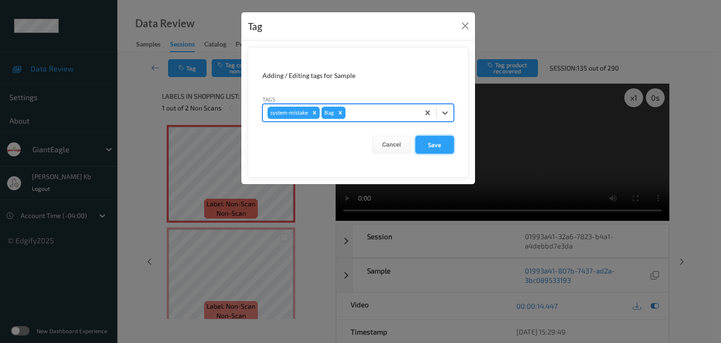
click at [438, 147] on button "Save" at bounding box center [434, 145] width 38 height 18
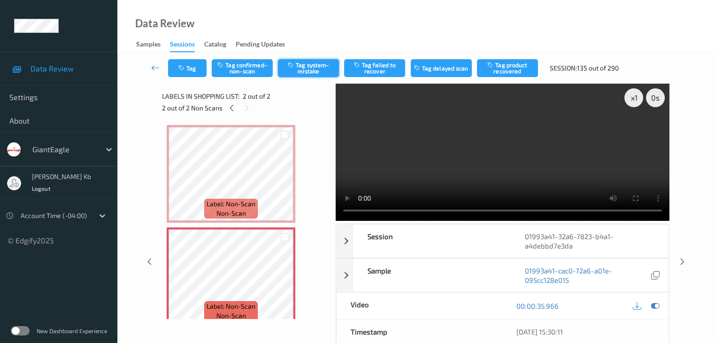
click at [313, 70] on button "Tag system-mistake" at bounding box center [308, 68] width 61 height 18
click at [156, 67] on icon at bounding box center [155, 67] width 8 height 9
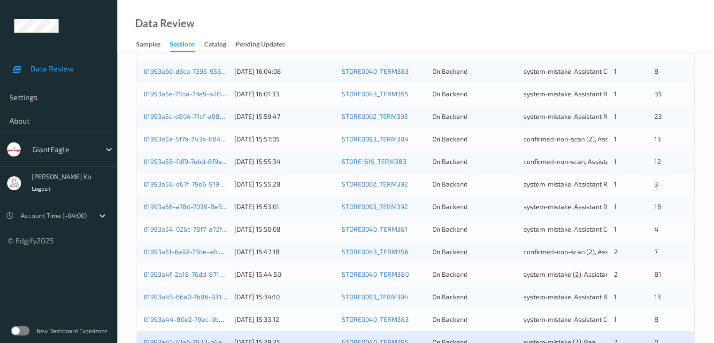
scroll to position [376, 0]
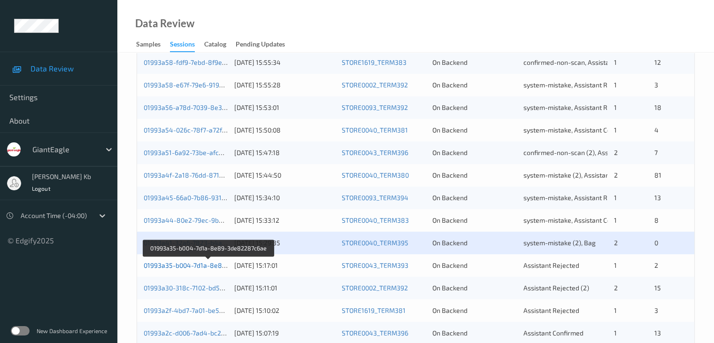
click at [193, 263] on link "01993a35-b004-7d1a-8e89-3de82287c6ae" at bounding box center [209, 265] width 130 height 8
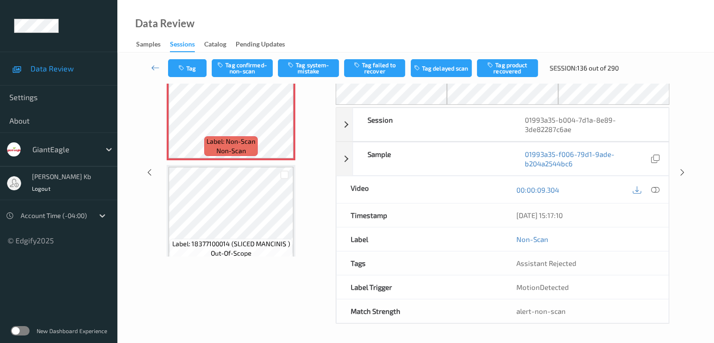
scroll to position [62, 0]
click at [251, 77] on div "Tag Tag confirmed-non-scan Tag system-mistake Tag failed to recover Tag delayed…" at bounding box center [416, 68] width 558 height 31
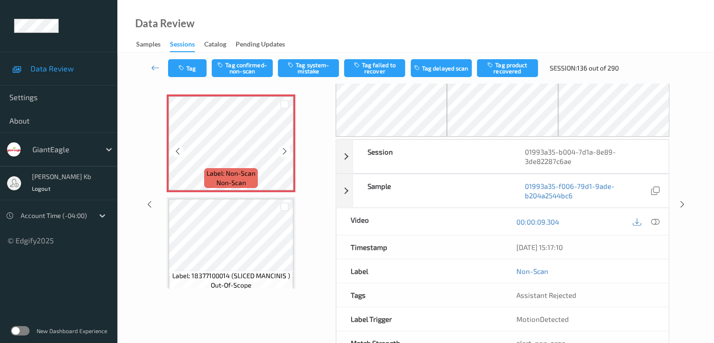
scroll to position [15, 0]
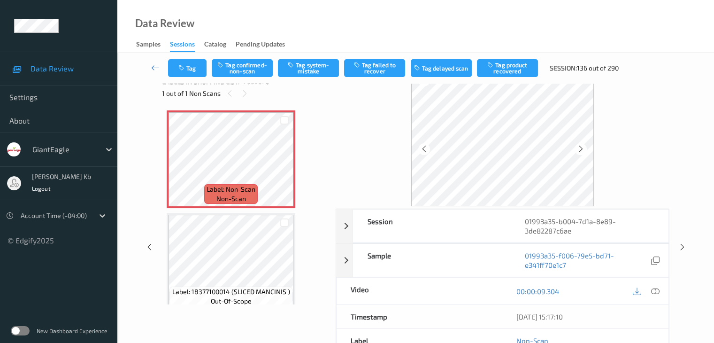
click at [654, 290] on icon at bounding box center [655, 291] width 8 height 8
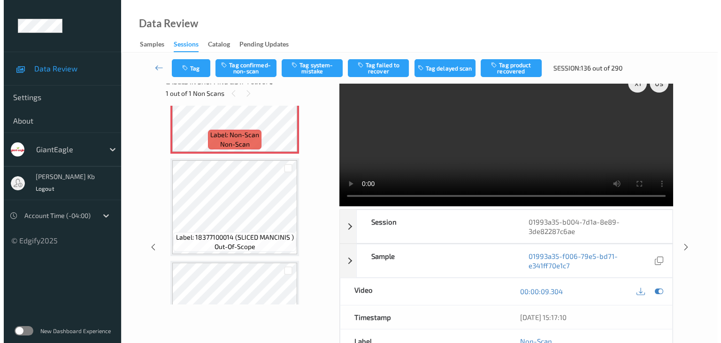
scroll to position [0, 0]
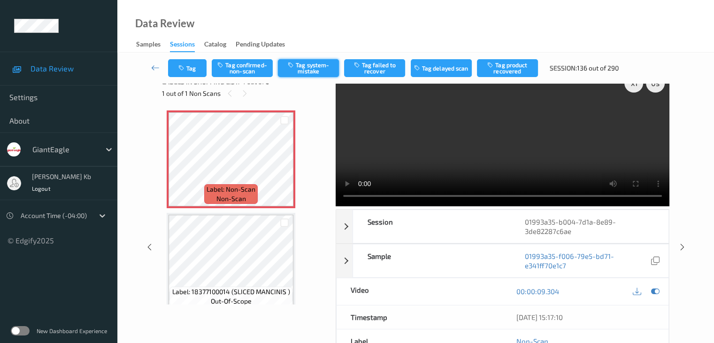
click at [314, 70] on button "Tag system-mistake" at bounding box center [308, 68] width 61 height 18
click at [205, 64] on button "Tag" at bounding box center [187, 68] width 38 height 18
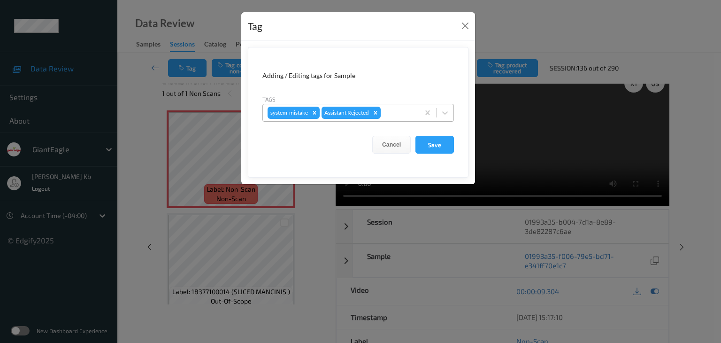
click at [403, 110] on div at bounding box center [399, 112] width 32 height 11
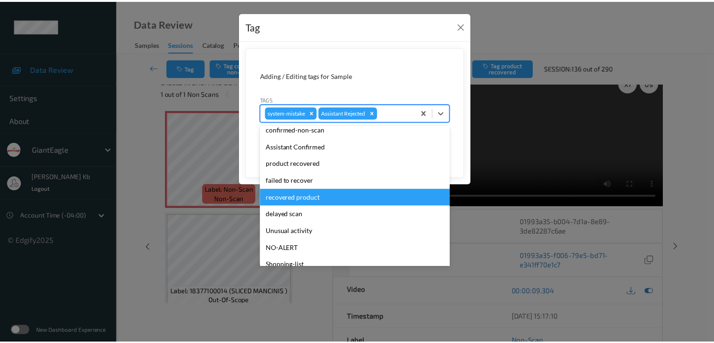
scroll to position [47, 0]
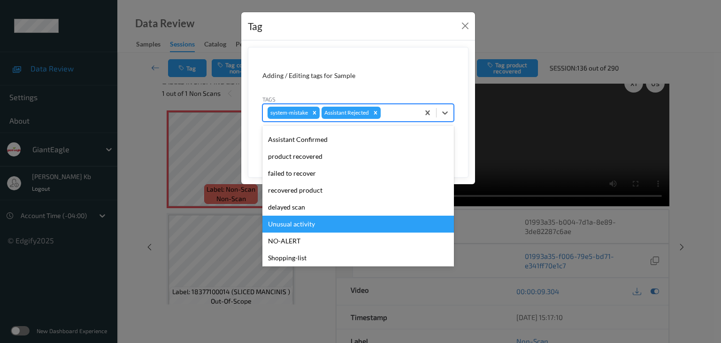
drag, startPoint x: 310, startPoint y: 223, endPoint x: 315, endPoint y: 223, distance: 5.2
click at [311, 223] on div "Unusual activity" at bounding box center [358, 223] width 192 height 17
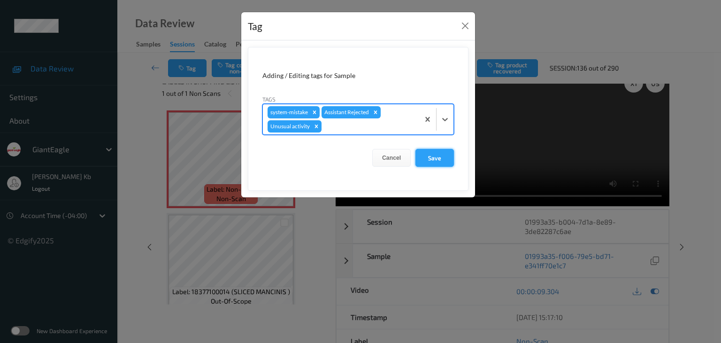
click at [436, 158] on button "Save" at bounding box center [434, 158] width 38 height 18
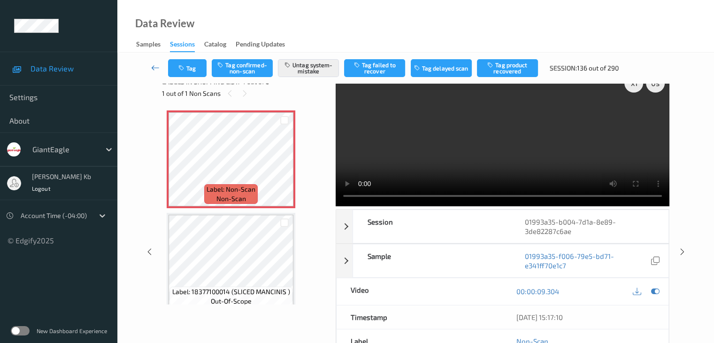
click at [158, 66] on icon at bounding box center [155, 67] width 8 height 9
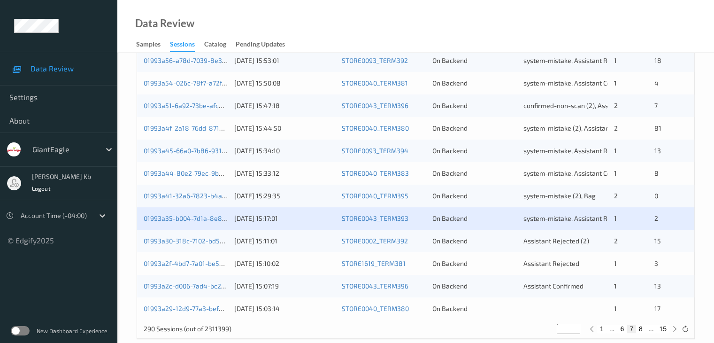
scroll to position [438, 0]
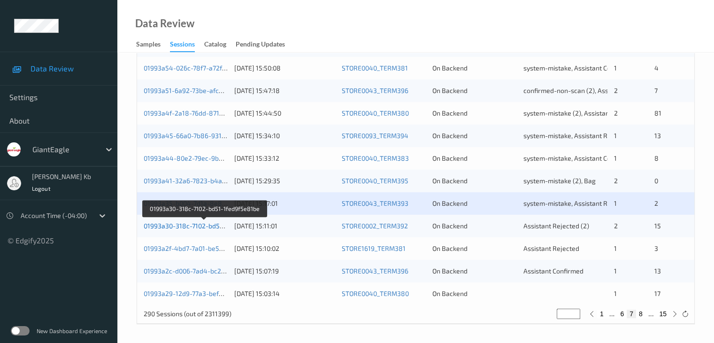
click at [198, 226] on link "01993a30-318c-7102-bd51-1fed9f5e81be" at bounding box center [205, 226] width 123 height 8
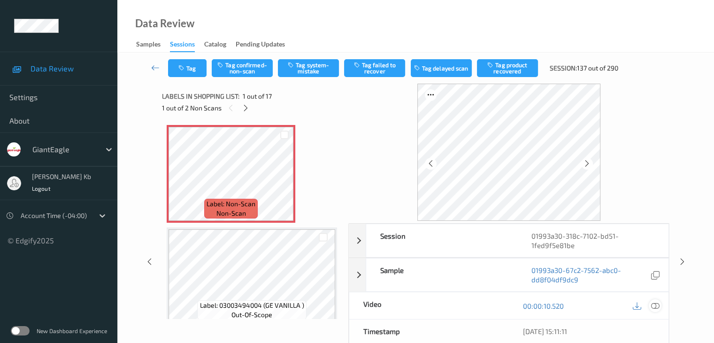
click at [656, 306] on icon at bounding box center [655, 305] width 8 height 8
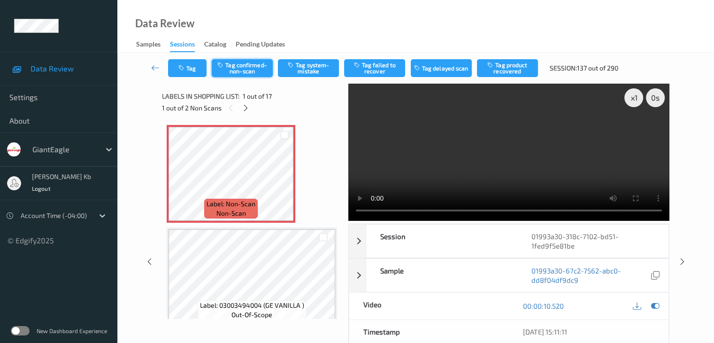
click at [249, 68] on button "Tag confirmed-non-scan" at bounding box center [242, 68] width 61 height 18
click at [511, 70] on button "Tag product recovered" at bounding box center [507, 68] width 61 height 18
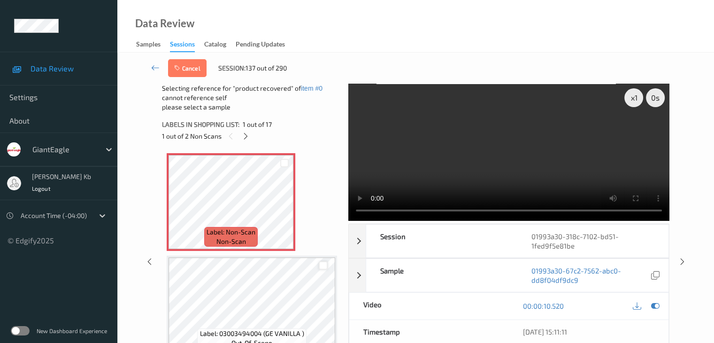
click at [324, 266] on div at bounding box center [323, 265] width 9 height 9
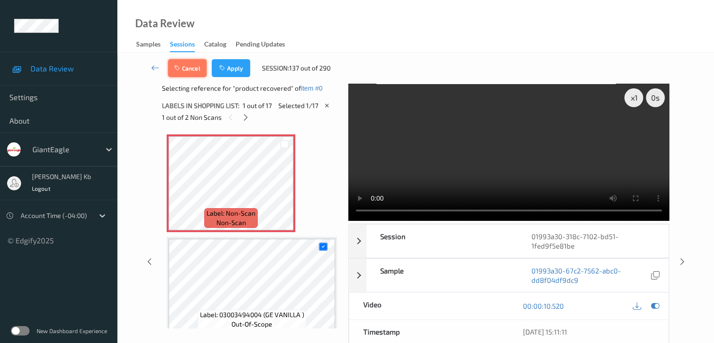
click at [195, 65] on button "Cancel" at bounding box center [187, 68] width 38 height 18
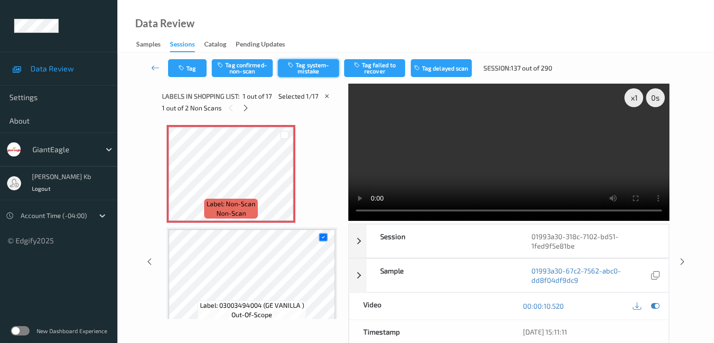
click at [315, 69] on button "Tag system-mistake" at bounding box center [308, 68] width 61 height 18
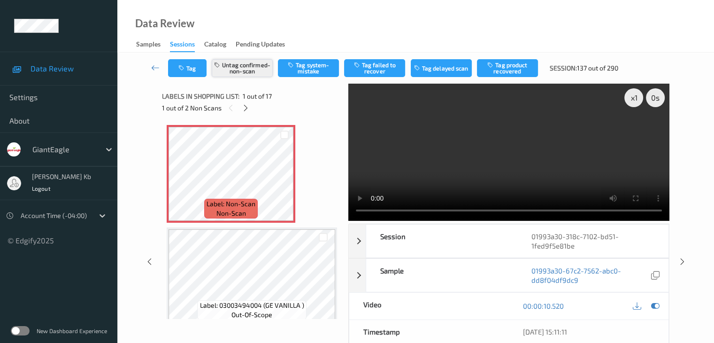
click at [265, 70] on button "Untag confirmed-non-scan" at bounding box center [242, 68] width 61 height 18
click at [321, 69] on button "Tag system-mistake" at bounding box center [308, 68] width 61 height 18
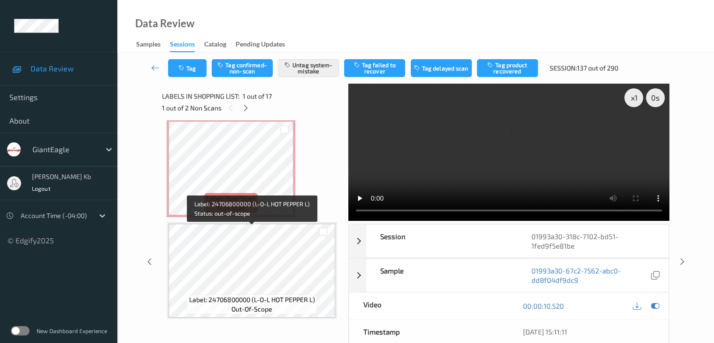
scroll to position [657, 0]
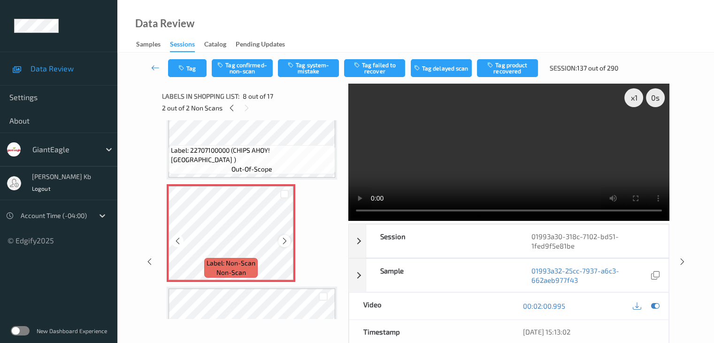
click at [286, 240] on icon at bounding box center [285, 241] width 8 height 8
click at [286, 241] on icon at bounding box center [285, 241] width 8 height 8
click at [285, 241] on icon at bounding box center [285, 241] width 8 height 8
click at [315, 67] on button "Tag system-mistake" at bounding box center [308, 68] width 61 height 18
drag, startPoint x: 154, startPoint y: 67, endPoint x: 154, endPoint y: 59, distance: 8.0
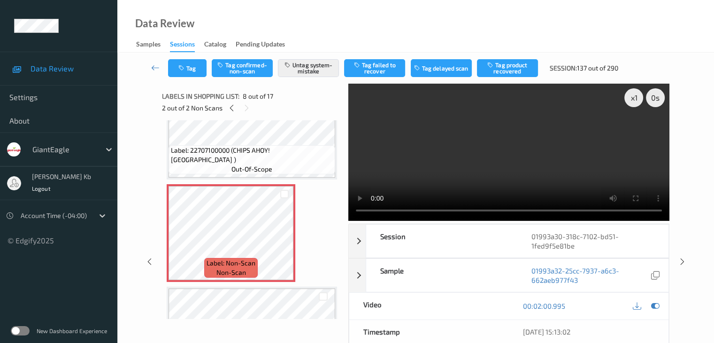
click at [154, 67] on icon at bounding box center [155, 67] width 8 height 9
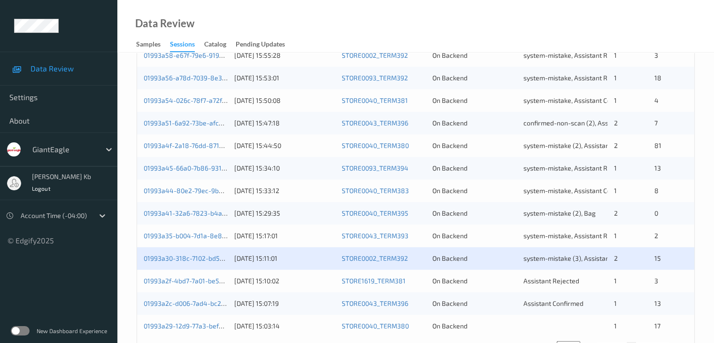
scroll to position [438, 0]
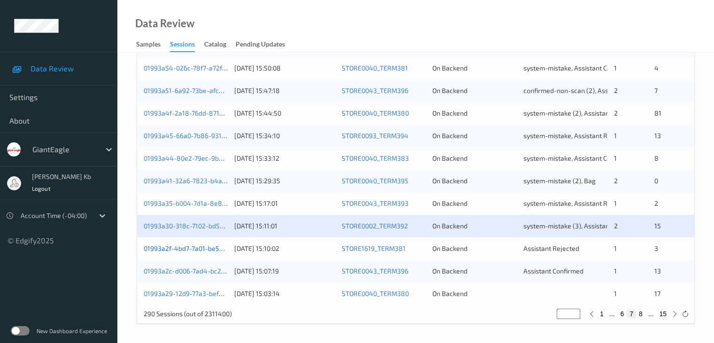
click at [184, 249] on link "01993a2f-4bd7-7a01-be50-e852d805ee7e" at bounding box center [208, 248] width 128 height 8
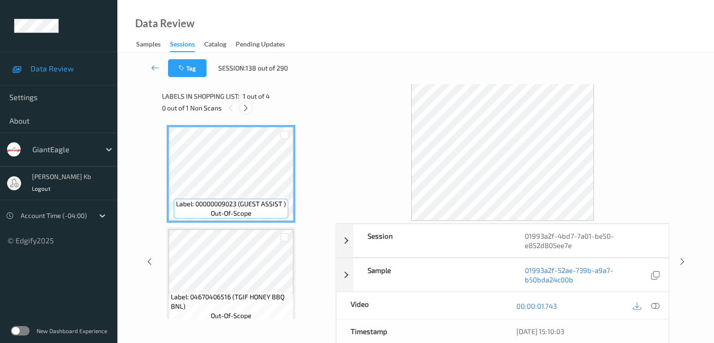
click at [249, 107] on icon at bounding box center [246, 108] width 8 height 8
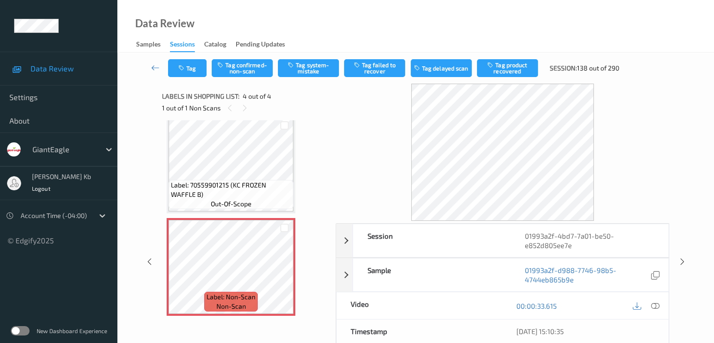
scroll to position [215, 0]
click at [655, 305] on icon at bounding box center [655, 305] width 8 height 8
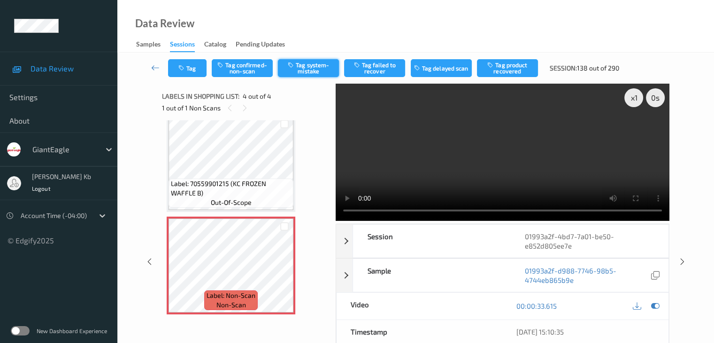
click at [309, 68] on button "Tag system-mistake" at bounding box center [308, 68] width 61 height 18
click at [194, 67] on button "Tag" at bounding box center [187, 68] width 38 height 18
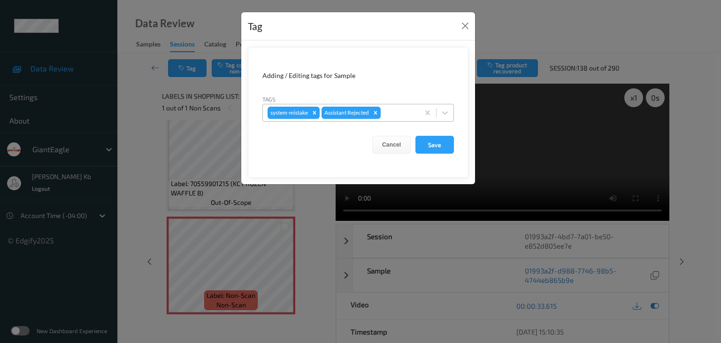
click at [397, 112] on div at bounding box center [399, 112] width 32 height 11
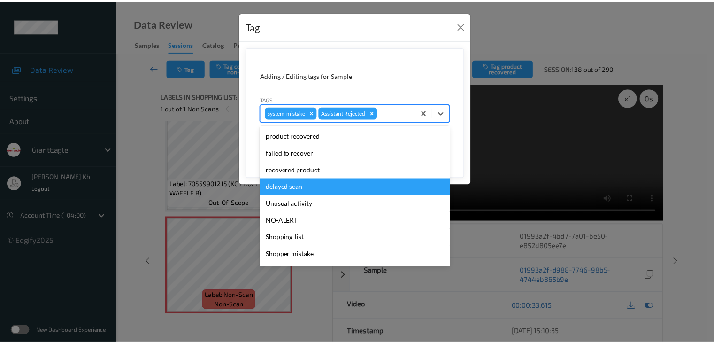
scroll to position [94, 0]
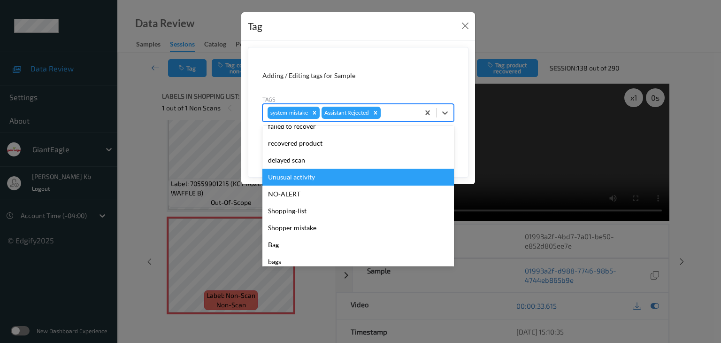
click at [302, 176] on div "Unusual activity" at bounding box center [358, 177] width 192 height 17
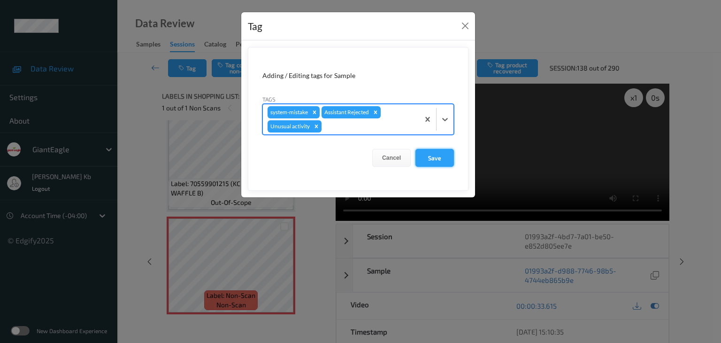
click at [438, 154] on button "Save" at bounding box center [434, 158] width 38 height 18
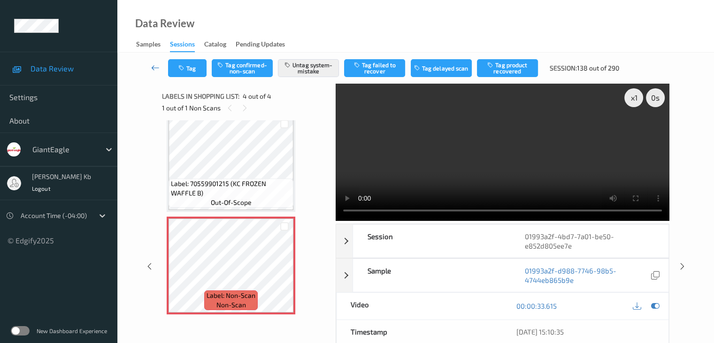
click at [156, 67] on icon at bounding box center [155, 67] width 8 height 9
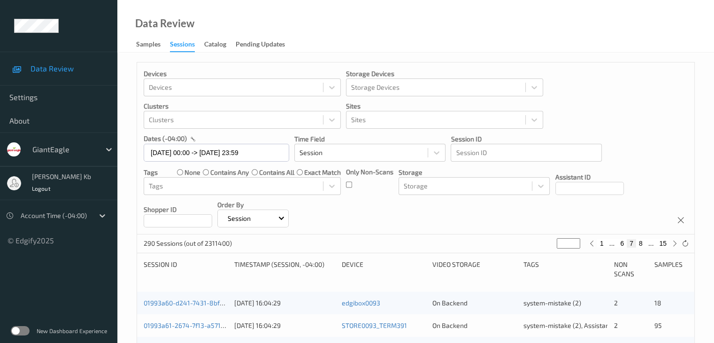
click at [156, 67] on div "Devices Devices Storage Devices Storage Devices Clusters Clusters Sites Sites d…" at bounding box center [415, 148] width 557 height 172
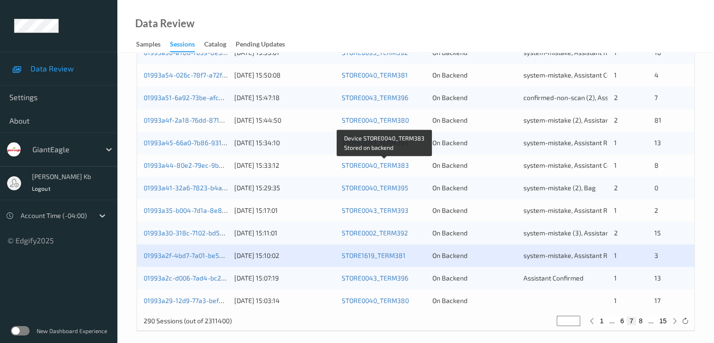
scroll to position [438, 0]
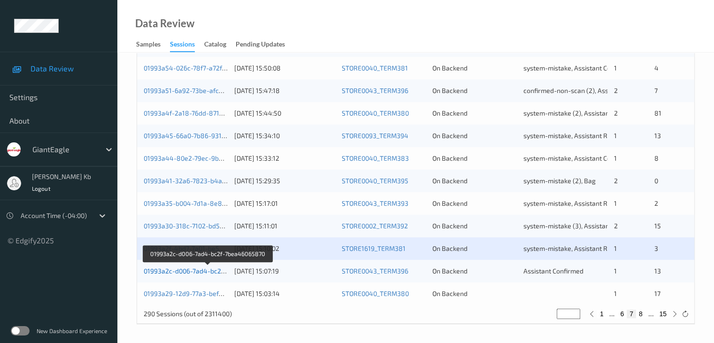
click at [202, 272] on link "01993a2c-d006-7ad4-bc2f-7bea46065870" at bounding box center [207, 271] width 127 height 8
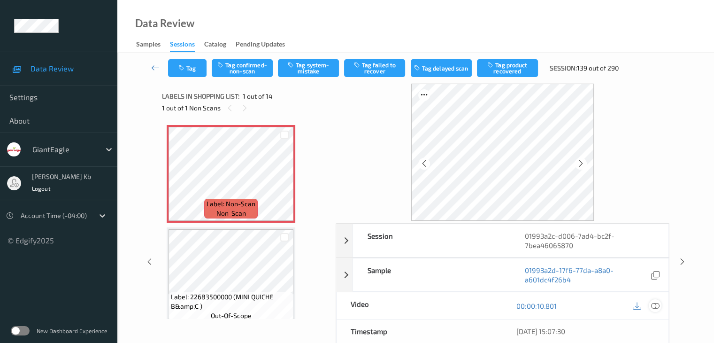
click at [657, 306] on icon at bounding box center [655, 305] width 8 height 8
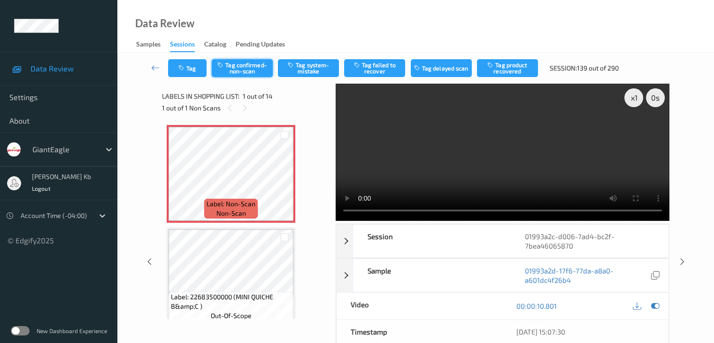
click at [255, 65] on button "Tag confirmed-non-scan" at bounding box center [242, 68] width 61 height 18
click at [523, 65] on button "Tag product recovered" at bounding box center [507, 68] width 61 height 18
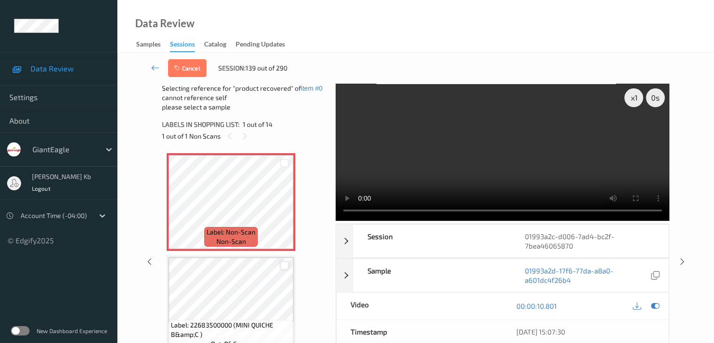
click at [282, 265] on div at bounding box center [284, 265] width 9 height 9
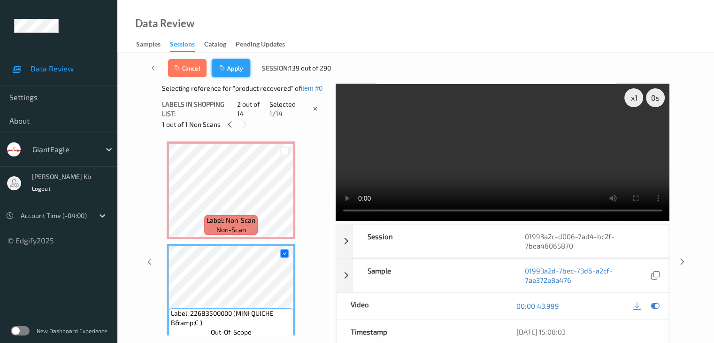
click at [231, 70] on button "Apply" at bounding box center [231, 68] width 38 height 18
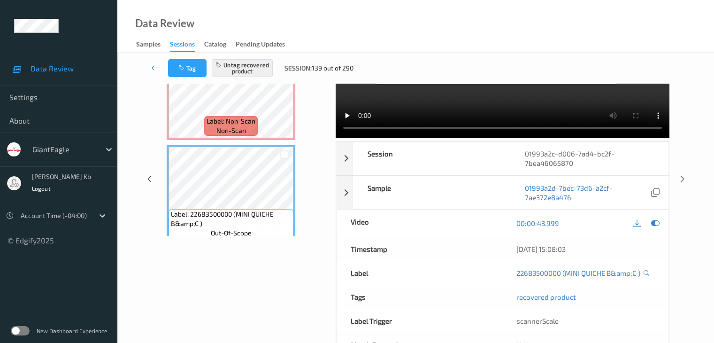
scroll to position [21, 0]
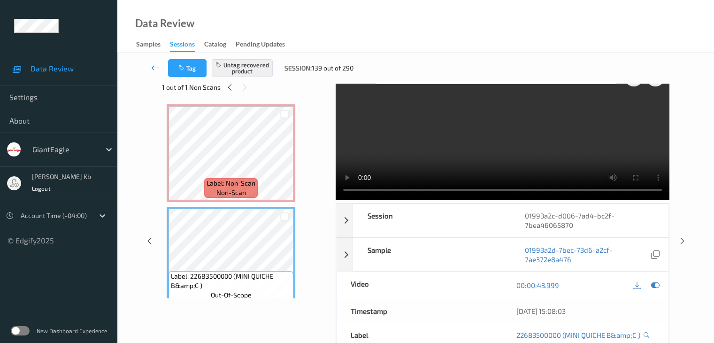
click at [159, 67] on icon at bounding box center [155, 67] width 8 height 9
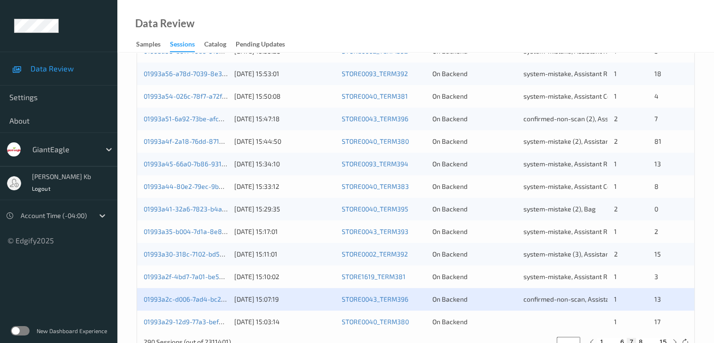
scroll to position [438, 0]
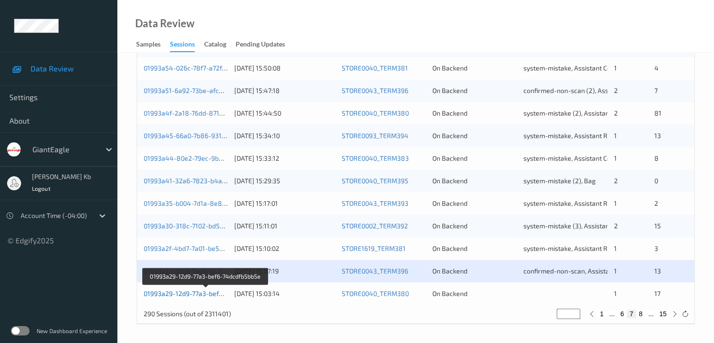
click at [177, 293] on link "01993a29-12d9-77a3-bef6-74dcdfb5bb5e" at bounding box center [206, 293] width 124 height 8
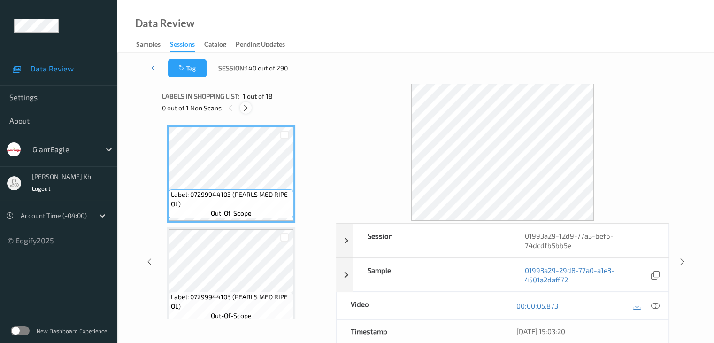
click at [251, 108] on div at bounding box center [246, 108] width 12 height 12
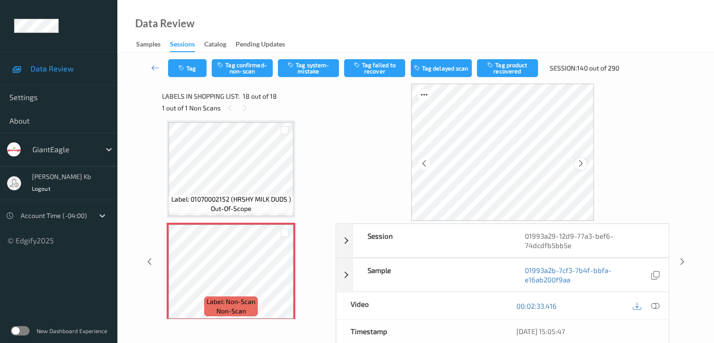
click at [579, 160] on icon at bounding box center [581, 163] width 8 height 8
click at [656, 305] on icon at bounding box center [655, 305] width 8 height 8
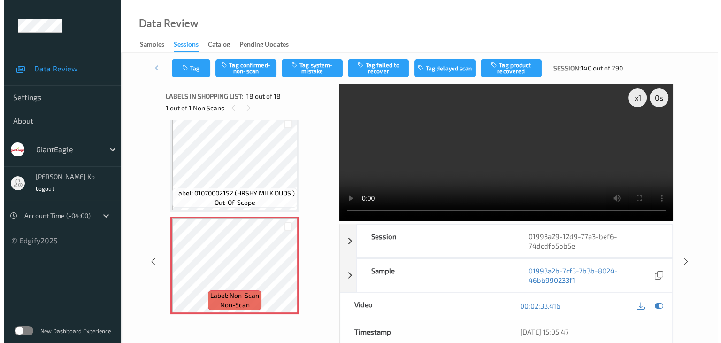
scroll to position [0, 0]
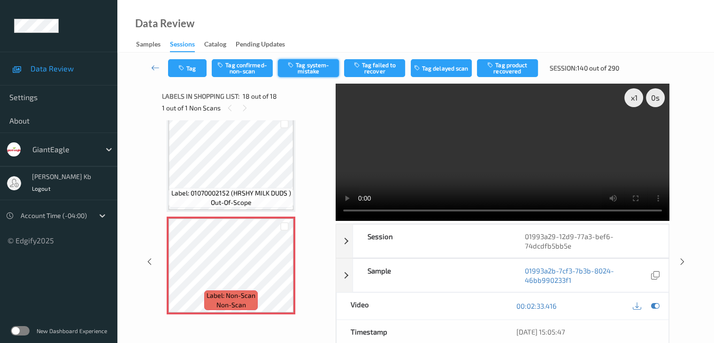
click at [313, 68] on button "Tag system-mistake" at bounding box center [308, 68] width 61 height 18
click at [195, 67] on button "Tag" at bounding box center [187, 68] width 38 height 18
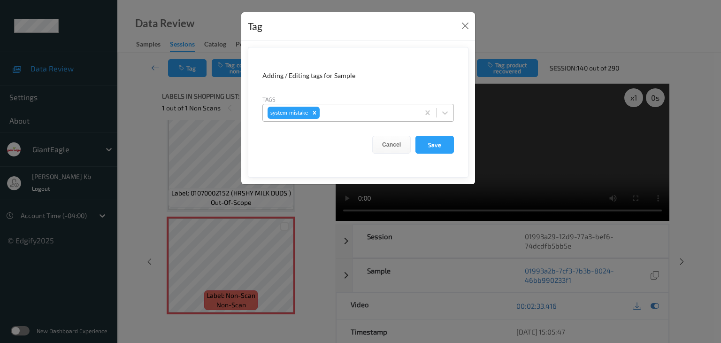
click at [359, 114] on div at bounding box center [368, 112] width 93 height 11
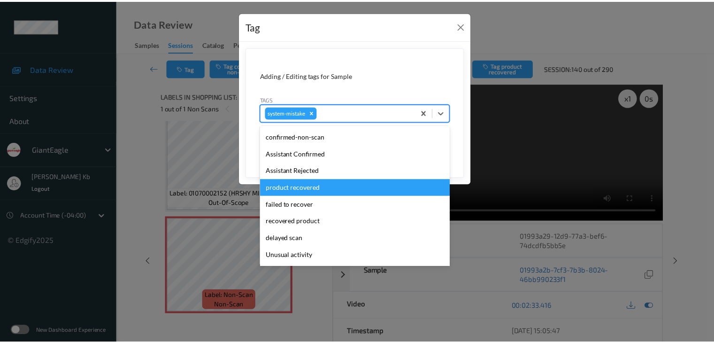
scroll to position [47, 0]
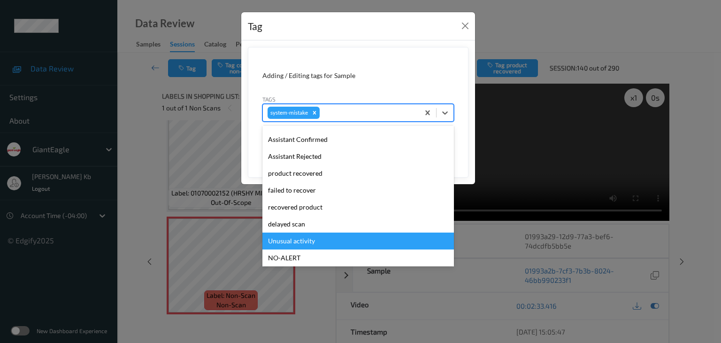
click at [309, 239] on div "Unusual activity" at bounding box center [358, 240] width 192 height 17
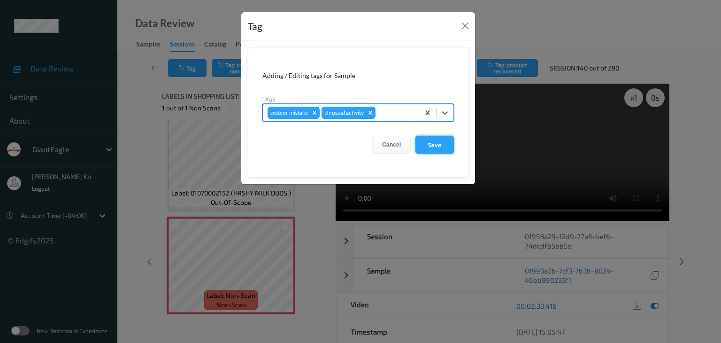
click at [433, 143] on button "Save" at bounding box center [434, 145] width 38 height 18
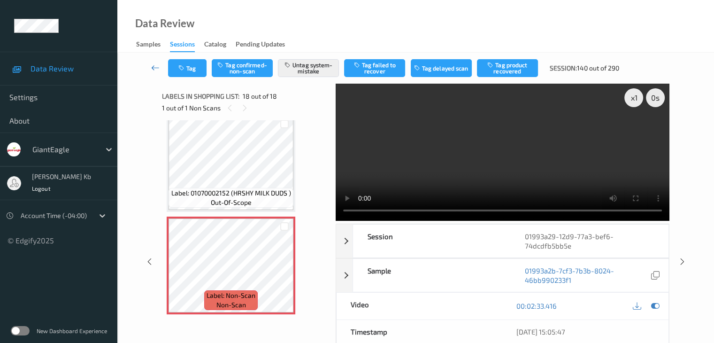
click at [154, 69] on icon at bounding box center [155, 67] width 8 height 9
